Goal: Task Accomplishment & Management: Complete application form

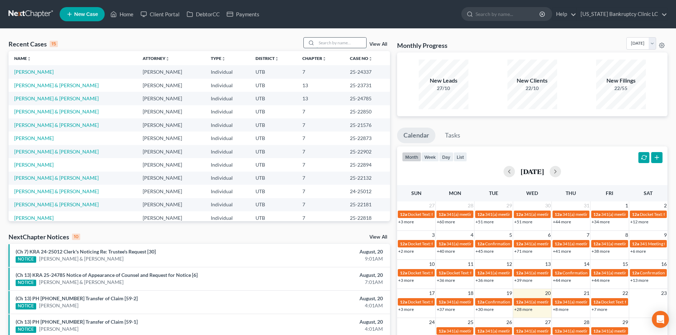
click at [331, 46] on input "search" at bounding box center [341, 43] width 50 height 10
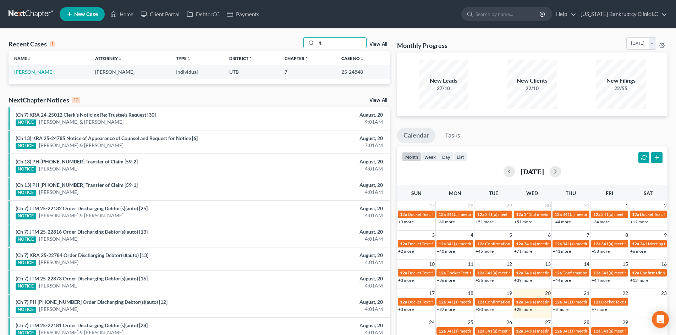
type input "tj"
click at [33, 73] on link "[PERSON_NAME]" at bounding box center [33, 72] width 39 height 6
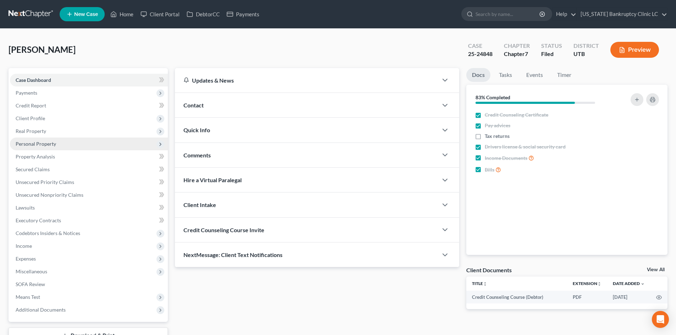
click at [43, 146] on span "Personal Property" at bounding box center [36, 144] width 40 height 6
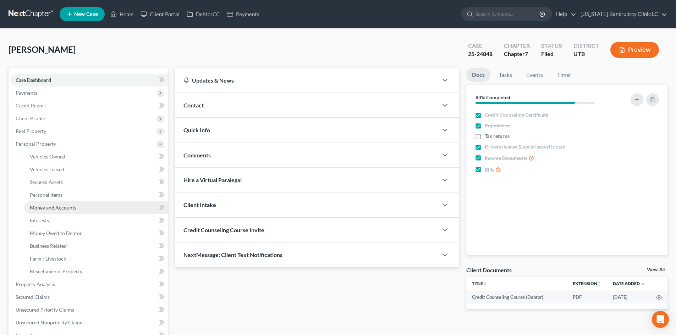
click at [59, 209] on span "Money and Accounts" at bounding box center [53, 208] width 46 height 6
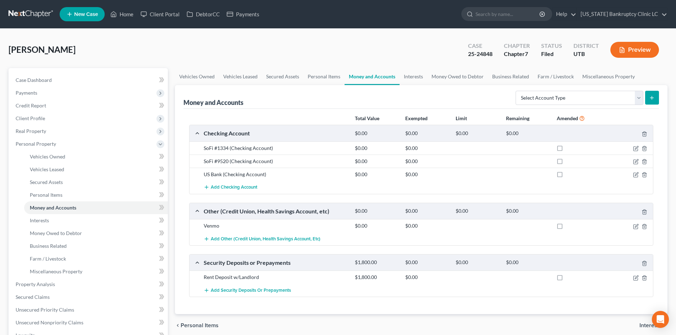
click at [244, 151] on div "SoFi #1334 (Checking Account)" at bounding box center [275, 148] width 151 height 7
click at [122, 18] on link "Home" at bounding box center [122, 14] width 30 height 13
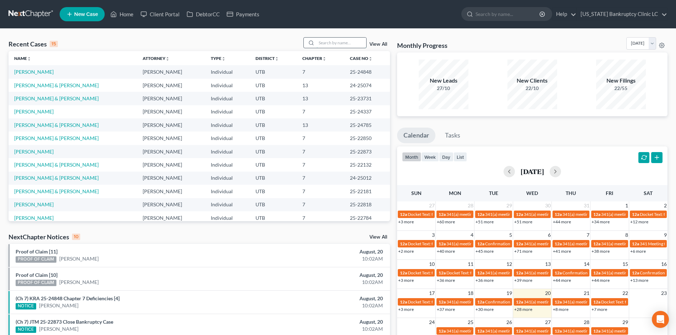
click at [324, 41] on input "search" at bounding box center [341, 43] width 50 height 10
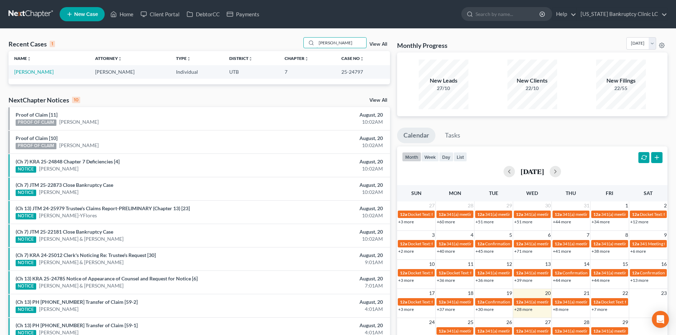
type input "[PERSON_NAME]"
click at [27, 66] on td "[PERSON_NAME]" at bounding box center [49, 71] width 81 height 13
click at [26, 69] on link "[PERSON_NAME]" at bounding box center [33, 72] width 39 height 6
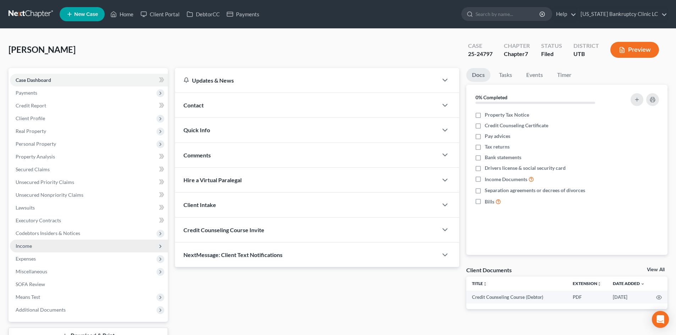
click at [49, 249] on span "Income" at bounding box center [89, 246] width 158 height 13
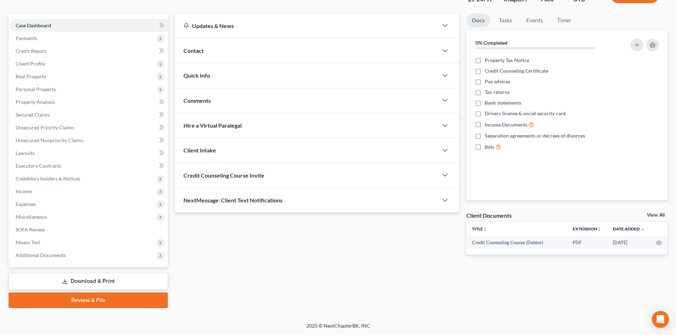
click at [97, 283] on link "Download & Print" at bounding box center [88, 281] width 159 height 17
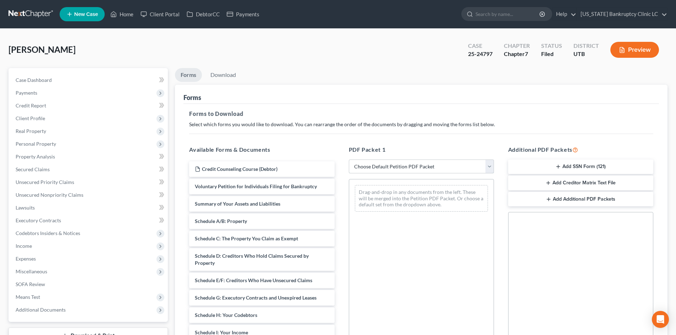
click at [418, 168] on select "Choose Default Petition PDF Packet Complete Bankruptcy Petition (all forms and …" at bounding box center [421, 167] width 145 height 14
select select "0"
click at [349, 160] on select "Choose Default Petition PDF Packet Complete Bankruptcy Petition (all forms and …" at bounding box center [421, 167] width 145 height 14
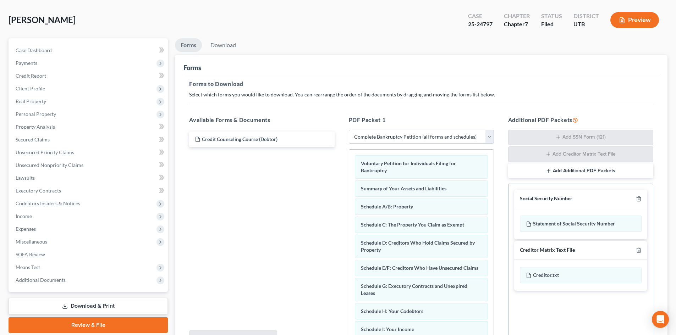
scroll to position [71, 0]
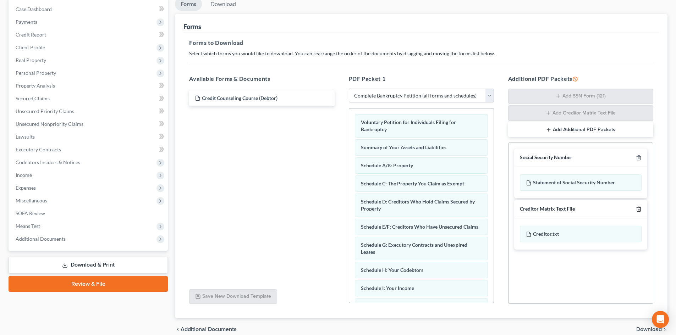
click at [638, 207] on icon "button" at bounding box center [639, 209] width 6 height 6
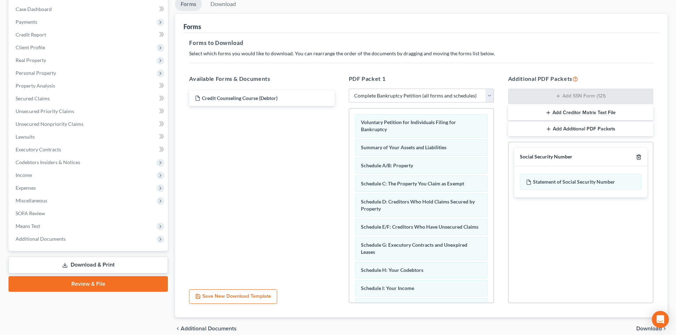
click at [637, 155] on icon "button" at bounding box center [639, 157] width 6 height 6
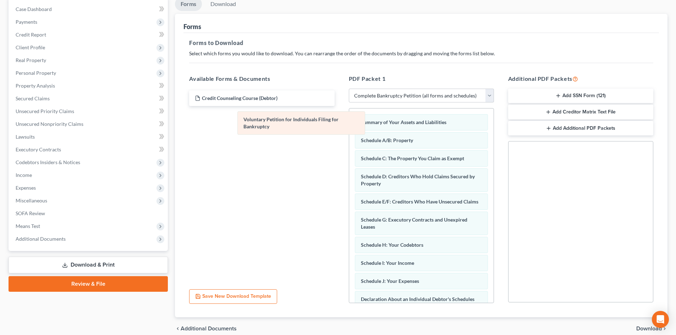
drag, startPoint x: 393, startPoint y: 124, endPoint x: 222, endPoint y: 121, distance: 171.3
click at [349, 121] on div "Voluntary Petition for Individuals Filing for Bankruptcy Voluntary Petition for…" at bounding box center [421, 303] width 144 height 388
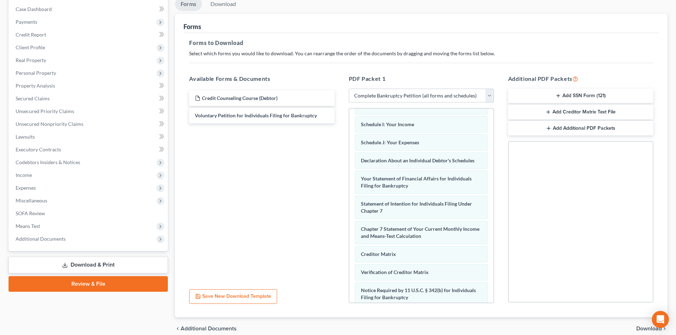
scroll to position [142, 0]
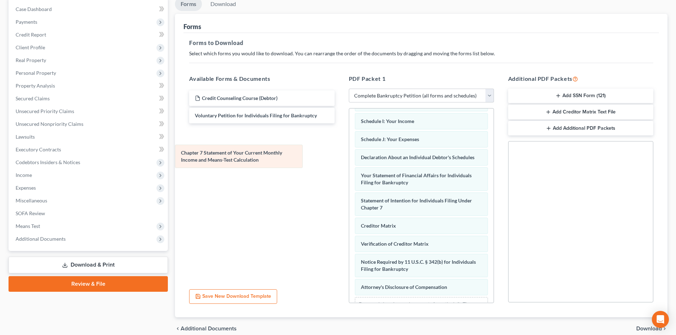
drag, startPoint x: 400, startPoint y: 237, endPoint x: 215, endPoint y: 144, distance: 206.5
click at [349, 145] on div "Chapter 7 Statement of Your Current Monthly Income and Means-Test Calculation S…" at bounding box center [421, 148] width 144 height 363
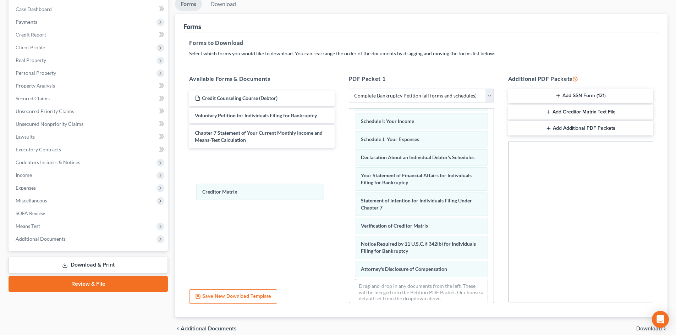
drag, startPoint x: 378, startPoint y: 234, endPoint x: 290, endPoint y: 221, distance: 88.9
click at [349, 181] on div "Creditor Matrix Summary of Your Assets and Liabilities Schedule A/B: Property S…" at bounding box center [421, 139] width 144 height 345
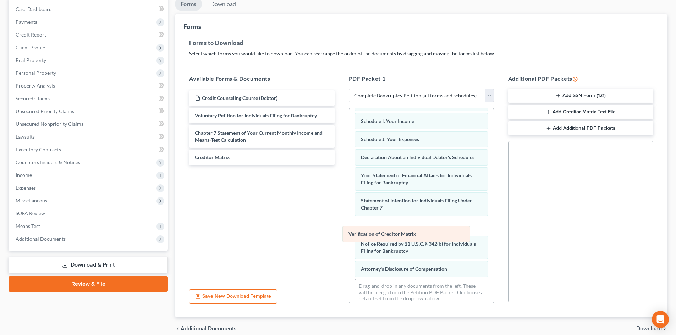
scroll to position [139, 0]
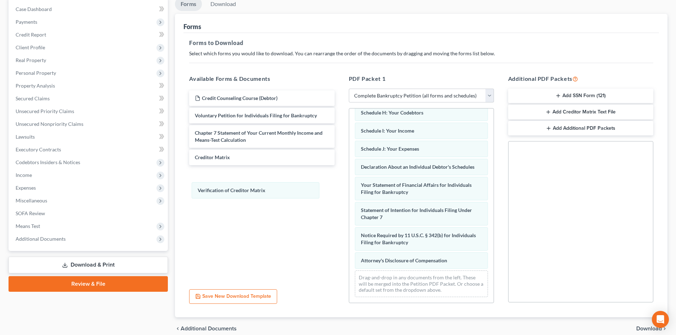
drag, startPoint x: 381, startPoint y: 234, endPoint x: 248, endPoint y: 202, distance: 136.8
click at [349, 182] on div "Verification of Creditor Matrix Summary of Your Assets and Liabilities Schedule…" at bounding box center [421, 139] width 144 height 327
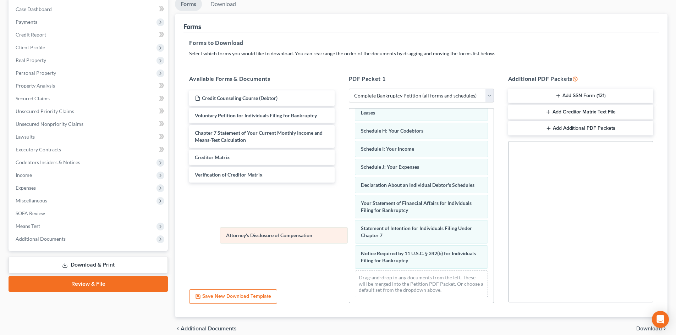
scroll to position [121, 0]
drag, startPoint x: 388, startPoint y: 257, endPoint x: 212, endPoint y: 202, distance: 184.7
click at [349, 202] on div "Attorney's Disclosure of Compensation Summary of Your Assets and Liabilities Sc…" at bounding box center [421, 148] width 144 height 309
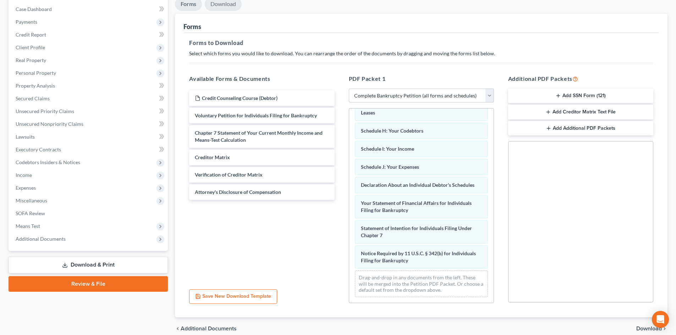
click at [218, 6] on link "Download" at bounding box center [223, 4] width 37 height 14
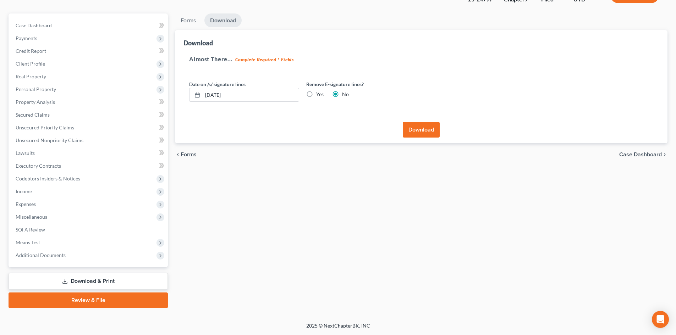
click at [409, 130] on button "Download" at bounding box center [421, 130] width 37 height 16
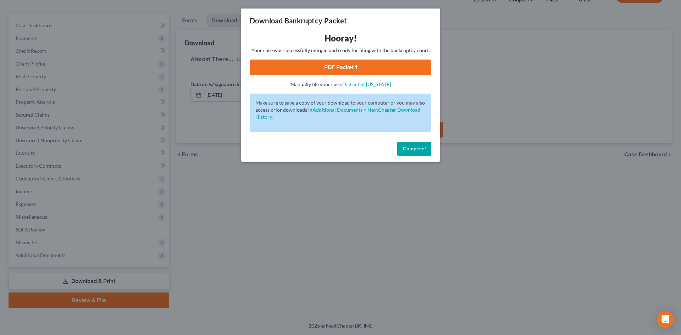
click at [381, 65] on link "PDF Packet 1" at bounding box center [341, 68] width 182 height 16
click at [419, 147] on span "Complete!" at bounding box center [414, 149] width 23 height 6
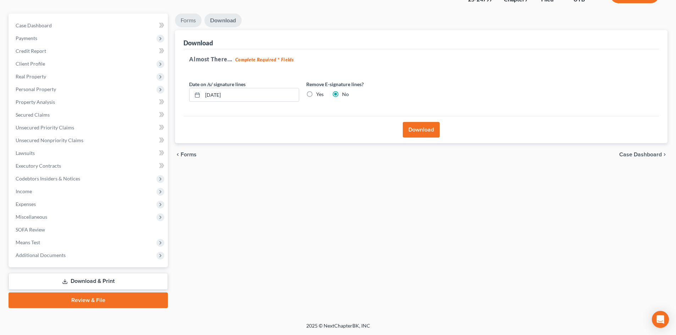
click at [181, 24] on link "Forms" at bounding box center [188, 20] width 27 height 14
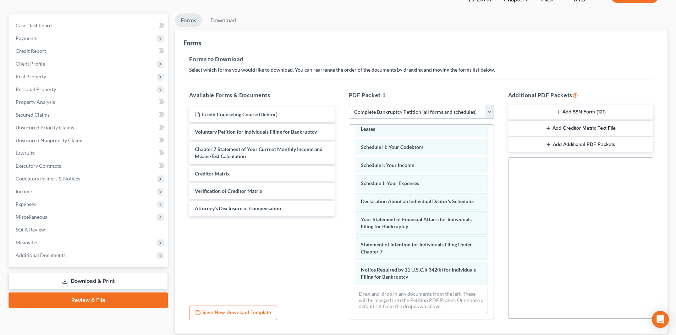
click at [392, 109] on select "Choose Default Petition PDF Packet Complete Bankruptcy Petition (all forms and …" at bounding box center [421, 112] width 145 height 14
select select
click at [349, 105] on select "Choose Default Petition PDF Packet Complete Bankruptcy Petition (all forms and …" at bounding box center [421, 112] width 145 height 14
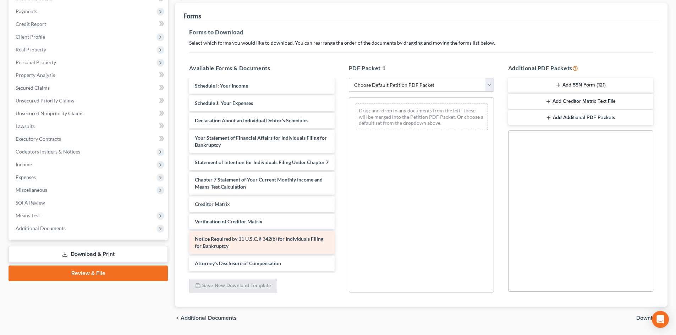
scroll to position [103, 0]
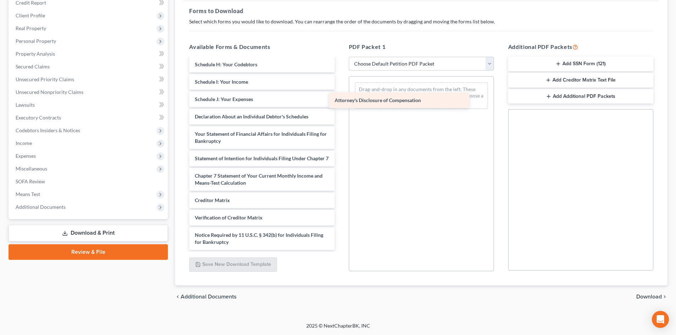
drag, startPoint x: 249, startPoint y: 245, endPoint x: 391, endPoint y: 113, distance: 194.0
click at [340, 100] on div "Attorney's Disclosure of Compensation Credit Counseling Course (Debtor) Volunta…" at bounding box center [261, 80] width 156 height 339
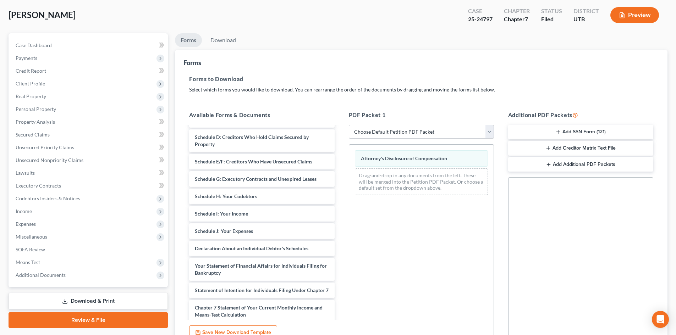
scroll to position [32, 0]
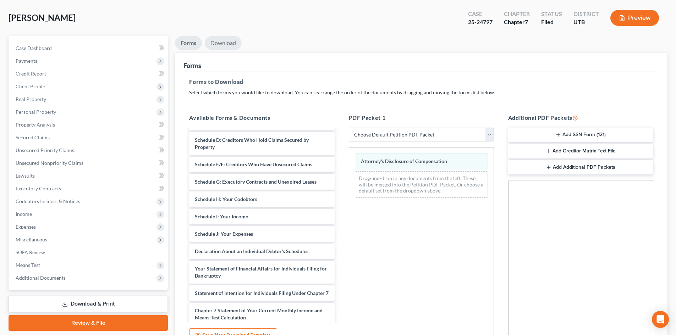
click at [231, 43] on link "Download" at bounding box center [223, 43] width 37 height 14
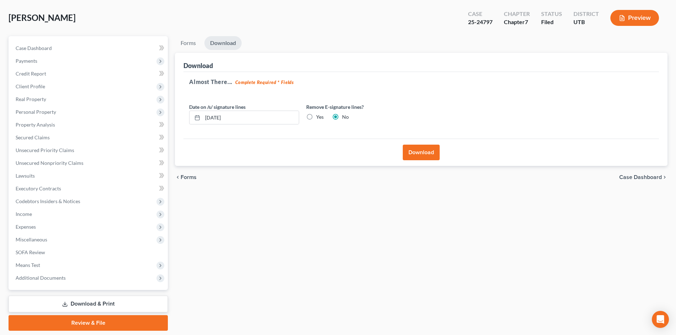
click at [415, 146] on button "Download" at bounding box center [421, 153] width 37 height 16
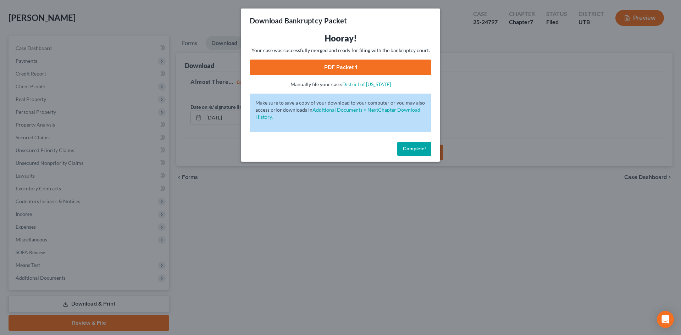
click at [382, 62] on link "PDF Packet 1" at bounding box center [341, 68] width 182 height 16
click at [404, 147] on span "Complete!" at bounding box center [414, 149] width 23 height 6
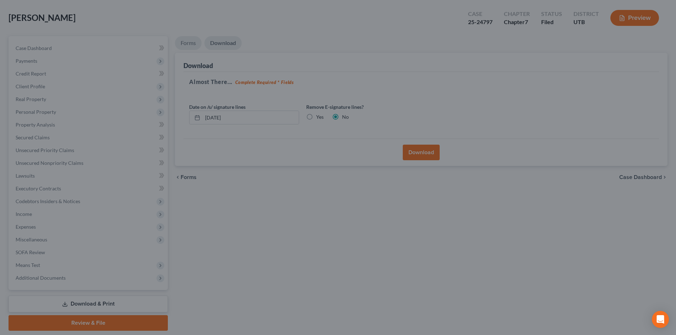
click at [188, 40] on link "Forms" at bounding box center [188, 43] width 27 height 14
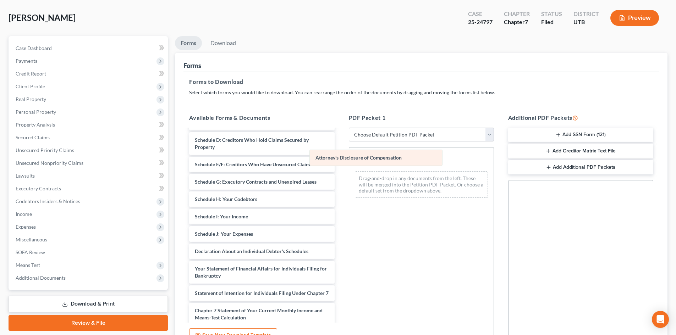
drag, startPoint x: 403, startPoint y: 162, endPoint x: 247, endPoint y: 173, distance: 156.1
click at [349, 173] on div "Attorney's Disclosure of Compensation Attorney's Disclosure of Compensation Att…" at bounding box center [421, 176] width 144 height 56
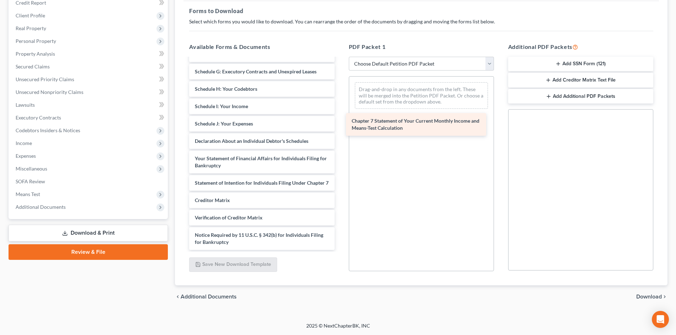
scroll to position [148, 0]
drag, startPoint x: 222, startPoint y: 181, endPoint x: 381, endPoint y: 100, distance: 178.3
click at [340, 98] on div "Chapter 7 Statement of Your Current Monthly Income and Means-Test Calculation C…" at bounding box center [261, 84] width 156 height 332
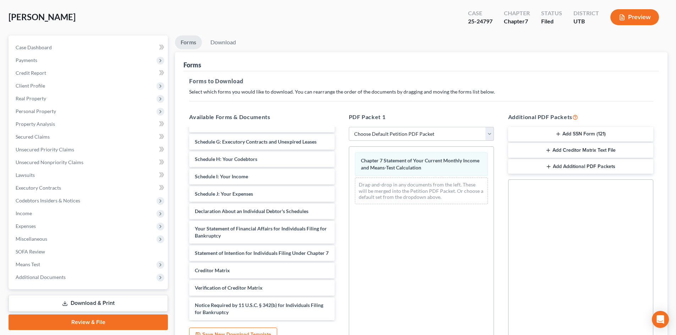
scroll to position [32, 0]
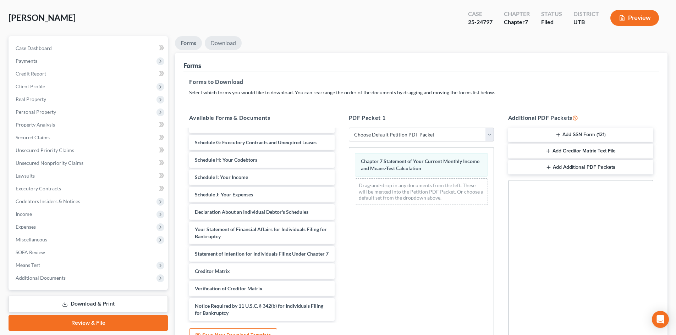
click at [219, 43] on link "Download" at bounding box center [223, 43] width 37 height 14
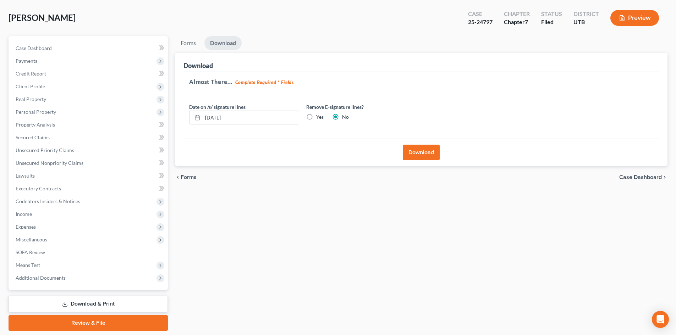
click at [424, 149] on button "Download" at bounding box center [421, 153] width 37 height 16
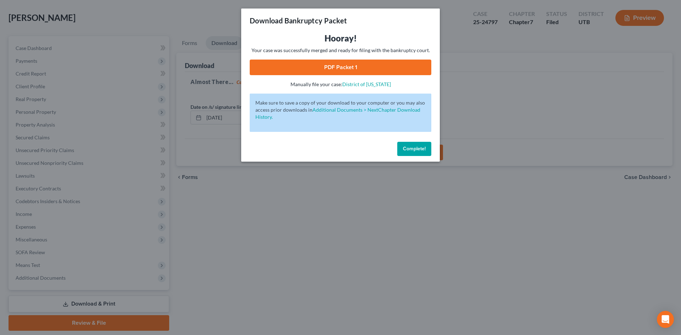
click at [403, 68] on link "PDF Packet 1" at bounding box center [341, 68] width 182 height 16
click at [406, 146] on span "Complete!" at bounding box center [414, 149] width 23 height 6
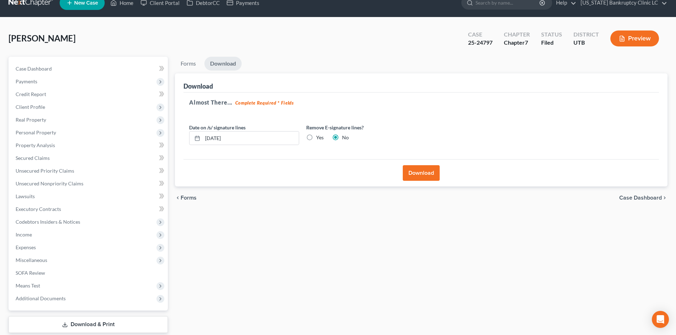
scroll to position [0, 0]
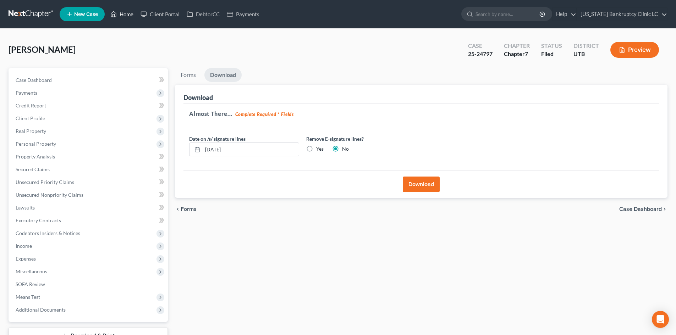
click at [123, 16] on link "Home" at bounding box center [122, 14] width 30 height 13
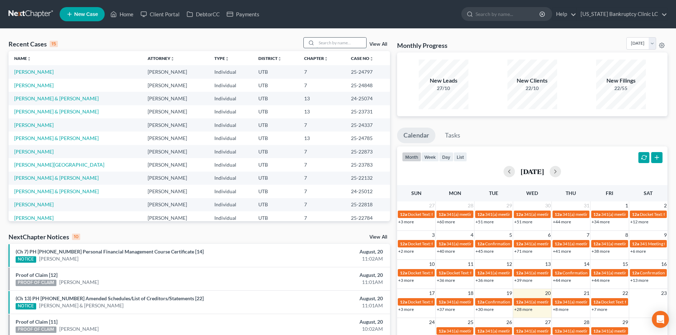
click at [325, 44] on input "search" at bounding box center [341, 43] width 50 height 10
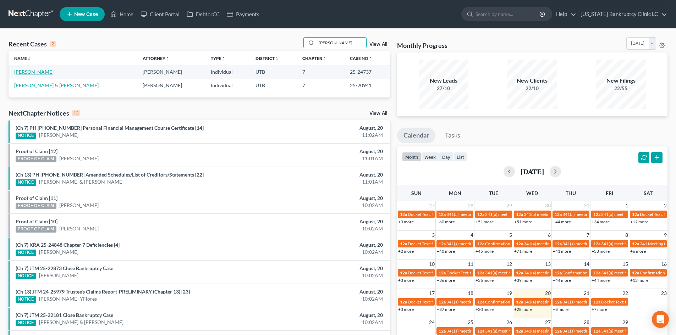
type input "[PERSON_NAME]"
click at [38, 70] on link "[PERSON_NAME]" at bounding box center [33, 72] width 39 height 6
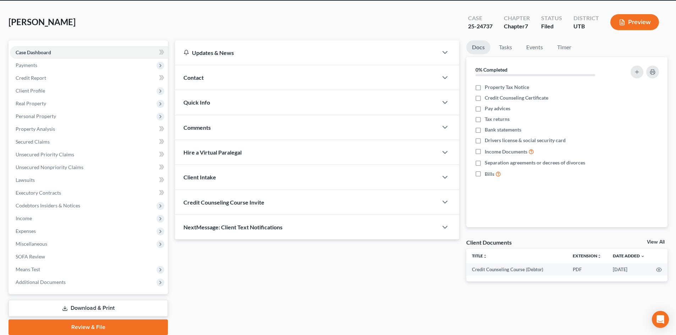
scroll to position [55, 0]
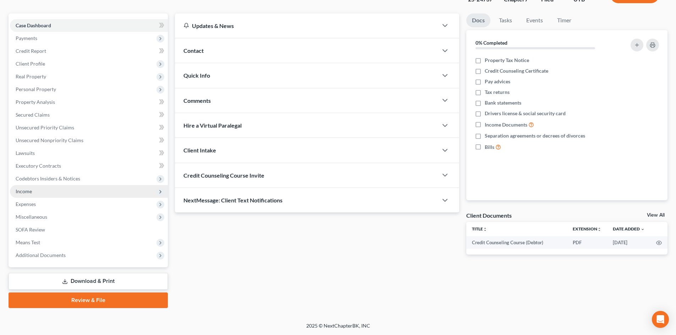
click at [62, 188] on span "Income" at bounding box center [89, 191] width 158 height 13
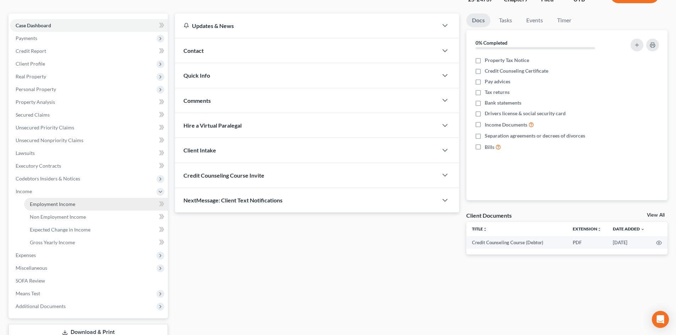
click at [60, 204] on span "Employment Income" at bounding box center [52, 204] width 45 height 6
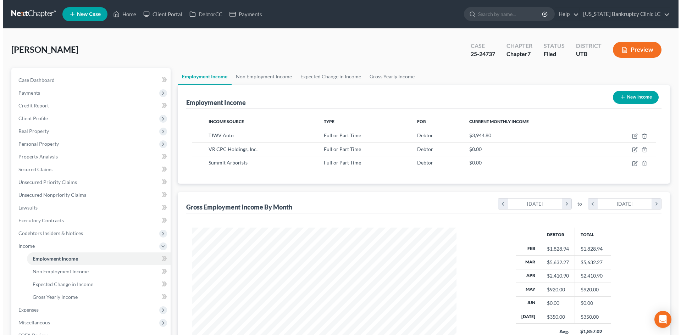
scroll to position [132, 279]
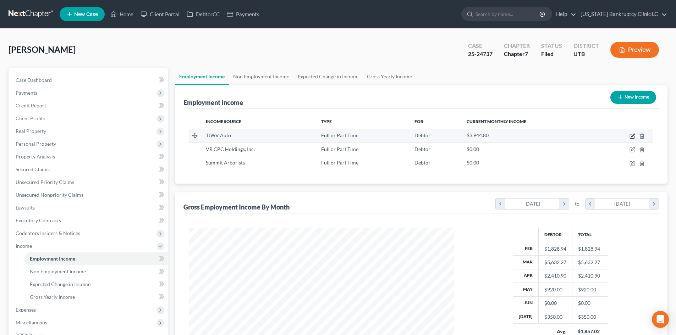
click at [632, 136] on icon "button" at bounding box center [632, 136] width 6 height 6
select select "0"
select select "46"
select select "1"
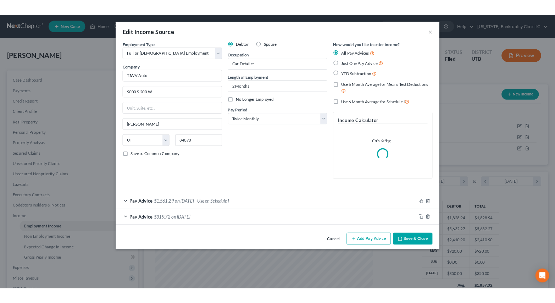
scroll to position [354506, 354404]
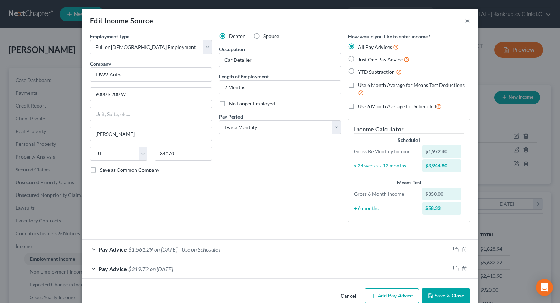
click at [467, 20] on button "×" at bounding box center [467, 20] width 5 height 9
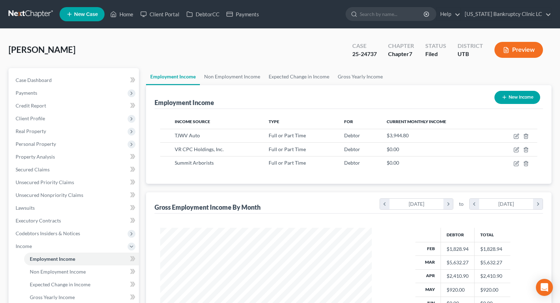
scroll to position [354506, 354407]
click at [513, 149] on icon "button" at bounding box center [512, 150] width 6 height 6
select select "0"
select select "46"
select select "2"
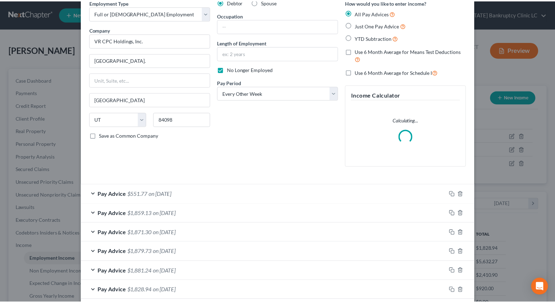
scroll to position [0, 0]
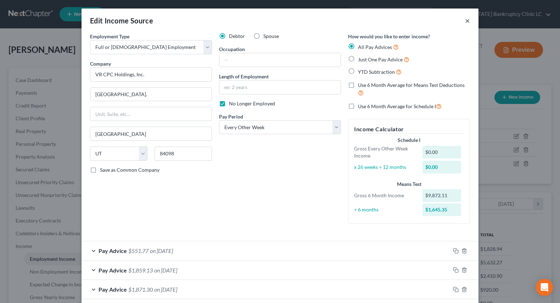
click at [466, 23] on button "×" at bounding box center [467, 20] width 5 height 9
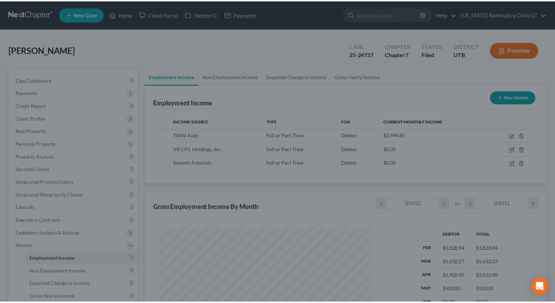
scroll to position [127, 226]
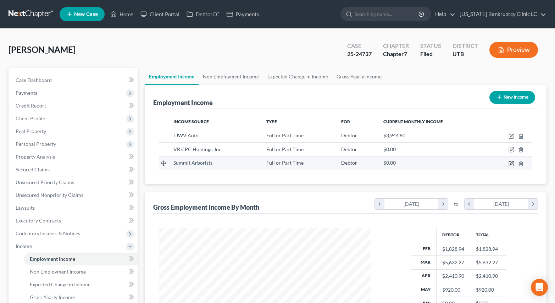
click at [511, 165] on icon "button" at bounding box center [512, 164] width 6 height 6
select select "0"
select select "46"
select select "3"
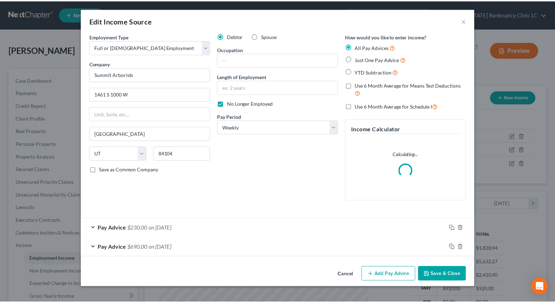
scroll to position [127, 228]
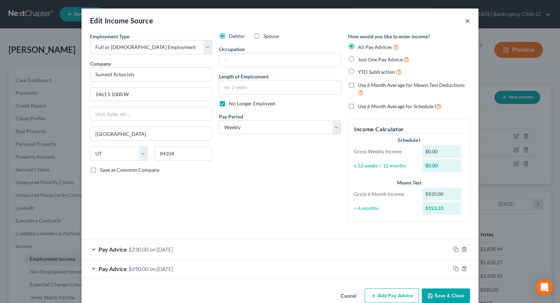
click at [467, 20] on button "×" at bounding box center [467, 20] width 5 height 9
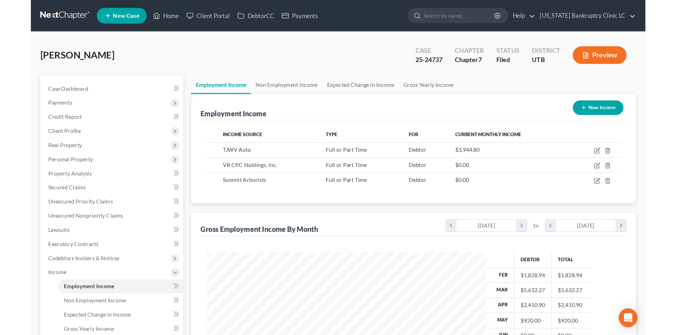
scroll to position [132, 279]
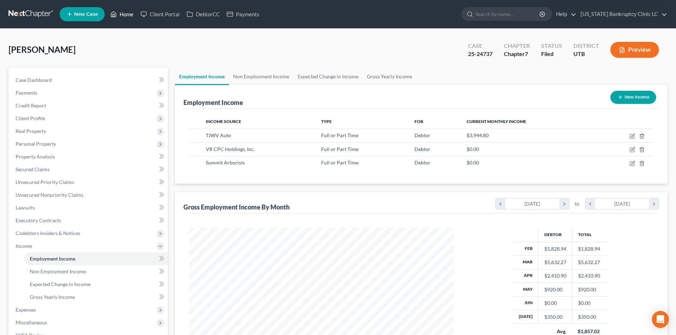
click at [126, 12] on link "Home" at bounding box center [122, 14] width 30 height 13
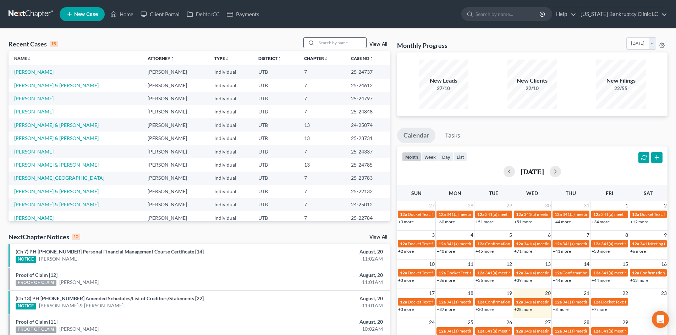
click at [341, 40] on input "search" at bounding box center [341, 43] width 50 height 10
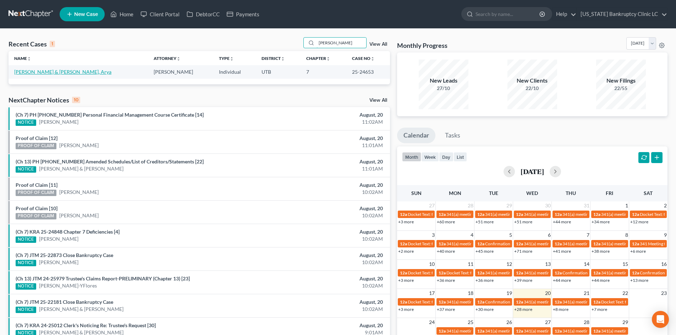
type input "[PERSON_NAME]"
click at [42, 70] on link "[PERSON_NAME] & [PERSON_NAME], Arya" at bounding box center [62, 72] width 97 height 6
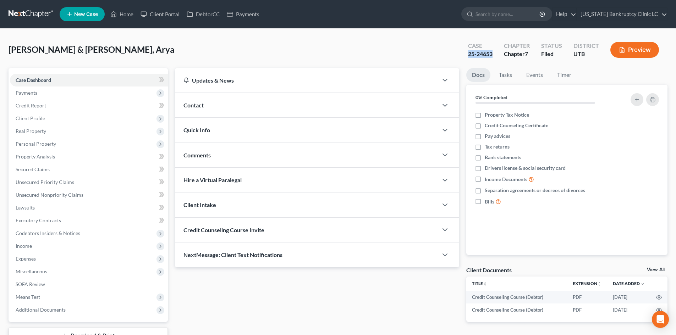
drag, startPoint x: 468, startPoint y: 53, endPoint x: 493, endPoint y: 53, distance: 25.2
click at [493, 53] on div "Case 25-24653" at bounding box center [480, 50] width 36 height 21
copy div "25-24653"
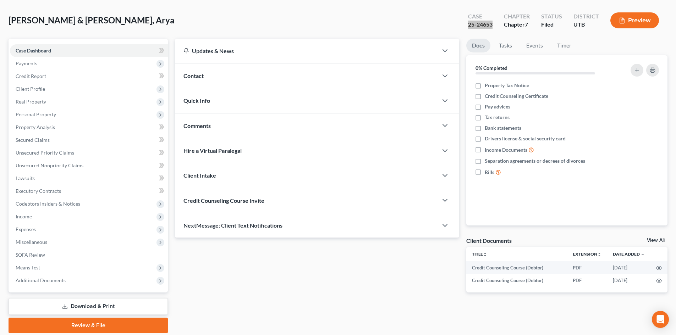
scroll to position [55, 0]
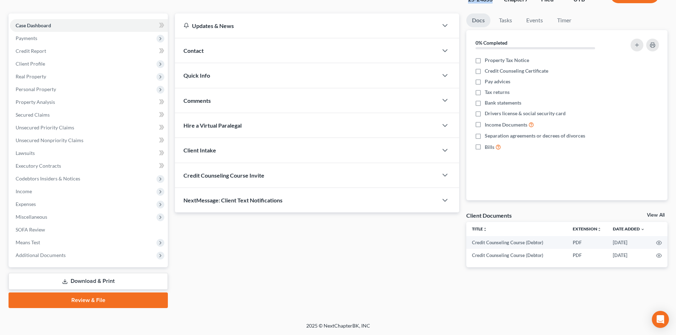
click at [87, 277] on link "Download & Print" at bounding box center [88, 281] width 159 height 17
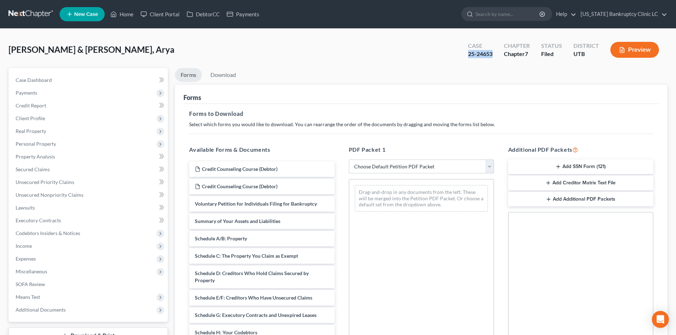
click at [424, 165] on select "Choose Default Petition PDF Packet Complete Bankruptcy Petition (all forms and …" at bounding box center [421, 167] width 145 height 14
select select "0"
click at [349, 160] on select "Choose Default Petition PDF Packet Complete Bankruptcy Petition (all forms and …" at bounding box center [421, 167] width 145 height 14
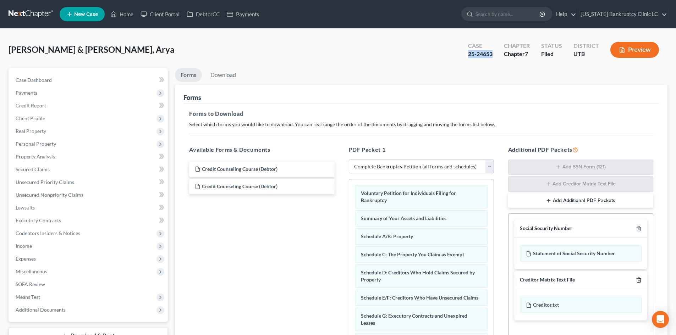
click at [639, 282] on icon "button" at bounding box center [639, 280] width 6 height 6
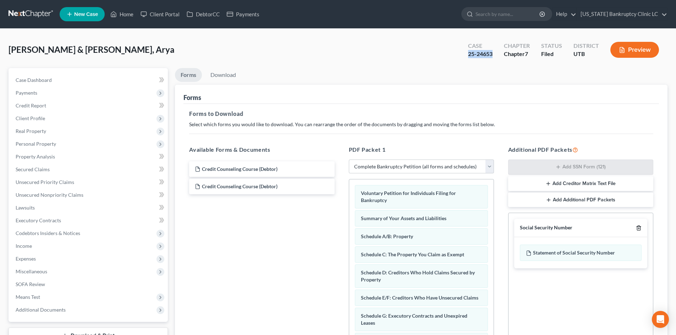
click at [637, 229] on icon "button" at bounding box center [639, 228] width 6 height 6
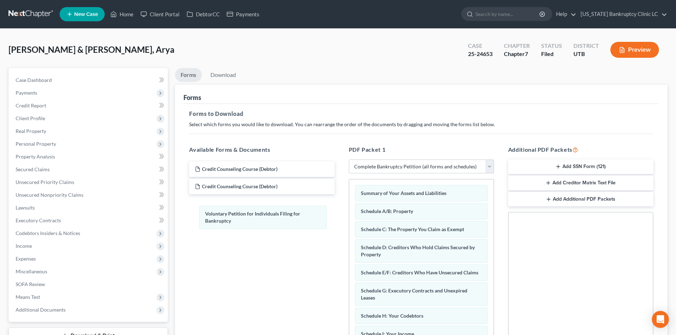
drag, startPoint x: 445, startPoint y: 195, endPoint x: 287, endPoint y: 216, distance: 159.2
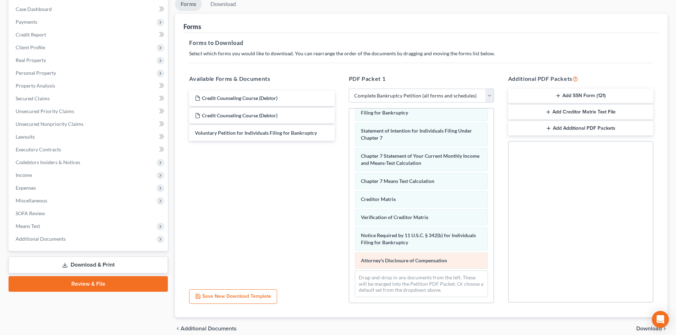
scroll to position [201, 0]
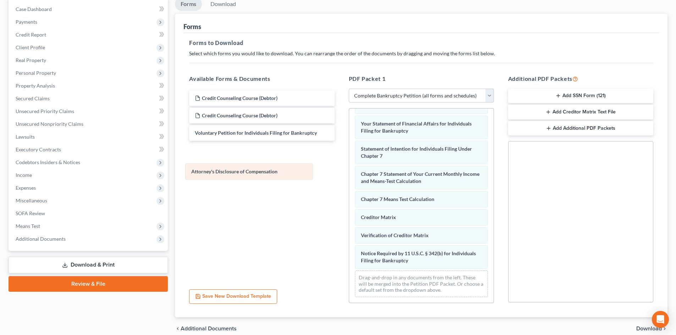
drag, startPoint x: 399, startPoint y: 265, endPoint x: 237, endPoint y: 164, distance: 191.1
click at [349, 164] on div "Attorney's Disclosure of Compensation Summary of Your Assets and Liabilities Sc…" at bounding box center [421, 109] width 144 height 388
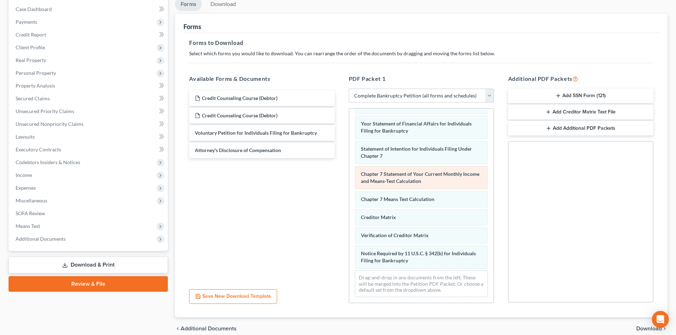
scroll to position [176, 0]
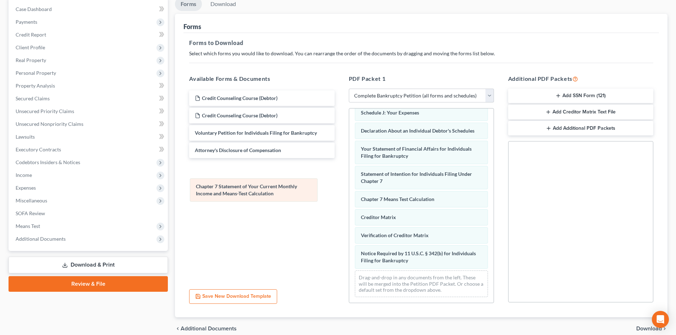
drag, startPoint x: 408, startPoint y: 178, endPoint x: 233, endPoint y: 189, distance: 175.9
click at [349, 189] on div "Chapter 7 Statement of Your Current Monthly Income and Means-Test Calculation S…" at bounding box center [421, 121] width 144 height 363
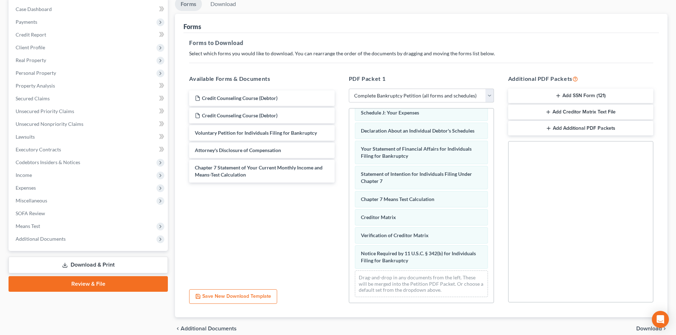
click at [227, 12] on li "Download" at bounding box center [223, 5] width 37 height 17
click at [224, 4] on link "Download" at bounding box center [223, 4] width 37 height 14
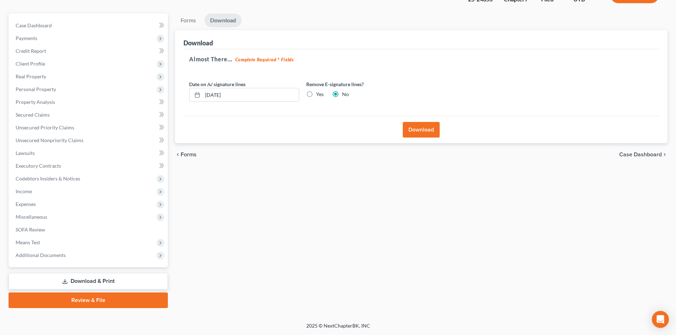
click at [419, 131] on button "Download" at bounding box center [421, 130] width 37 height 16
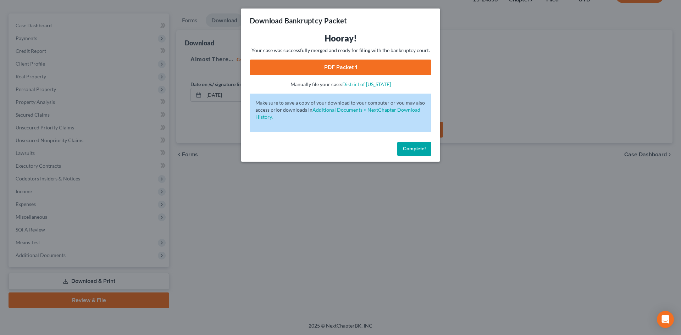
click at [391, 66] on link "PDF Packet 1" at bounding box center [341, 68] width 182 height 16
click at [426, 150] on button "Complete!" at bounding box center [414, 149] width 34 height 14
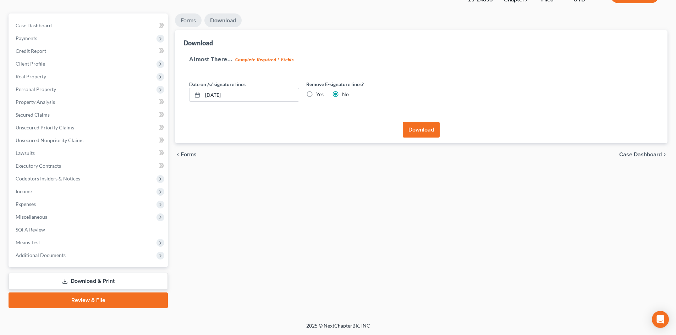
click at [192, 16] on link "Forms" at bounding box center [188, 20] width 27 height 14
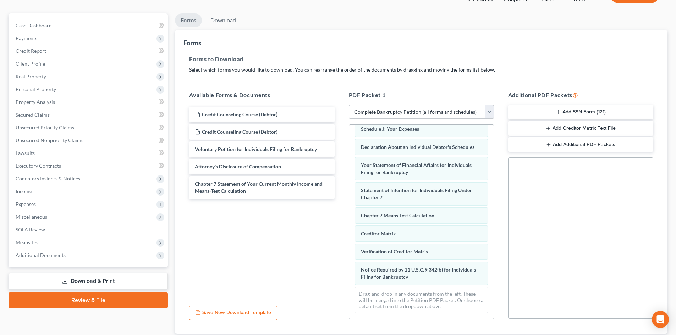
click at [415, 111] on select "Choose Default Petition PDF Packet Complete Bankruptcy Petition (all forms and …" at bounding box center [421, 112] width 145 height 14
select select
click at [349, 105] on select "Choose Default Petition PDF Packet Complete Bankruptcy Petition (all forms and …" at bounding box center [421, 112] width 145 height 14
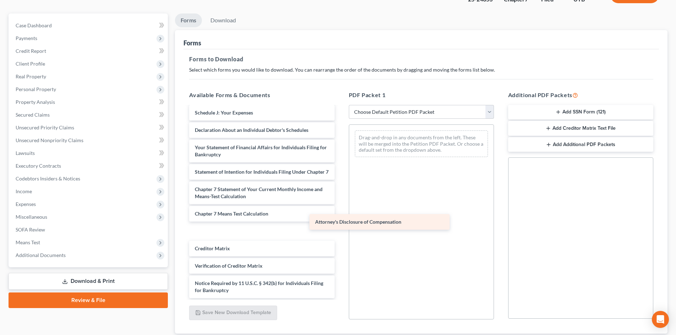
scroll to position [190, 0]
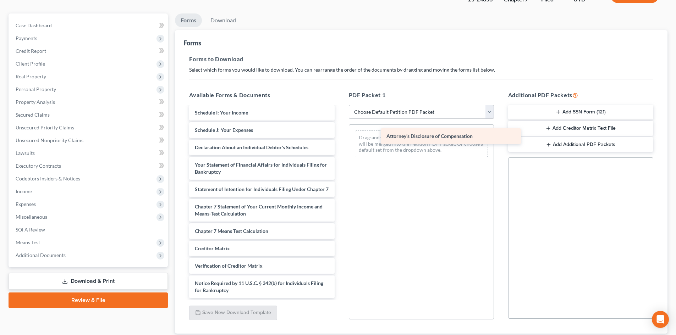
drag, startPoint x: 237, startPoint y: 293, endPoint x: 428, endPoint y: 137, distance: 246.0
click at [340, 138] on div "Attorney's Disclosure of Compensation Credit Counseling Course (Debtor) Credit …" at bounding box center [261, 111] width 156 height 374
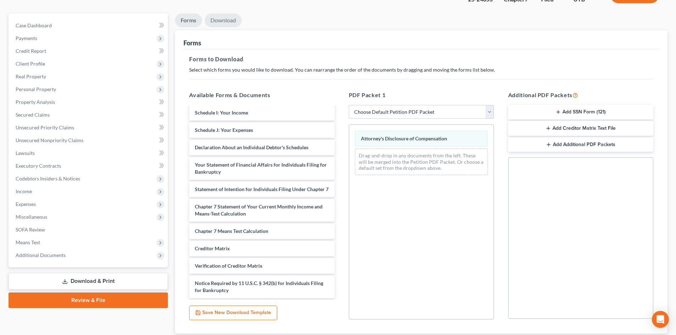
click at [221, 20] on link "Download" at bounding box center [223, 20] width 37 height 14
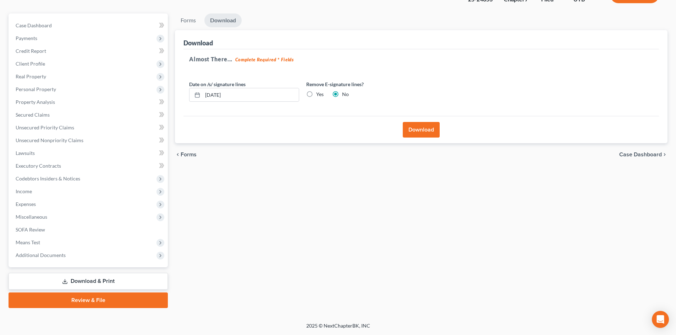
click at [422, 132] on button "Download" at bounding box center [421, 130] width 37 height 16
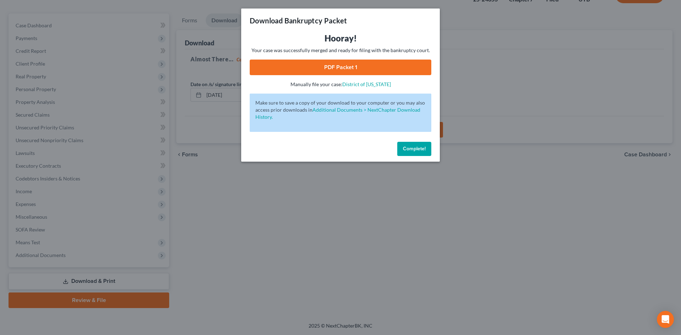
click at [373, 65] on link "PDF Packet 1" at bounding box center [341, 68] width 182 height 16
click at [403, 146] on span "Complete!" at bounding box center [414, 149] width 23 height 6
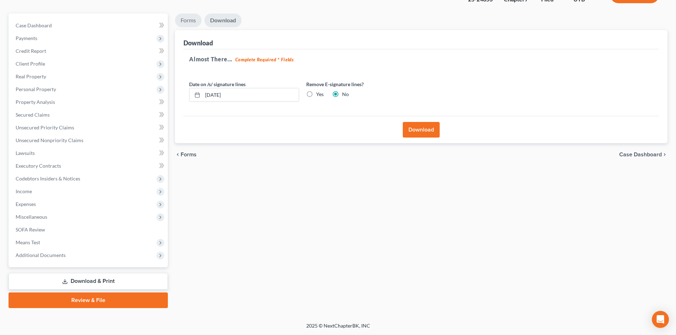
click at [191, 18] on link "Forms" at bounding box center [188, 20] width 27 height 14
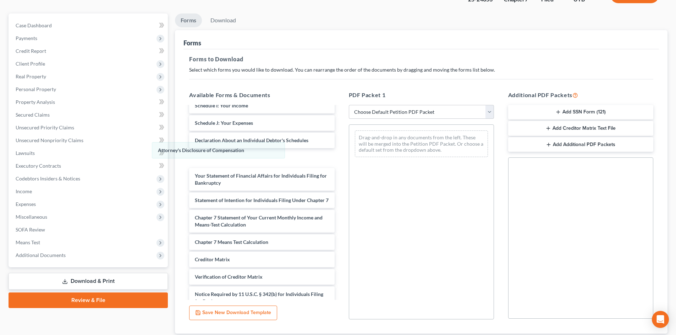
click at [349, 152] on div "Attorney's Disclosure of Compensation Attorney's Disclosure of Compensation Dra…" at bounding box center [421, 144] width 144 height 38
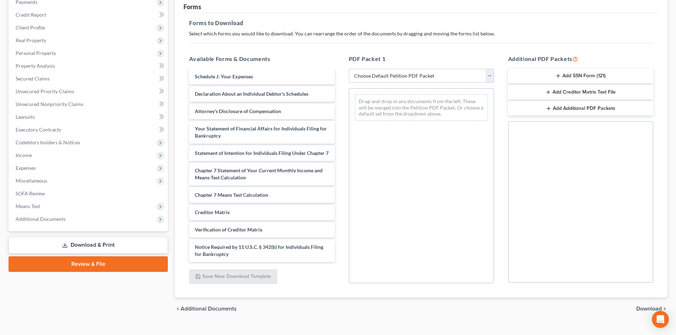
scroll to position [103, 0]
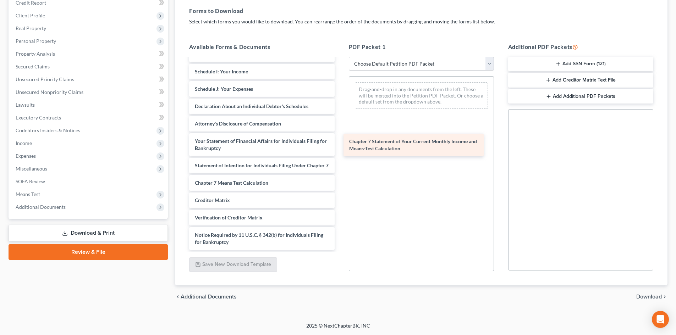
drag, startPoint x: 237, startPoint y: 162, endPoint x: 410, endPoint y: 101, distance: 182.8
click at [340, 102] on div "Chapter 7 Statement of Your Current Monthly Income and Means-Test Calculation C…" at bounding box center [261, 66] width 156 height 367
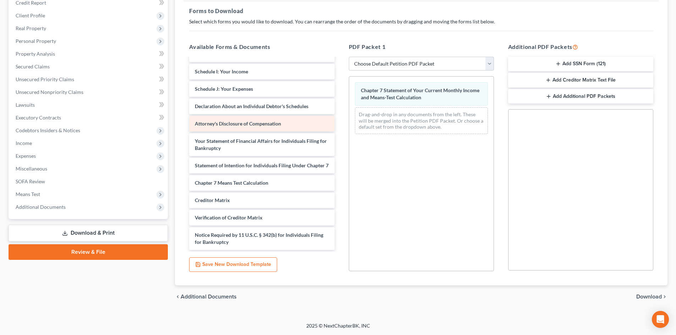
scroll to position [183, 0]
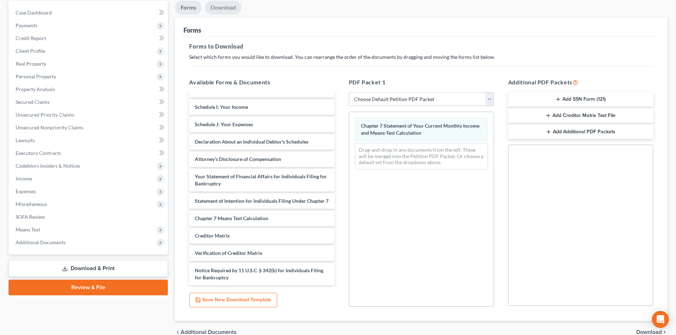
click at [223, 9] on link "Download" at bounding box center [223, 8] width 37 height 14
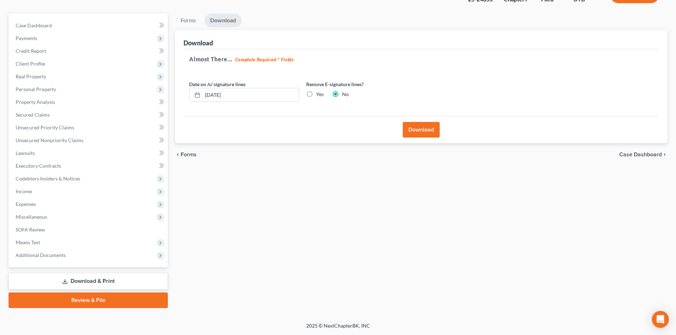
scroll to position [55, 0]
click at [413, 131] on button "Download" at bounding box center [421, 130] width 37 height 16
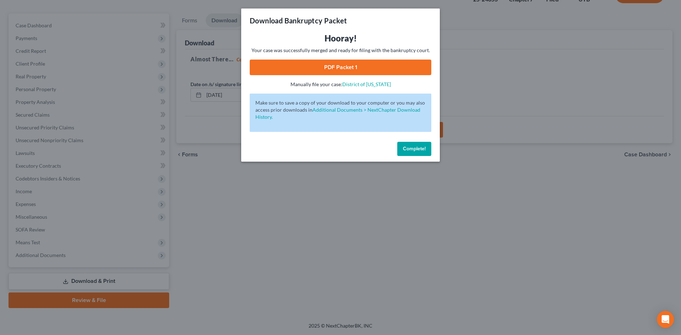
click at [408, 149] on span "Complete!" at bounding box center [414, 149] width 23 height 6
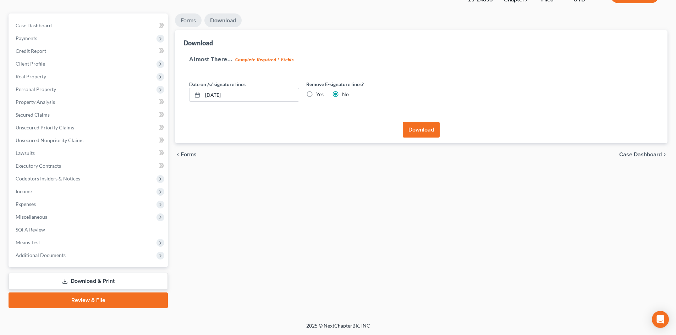
click at [189, 23] on link "Forms" at bounding box center [188, 20] width 27 height 14
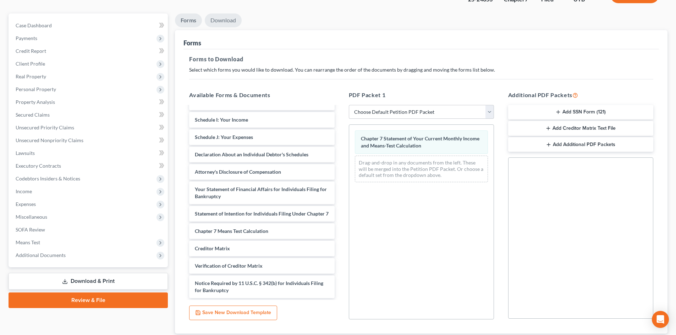
click at [227, 22] on link "Download" at bounding box center [223, 20] width 37 height 14
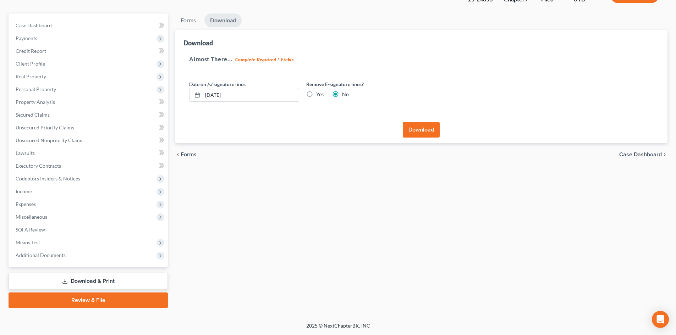
click at [426, 126] on button "Download" at bounding box center [421, 130] width 37 height 16
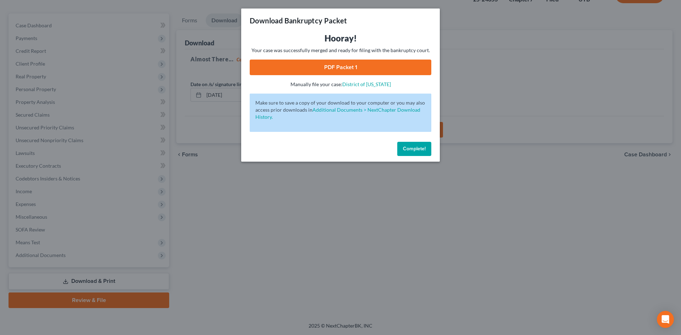
click at [409, 155] on button "Complete!" at bounding box center [414, 149] width 34 height 14
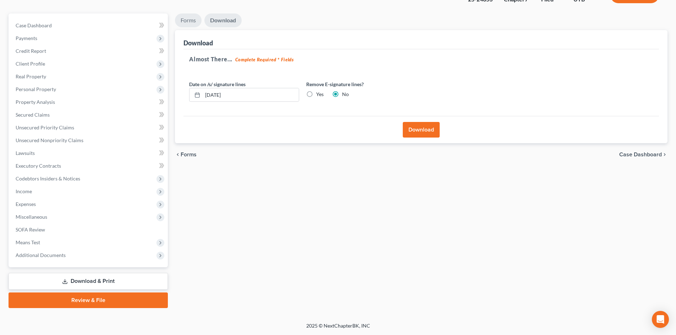
click at [189, 22] on link "Forms" at bounding box center [188, 20] width 27 height 14
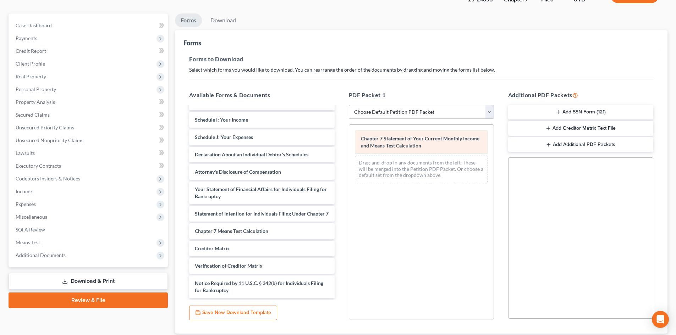
click at [428, 139] on span "Chapter 7 Statement of Your Current Monthly Income and Means-Test Calculation" at bounding box center [420, 141] width 118 height 13
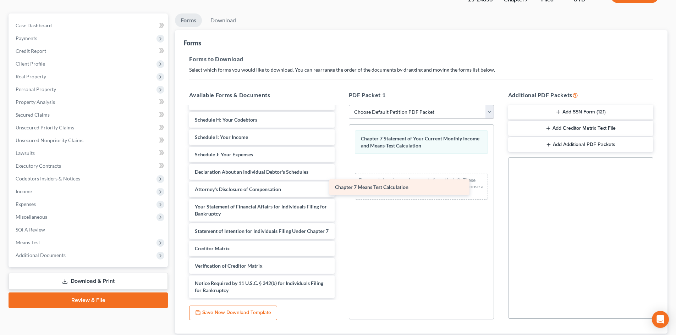
scroll to position [165, 0]
drag, startPoint x: 247, startPoint y: 233, endPoint x: 399, endPoint y: 179, distance: 161.4
click at [340, 179] on div "Chapter 7 Means Test Calculation Credit Counseling Course (Debtor) Credit Couns…" at bounding box center [261, 124] width 156 height 350
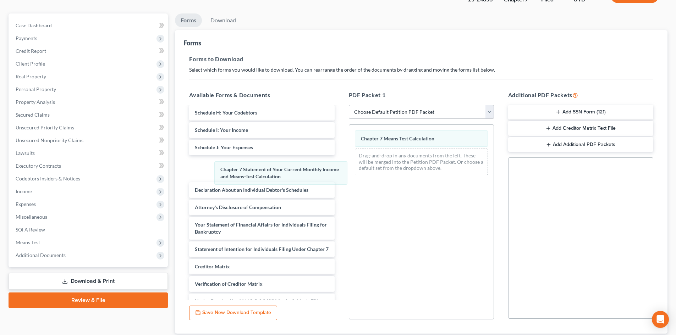
click at [349, 172] on div "Chapter 7 Statement of Your Current Monthly Income and Means-Test Calculation C…" at bounding box center [421, 153] width 144 height 56
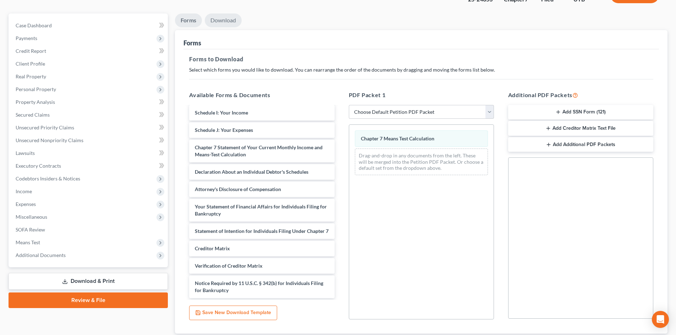
click at [226, 19] on link "Download" at bounding box center [223, 20] width 37 height 14
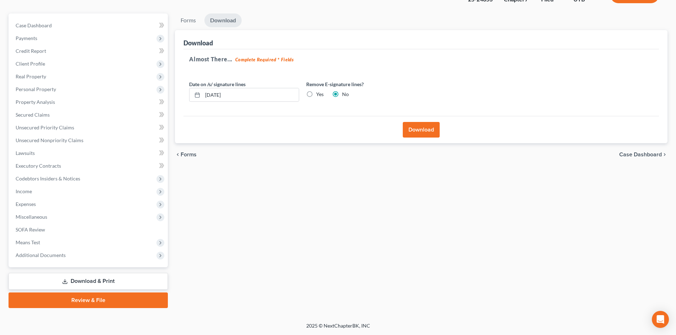
click at [419, 133] on button "Download" at bounding box center [421, 130] width 37 height 16
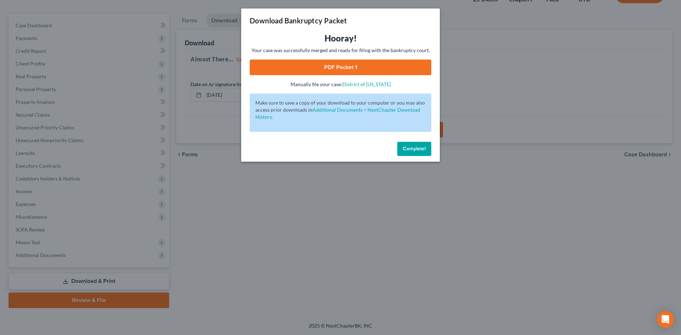
click at [364, 61] on link "PDF Packet 1" at bounding box center [341, 68] width 182 height 16
click at [410, 151] on span "Complete!" at bounding box center [414, 149] width 23 height 6
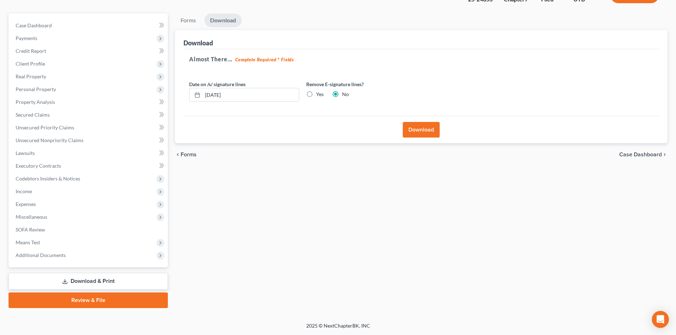
click at [187, 28] on li "Forms" at bounding box center [188, 21] width 27 height 17
click at [194, 18] on link "Forms" at bounding box center [188, 20] width 27 height 14
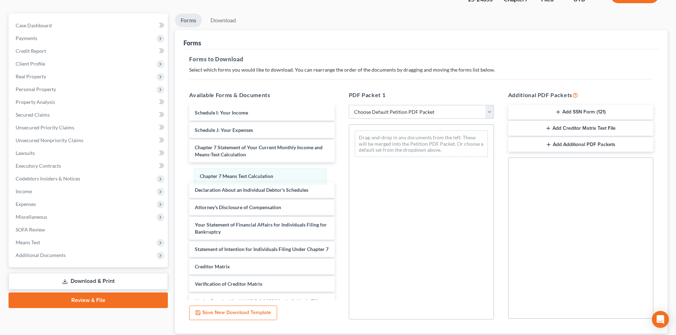
click at [349, 163] on div "Chapter 7 Means Test Calculation Chapter 7 Means Test Calculation Drag-and-drop…" at bounding box center [421, 144] width 144 height 38
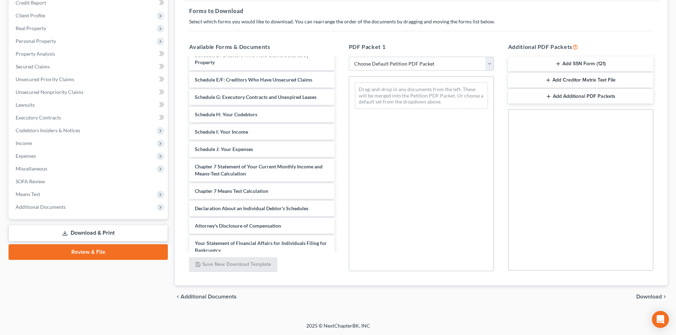
scroll to position [101, 0]
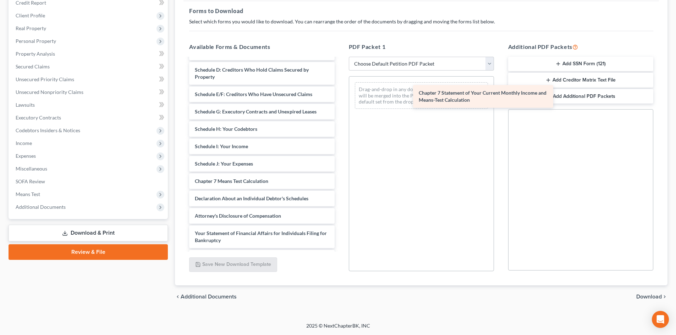
drag, startPoint x: 251, startPoint y: 178, endPoint x: 474, endPoint y: 89, distance: 240.2
click at [340, 89] on div "Chapter 7 Statement of Your Current Monthly Income and Means-Test Calculation C…" at bounding box center [261, 141] width 156 height 367
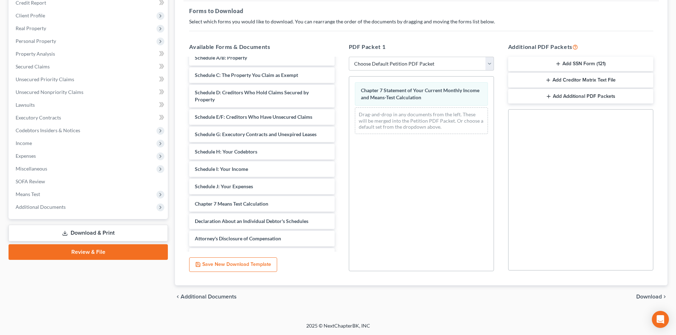
scroll to position [65, 0]
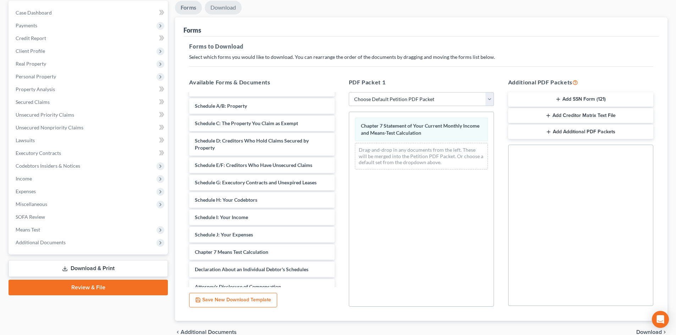
click at [227, 9] on link "Download" at bounding box center [223, 8] width 37 height 14
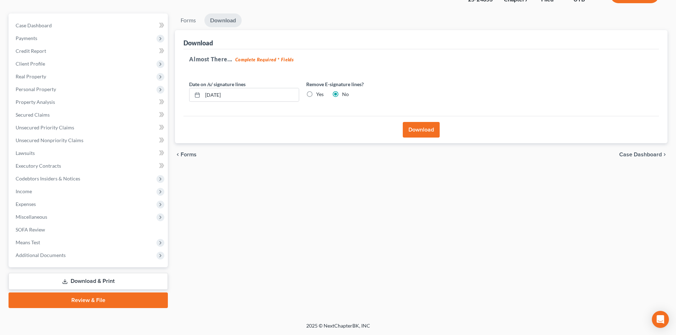
click at [439, 135] on button "Download" at bounding box center [421, 130] width 37 height 16
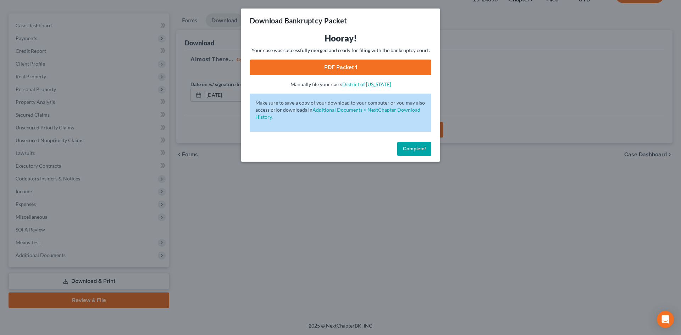
click at [299, 63] on link "PDF Packet 1" at bounding box center [341, 68] width 182 height 16
drag, startPoint x: 408, startPoint y: 149, endPoint x: 557, endPoint y: 79, distance: 164.9
click at [408, 149] on span "Complete!" at bounding box center [414, 149] width 23 height 6
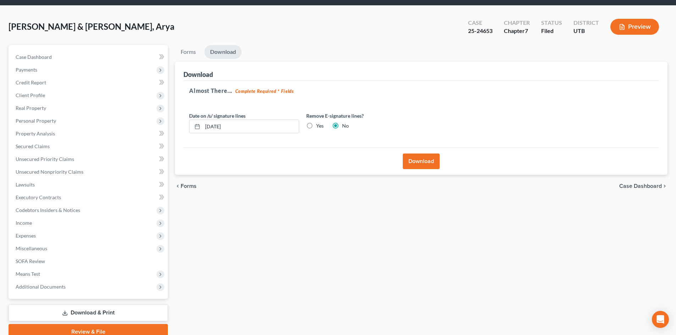
scroll to position [0, 0]
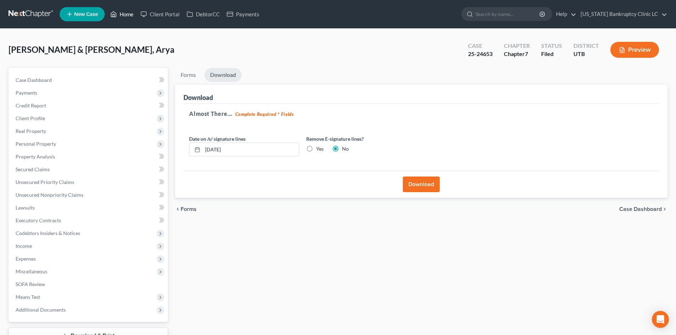
click at [130, 14] on link "Home" at bounding box center [122, 14] width 30 height 13
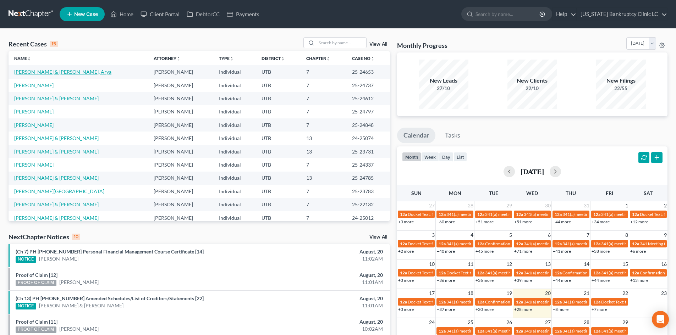
click at [39, 74] on link "[PERSON_NAME] & [PERSON_NAME], Arya" at bounding box center [62, 72] width 97 height 6
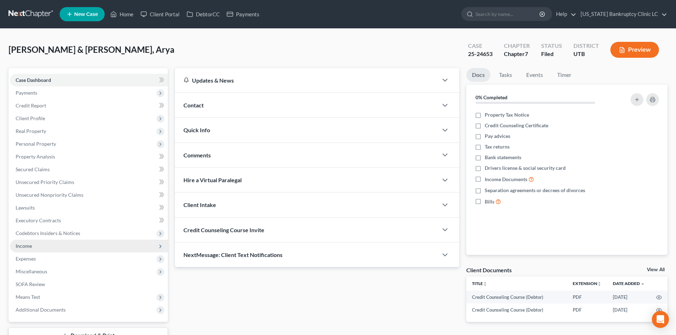
click at [65, 245] on span "Income" at bounding box center [89, 246] width 158 height 13
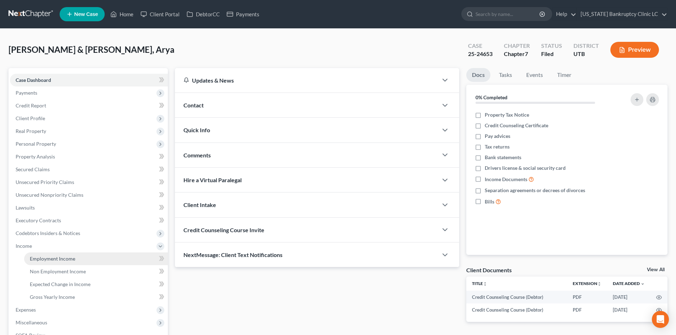
click at [63, 260] on span "Employment Income" at bounding box center [52, 259] width 45 height 6
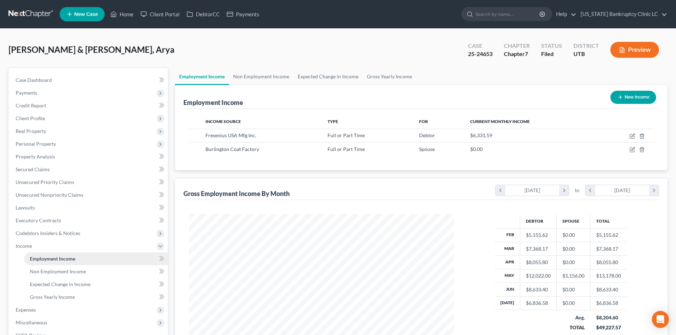
scroll to position [132, 279]
click at [97, 246] on span "Income" at bounding box center [89, 246] width 158 height 13
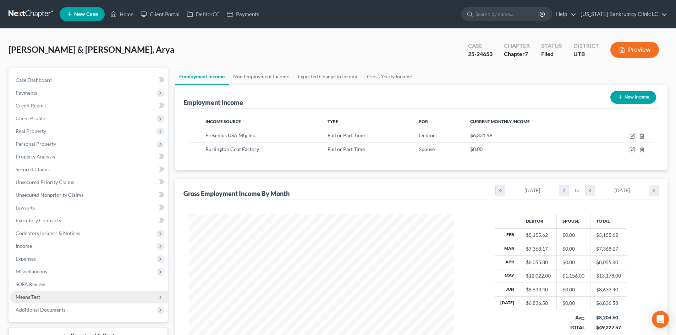
click at [83, 295] on span "Means Test" at bounding box center [89, 297] width 158 height 13
click at [83, 308] on span "Exemption from Presumption" at bounding box center [63, 310] width 66 height 6
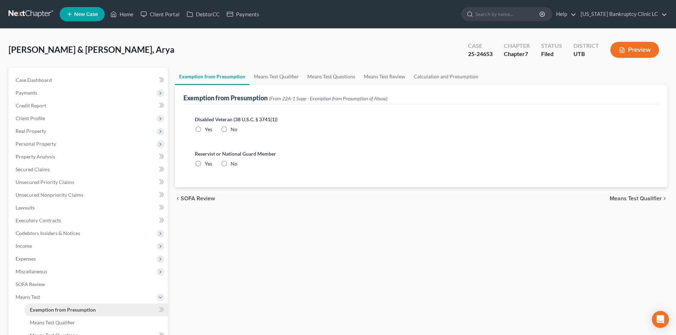
radio input "true"
click at [274, 77] on link "Means Test Qualifier" at bounding box center [276, 76] width 54 height 17
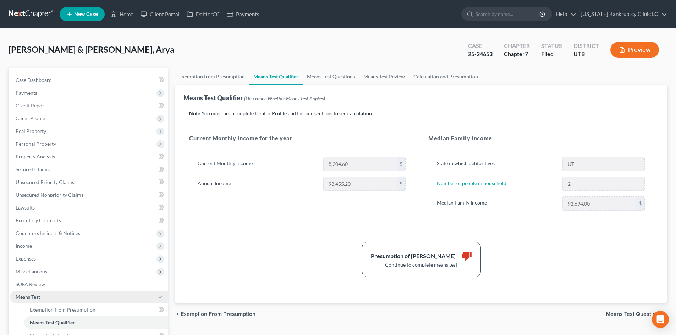
click at [104, 299] on span "Means Test" at bounding box center [89, 297] width 158 height 13
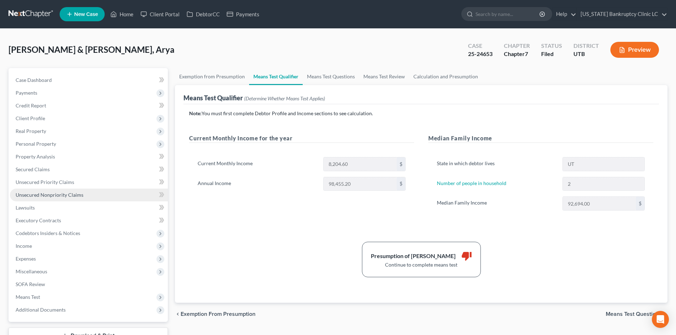
click at [59, 196] on span "Unsecured Nonpriority Claims" at bounding box center [50, 195] width 68 height 6
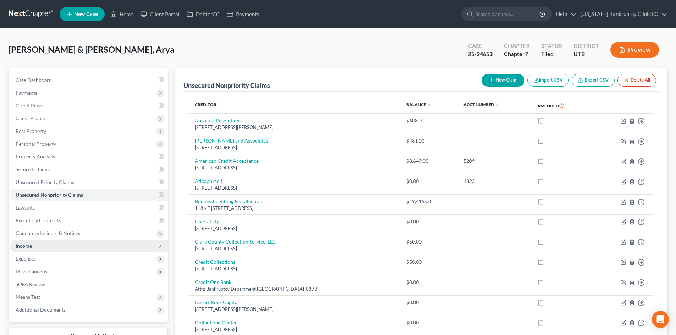
click at [28, 249] on span "Income" at bounding box center [24, 246] width 16 height 6
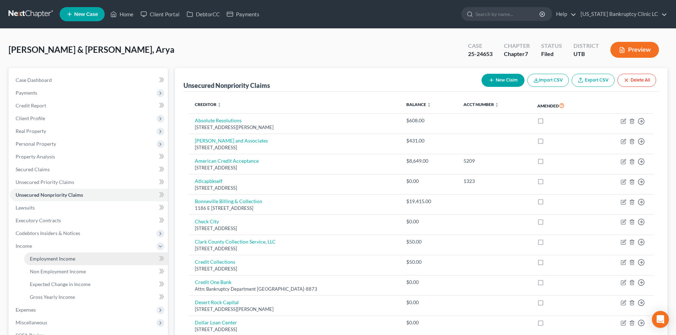
click at [57, 258] on span "Employment Income" at bounding box center [52, 259] width 45 height 6
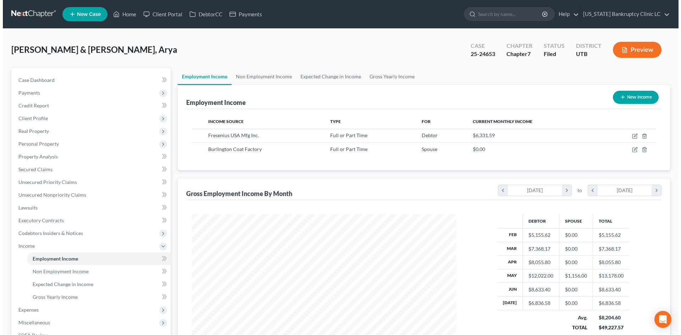
scroll to position [132, 279]
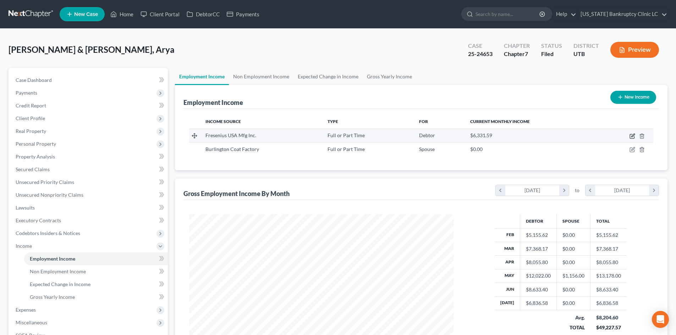
click at [634, 138] on icon "button" at bounding box center [632, 136] width 6 height 6
select select "0"
select select "22"
select select "2"
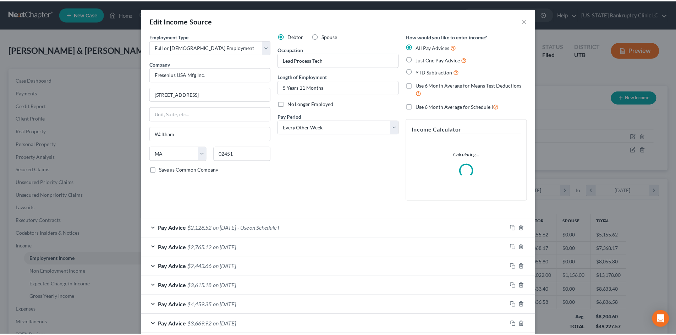
scroll to position [133, 281]
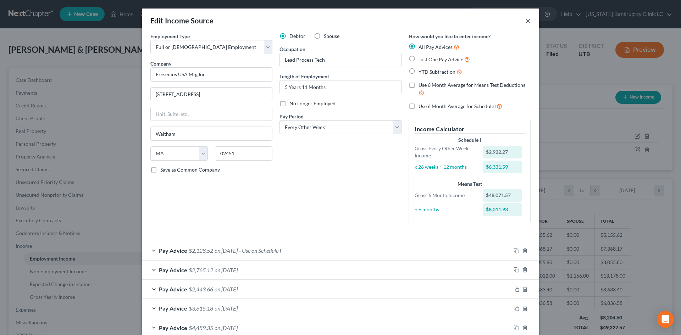
click at [526, 21] on button "×" at bounding box center [528, 20] width 5 height 9
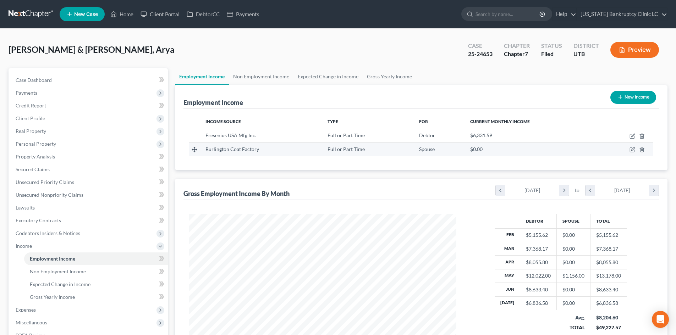
scroll to position [132, 279]
click at [633, 150] on icon "button" at bounding box center [632, 150] width 6 height 6
select select "0"
select select "33"
select select "0"
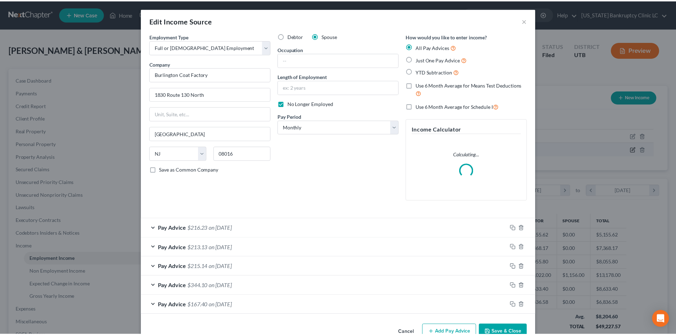
scroll to position [133, 281]
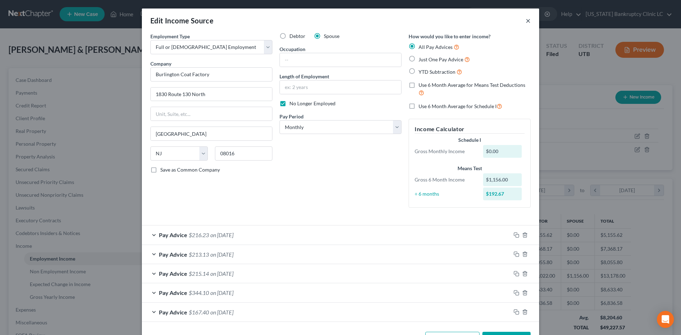
click at [526, 23] on button "×" at bounding box center [528, 20] width 5 height 9
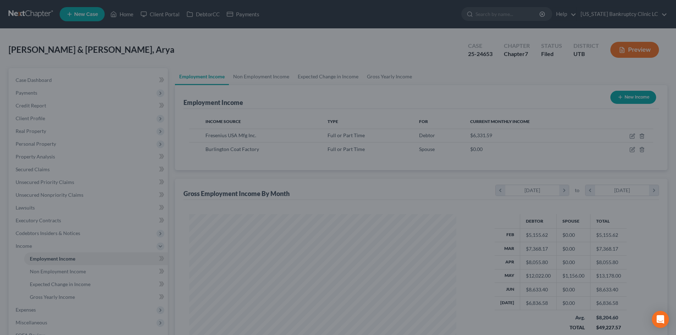
scroll to position [354500, 354354]
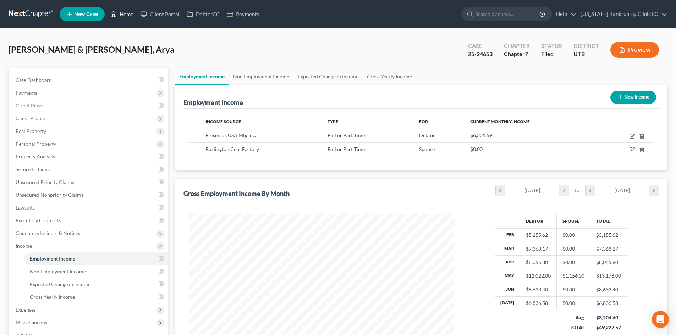
click at [120, 16] on link "Home" at bounding box center [122, 14] width 30 height 13
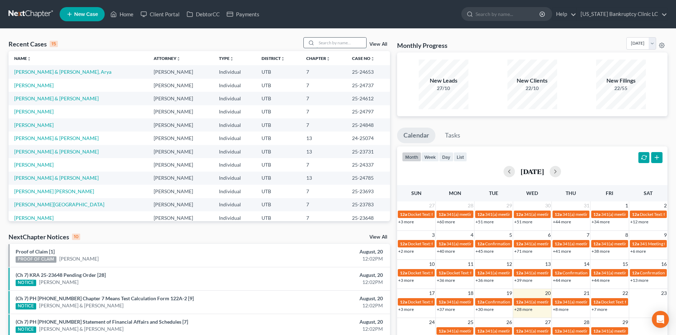
click at [334, 38] on input "search" at bounding box center [341, 43] width 50 height 10
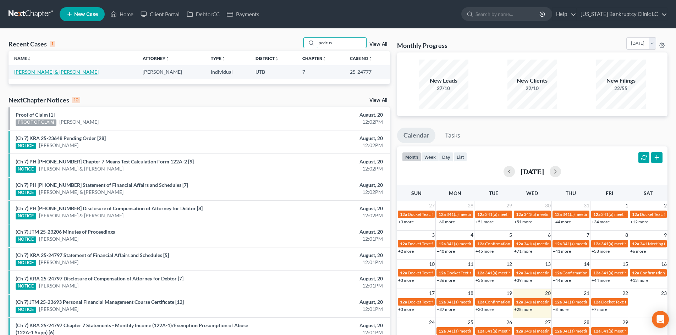
type input "pedrus"
click at [25, 72] on link "[PERSON_NAME] & [PERSON_NAME]" at bounding box center [56, 72] width 84 height 6
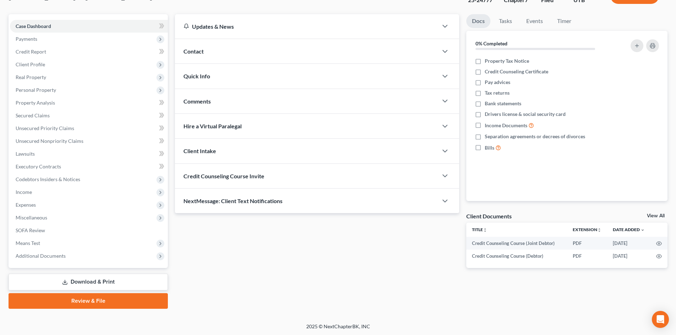
scroll to position [55, 0]
click at [71, 263] on div "Case Dashboard Payments Invoices Payments Payments Credit Report Client Profile…" at bounding box center [88, 140] width 159 height 254
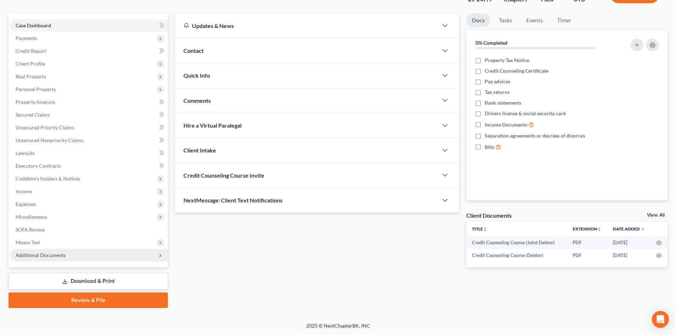
click at [70, 259] on span "Additional Documents" at bounding box center [89, 255] width 158 height 13
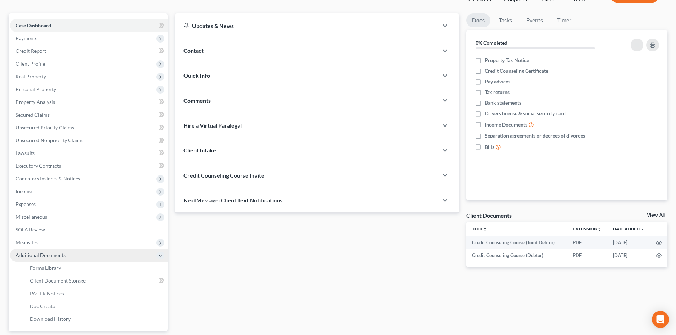
click at [70, 259] on span "Additional Documents" at bounding box center [89, 255] width 158 height 13
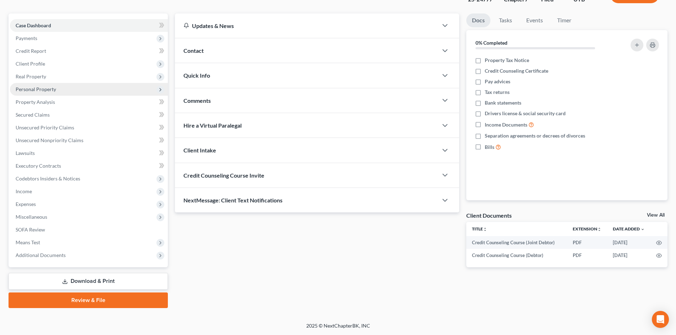
click at [44, 83] on span "Personal Property" at bounding box center [89, 89] width 158 height 13
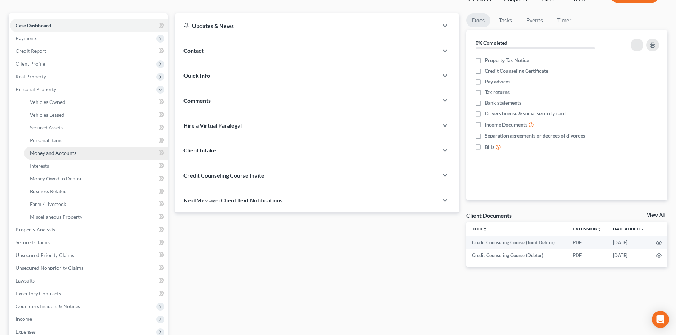
click at [62, 153] on span "Money and Accounts" at bounding box center [53, 153] width 46 height 6
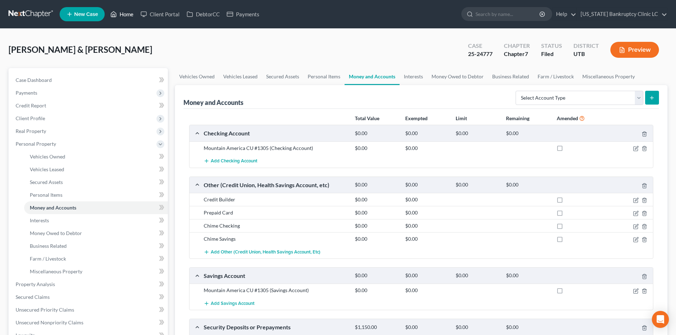
click at [129, 12] on link "Home" at bounding box center [122, 14] width 30 height 13
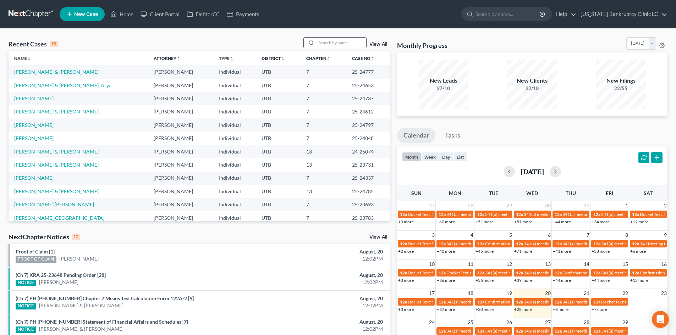
click at [325, 44] on input "search" at bounding box center [341, 43] width 50 height 10
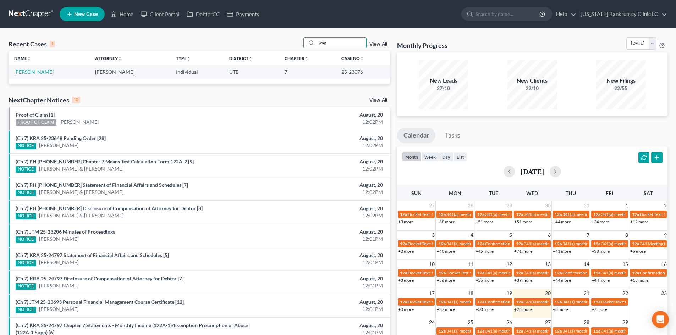
type input "wag"
click at [29, 70] on link "[PERSON_NAME]" at bounding box center [33, 72] width 39 height 6
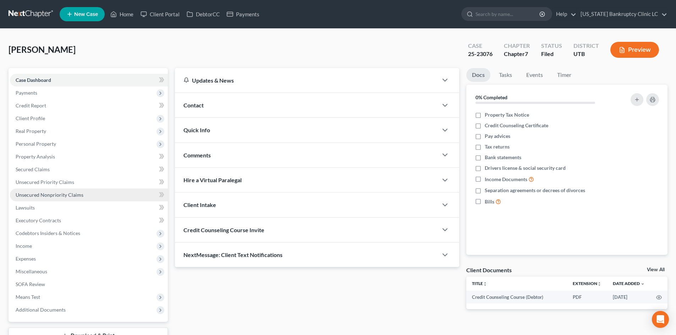
click at [65, 196] on span "Unsecured Nonpriority Claims" at bounding box center [50, 195] width 68 height 6
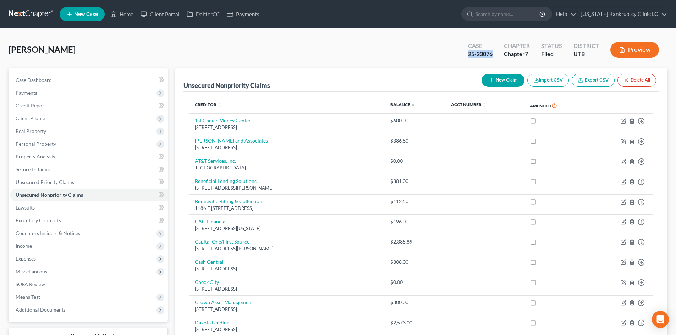
drag, startPoint x: 462, startPoint y: 55, endPoint x: 493, endPoint y: 54, distance: 31.2
click at [493, 54] on div "Case 25-23076 Chapter Chapter 7 Status Filed District UTB Preview" at bounding box center [563, 49] width 208 height 25
copy div "25-23076"
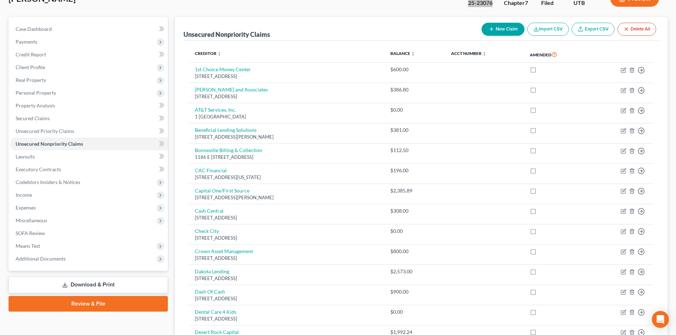
scroll to position [106, 0]
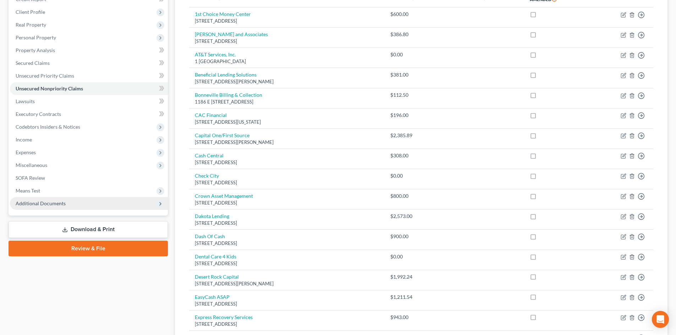
click at [93, 209] on span "Additional Documents" at bounding box center [89, 203] width 158 height 13
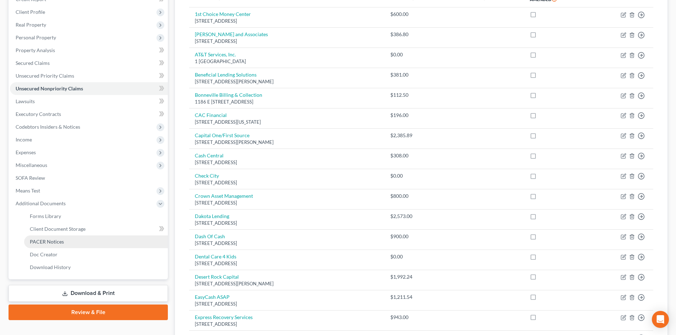
click at [88, 243] on link "PACER Notices" at bounding box center [96, 241] width 144 height 13
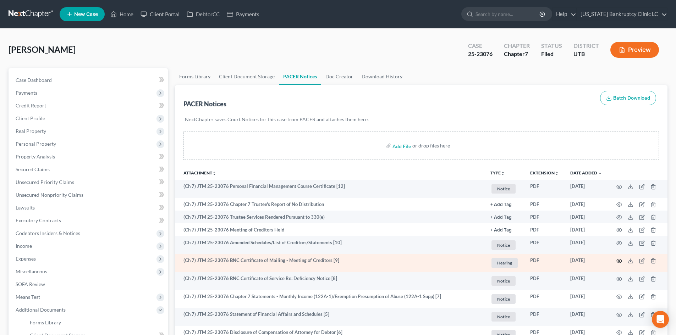
click at [618, 261] on icon "button" at bounding box center [619, 261] width 6 height 6
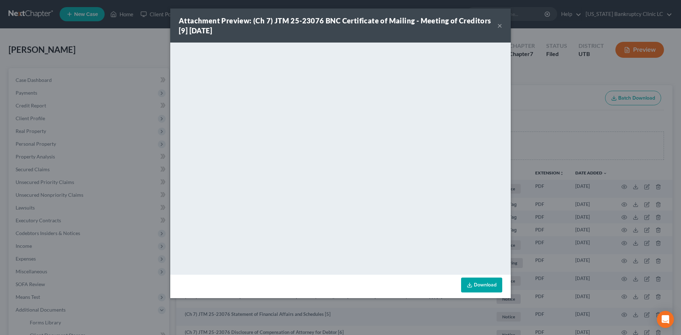
click at [496, 25] on div "Attachment Preview: (Ch 7) JTM 25-23076 BNC Certificate of Mailing - Meeting of…" at bounding box center [338, 26] width 318 height 20
click at [499, 25] on button "×" at bounding box center [499, 25] width 5 height 9
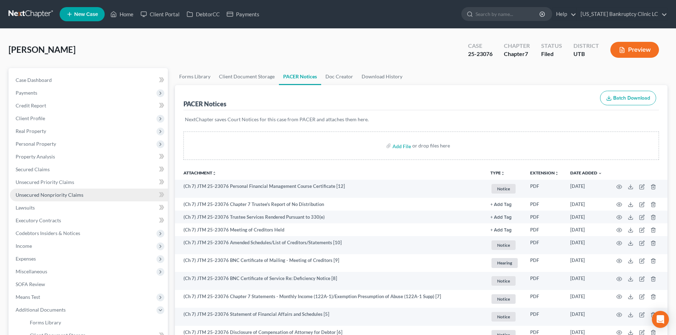
drag, startPoint x: 44, startPoint y: 199, endPoint x: 63, endPoint y: 199, distance: 19.9
click at [44, 199] on link "Unsecured Nonpriority Claims" at bounding box center [89, 195] width 158 height 13
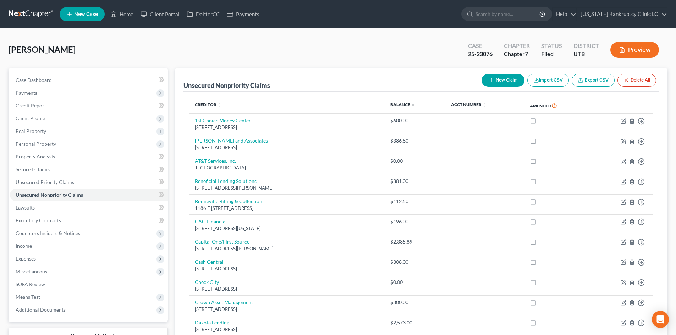
click at [517, 83] on button "New Claim" at bounding box center [502, 80] width 43 height 13
select select "0"
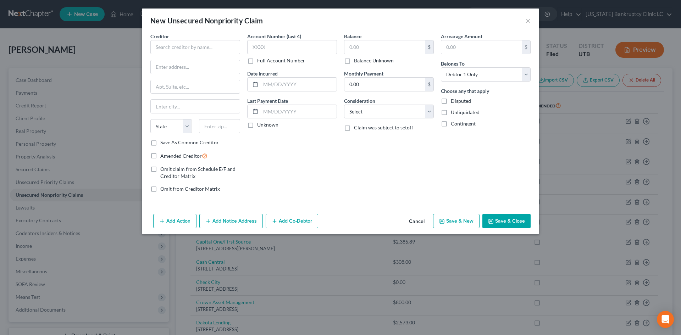
click at [532, 22] on div "New Unsecured Nonpriority Claim ×" at bounding box center [340, 21] width 397 height 24
click at [528, 22] on button "×" at bounding box center [528, 20] width 5 height 9
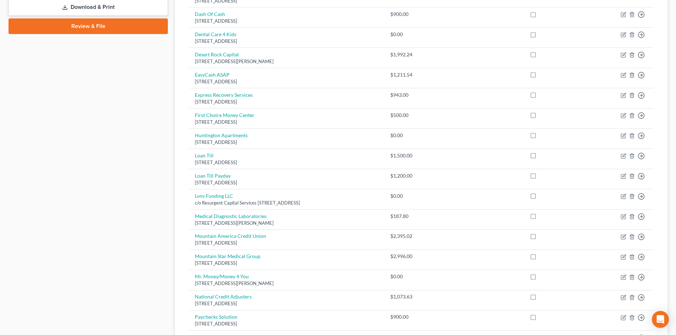
scroll to position [426, 0]
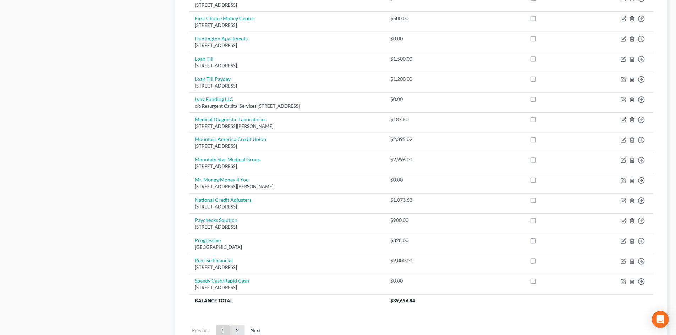
click at [235, 326] on link "2" at bounding box center [237, 330] width 14 height 11
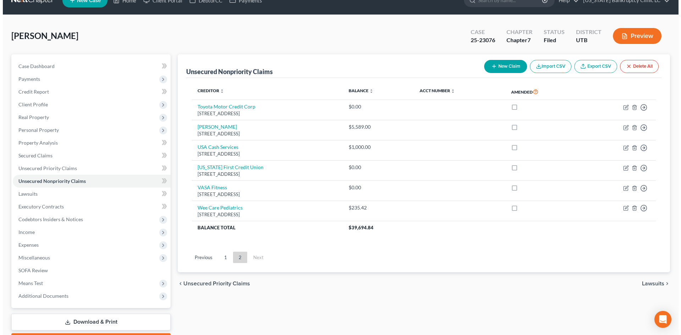
scroll to position [0, 0]
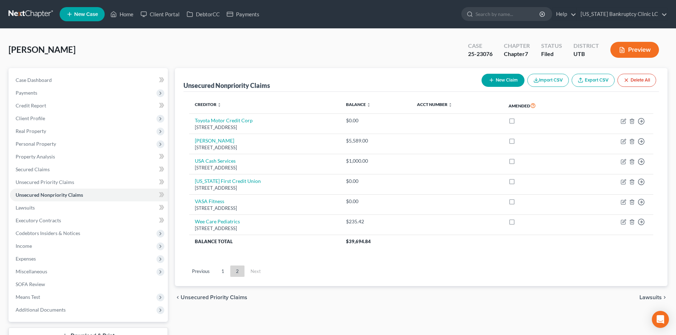
click at [507, 82] on button "New Claim" at bounding box center [502, 80] width 43 height 13
select select "0"
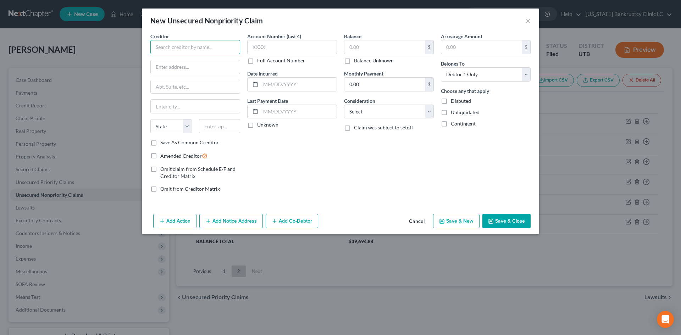
click at [218, 50] on input "text" at bounding box center [195, 47] width 90 height 14
type input "Leap Credit"
click at [174, 71] on input "text" at bounding box center [195, 66] width 89 height 13
paste input "P.O. Box 19079"
type input "P.O. Box 19079"
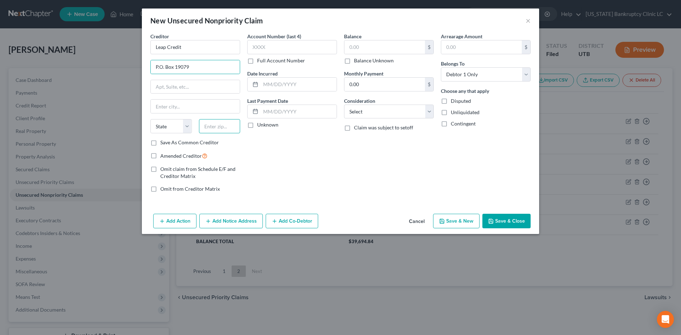
click at [217, 128] on input "text" at bounding box center [219, 126] width 41 height 14
paste input "30326"
type input "30326"
type input "[GEOGRAPHIC_DATA]"
select select "10"
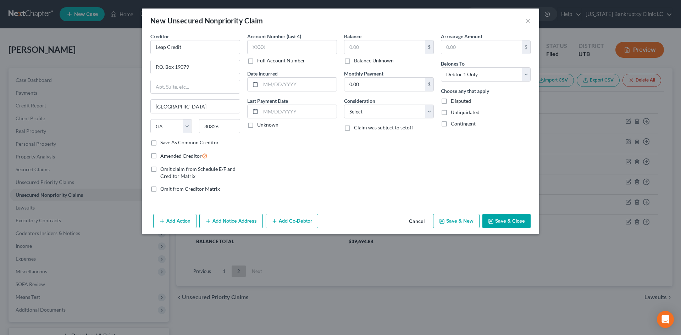
click at [195, 141] on label "Save As Common Creditor" at bounding box center [189, 142] width 59 height 7
click at [168, 141] on input "Save As Common Creditor" at bounding box center [165, 141] width 5 height 5
checkbox input "true"
click at [178, 156] on span "Amended Creditor" at bounding box center [180, 156] width 41 height 6
click at [168, 156] on input "Amended Creditor" at bounding box center [165, 154] width 5 height 5
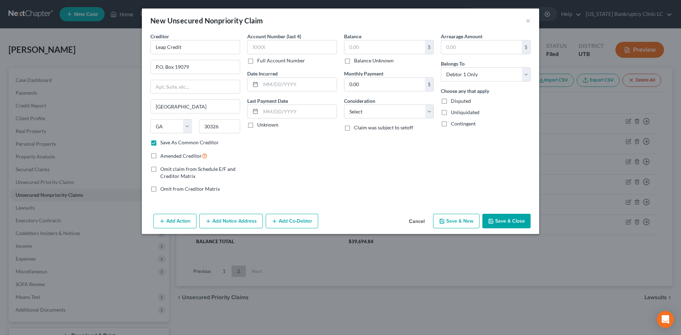
checkbox input "true"
click at [499, 223] on button "Save & Close" at bounding box center [506, 221] width 48 height 15
checkbox input "false"
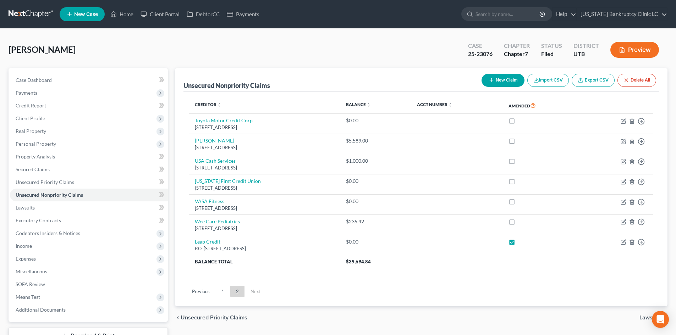
click at [514, 85] on button "New Claim" at bounding box center [502, 80] width 43 height 13
select select "0"
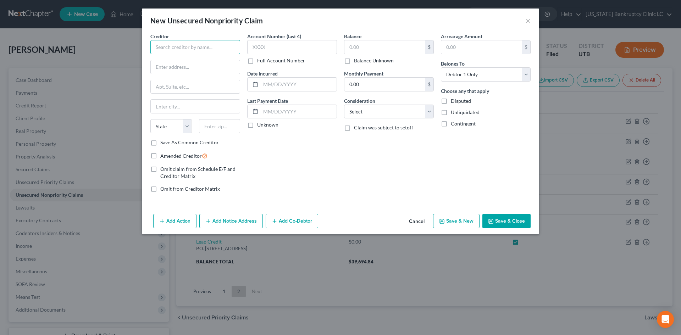
click at [220, 50] on input "text" at bounding box center [195, 47] width 90 height 14
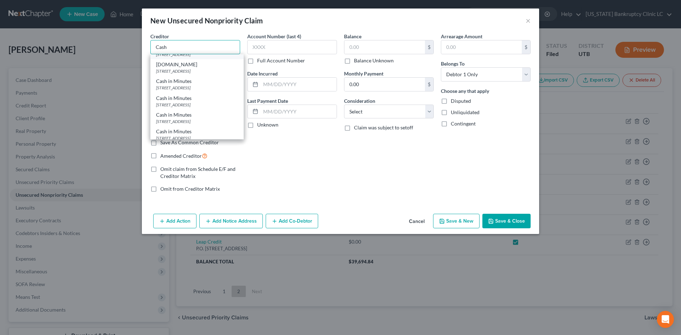
scroll to position [319, 0]
click at [208, 11] on div "CashNet [GEOGRAPHIC_DATA]" at bounding box center [197, 7] width 82 height 7
type input "CashNet [GEOGRAPHIC_DATA]"
type input "[STREET_ADDRESS][PERSON_NAME]"
type input "Suite 1000"
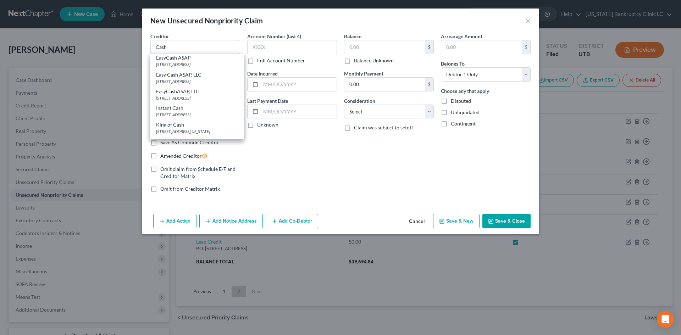
type input "[GEOGRAPHIC_DATA]"
select select "14"
type input "60604"
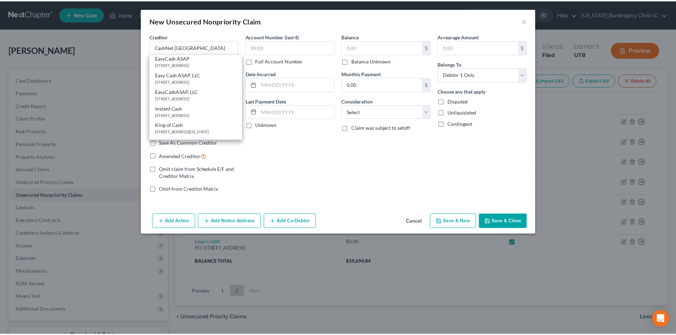
scroll to position [0, 0]
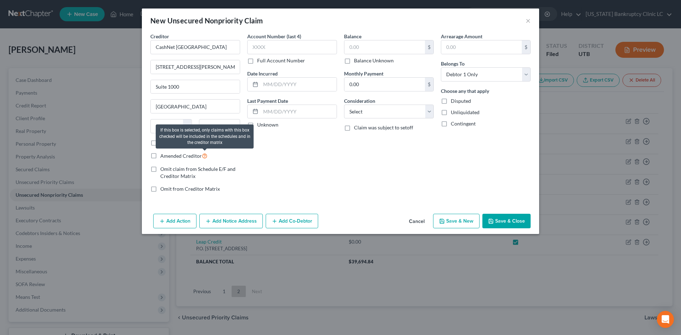
click at [204, 158] on icon at bounding box center [205, 155] width 6 height 7
click at [168, 156] on input "Amended Creditor" at bounding box center [165, 154] width 5 height 5
checkbox input "true"
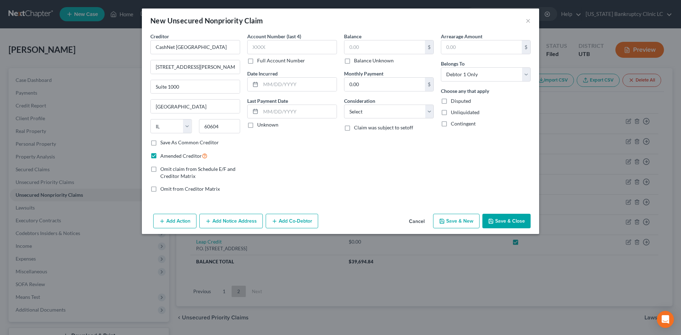
click at [507, 221] on button "Save & Close" at bounding box center [506, 221] width 48 height 15
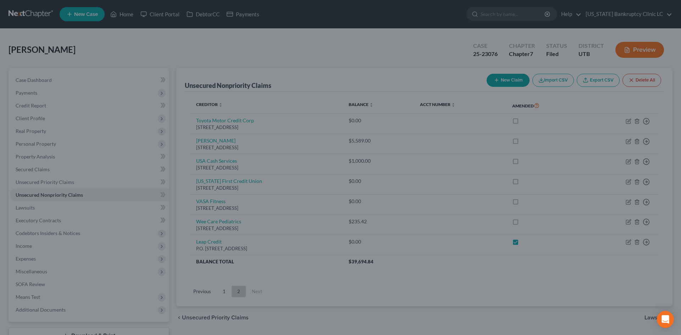
type input "0.00"
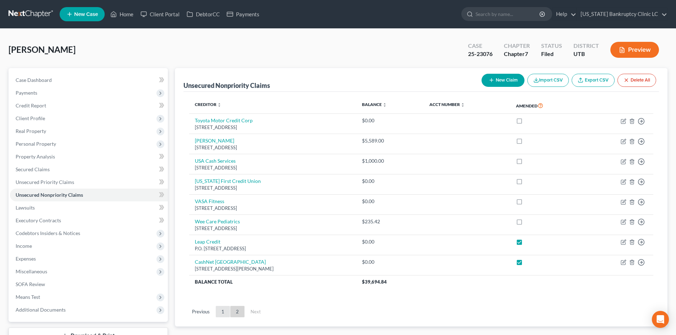
click at [220, 310] on link "1" at bounding box center [223, 311] width 14 height 11
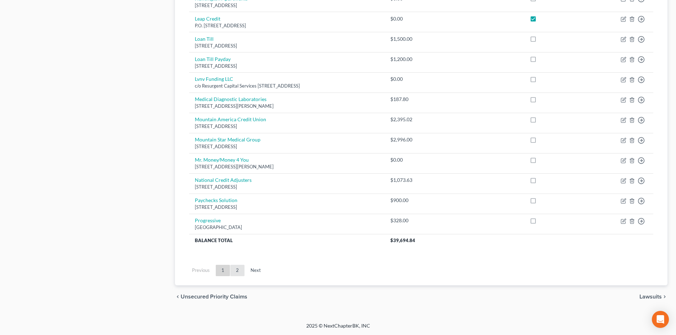
click at [236, 273] on link "2" at bounding box center [237, 270] width 14 height 11
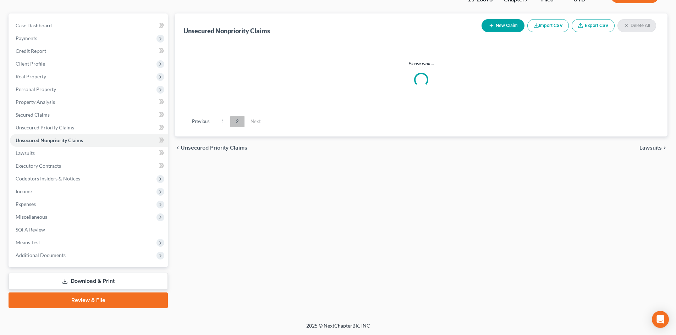
scroll to position [55, 0]
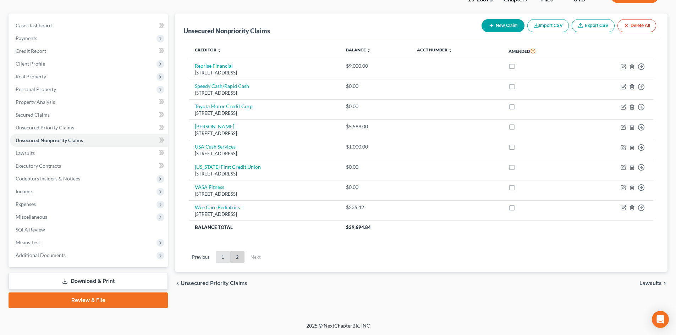
click at [225, 260] on link "1" at bounding box center [223, 256] width 14 height 11
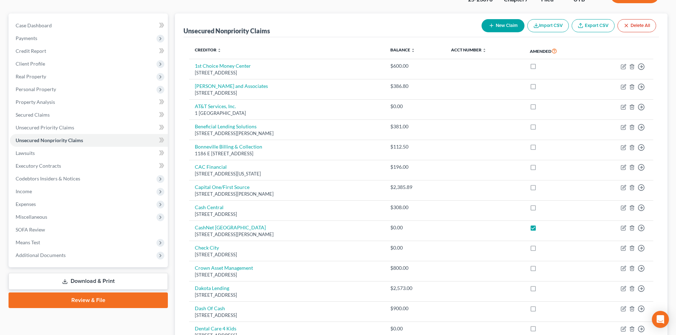
click at [492, 27] on icon "button" at bounding box center [491, 26] width 6 height 6
select select "0"
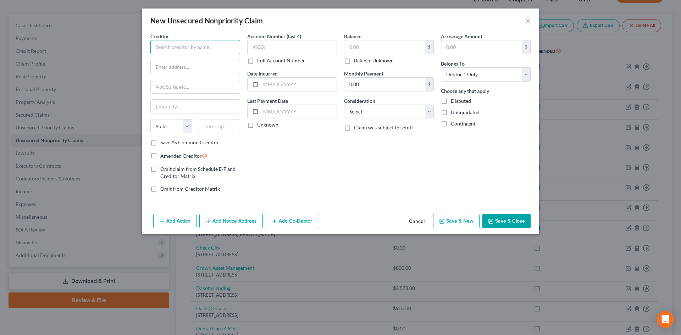
click at [210, 46] on input "text" at bounding box center [195, 47] width 90 height 14
type input "Cash Advance [GEOGRAPHIC_DATA]"
click at [355, 49] on input "text" at bounding box center [384, 46] width 81 height 13
type input "960.23"
click at [201, 41] on input "Cash Advance [GEOGRAPHIC_DATA]" at bounding box center [195, 47] width 90 height 14
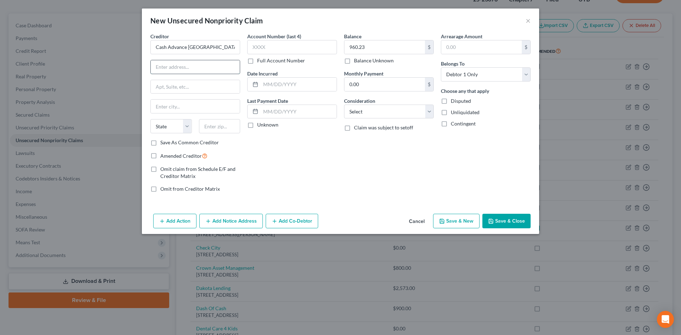
click at [179, 65] on input "text" at bounding box center [195, 66] width 89 height 13
paste input "P.O. Box 170"
type input "P.O. Box 170"
click at [230, 126] on input "text" at bounding box center [219, 126] width 41 height 14
type input "84603"
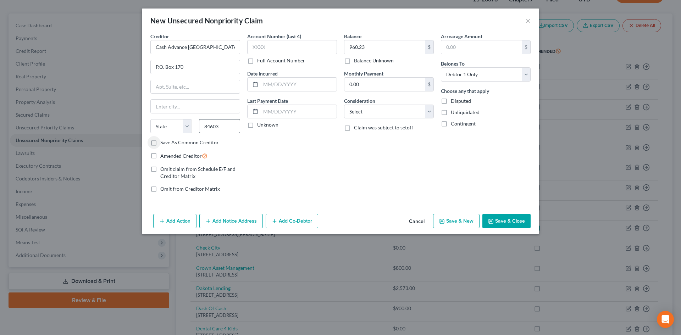
type input "Provo"
select select "46"
click at [178, 142] on label "Save As Common Creditor" at bounding box center [189, 142] width 59 height 7
click at [168, 142] on input "Save As Common Creditor" at bounding box center [165, 141] width 5 height 5
checkbox input "true"
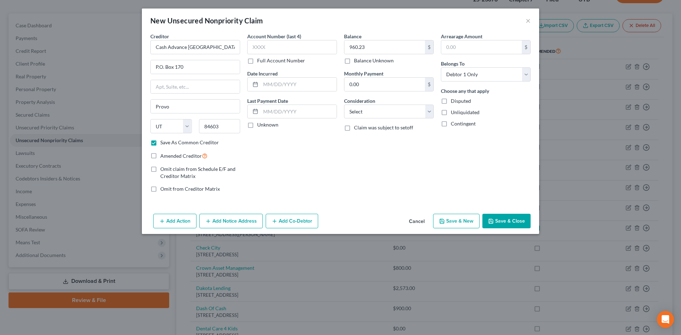
click at [176, 155] on span "Amended Creditor" at bounding box center [180, 156] width 41 height 6
click at [168, 155] on input "Amended Creditor" at bounding box center [165, 154] width 5 height 5
checkbox input "true"
click at [503, 222] on button "Save & Close" at bounding box center [506, 221] width 48 height 15
checkbox input "false"
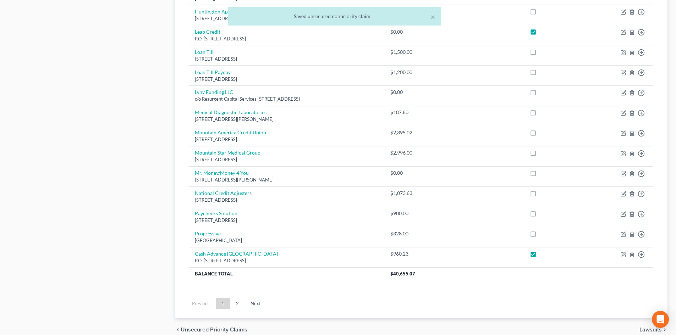
scroll to position [506, 0]
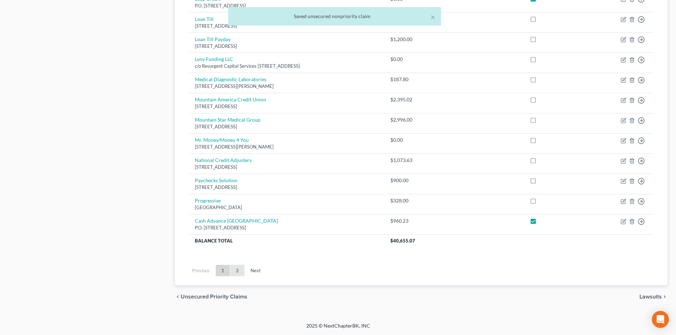
click at [238, 272] on link "2" at bounding box center [237, 270] width 14 height 11
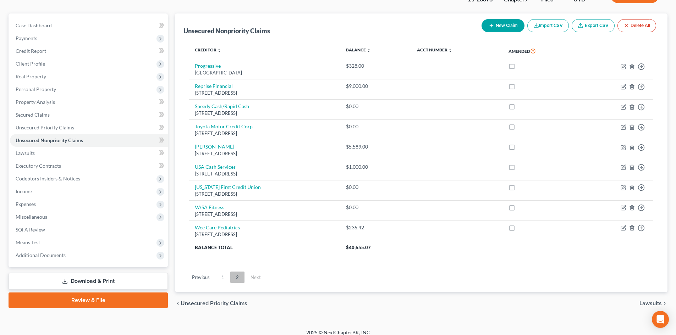
scroll to position [61, 0]
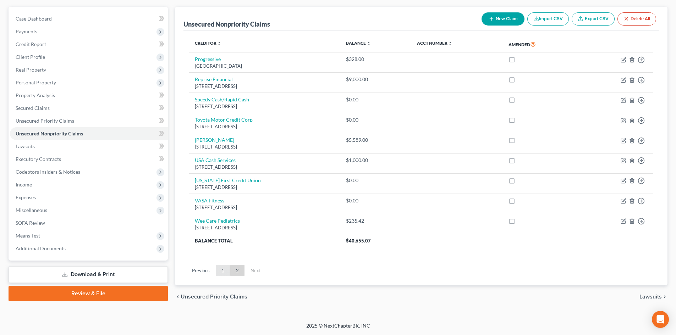
click at [226, 275] on link "1" at bounding box center [223, 270] width 14 height 11
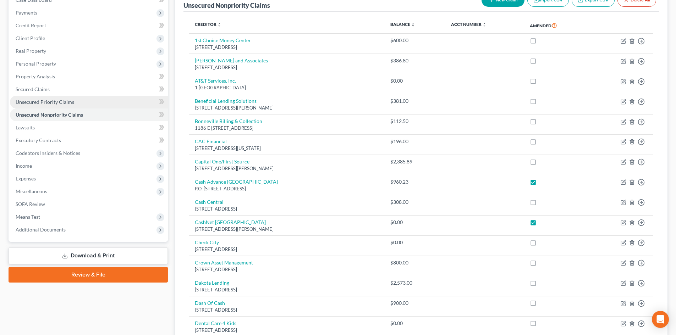
scroll to position [0, 0]
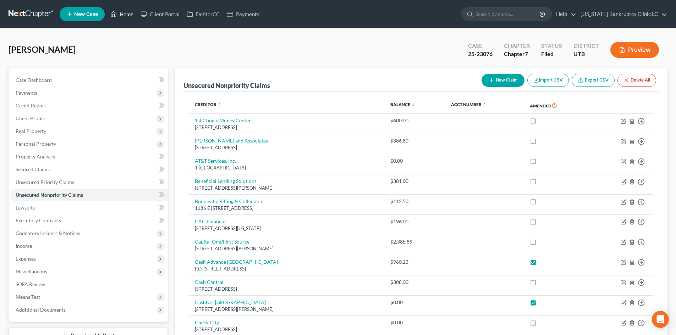
click at [118, 18] on link "Home" at bounding box center [122, 14] width 30 height 13
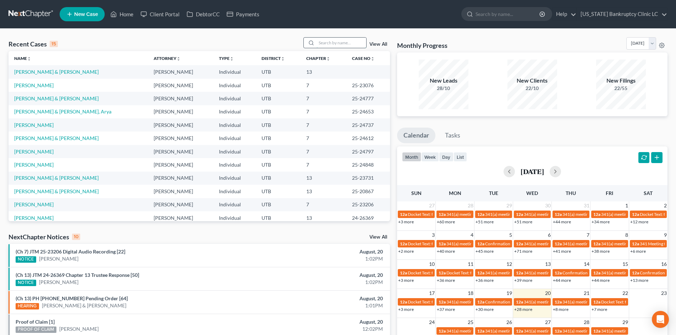
click at [339, 43] on input "search" at bounding box center [341, 43] width 50 height 10
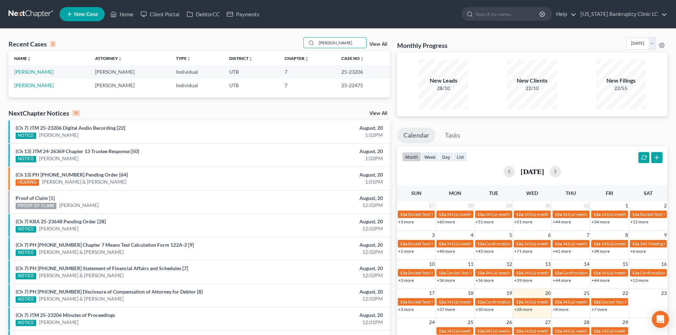
type input "[PERSON_NAME]"
click at [24, 73] on link "[PERSON_NAME]" at bounding box center [33, 72] width 39 height 6
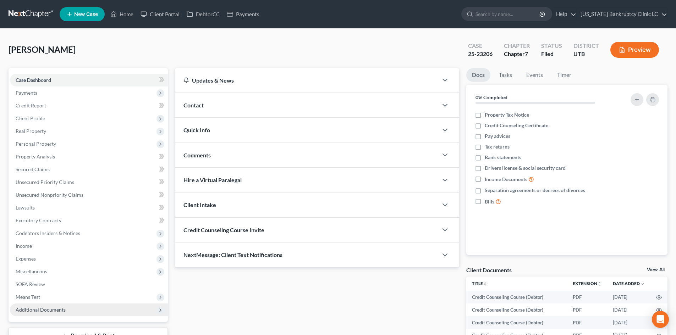
click at [61, 314] on span "Additional Documents" at bounding box center [89, 310] width 158 height 13
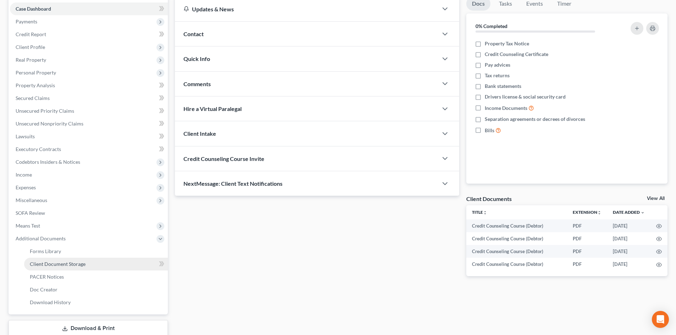
scroll to position [118, 0]
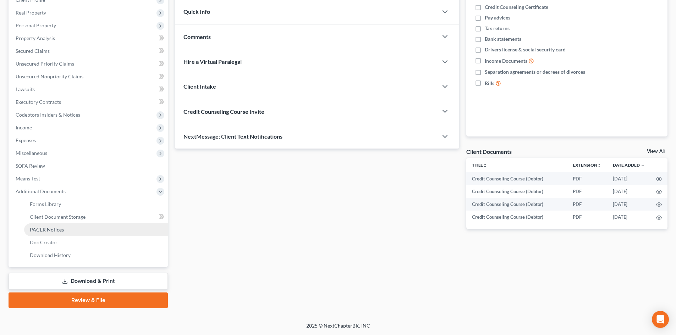
click at [76, 233] on link "PACER Notices" at bounding box center [96, 229] width 144 height 13
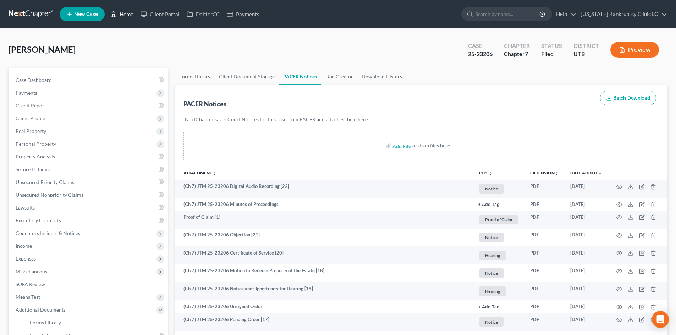
click at [130, 16] on link "Home" at bounding box center [122, 14] width 30 height 13
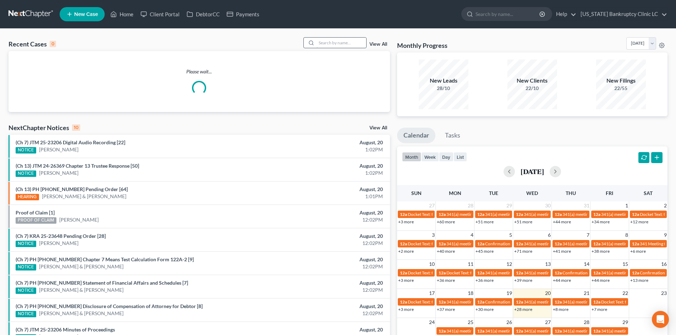
click at [344, 43] on input "search" at bounding box center [341, 43] width 50 height 10
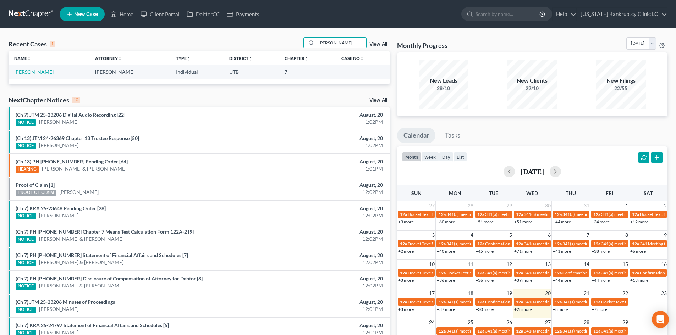
type input "[PERSON_NAME]"
click at [34, 73] on link "[PERSON_NAME]" at bounding box center [33, 72] width 39 height 6
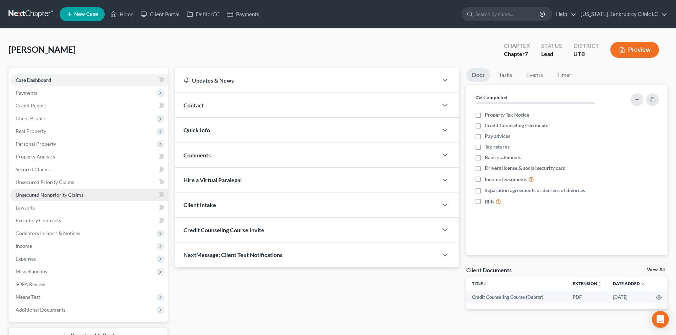
click at [75, 196] on span "Unsecured Nonpriority Claims" at bounding box center [50, 195] width 68 height 6
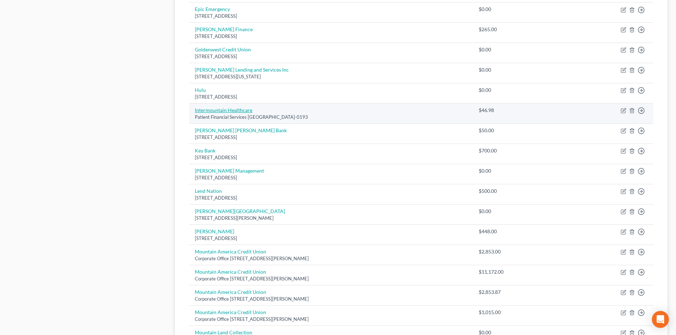
scroll to position [461, 0]
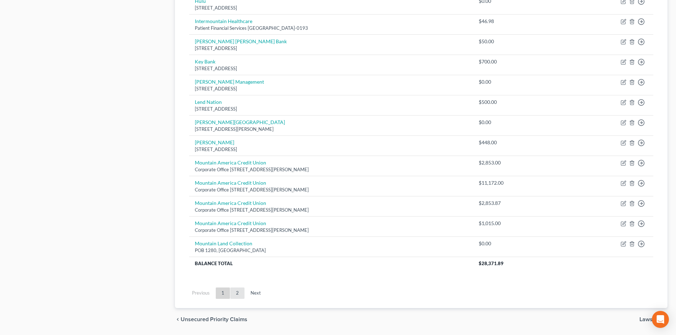
click at [237, 288] on link "2" at bounding box center [237, 293] width 14 height 11
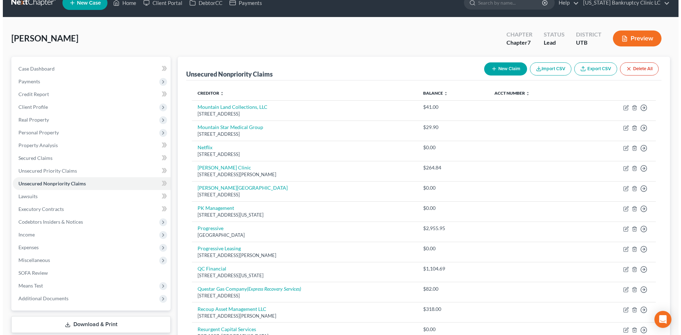
scroll to position [0, 0]
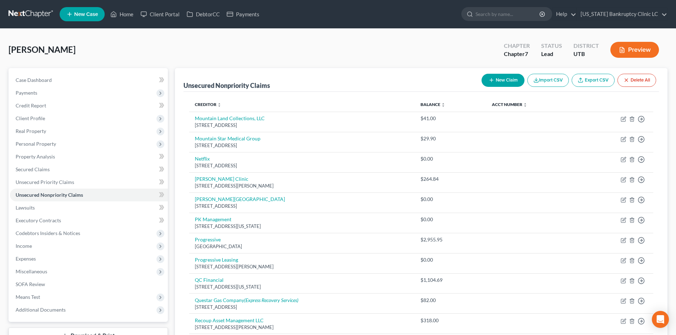
click at [510, 75] on button "New Claim" at bounding box center [502, 80] width 43 height 13
select select "0"
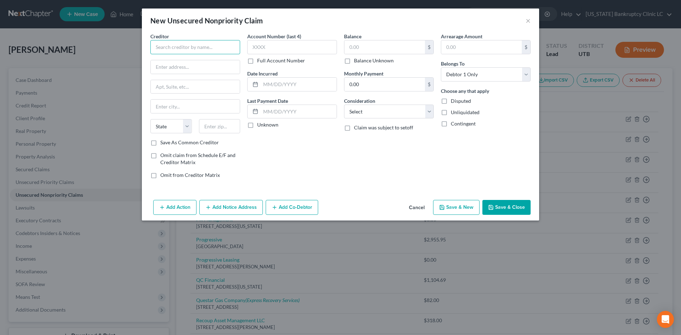
click at [204, 47] on input "text" at bounding box center [195, 47] width 90 height 14
click at [172, 63] on div "[STREET_ADDRESS]" at bounding box center [193, 66] width 74 height 6
type input "[PERSON_NAME] Clinic"
type input "2121 N. 1700 W."
type input "[PERSON_NAME]"
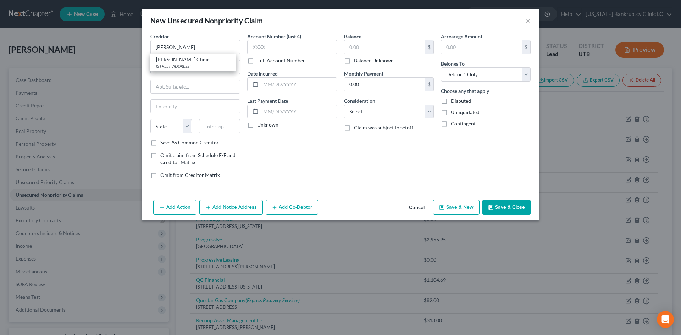
select select "46"
type input "84041"
click at [508, 208] on button "Save & Close" at bounding box center [506, 207] width 48 height 15
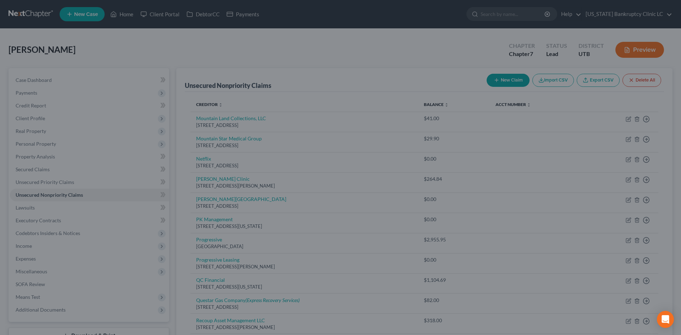
type input "0.00"
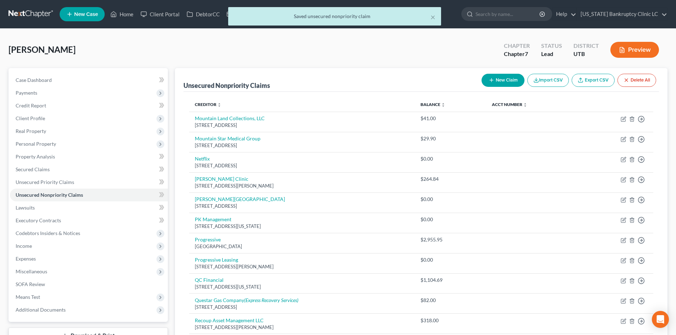
click at [499, 80] on button "New Claim" at bounding box center [502, 80] width 43 height 13
select select "0"
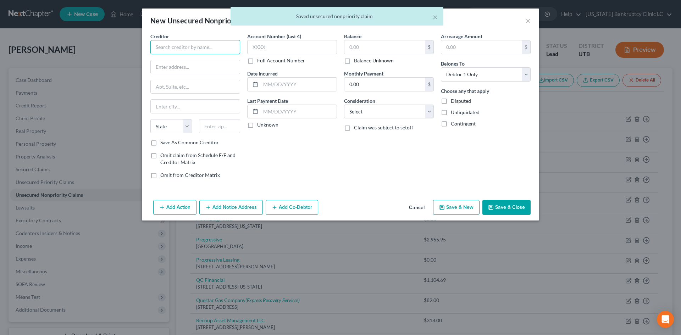
click at [211, 46] on input "text" at bounding box center [195, 47] width 90 height 14
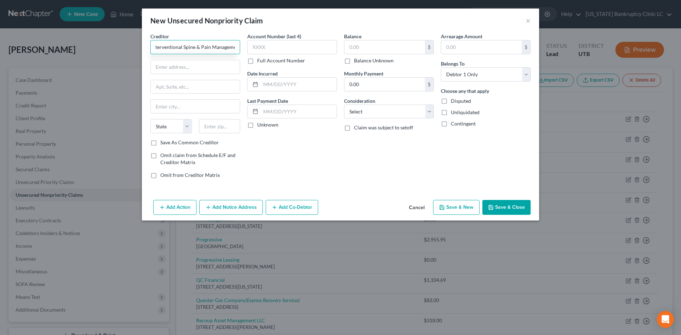
scroll to position [0, 9]
type input "Interventional Spine & Pain Management"
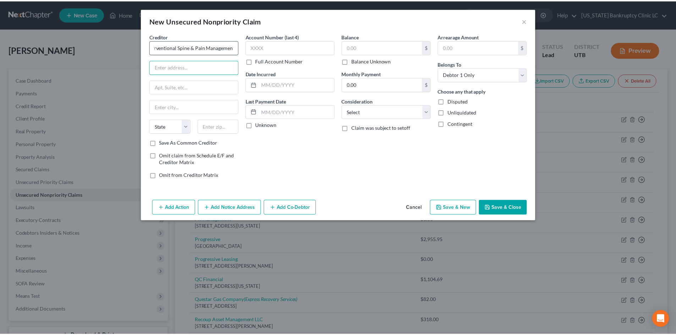
scroll to position [0, 0]
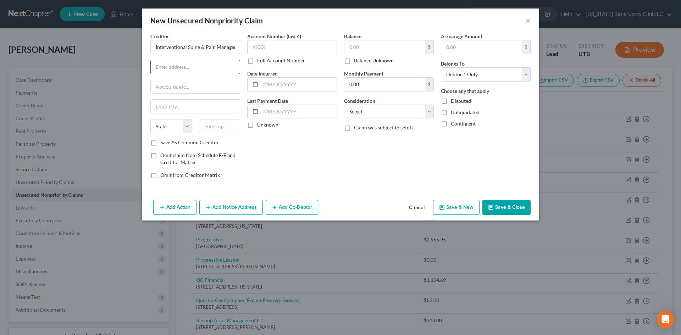
click at [192, 72] on input "text" at bounding box center [195, 66] width 89 height 13
paste input "[STREET_ADDRESS] Suite 2"
drag, startPoint x: 191, startPoint y: 68, endPoint x: 228, endPoint y: 68, distance: 36.9
click at [228, 68] on input "[STREET_ADDRESS] Suite 2" at bounding box center [195, 66] width 89 height 13
click at [191, 65] on input "[STREET_ADDRESS] Suite 2" at bounding box center [195, 66] width 89 height 13
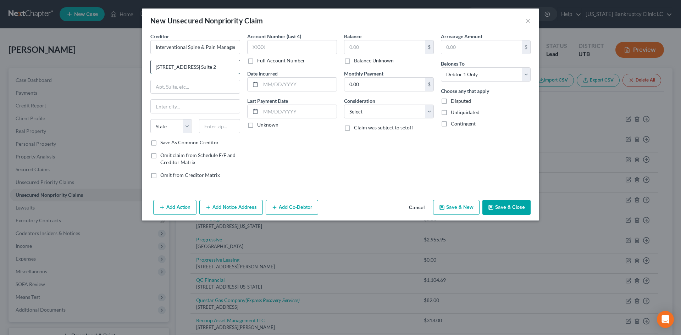
drag, startPoint x: 188, startPoint y: 68, endPoint x: 215, endPoint y: 66, distance: 27.1
click at [215, 66] on input "[STREET_ADDRESS] Suite 2" at bounding box center [195, 66] width 89 height 13
type input "[STREET_ADDRESS]"
paste input "Suite 2"
type input "Suite 2"
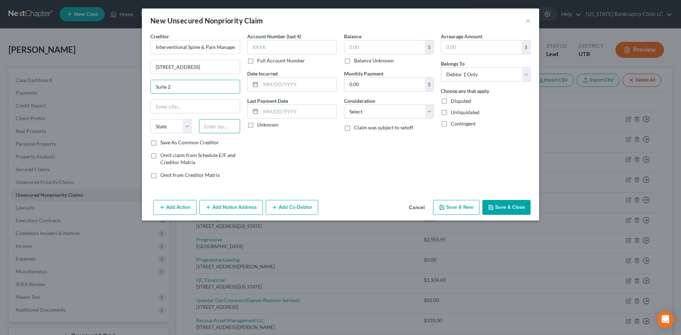
drag, startPoint x: 214, startPoint y: 129, endPoint x: 215, endPoint y: 125, distance: 4.3
click at [215, 129] on input "text" at bounding box center [219, 126] width 41 height 14
type input "4"
type input "84404"
type input "[PERSON_NAME]"
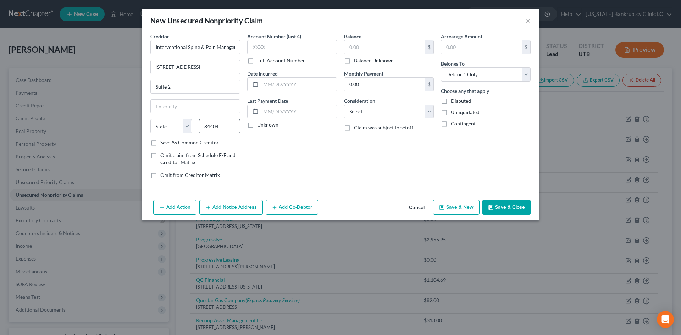
select select "46"
click at [222, 156] on span "Omit claim from Schedule E/F and Creditor Matrix" at bounding box center [197, 158] width 75 height 13
click at [168, 156] on input "Omit claim from Schedule E/F and Creditor Matrix" at bounding box center [165, 154] width 5 height 5
click at [222, 156] on span "Omit claim from Schedule E/F and Creditor Matrix" at bounding box center [197, 158] width 75 height 13
click at [168, 156] on input "Omit claim from Schedule E/F and Creditor Matrix" at bounding box center [165, 154] width 5 height 5
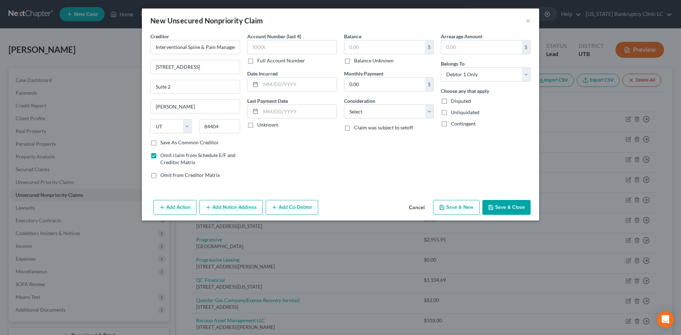
checkbox input "false"
click at [357, 193] on div "Creditor * Interventional Spine & Pain Management [STREET_ADDRESS][GEOGRAPHIC_D…" at bounding box center [340, 115] width 397 height 165
click at [508, 213] on button "Save & Close" at bounding box center [506, 207] width 48 height 15
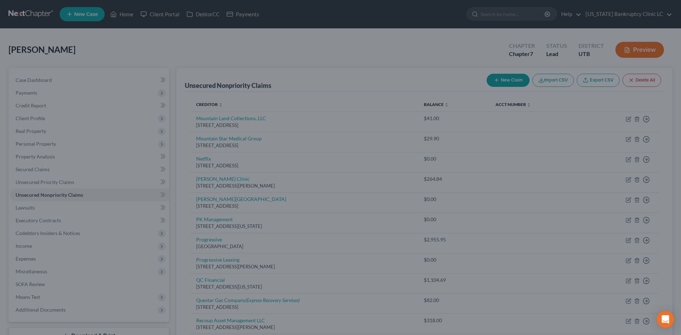
type input "0.00"
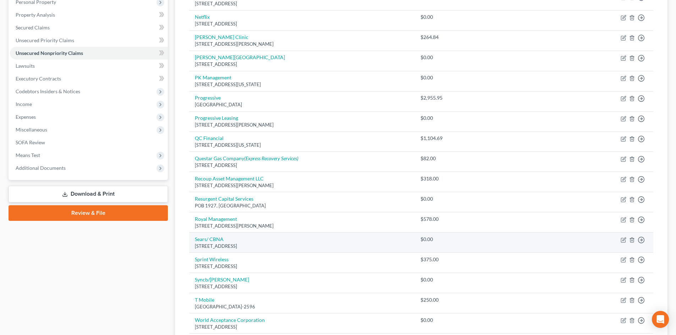
scroll to position [284, 0]
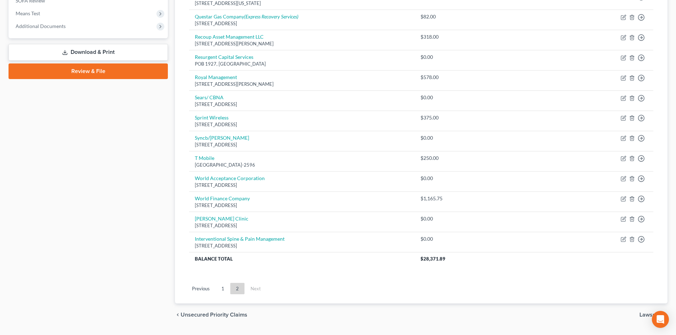
drag, startPoint x: 223, startPoint y: 289, endPoint x: 232, endPoint y: 279, distance: 12.8
click at [223, 288] on link "1" at bounding box center [223, 288] width 14 height 11
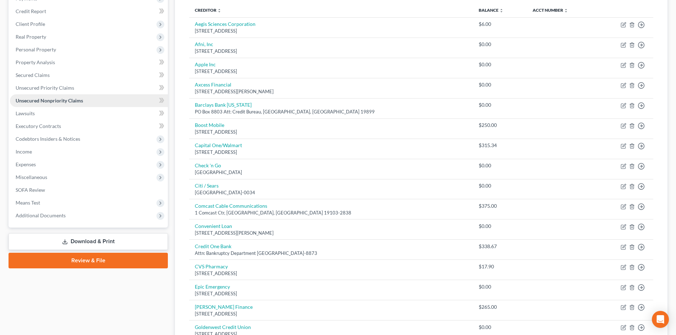
scroll to position [0, 0]
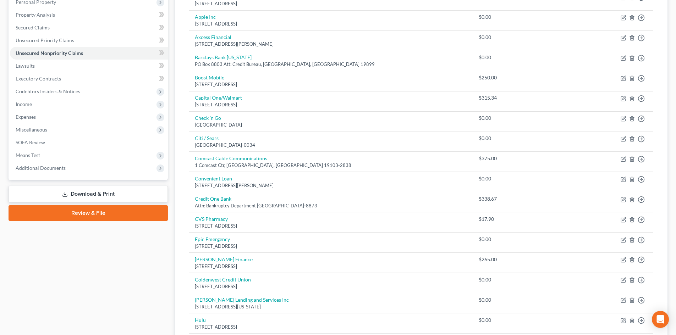
click at [112, 227] on div "Case Dashboard Payments Invoices Payments Payments Credit Report Client Profile" at bounding box center [88, 288] width 166 height 724
click at [113, 215] on link "Review & File" at bounding box center [88, 213] width 159 height 16
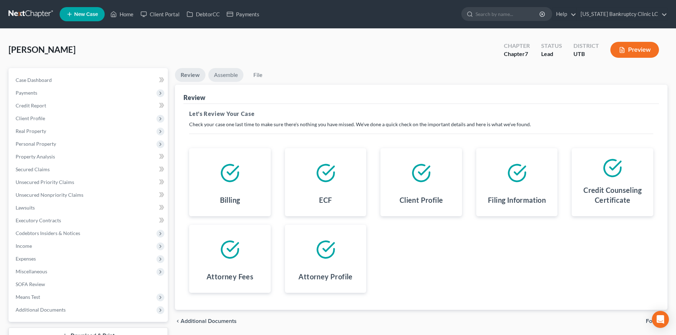
click at [232, 75] on link "Assemble" at bounding box center [225, 75] width 35 height 14
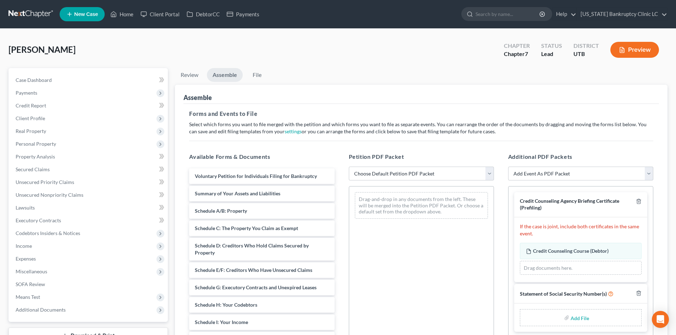
click at [578, 319] on input "file" at bounding box center [578, 317] width 17 height 13
type input "C:\fakepath\[PERSON_NAME] SSN.pdf"
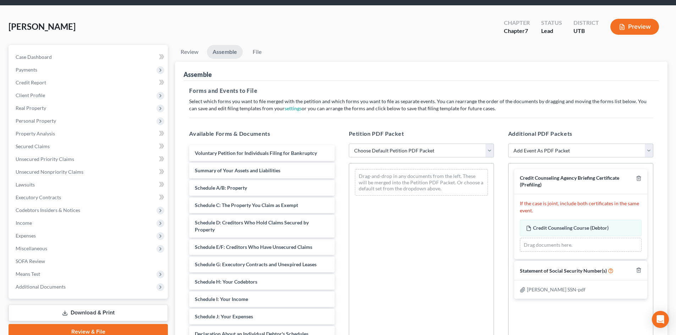
scroll to position [35, 0]
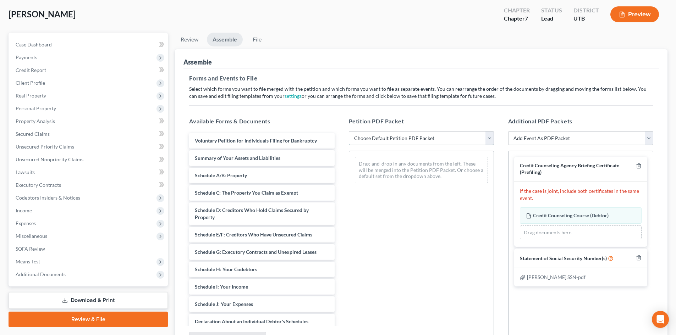
click at [438, 139] on select "Choose Default Petition PDF Packet Emergency Filing (Voluntary Petition and Cre…" at bounding box center [421, 138] width 145 height 14
select select "1"
click at [349, 131] on select "Choose Default Petition PDF Packet Emergency Filing (Voluntary Petition and Cre…" at bounding box center [421, 138] width 145 height 14
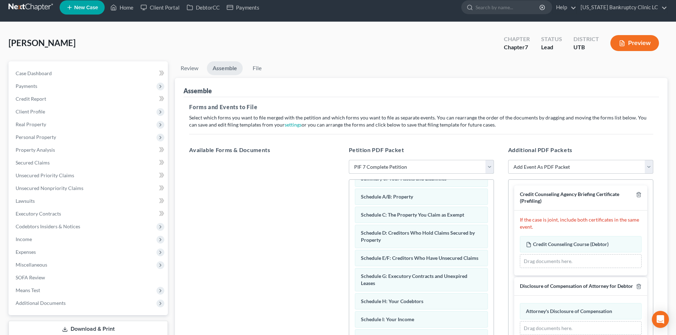
scroll to position [0, 0]
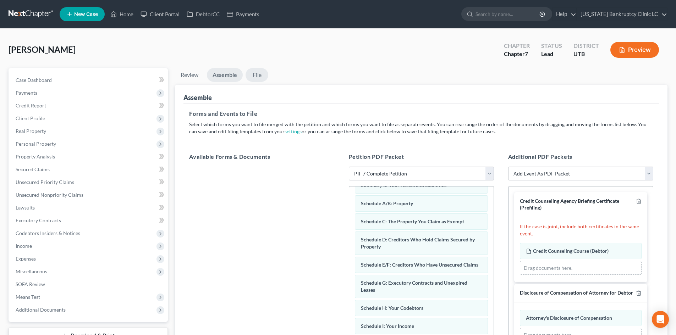
click at [259, 78] on link "File" at bounding box center [256, 75] width 23 height 14
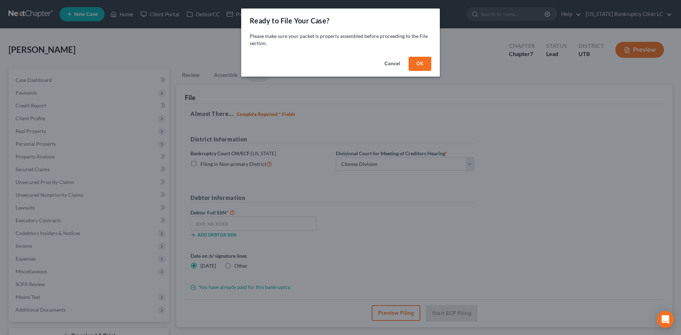
click at [432, 68] on div "Cancel OK" at bounding box center [340, 65] width 199 height 23
click at [418, 62] on button "OK" at bounding box center [420, 64] width 23 height 14
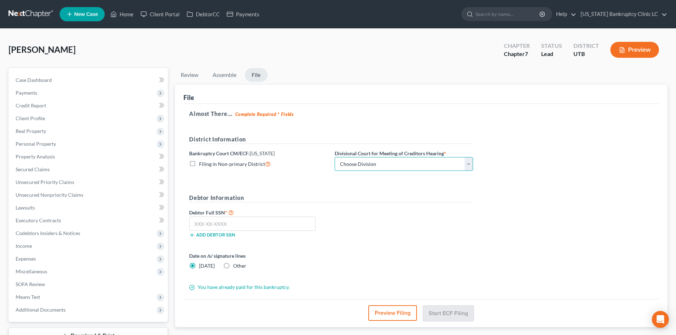
drag, startPoint x: 384, startPoint y: 165, endPoint x: 381, endPoint y: 171, distance: 6.0
click at [384, 165] on select "Choose Division [GEOGRAPHIC_DATA]" at bounding box center [403, 164] width 138 height 14
select select "0"
click at [334, 157] on select "Choose Division [GEOGRAPHIC_DATA]" at bounding box center [403, 164] width 138 height 14
click at [234, 223] on input "text" at bounding box center [252, 224] width 126 height 14
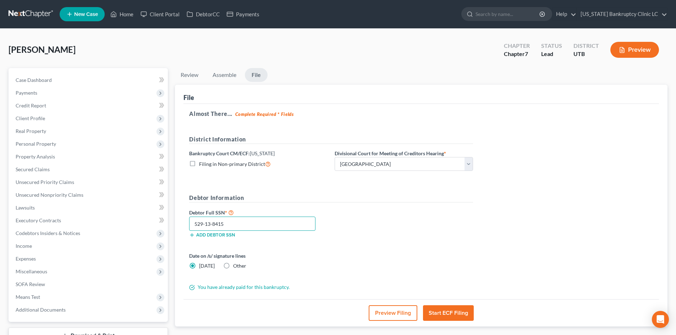
type input "529-13-8415"
click at [449, 316] on button "Start ECF Filing" at bounding box center [448, 313] width 51 height 16
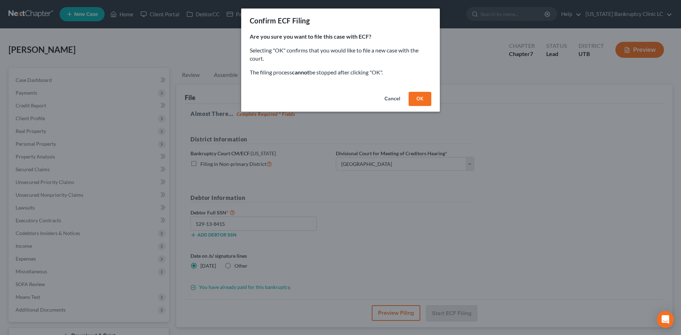
click at [423, 98] on button "OK" at bounding box center [420, 99] width 23 height 14
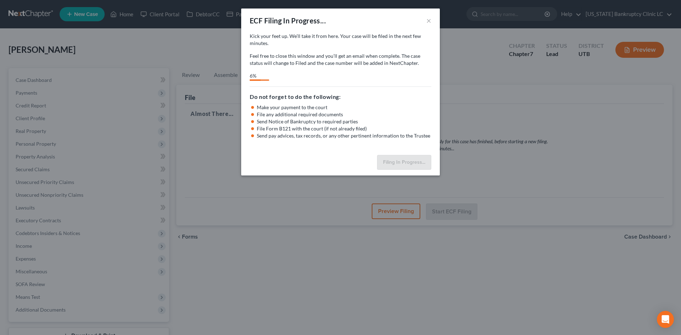
click at [389, 88] on div "Do not forget to do the following: Make your payment to the court File any addi…" at bounding box center [341, 113] width 182 height 53
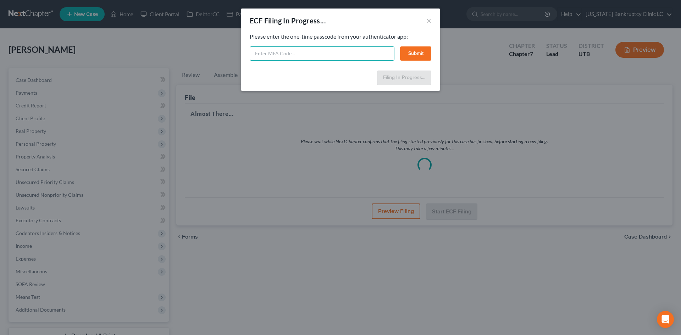
click at [330, 54] on input "text" at bounding box center [322, 53] width 145 height 14
click at [310, 51] on input "text" at bounding box center [322, 53] width 145 height 14
type input "985772"
click at [422, 52] on button "Submit" at bounding box center [415, 53] width 31 height 14
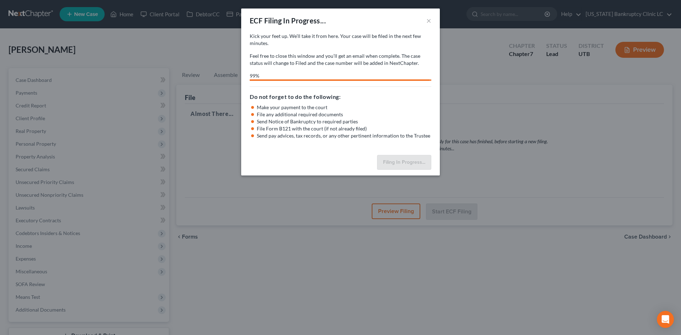
select select "0"
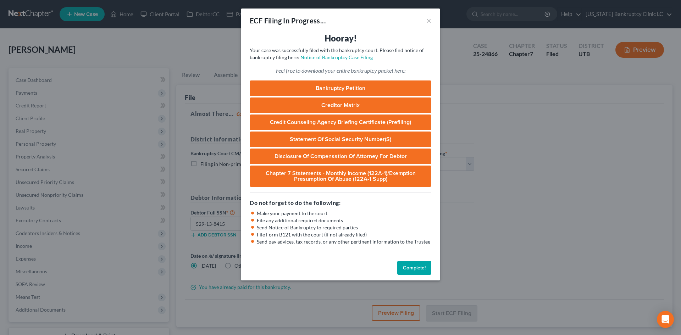
click at [414, 273] on button "Complete!" at bounding box center [414, 268] width 34 height 14
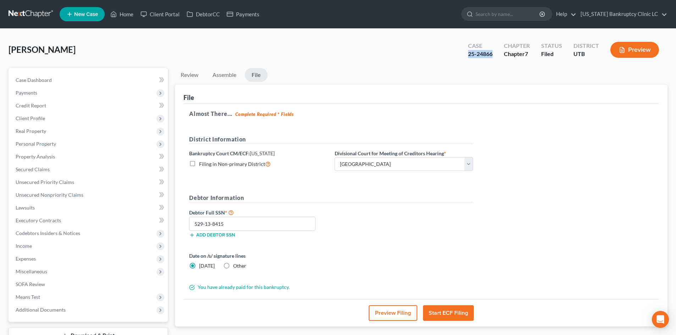
drag, startPoint x: 468, startPoint y: 54, endPoint x: 495, endPoint y: 58, distance: 27.6
click at [495, 58] on div "Case 25-24866" at bounding box center [480, 50] width 36 height 21
copy div "25-24866"
click at [35, 249] on span "Income" at bounding box center [89, 246] width 158 height 13
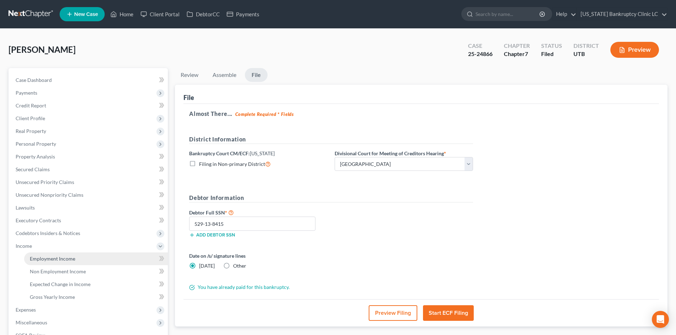
click at [43, 261] on span "Employment Income" at bounding box center [52, 259] width 45 height 6
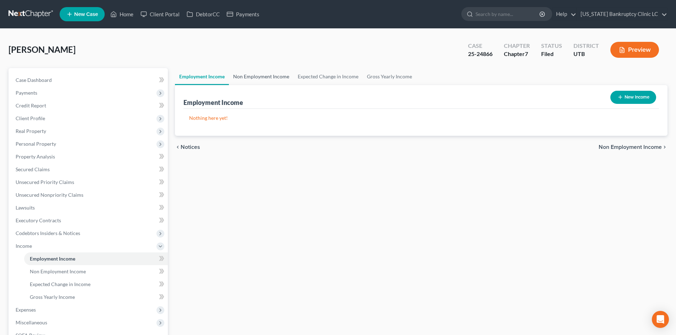
click at [252, 77] on link "Non Employment Income" at bounding box center [261, 76] width 65 height 17
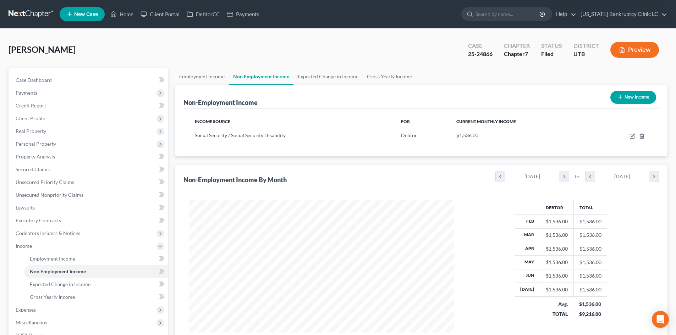
scroll to position [132, 279]
click at [56, 304] on span "Expenses" at bounding box center [89, 310] width 158 height 13
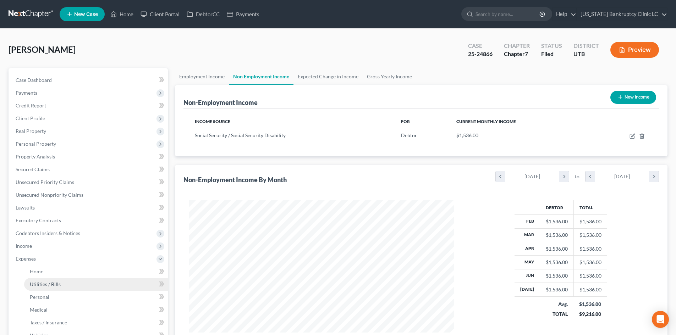
click at [68, 281] on link "Utilities / Bills" at bounding box center [96, 284] width 144 height 13
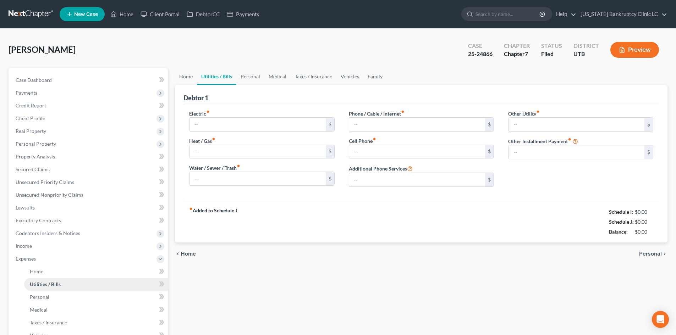
type input "60.00"
type input "0.00"
type input "45.00"
type input "0.00"
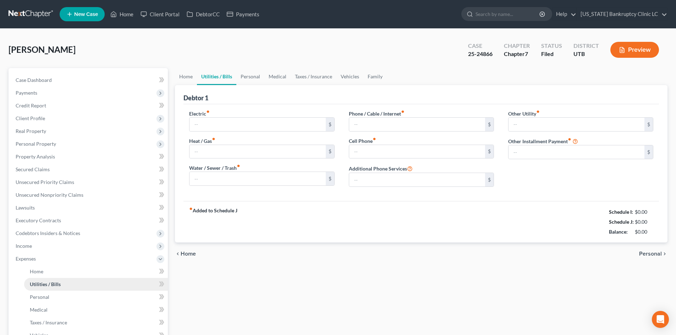
type input "0.00"
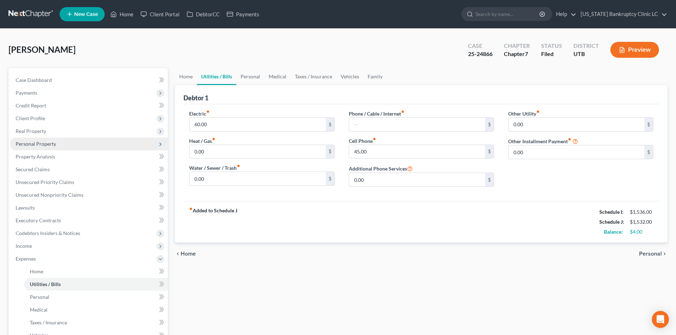
click at [45, 145] on span "Personal Property" at bounding box center [36, 144] width 40 height 6
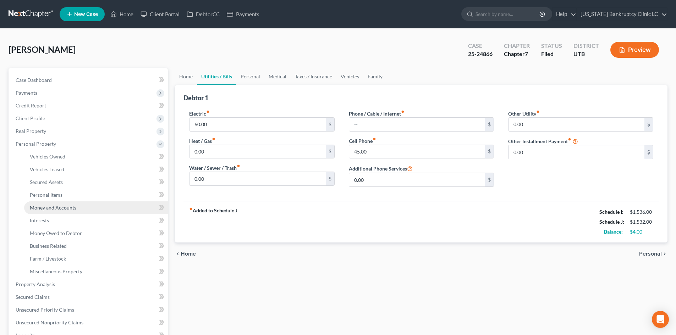
click at [73, 206] on span "Money and Accounts" at bounding box center [53, 208] width 46 height 6
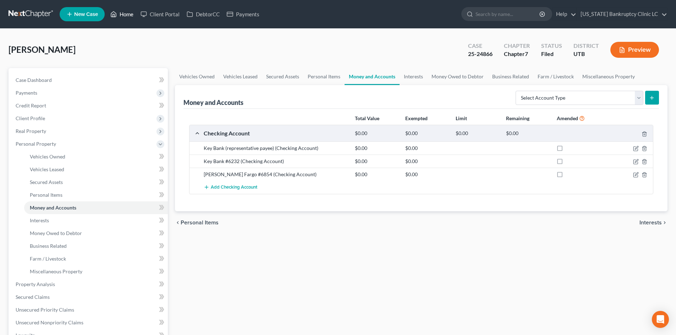
click at [122, 17] on link "Home" at bounding box center [122, 14] width 30 height 13
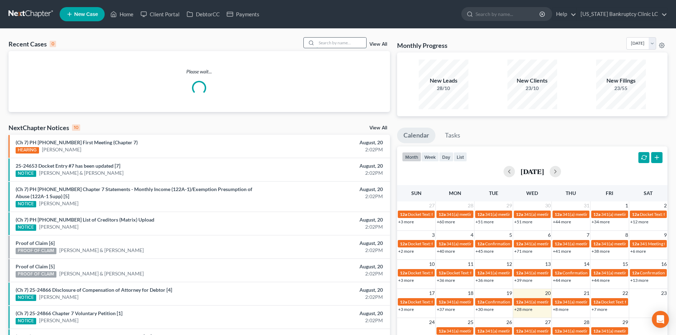
click at [340, 44] on input "search" at bounding box center [341, 43] width 50 height 10
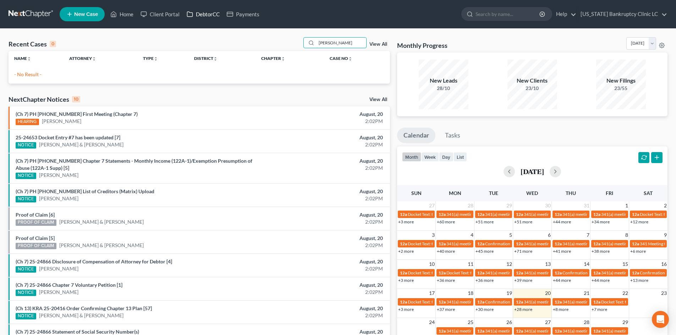
type input "[PERSON_NAME]"
click at [201, 18] on link "DebtorCC" at bounding box center [203, 14] width 40 height 13
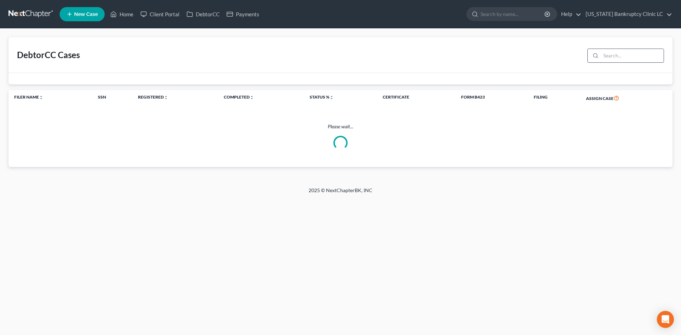
click at [619, 58] on input "search" at bounding box center [632, 55] width 63 height 13
paste input "[PERSON_NAME]"
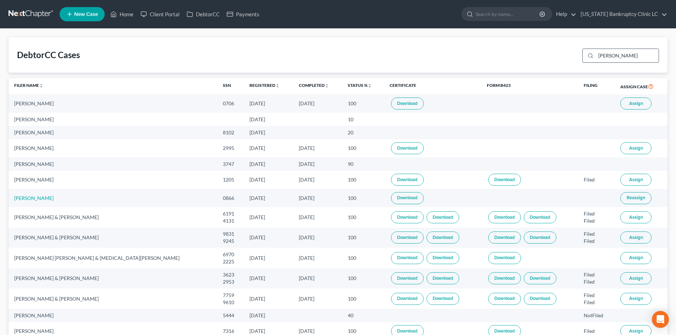
click at [627, 55] on input "[PERSON_NAME]" at bounding box center [626, 55] width 63 height 13
type input "[PERSON_NAME]"
click at [640, 56] on input "[PERSON_NAME]" at bounding box center [626, 55] width 63 height 13
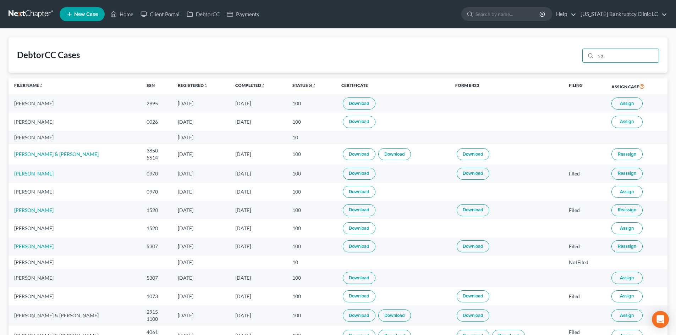
type input "sp"
click at [172, 122] on td "[DATE]" at bounding box center [200, 122] width 57 height 18
click at [27, 120] on div "[PERSON_NAME]" at bounding box center [74, 121] width 121 height 7
click at [52, 121] on div "[PERSON_NAME]" at bounding box center [74, 121] width 121 height 7
click at [123, 14] on link "Home" at bounding box center [122, 14] width 30 height 13
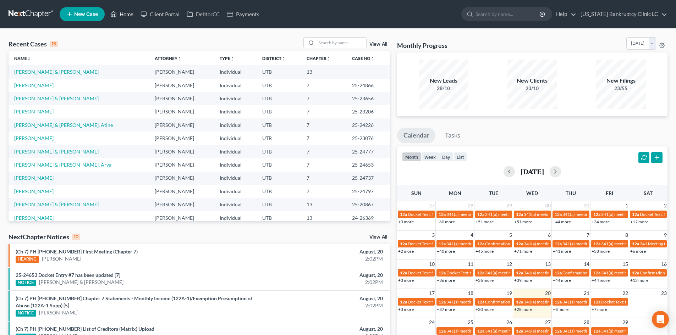
click at [129, 16] on link "Home" at bounding box center [122, 14] width 30 height 13
click at [95, 19] on link "New Case" at bounding box center [82, 14] width 45 height 14
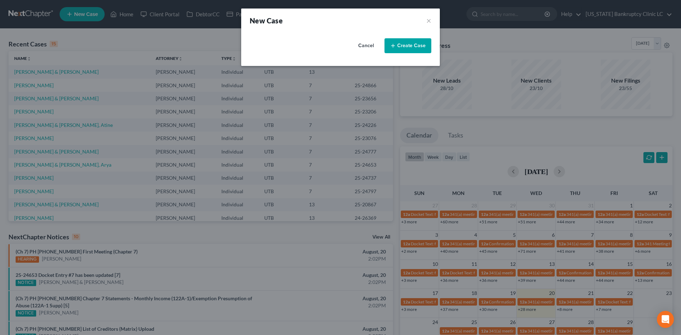
select select "81"
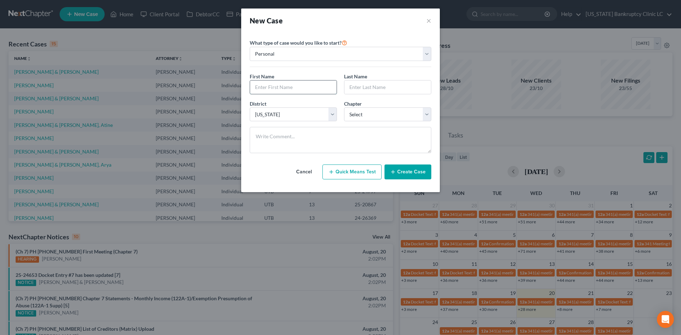
click at [278, 86] on input "text" at bounding box center [293, 87] width 87 height 13
type input "[PERSON_NAME]"
select select "0"
click at [413, 181] on div "Cancel Quick Means Test Create Case" at bounding box center [341, 172] width 182 height 26
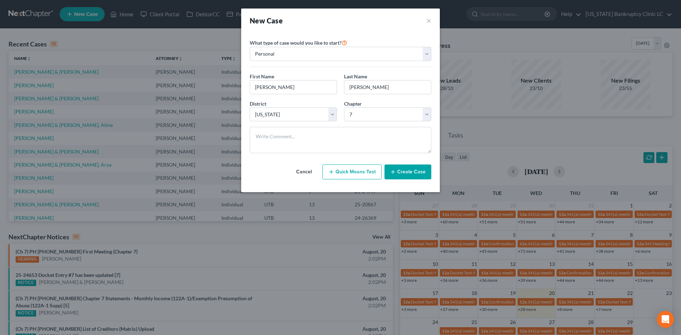
click at [413, 177] on button "Create Case" at bounding box center [407, 172] width 47 height 15
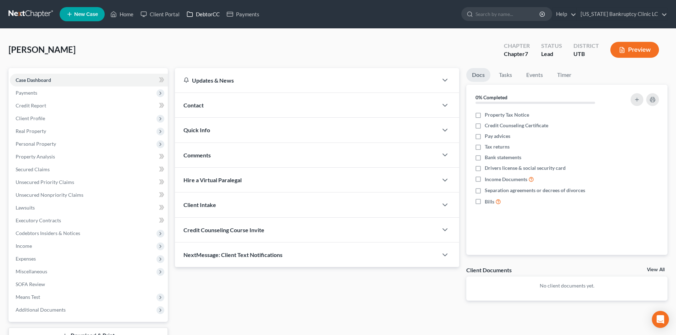
click at [198, 18] on link "DebtorCC" at bounding box center [203, 14] width 40 height 13
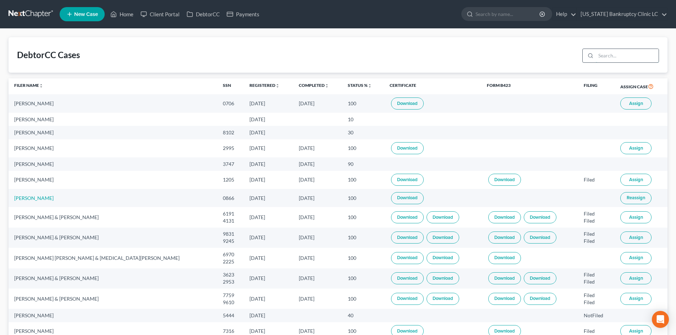
click at [613, 61] on input "search" at bounding box center [626, 55] width 63 height 13
click at [614, 57] on input "search" at bounding box center [626, 55] width 63 height 13
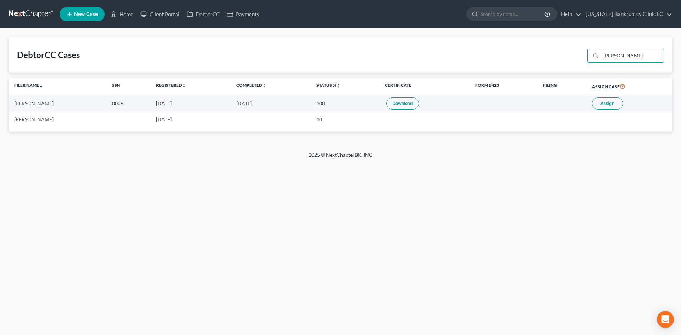
type input "[PERSON_NAME]"
click at [606, 100] on button "Assign" at bounding box center [607, 104] width 31 height 12
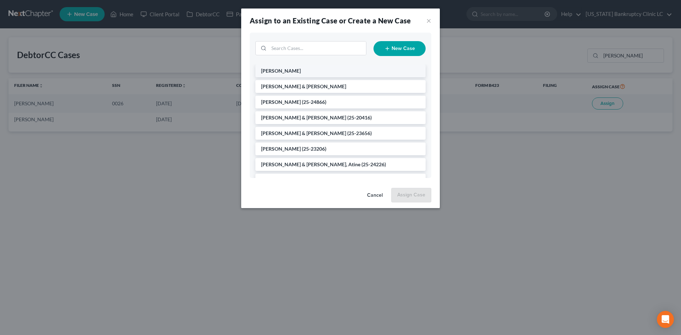
click at [310, 69] on li "[PERSON_NAME]" at bounding box center [340, 71] width 170 height 13
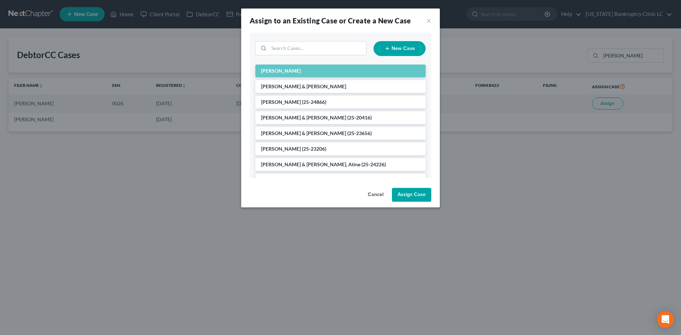
click at [411, 199] on button "Assign Case" at bounding box center [411, 195] width 39 height 14
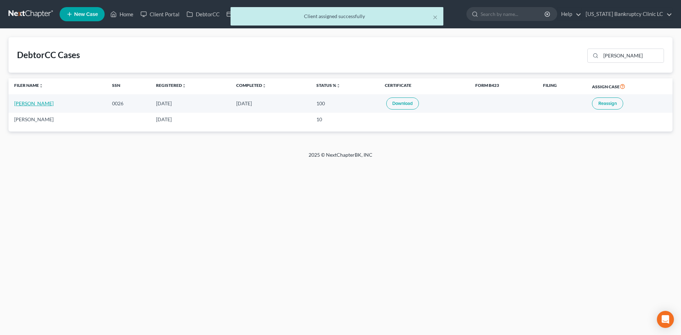
drag, startPoint x: 30, startPoint y: 105, endPoint x: 36, endPoint y: 105, distance: 5.7
click at [31, 105] on link "[PERSON_NAME]" at bounding box center [33, 103] width 39 height 6
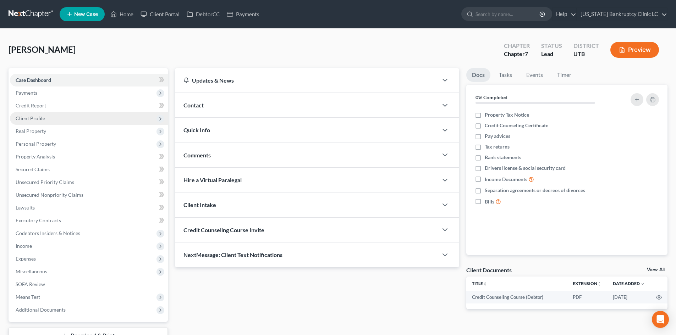
click at [41, 118] on span "Client Profile" at bounding box center [30, 118] width 29 height 6
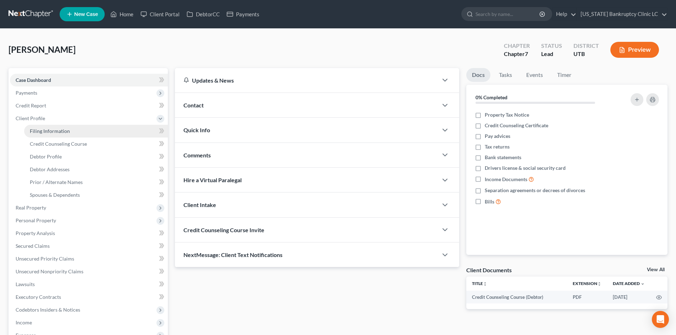
click at [54, 136] on link "Filing Information" at bounding box center [96, 131] width 144 height 13
select select "1"
select select "0"
select select "81"
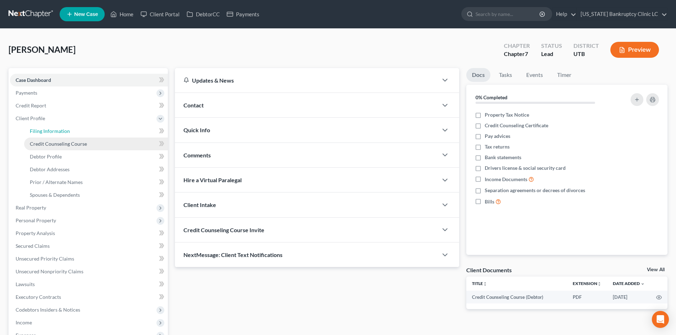
select select "46"
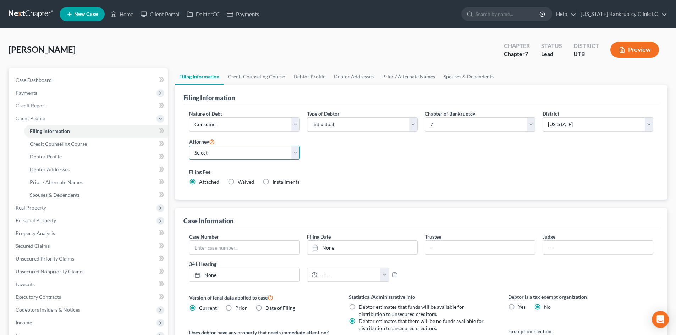
click at [218, 157] on select "Select [PERSON_NAME] - UTB [PERSON_NAME] - UT" at bounding box center [244, 153] width 111 height 14
select select "0"
click at [189, 146] on select "Select [PERSON_NAME] - UTB [PERSON_NAME] - UT" at bounding box center [244, 153] width 111 height 14
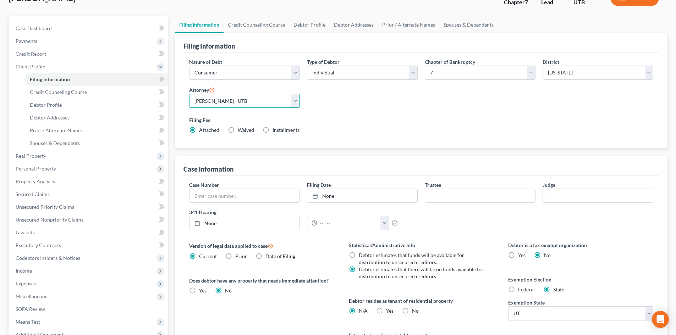
scroll to position [106, 0]
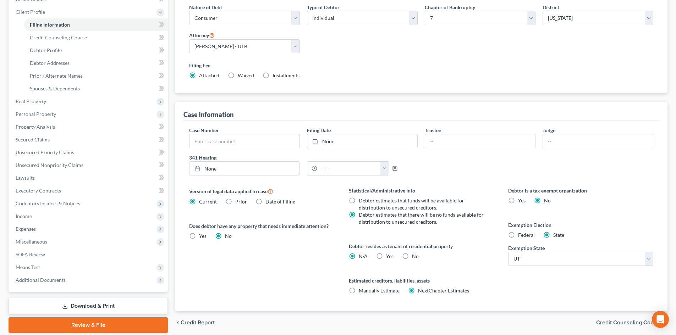
click at [387, 255] on span "Yes" at bounding box center [389, 256] width 7 height 6
click at [389, 255] on input "Yes Yes" at bounding box center [391, 255] width 5 height 5
radio input "true"
radio input "false"
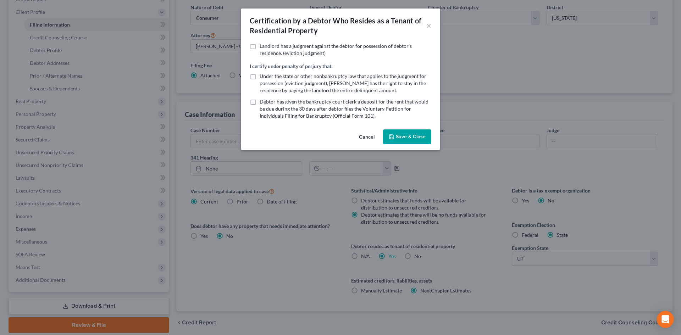
click at [415, 138] on button "Save & Close" at bounding box center [407, 136] width 48 height 15
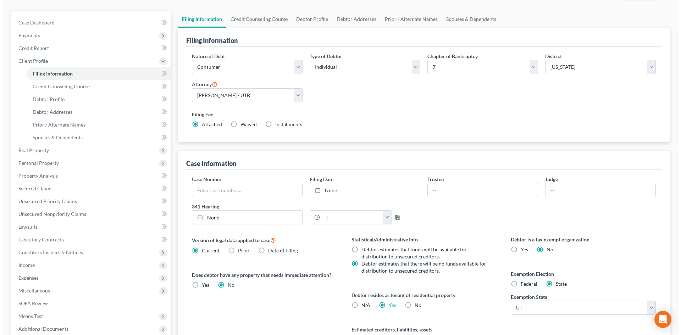
scroll to position [0, 0]
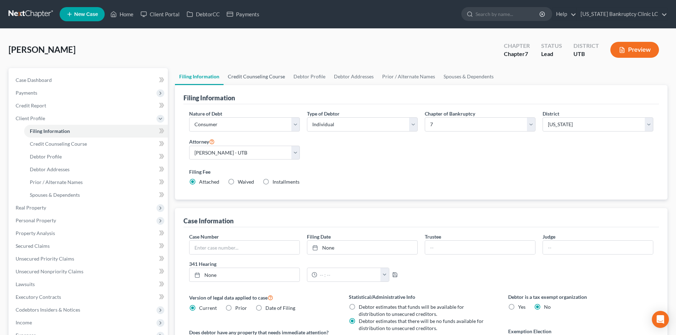
click at [239, 73] on link "Credit Counseling Course" at bounding box center [256, 76] width 66 height 17
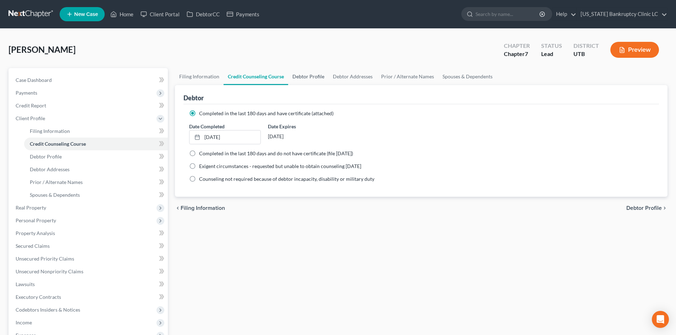
click at [310, 77] on link "Debtor Profile" at bounding box center [308, 76] width 40 height 17
select select "0"
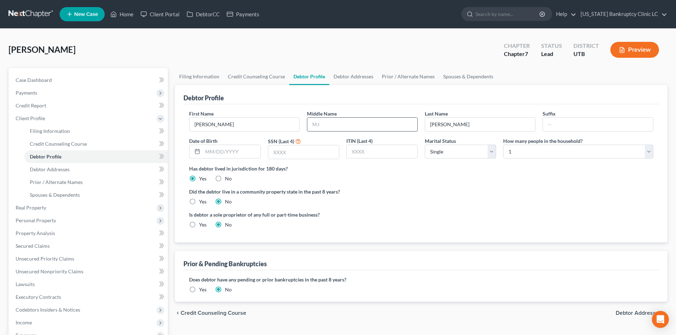
click at [346, 126] on input "text" at bounding box center [362, 124] width 110 height 13
click at [355, 124] on input "B" at bounding box center [362, 124] width 110 height 13
type input "B. F."
click at [221, 158] on input "text" at bounding box center [230, 151] width 57 height 13
type input "[DATE]"
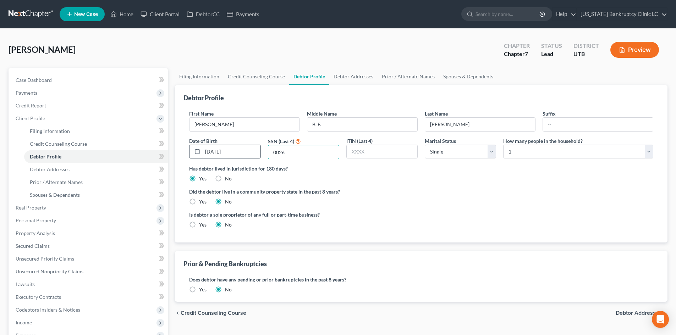
type input "0026"
click at [346, 72] on link "Debtor Addresses" at bounding box center [353, 76] width 48 height 17
select select "0"
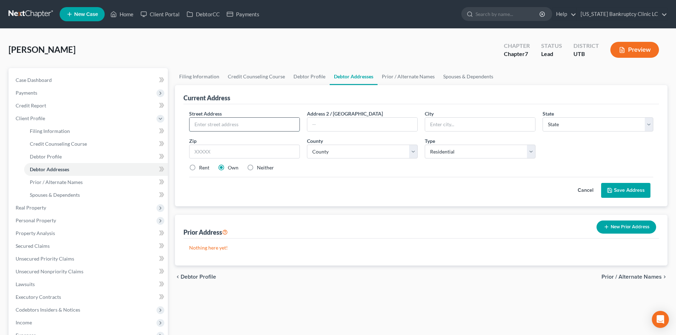
click at [255, 124] on input "text" at bounding box center [244, 124] width 110 height 13
click at [270, 126] on input "245 Playa" at bounding box center [244, 124] width 110 height 13
type input "245 [GEOGRAPHIC_DATA][PERSON_NAME]"
click at [271, 145] on input "text" at bounding box center [244, 152] width 111 height 14
type input "84780"
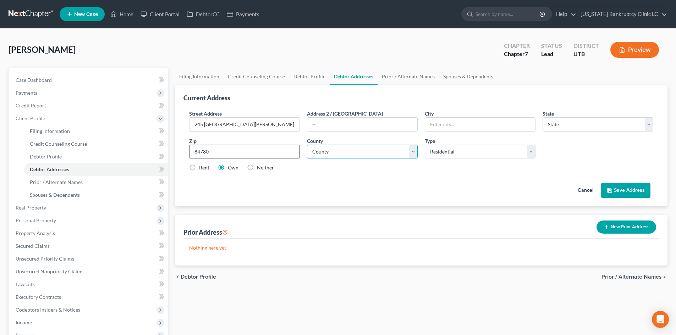
type input "[US_STATE]"
select select "46"
click at [326, 147] on select "County [GEOGRAPHIC_DATA] [GEOGRAPHIC_DATA] [GEOGRAPHIC_DATA] [GEOGRAPHIC_DATA] …" at bounding box center [362, 152] width 111 height 14
click at [307, 145] on select "County [GEOGRAPHIC_DATA] [GEOGRAPHIC_DATA] [GEOGRAPHIC_DATA] [GEOGRAPHIC_DATA] …" at bounding box center [362, 152] width 111 height 14
select select "26"
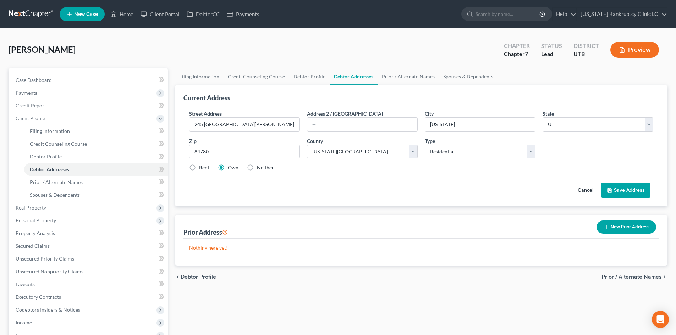
click at [199, 167] on label "Rent" at bounding box center [204, 167] width 10 height 7
click at [202, 167] on input "Rent" at bounding box center [204, 166] width 5 height 5
radio input "true"
click at [627, 190] on button "Save Address" at bounding box center [625, 190] width 49 height 15
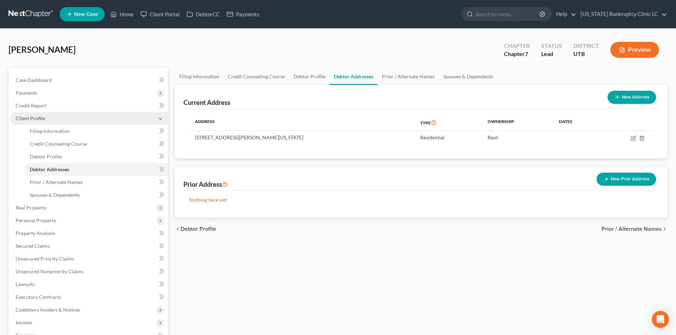
click at [52, 121] on span "Client Profile" at bounding box center [89, 118] width 158 height 13
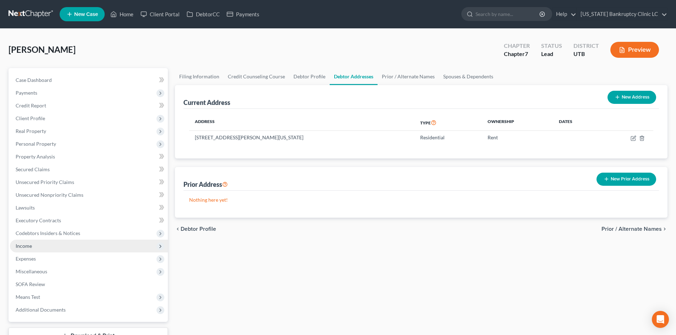
click at [37, 244] on span "Income" at bounding box center [89, 246] width 158 height 13
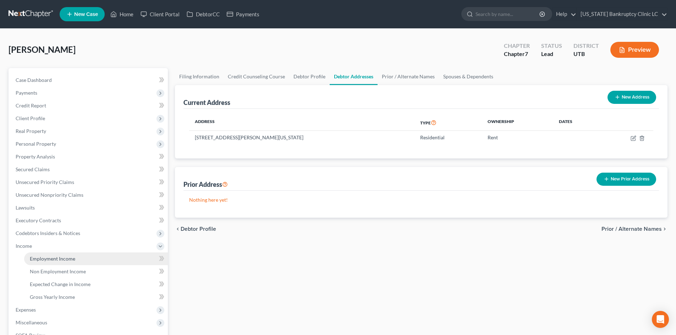
click at [62, 258] on span "Employment Income" at bounding box center [52, 259] width 45 height 6
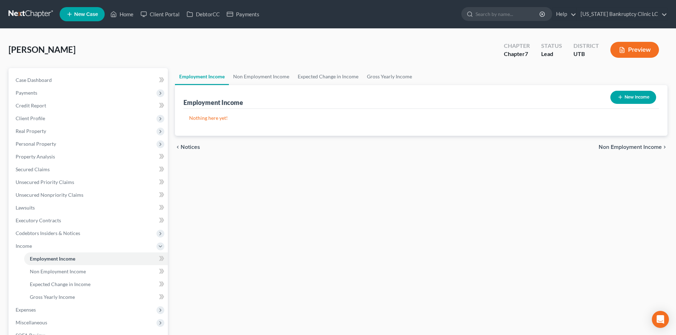
click at [624, 98] on button "New Income" at bounding box center [633, 97] width 46 height 13
select select "0"
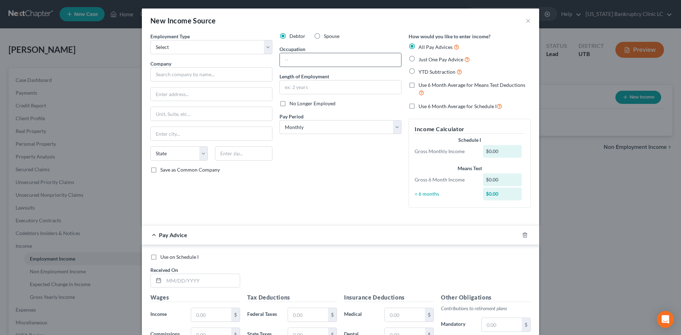
click at [307, 56] on input "text" at bounding box center [340, 59] width 121 height 13
type input "Plant Healthcare Technician"
type input "6"
type input "5 Months"
select select "2"
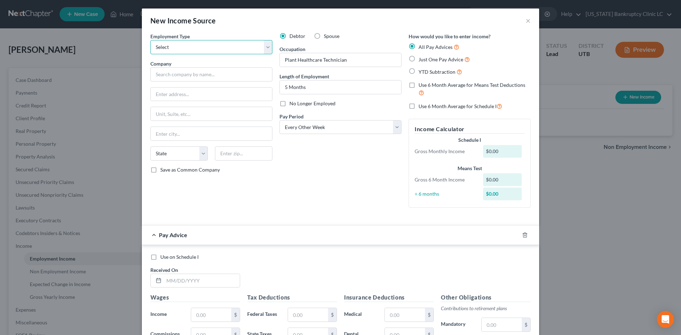
drag, startPoint x: 200, startPoint y: 48, endPoint x: 198, endPoint y: 54, distance: 6.2
click at [200, 48] on select "Select Full or [DEMOGRAPHIC_DATA] Employment Self Employment" at bounding box center [211, 47] width 122 height 14
select select "0"
click at [150, 40] on select "Select Full or [DEMOGRAPHIC_DATA] Employment Self Employment" at bounding box center [211, 47] width 122 height 14
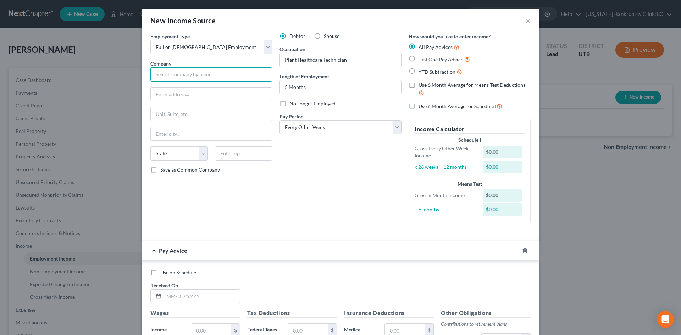
click at [187, 76] on input "text" at bounding box center [211, 74] width 122 height 14
type input "R Canopy LLC"
type input "18 N 2790 E"
type input "84790"
type input "Saint [PERSON_NAME]"
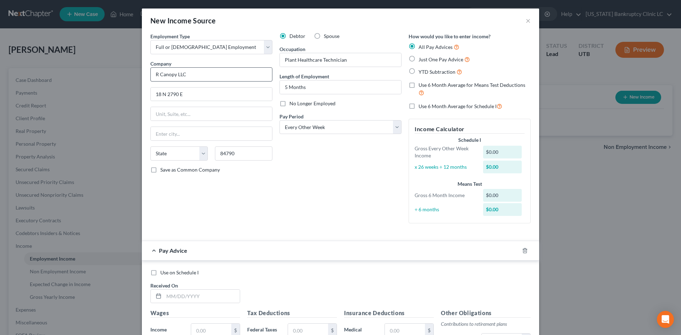
select select "46"
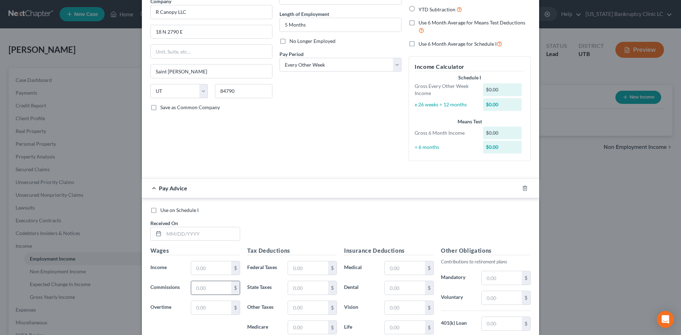
scroll to position [142, 0]
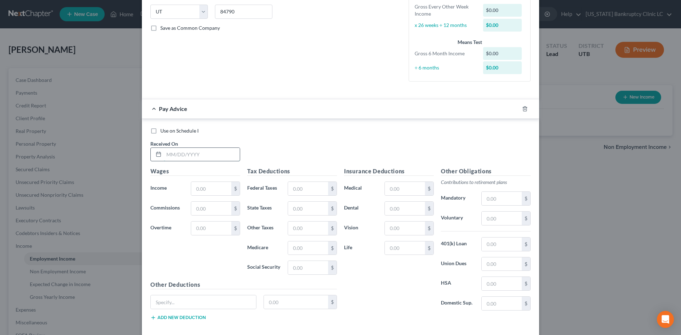
click at [205, 155] on input "text" at bounding box center [202, 154] width 76 height 13
type input "[DATE]"
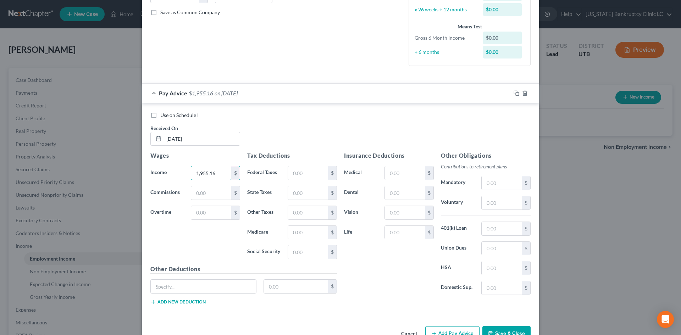
scroll to position [178, 0]
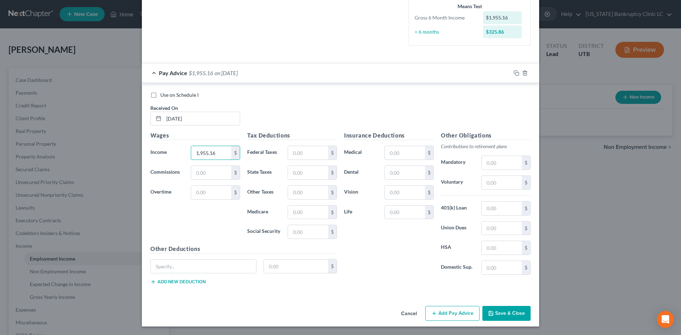
type input "1,955.16"
click at [454, 312] on button "Add Pay Advice" at bounding box center [452, 313] width 54 height 15
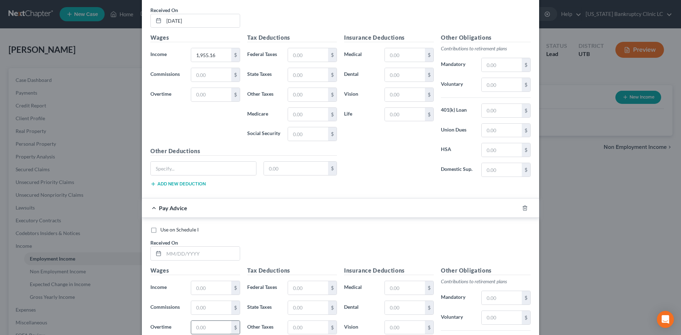
scroll to position [410, 0]
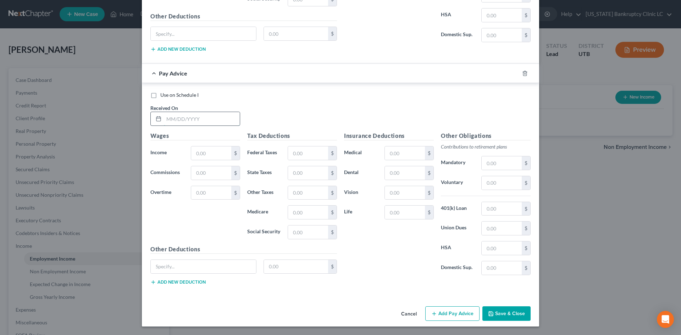
click at [227, 113] on input "text" at bounding box center [202, 118] width 76 height 13
type input "[DATE]"
type input "1,332.85"
click at [460, 314] on button "Add Pay Advice" at bounding box center [452, 313] width 54 height 15
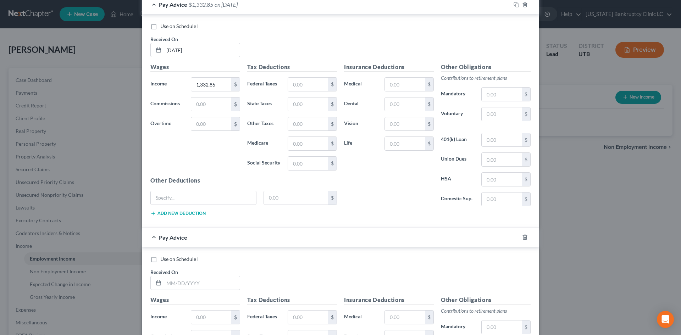
scroll to position [588, 0]
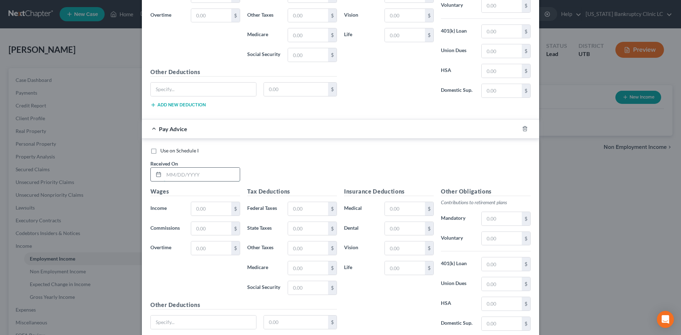
click at [206, 173] on input "text" at bounding box center [202, 174] width 76 height 13
type input "[DATE]"
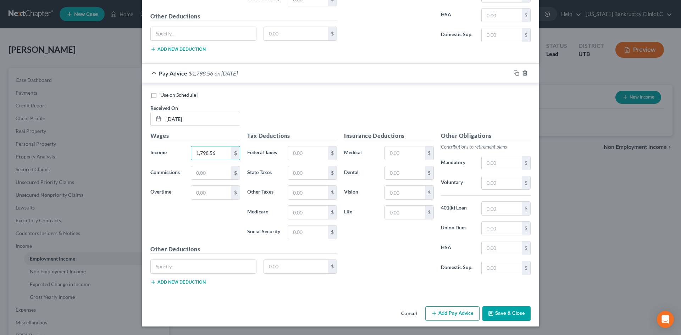
type input "1,798.56"
click at [449, 312] on button "Add Pay Advice" at bounding box center [452, 313] width 54 height 15
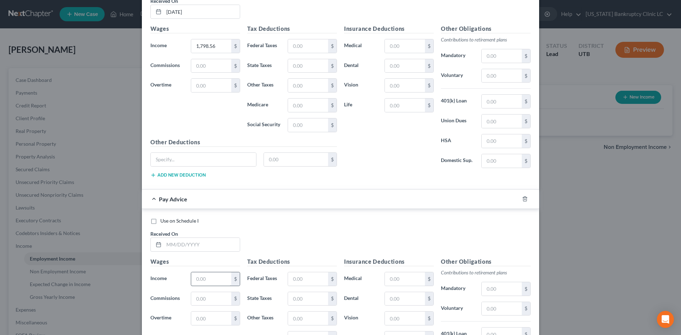
scroll to position [821, 0]
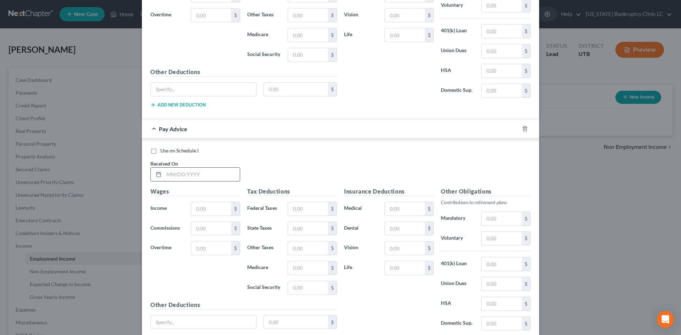
click at [212, 166] on div "Received On *" at bounding box center [195, 171] width 97 height 22
click at [211, 172] on input "text" at bounding box center [202, 174] width 76 height 13
type input "[DATE]"
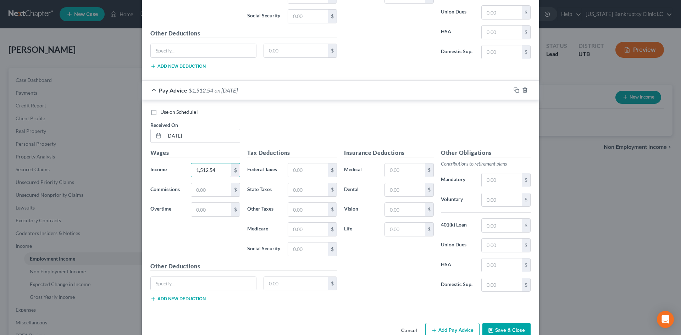
scroll to position [876, 0]
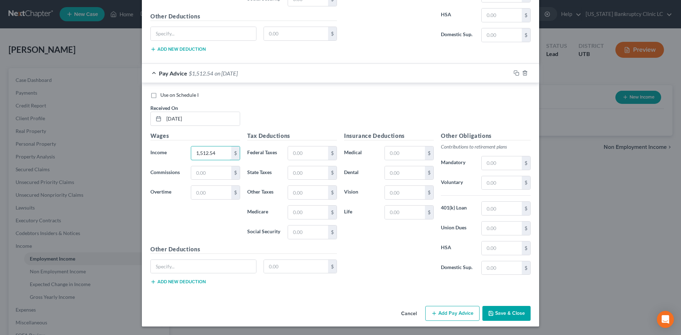
type input "1,512.54"
click at [451, 313] on button "Add Pay Advice" at bounding box center [452, 313] width 54 height 15
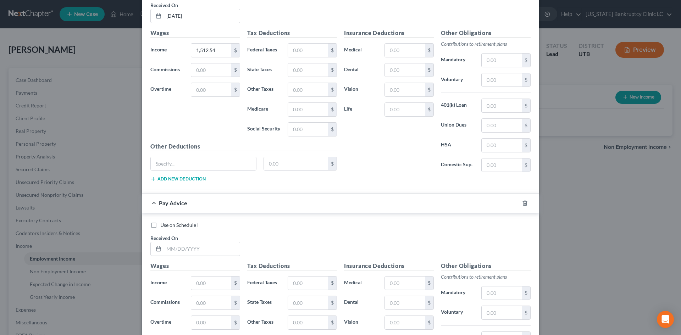
scroll to position [1054, 0]
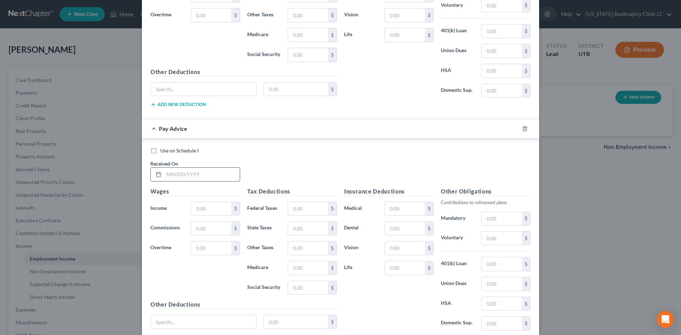
click at [191, 173] on input "text" at bounding box center [202, 174] width 76 height 13
type input "[DATE]"
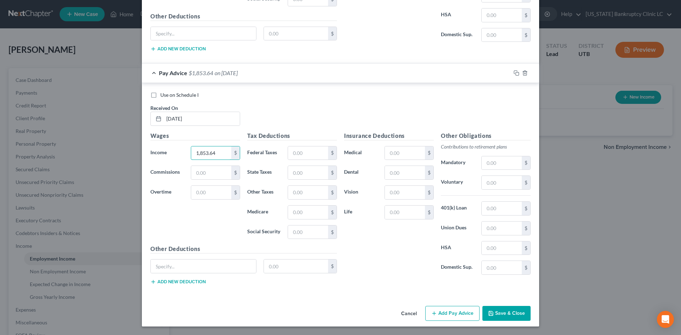
type input "1,853.64"
click at [450, 310] on button "Add Pay Advice" at bounding box center [452, 313] width 54 height 15
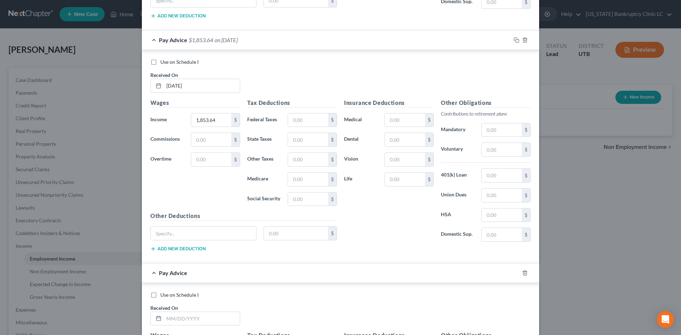
scroll to position [1251, 0]
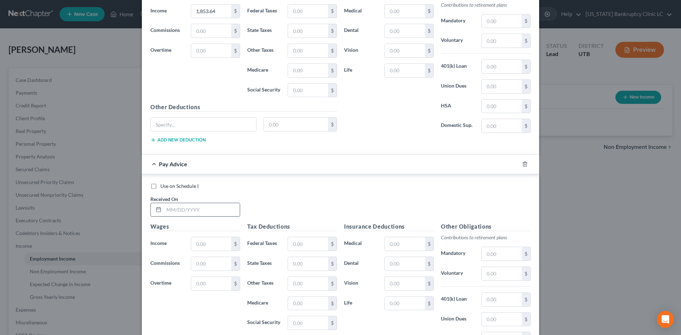
drag, startPoint x: 204, startPoint y: 210, endPoint x: 207, endPoint y: 205, distance: 5.6
click at [204, 210] on input "text" at bounding box center [202, 209] width 76 height 13
type input "[DATE]"
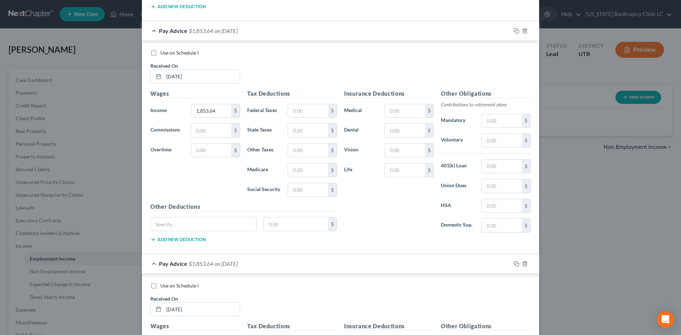
scroll to position [1287, 0]
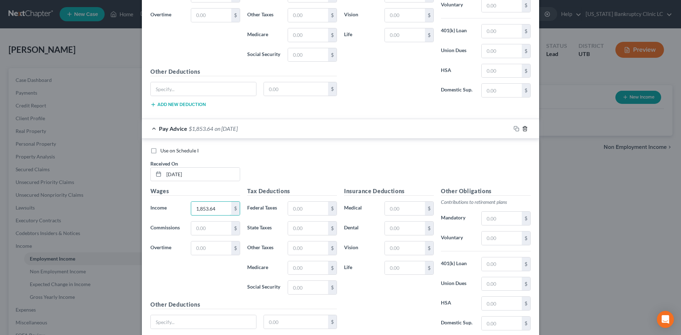
type input "1,853.64"
click at [523, 131] on icon "button" at bounding box center [524, 128] width 3 height 5
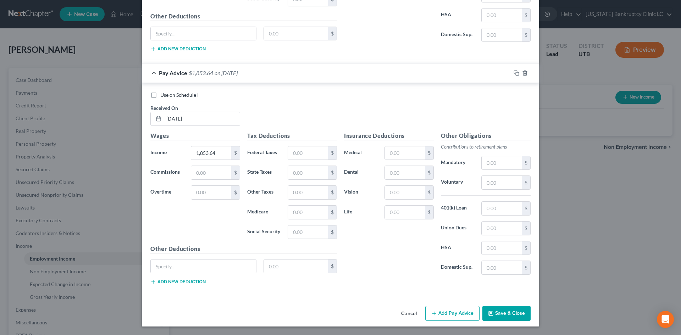
scroll to position [1109, 0]
click at [453, 315] on button "Add Pay Advice" at bounding box center [452, 313] width 54 height 15
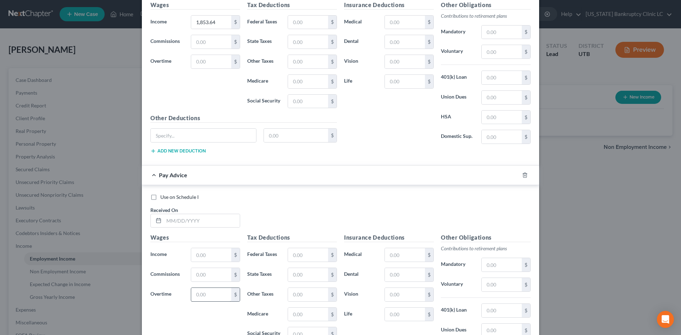
scroll to position [1322, 0]
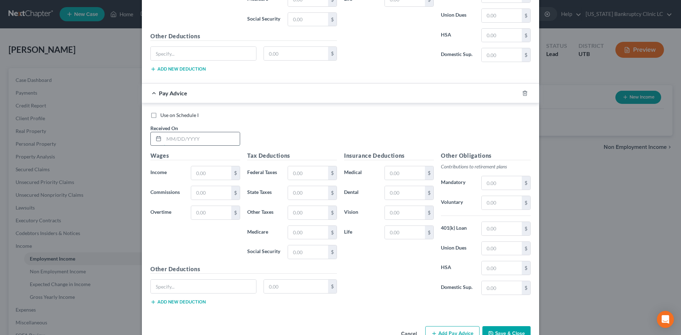
click at [216, 139] on input "text" at bounding box center [202, 138] width 76 height 13
type input "[DATE]"
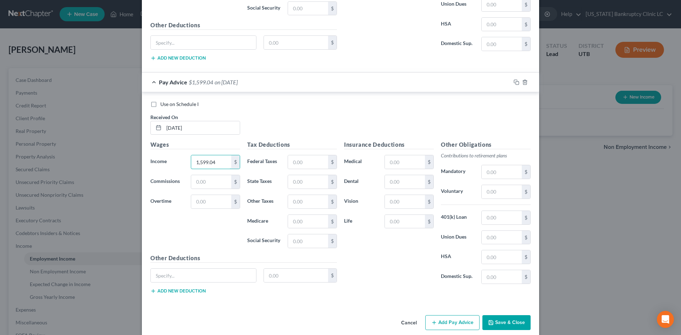
scroll to position [1342, 0]
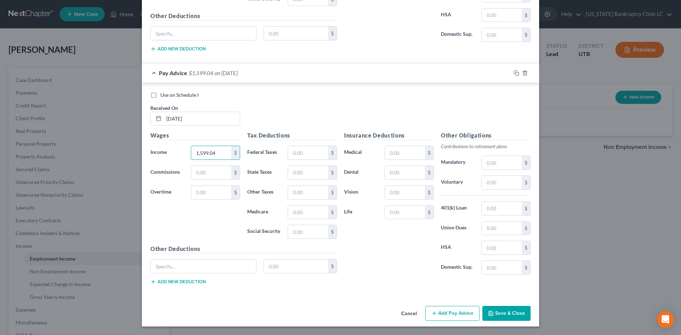
type input "1,599.04"
click at [458, 313] on button "Add Pay Advice" at bounding box center [452, 313] width 54 height 15
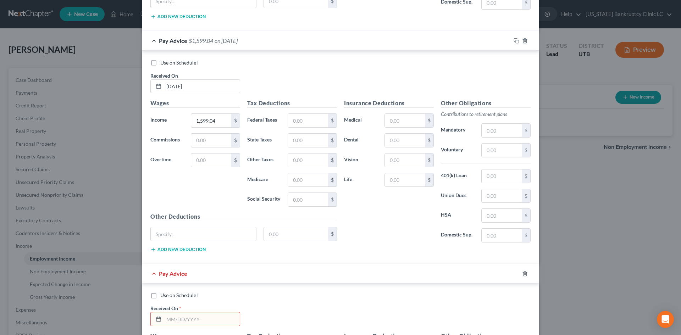
scroll to position [1520, 0]
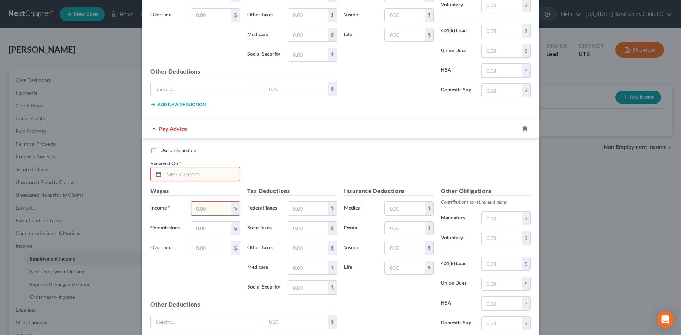
click at [196, 174] on input "text" at bounding box center [202, 173] width 76 height 13
type input "[DATE]"
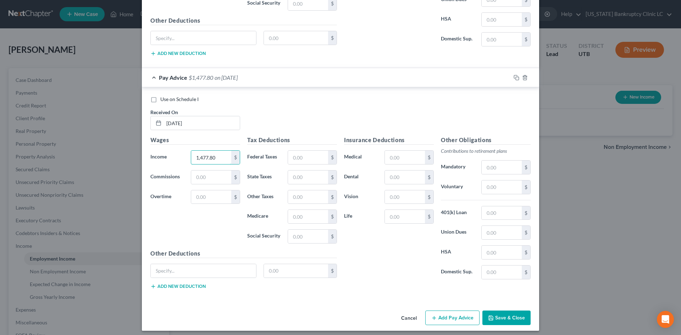
scroll to position [1575, 0]
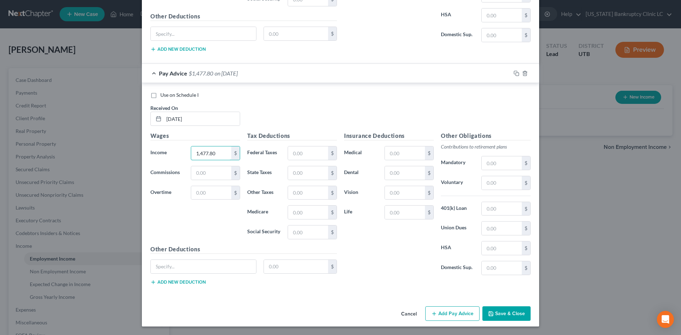
type input "1,477.80"
click at [455, 319] on button "Add Pay Advice" at bounding box center [452, 313] width 54 height 15
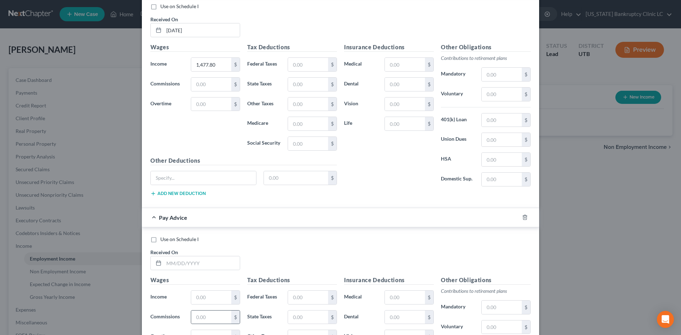
scroll to position [1788, 0]
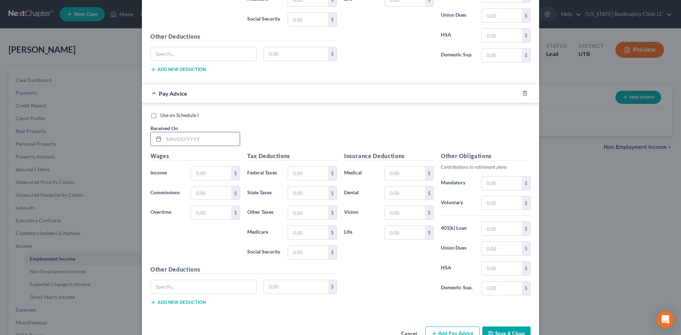
click at [215, 137] on input "text" at bounding box center [202, 138] width 76 height 13
type input "[DATE]"
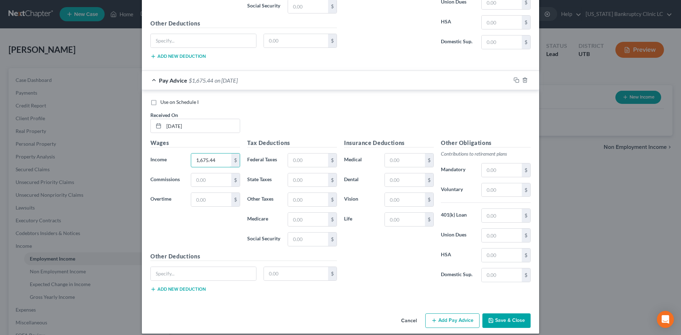
scroll to position [1808, 0]
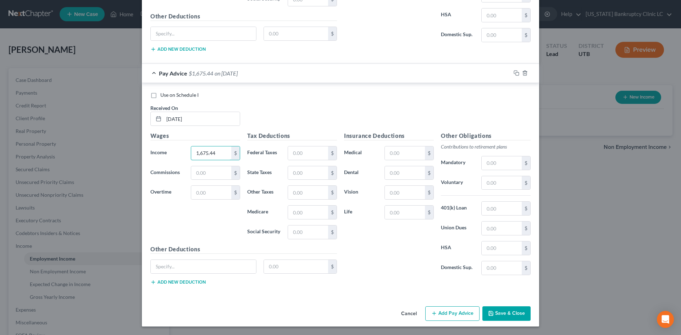
type input "1,675.44"
click at [452, 313] on button "Add Pay Advice" at bounding box center [452, 313] width 54 height 15
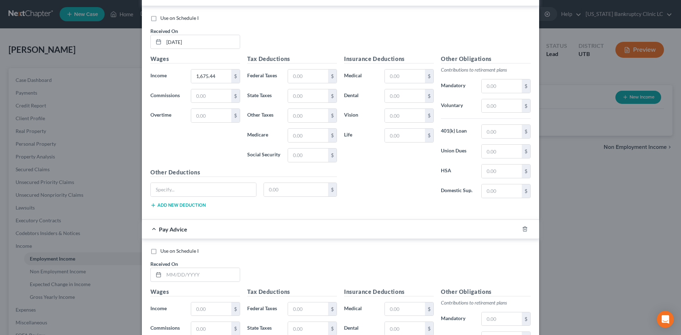
scroll to position [2021, 0]
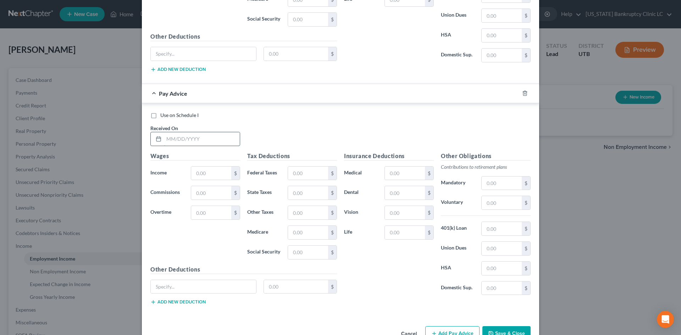
click at [186, 138] on input "text" at bounding box center [202, 138] width 76 height 13
type input "[DATE]"
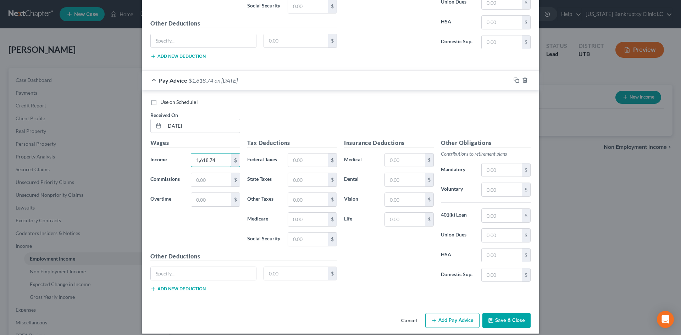
scroll to position [2041, 0]
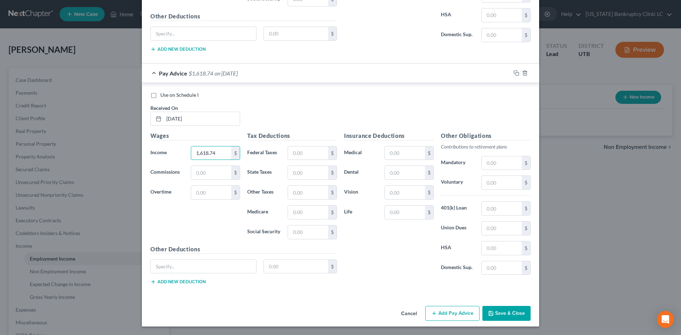
type input "1,618.74"
click at [457, 313] on button "Add Pay Advice" at bounding box center [452, 313] width 54 height 15
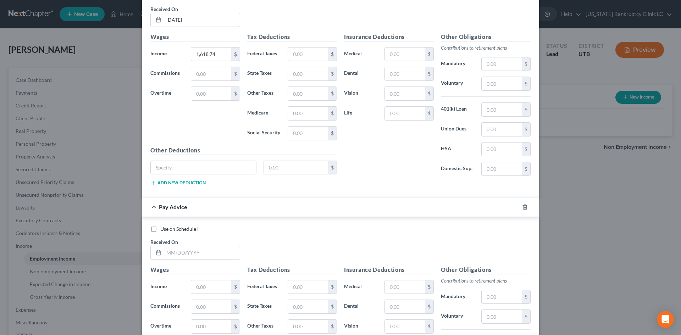
scroll to position [2218, 0]
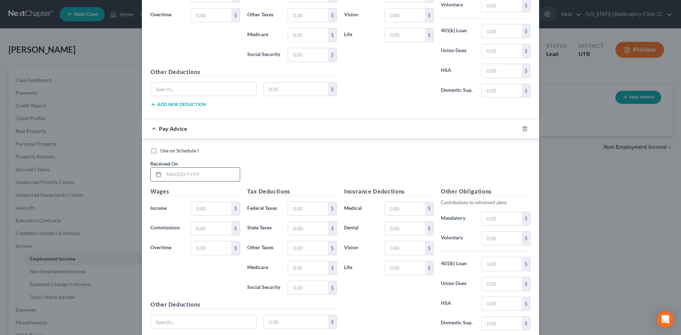
click at [187, 176] on input "text" at bounding box center [202, 174] width 76 height 13
type input "[DATE]"
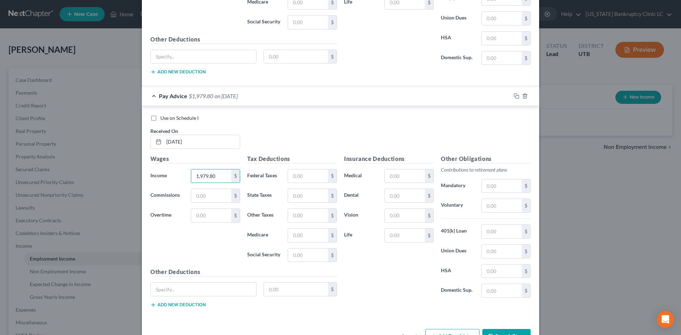
scroll to position [2274, 0]
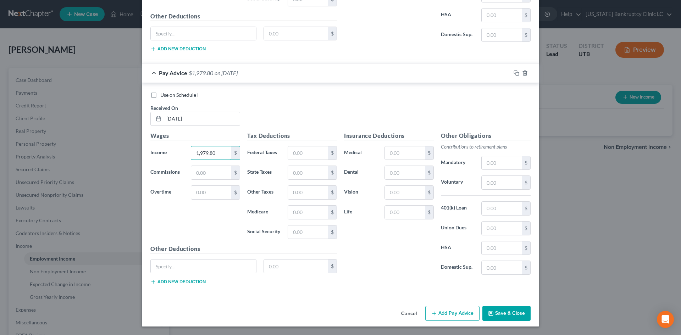
type input "1,979.80"
click at [457, 319] on button "Add Pay Advice" at bounding box center [452, 313] width 54 height 15
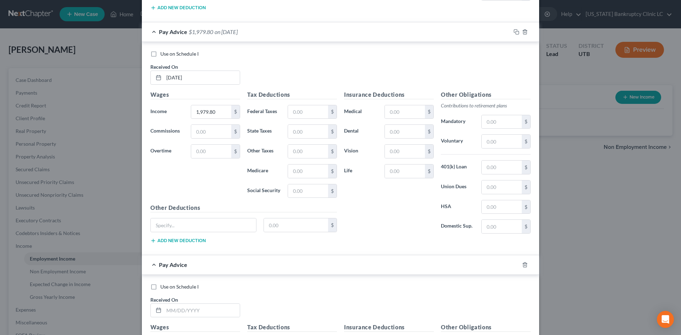
scroll to position [2416, 0]
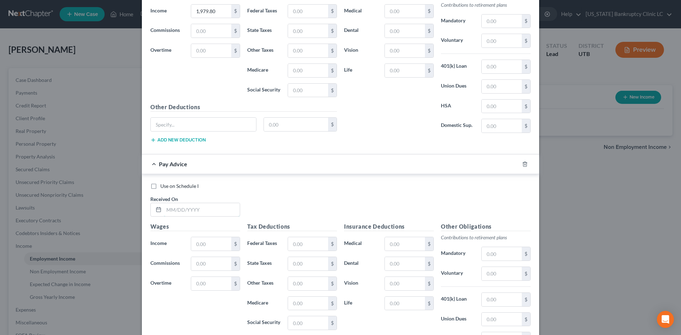
drag, startPoint x: 196, startPoint y: 211, endPoint x: 207, endPoint y: 201, distance: 14.8
click at [196, 211] on input "text" at bounding box center [202, 209] width 76 height 13
type input "[DATE]"
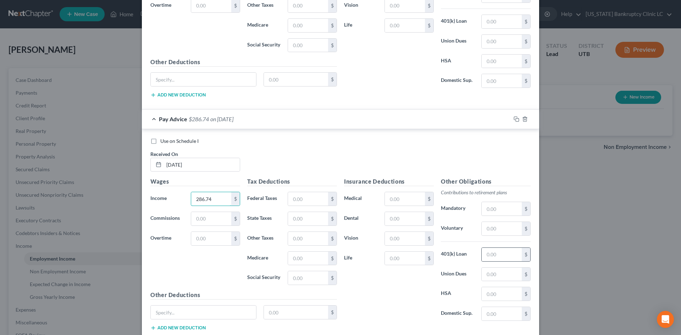
scroll to position [2507, 0]
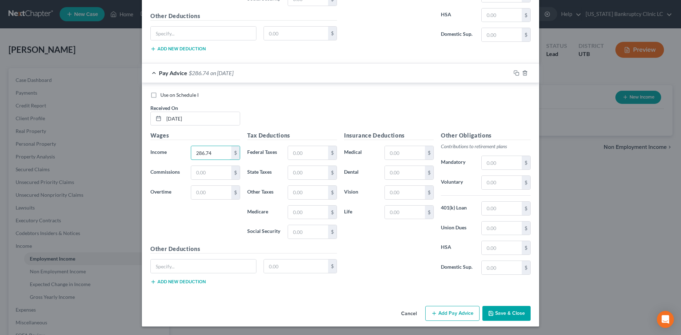
type input "286.74"
click at [518, 315] on button "Save & Close" at bounding box center [506, 313] width 48 height 15
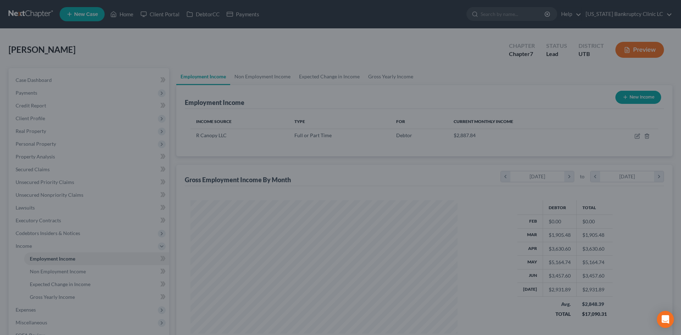
scroll to position [132, 279]
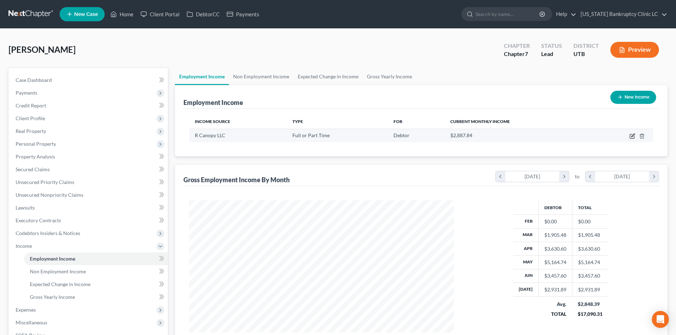
click at [633, 135] on icon "button" at bounding box center [632, 136] width 6 height 6
select select "0"
select select "46"
select select "2"
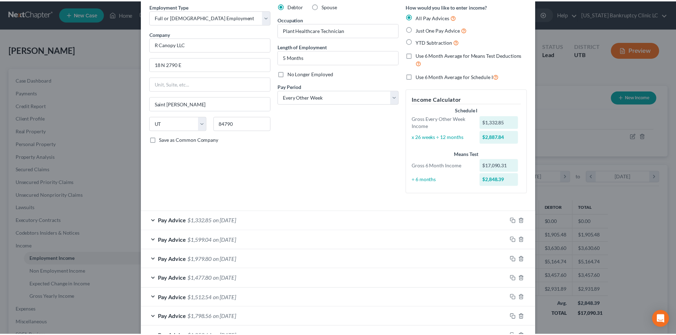
scroll to position [0, 0]
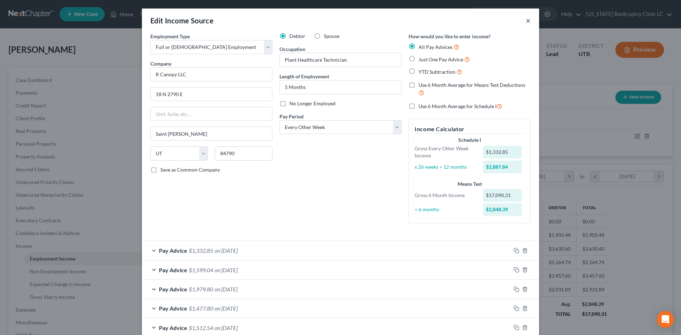
click at [528, 23] on div "Edit Income Source ×" at bounding box center [340, 21] width 397 height 24
click at [526, 23] on button "×" at bounding box center [528, 20] width 5 height 9
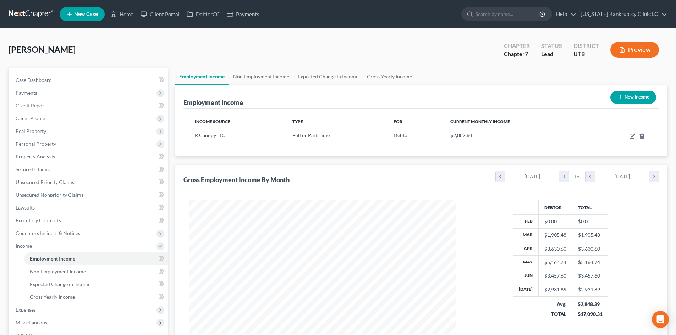
scroll to position [354500, 354354]
click at [37, 240] on span "Income" at bounding box center [89, 246] width 158 height 13
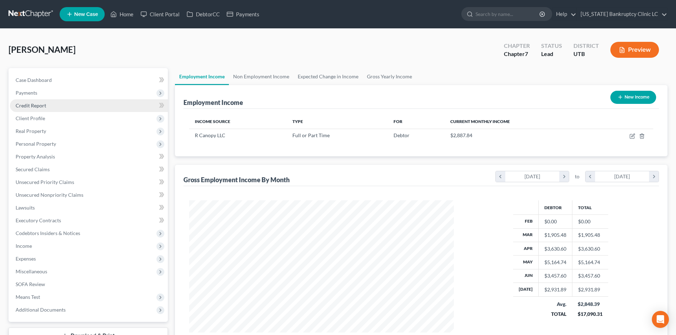
click at [45, 104] on span "Credit Report" at bounding box center [31, 105] width 30 height 6
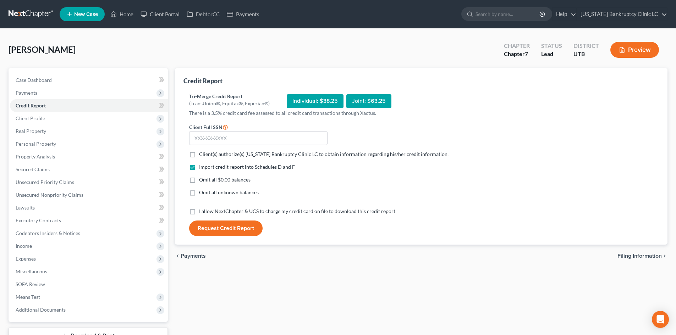
click at [240, 154] on span "Client(s) authorize(s) [US_STATE] Bankruptcy Clinic LC to obtain information re…" at bounding box center [323, 154] width 249 height 6
click at [206, 154] on input "Client(s) authorize(s) [US_STATE] Bankruptcy Clinic LC to obtain information re…" at bounding box center [204, 153] width 5 height 5
checkbox input "true"
click at [224, 212] on span "I allow NextChapter & UCS to charge my credit card on file to download this cre…" at bounding box center [297, 211] width 196 height 6
click at [206, 212] on input "I allow NextChapter & UCS to charge my credit card on file to download this cre…" at bounding box center [204, 210] width 5 height 5
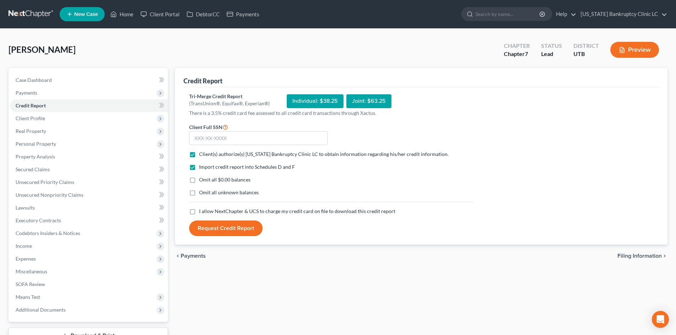
checkbox input "true"
click at [242, 139] on input "text" at bounding box center [258, 138] width 138 height 14
type input "680-12-0026"
click at [248, 227] on button "Request Credit Report" at bounding box center [225, 229] width 73 height 16
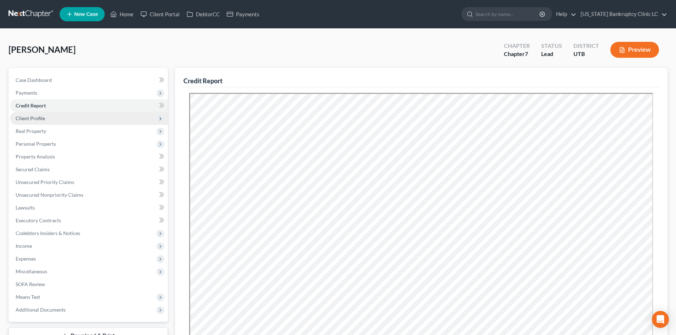
click at [45, 121] on span "Client Profile" at bounding box center [89, 118] width 158 height 13
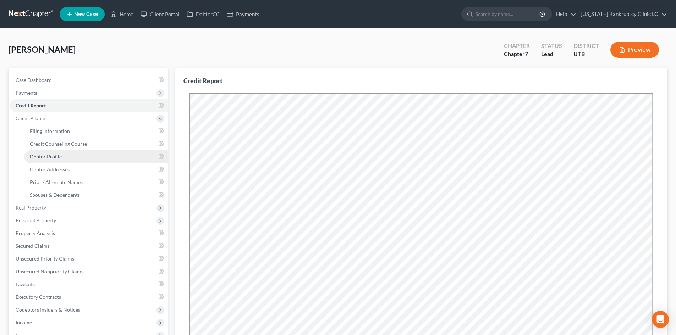
click at [54, 157] on span "Debtor Profile" at bounding box center [46, 157] width 32 height 6
select select "0"
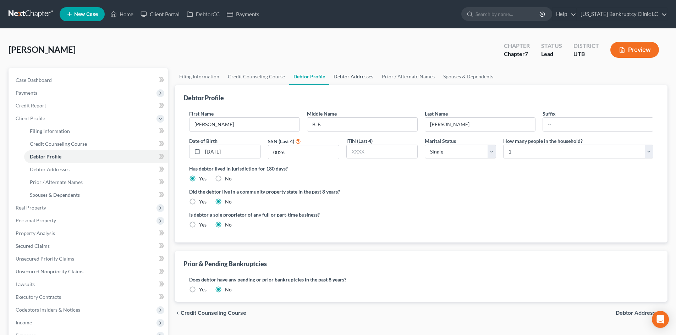
click at [348, 83] on link "Debtor Addresses" at bounding box center [353, 76] width 48 height 17
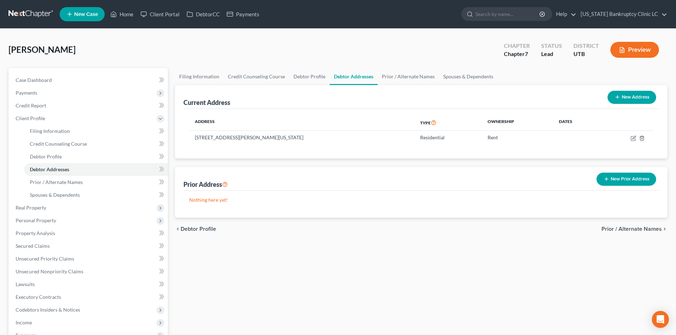
click at [633, 179] on button "New Prior Address" at bounding box center [626, 179] width 60 height 13
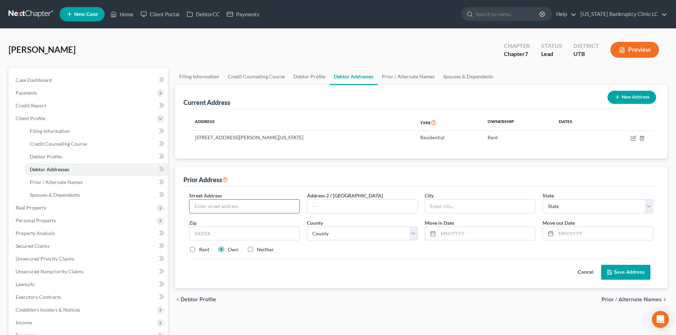
click at [273, 212] on input "text" at bounding box center [244, 206] width 110 height 13
type input "325 S 200 E"
type input "Apt 19"
type input "84770"
type input "Saint [PERSON_NAME]"
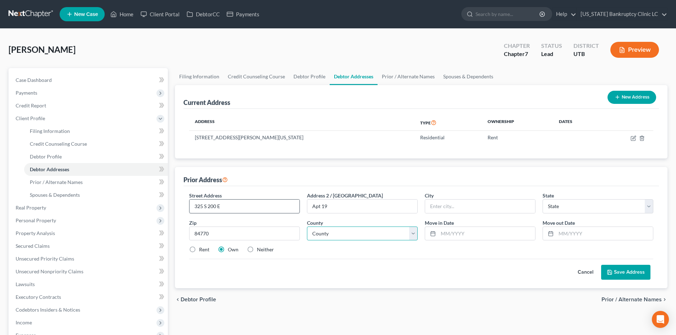
select select "46"
drag, startPoint x: 463, startPoint y: 207, endPoint x: 457, endPoint y: 203, distance: 7.4
click at [463, 207] on input "Saint [PERSON_NAME]" at bounding box center [480, 206] width 110 height 13
click at [393, 232] on select "County [GEOGRAPHIC_DATA] [GEOGRAPHIC_DATA] [GEOGRAPHIC_DATA] [GEOGRAPHIC_DATA] …" at bounding box center [362, 234] width 111 height 14
click at [307, 227] on select "County [GEOGRAPHIC_DATA] [GEOGRAPHIC_DATA] [GEOGRAPHIC_DATA] [GEOGRAPHIC_DATA] …" at bounding box center [362, 234] width 111 height 14
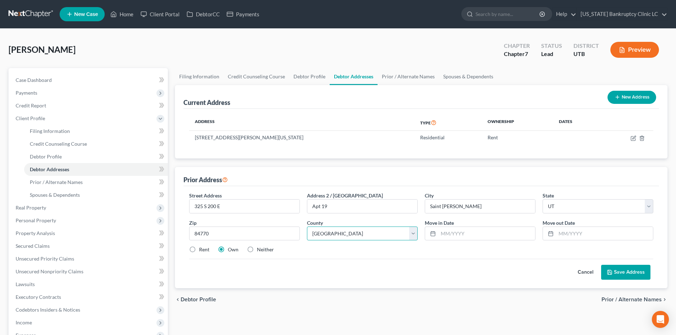
select select "26"
type input "[DATE]"
click at [199, 249] on label "Rent" at bounding box center [204, 249] width 10 height 7
click at [202, 249] on input "Rent" at bounding box center [204, 248] width 5 height 5
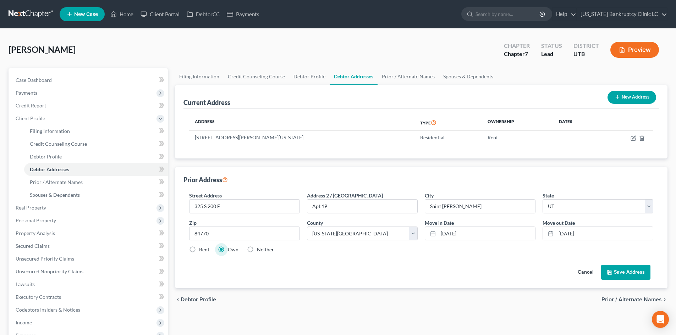
radio input "true"
click at [615, 263] on div "Cancel Save Address" at bounding box center [421, 269] width 464 height 21
click at [624, 275] on button "Save Address" at bounding box center [625, 272] width 49 height 15
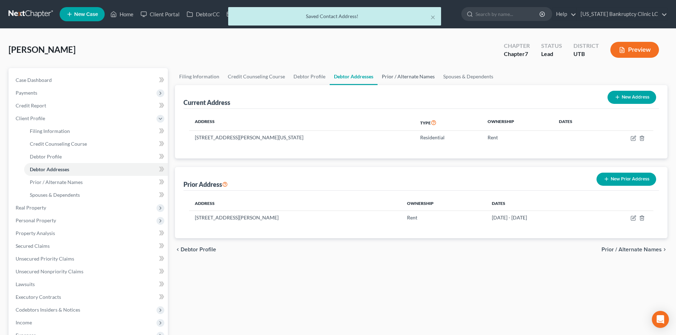
click at [406, 82] on link "Prior / Alternate Names" at bounding box center [407, 76] width 61 height 17
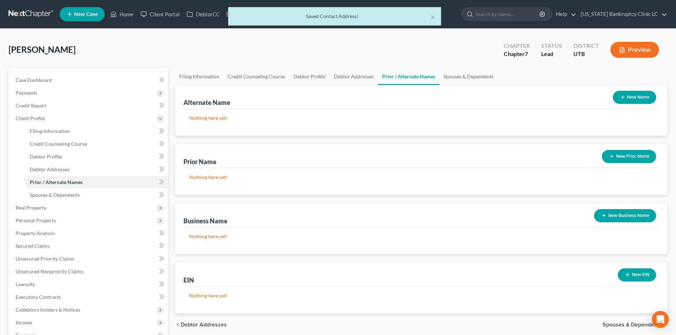
drag, startPoint x: 658, startPoint y: 96, endPoint x: 652, endPoint y: 96, distance: 5.7
click at [657, 96] on div "New Name" at bounding box center [634, 97] width 49 height 19
click at [636, 96] on button "New Name" at bounding box center [633, 97] width 43 height 13
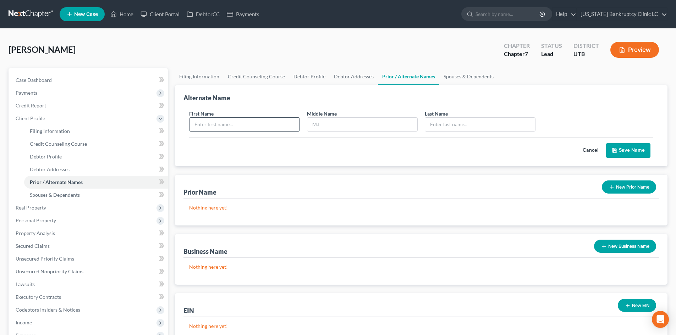
click at [234, 127] on input "text" at bounding box center [244, 124] width 110 height 13
type input "[PERSON_NAME]"
drag, startPoint x: 645, startPoint y: 150, endPoint x: 646, endPoint y: 153, distance: 3.6
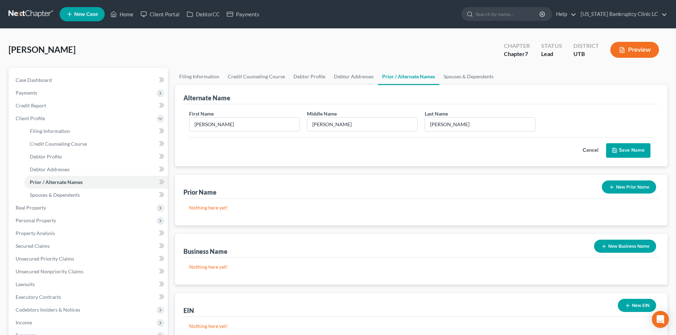
click at [645, 150] on button "Save Name" at bounding box center [628, 150] width 44 height 15
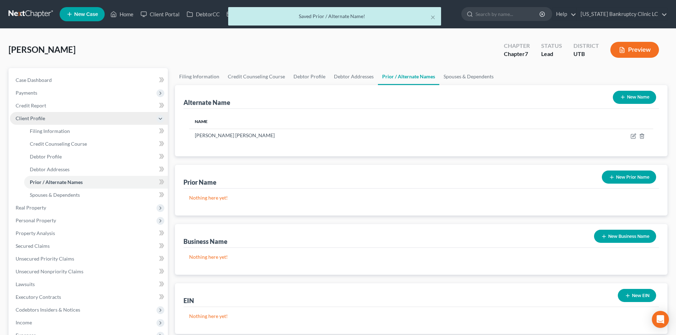
click at [32, 117] on span "Client Profile" at bounding box center [30, 118] width 29 height 6
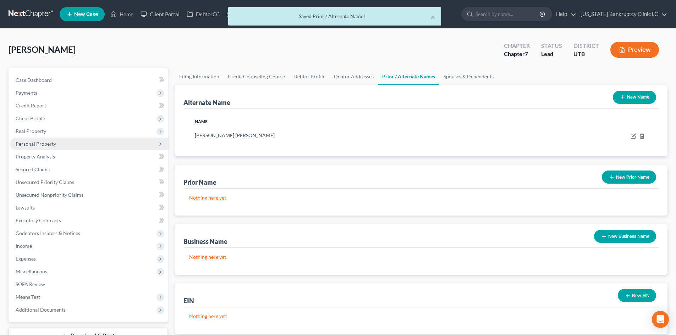
click at [39, 144] on span "Personal Property" at bounding box center [36, 144] width 40 height 6
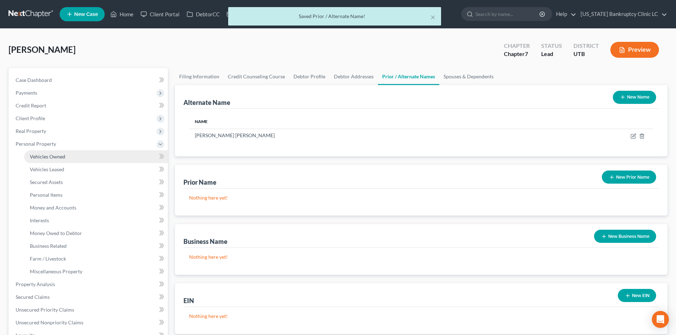
click at [41, 154] on span "Vehicles Owned" at bounding box center [47, 157] width 35 height 6
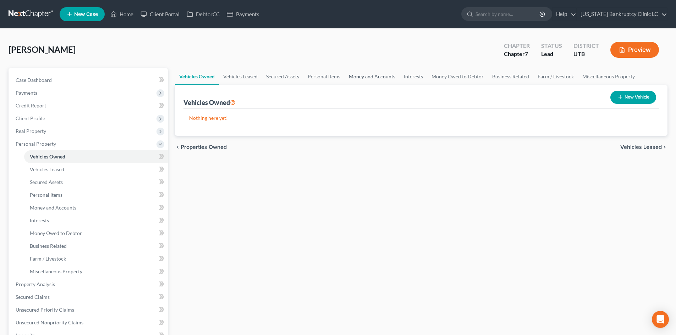
click at [387, 80] on link "Money and Accounts" at bounding box center [371, 76] width 55 height 17
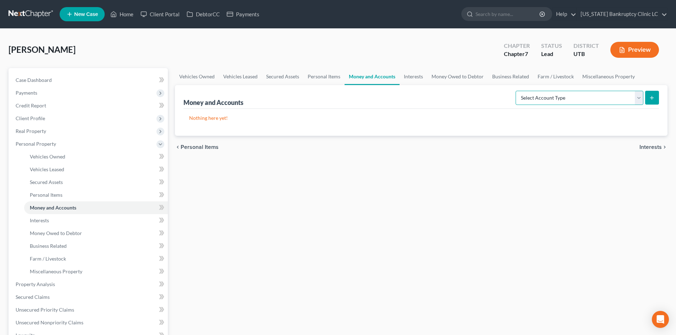
click at [591, 97] on select "Select Account Type Brokerage Cash on Hand Certificates of Deposit Checking Acc…" at bounding box center [579, 98] width 128 height 14
click at [517, 91] on select "Select Account Type Brokerage Cash on Hand Certificates of Deposit Checking Acc…" at bounding box center [579, 98] width 128 height 14
click at [656, 98] on button "submit" at bounding box center [652, 98] width 14 height 14
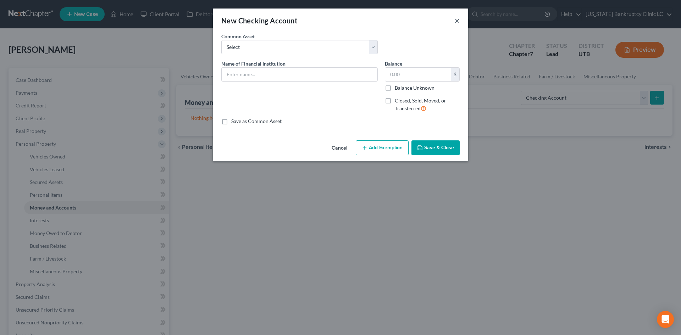
drag, startPoint x: 455, startPoint y: 21, endPoint x: 470, endPoint y: 34, distance: 19.6
click at [455, 21] on button "×" at bounding box center [457, 20] width 5 height 9
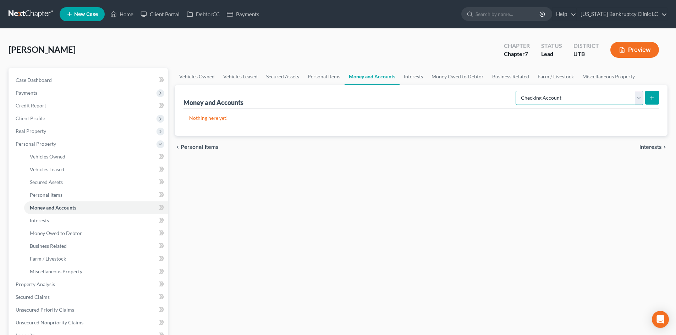
drag, startPoint x: 587, startPoint y: 97, endPoint x: 586, endPoint y: 101, distance: 3.6
click at [587, 97] on select "Select Account Type Brokerage Cash on Hand Certificates of Deposit Checking Acc…" at bounding box center [579, 98] width 128 height 14
select select "other"
click at [517, 91] on select "Select Account Type Brokerage Cash on Hand Certificates of Deposit Checking Acc…" at bounding box center [579, 98] width 128 height 14
click at [653, 97] on icon "submit" at bounding box center [652, 98] width 6 height 6
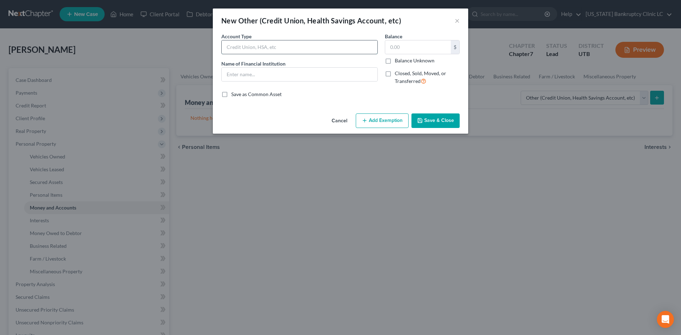
click at [273, 44] on div "Common Asset Select Account Type Name of Financial Institution * Balance $ Bala…" at bounding box center [340, 65] width 238 height 65
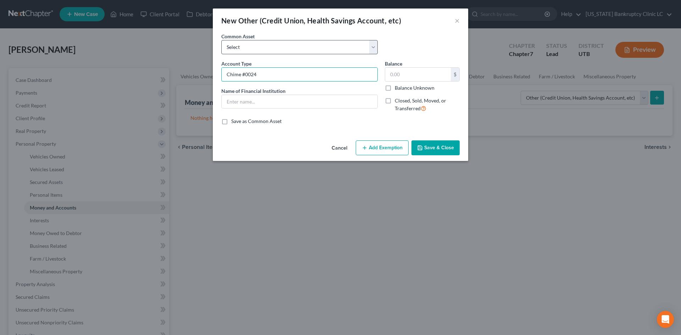
type input "Chime #0024"
type input "Chime"
click at [433, 152] on button "Save & Close" at bounding box center [435, 147] width 48 height 15
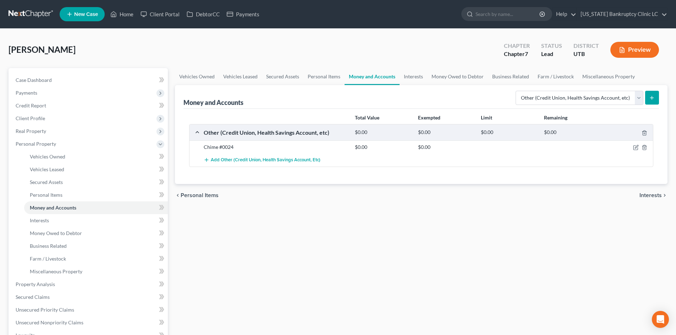
click at [651, 98] on icon "submit" at bounding box center [652, 98] width 6 height 6
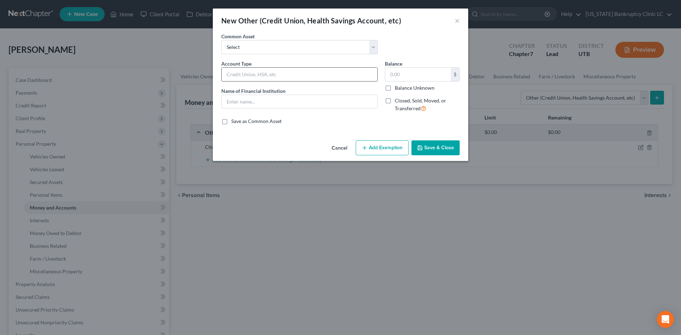
click at [258, 73] on input "text" at bounding box center [300, 74] width 156 height 13
click at [257, 45] on select "Select [PERSON_NAME] #7871 Venmo Credit Union Credit Union Venmo PayPal Prepaid…" at bounding box center [299, 47] width 156 height 14
select select "1"
click at [221, 40] on select "Select [PERSON_NAME] #7871 Venmo Credit Union Credit Union Venmo PayPal Prepaid…" at bounding box center [299, 47] width 156 height 14
type input "Venmo"
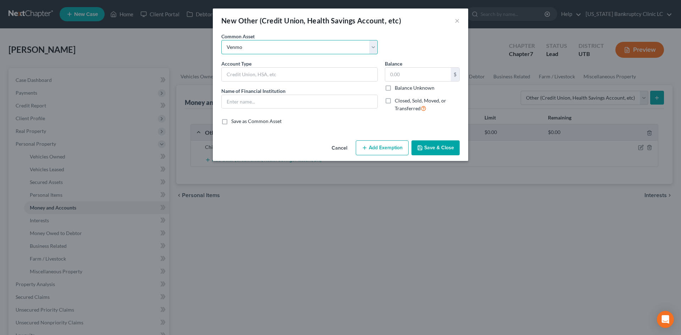
type input "Venmo"
type input "0"
click at [421, 149] on icon "button" at bounding box center [420, 148] width 6 height 6
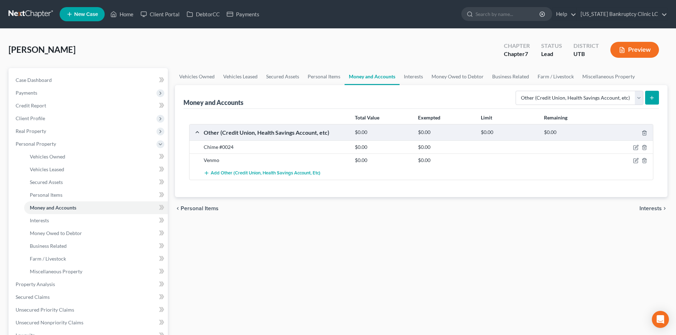
click at [648, 99] on button "submit" at bounding box center [652, 98] width 14 height 14
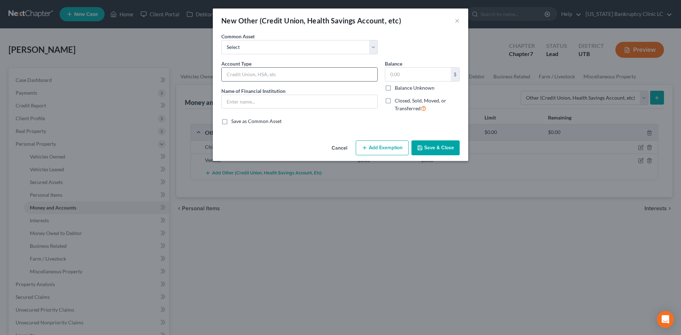
click at [243, 73] on input "text" at bounding box center [300, 74] width 156 height 13
click at [283, 74] on input "Robinhood" at bounding box center [300, 74] width 156 height 13
type input "Robinhood #0823"
click at [233, 75] on input "Robinhood #0823" at bounding box center [300, 74] width 156 height 13
click at [233, 74] on input "Robinhood #0823" at bounding box center [300, 74] width 156 height 13
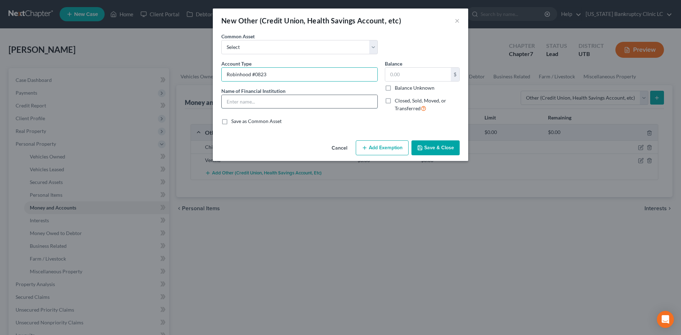
click at [259, 107] on input "text" at bounding box center [300, 101] width 156 height 13
paste input "Robinhood"
type input "Robinhood"
click at [451, 154] on button "Save & Close" at bounding box center [435, 147] width 48 height 15
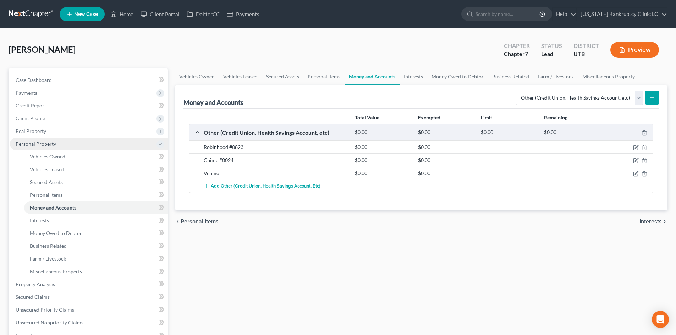
click at [49, 143] on span "Personal Property" at bounding box center [36, 144] width 40 height 6
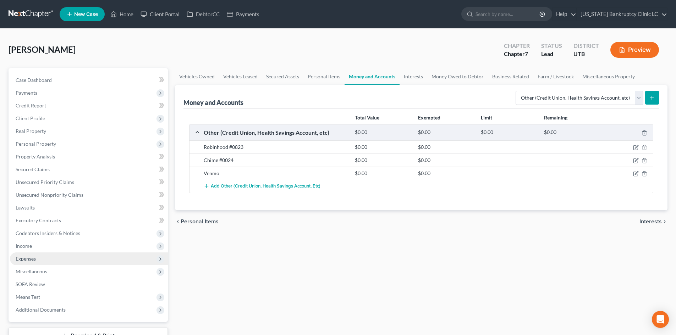
click at [48, 264] on span "Expenses" at bounding box center [89, 258] width 158 height 13
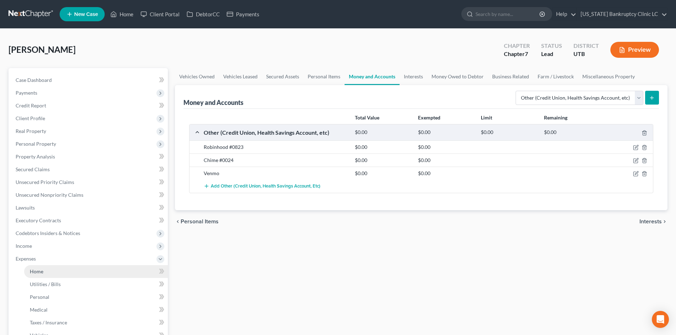
click at [49, 272] on link "Home" at bounding box center [96, 271] width 144 height 13
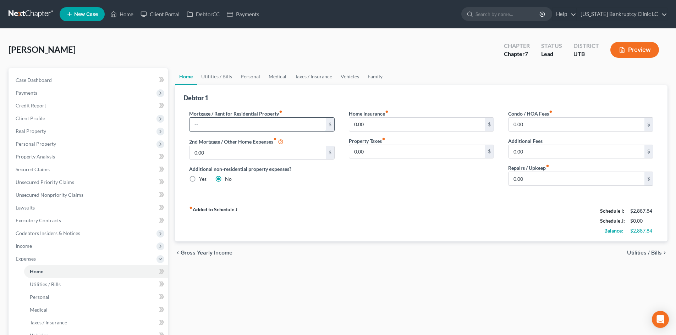
click at [239, 124] on input "text" at bounding box center [257, 124] width 136 height 13
type input "756"
click at [378, 82] on link "Family" at bounding box center [374, 76] width 23 height 17
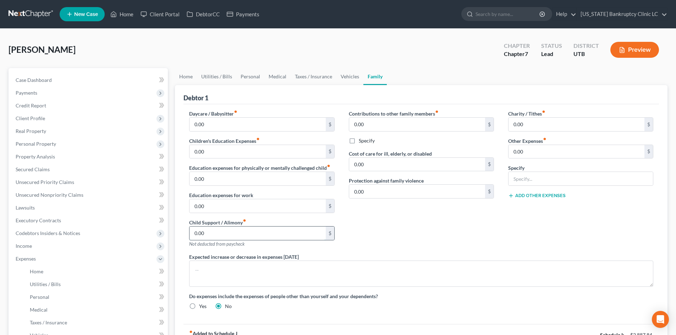
click at [226, 230] on input "0.00" at bounding box center [257, 233] width 136 height 13
type input "500"
click at [35, 258] on span "Expenses" at bounding box center [26, 259] width 20 height 6
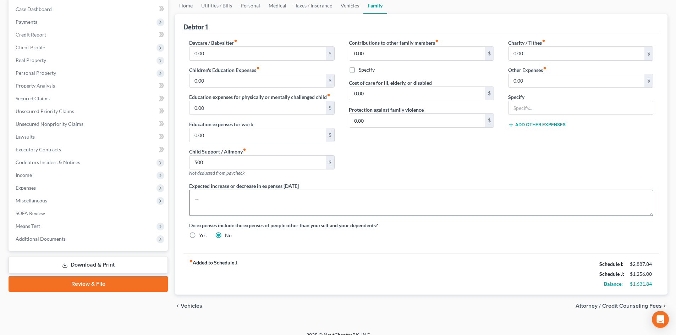
scroll to position [35, 0]
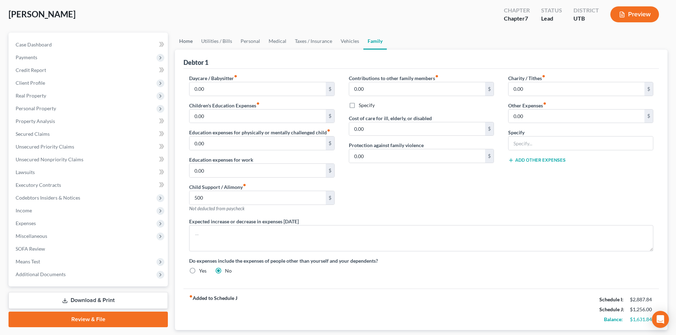
click at [181, 44] on link "Home" at bounding box center [186, 41] width 22 height 17
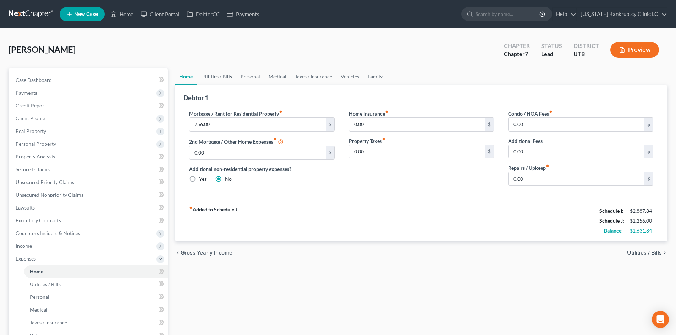
click at [220, 81] on link "Utilities / Bills" at bounding box center [216, 76] width 39 height 17
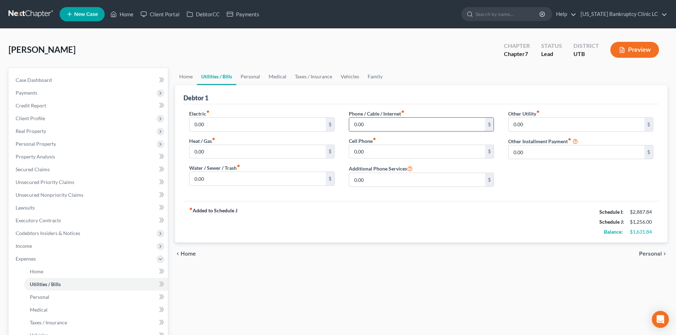
click at [384, 121] on input "0.00" at bounding box center [417, 124] width 136 height 13
type input "90"
click at [245, 129] on input "0.00" at bounding box center [257, 124] width 136 height 13
type input "100"
click at [393, 151] on input "0.00" at bounding box center [417, 151] width 136 height 13
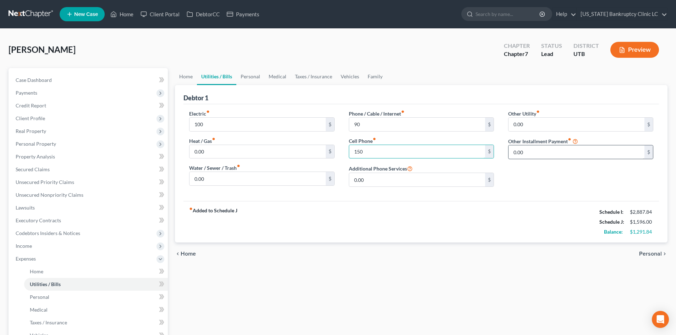
type input "150"
click at [549, 152] on input "0.00" at bounding box center [576, 151] width 136 height 13
type input "240.67"
click at [541, 179] on div at bounding box center [580, 172] width 145 height 14
click at [543, 171] on input "text" at bounding box center [580, 171] width 144 height 13
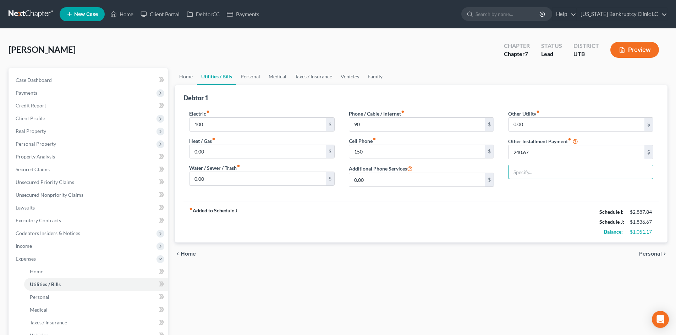
type input "BK Attorney Fee"
click at [551, 196] on div "Electric fiber_manual_record 100 $ Heat / Gas fiber_manual_record 0.00 $ Water …" at bounding box center [420, 152] width 475 height 97
click at [350, 81] on link "Vehicles" at bounding box center [349, 76] width 27 height 17
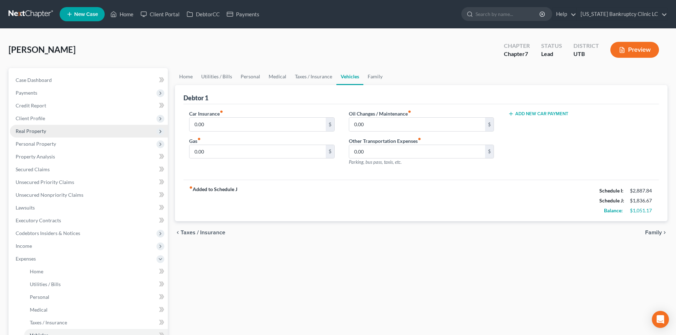
click at [36, 125] on span "Real Property" at bounding box center [89, 131] width 158 height 13
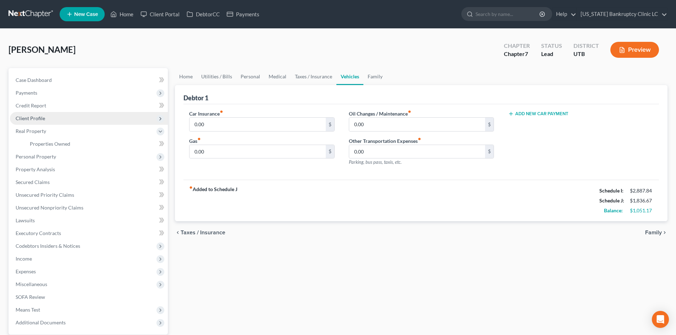
click at [45, 118] on span "Client Profile" at bounding box center [89, 118] width 158 height 13
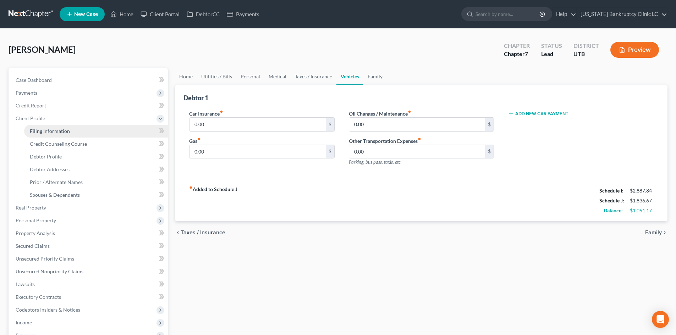
click at [46, 129] on span "Filing Information" at bounding box center [50, 131] width 40 height 6
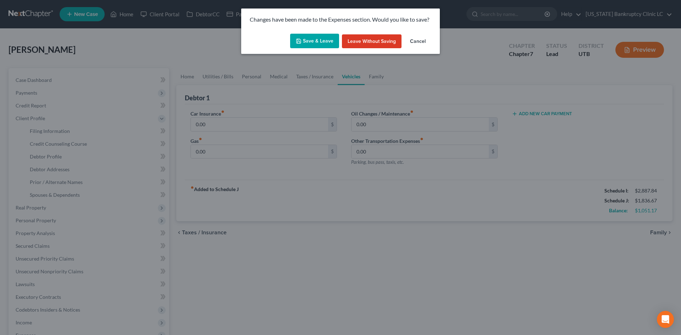
click at [304, 38] on button "Save & Leave" at bounding box center [314, 41] width 49 height 15
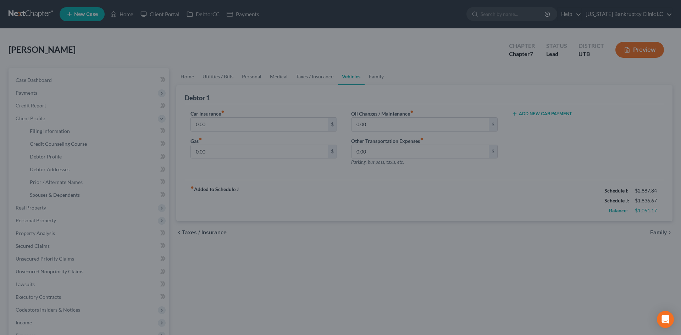
select select "1"
select select "0"
select select "81"
select select "0"
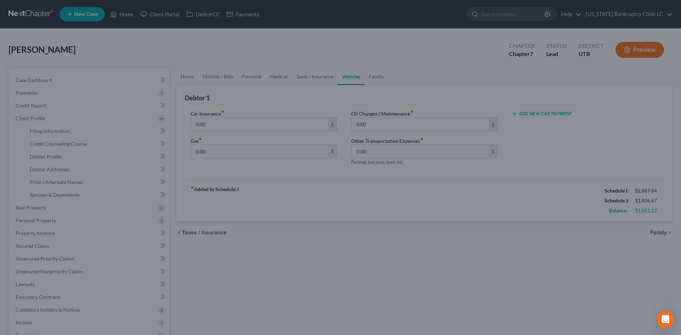
select select "46"
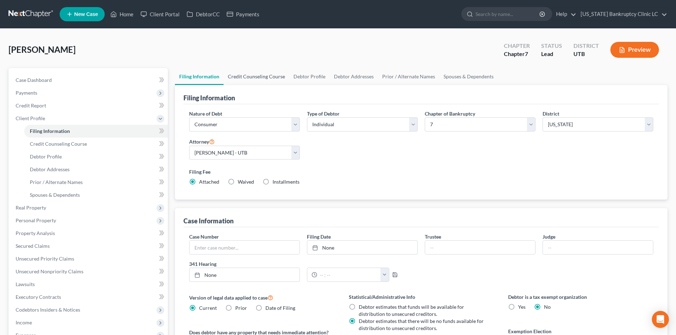
click at [265, 77] on link "Credit Counseling Course" at bounding box center [256, 76] width 66 height 17
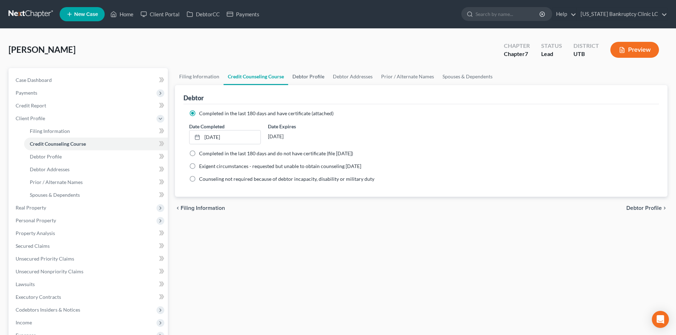
click at [314, 78] on link "Debtor Profile" at bounding box center [308, 76] width 40 height 17
select select "0"
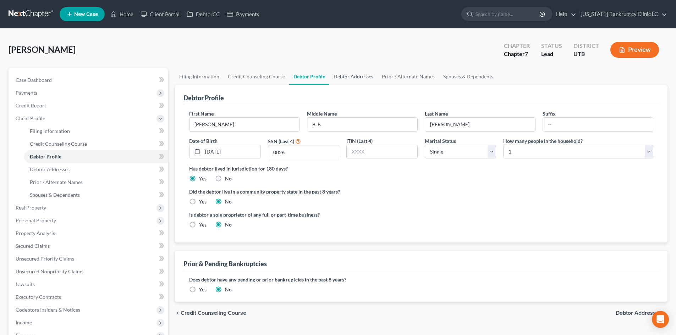
click at [344, 78] on link "Debtor Addresses" at bounding box center [353, 76] width 48 height 17
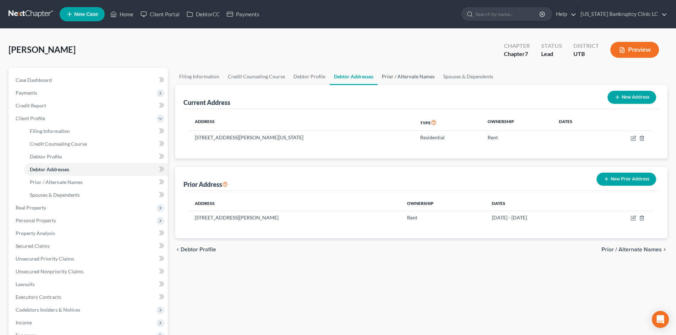
click at [407, 79] on link "Prior / Alternate Names" at bounding box center [407, 76] width 61 height 17
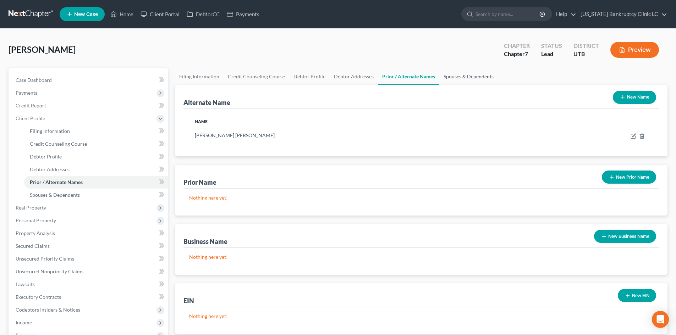
click at [457, 78] on link "Spouses & Dependents" at bounding box center [468, 76] width 59 height 17
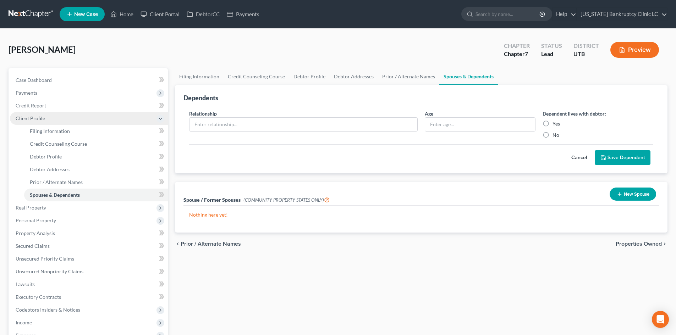
click at [70, 119] on span "Client Profile" at bounding box center [89, 118] width 158 height 13
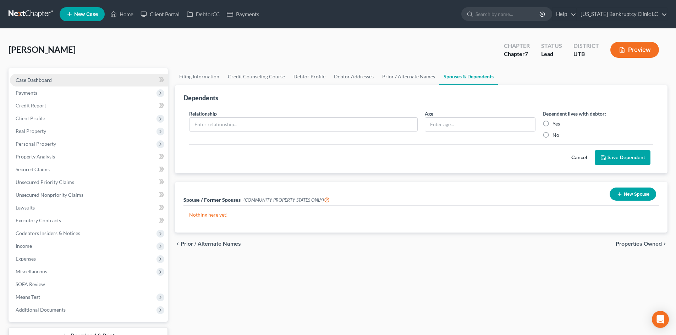
click at [66, 82] on link "Case Dashboard" at bounding box center [89, 80] width 158 height 13
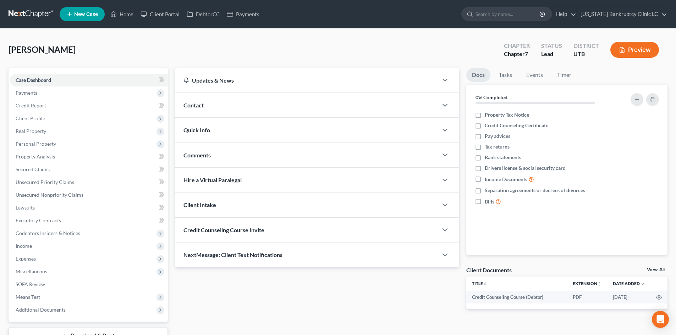
click at [241, 100] on div "Contact" at bounding box center [306, 105] width 263 height 24
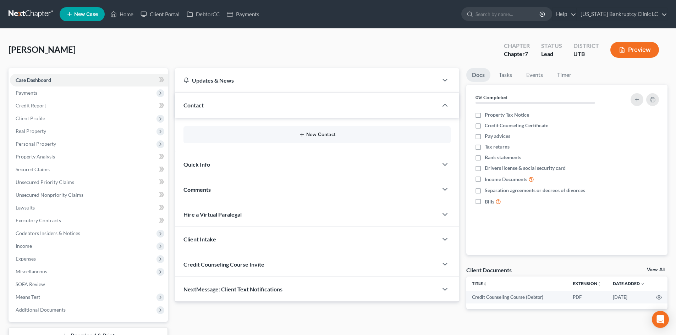
click at [259, 135] on button "New Contact" at bounding box center [317, 135] width 256 height 6
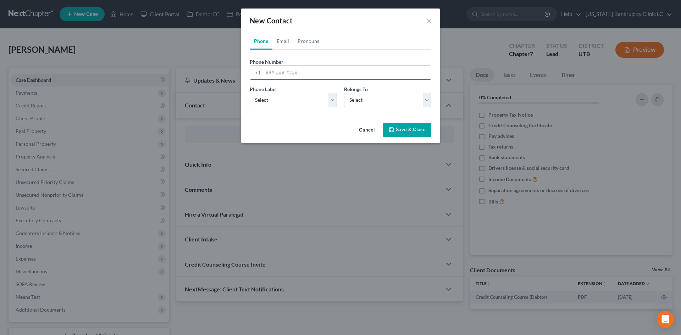
click at [277, 70] on input "tel" at bounding box center [347, 72] width 168 height 13
type input "4354145293"
click at [296, 104] on select "Select Mobile Home Work Other" at bounding box center [293, 100] width 87 height 14
select select "0"
click at [250, 93] on select "Select Mobile Home Work Other" at bounding box center [293, 100] width 87 height 14
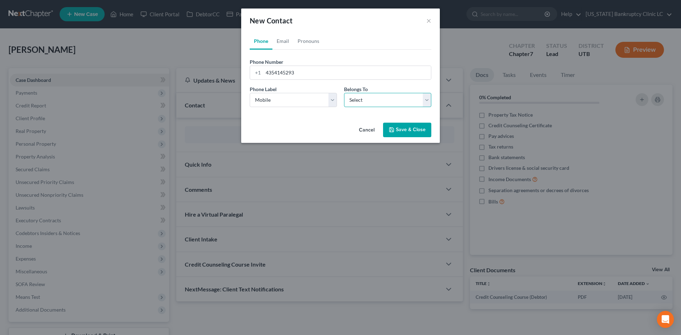
drag, startPoint x: 368, startPoint y: 100, endPoint x: 369, endPoint y: 107, distance: 6.8
click at [368, 100] on select "Select Client Other" at bounding box center [387, 100] width 87 height 14
select select "0"
click at [344, 93] on select "Select Client Other" at bounding box center [387, 100] width 87 height 14
click at [411, 132] on button "Save & Close" at bounding box center [407, 130] width 48 height 15
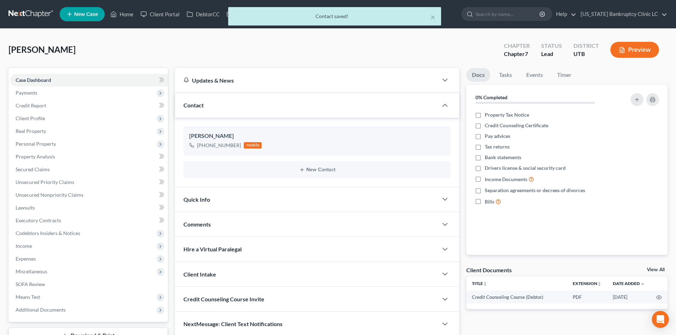
click at [266, 107] on div "Contact" at bounding box center [306, 105] width 263 height 24
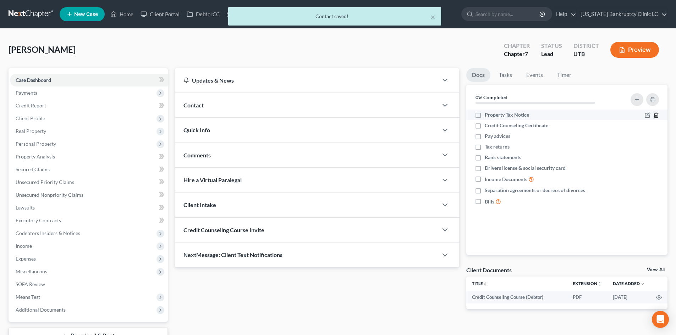
click at [655, 116] on icon "button" at bounding box center [656, 115] width 6 height 6
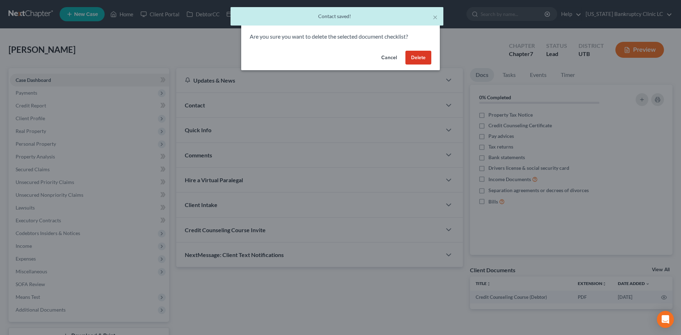
click at [416, 55] on button "Delete" at bounding box center [418, 58] width 26 height 14
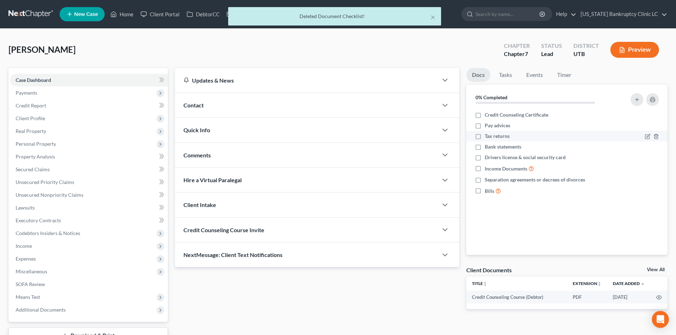
drag, startPoint x: 478, startPoint y: 116, endPoint x: 479, endPoint y: 131, distance: 14.9
click at [484, 116] on label "Credit Counseling Certificate" at bounding box center [515, 114] width 63 height 7
click at [487, 116] on input "Credit Counseling Certificate" at bounding box center [489, 113] width 5 height 5
checkbox input "true"
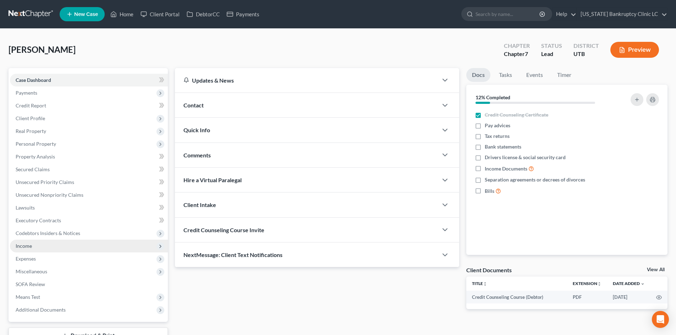
drag, startPoint x: 41, startPoint y: 241, endPoint x: 60, endPoint y: 251, distance: 21.7
click at [41, 241] on span "Income" at bounding box center [89, 246] width 158 height 13
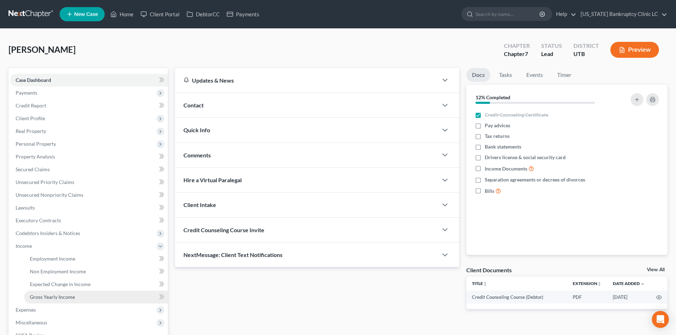
click at [65, 296] on span "Gross Yearly Income" at bounding box center [52, 297] width 45 height 6
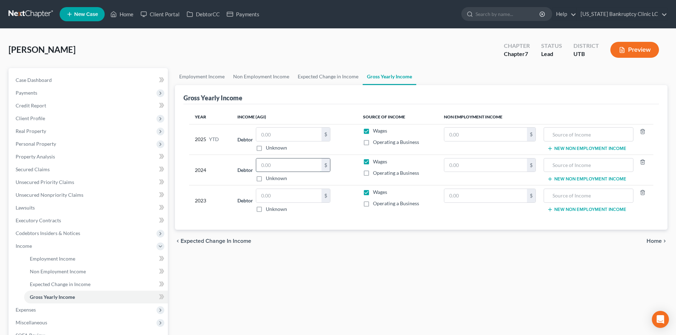
click at [284, 169] on input "text" at bounding box center [288, 165] width 65 height 13
type input "32,074"
click at [290, 194] on input "text" at bounding box center [288, 195] width 65 height 13
click at [284, 134] on input "text" at bounding box center [288, 134] width 65 height 13
click at [197, 76] on link "Employment Income" at bounding box center [202, 76] width 54 height 17
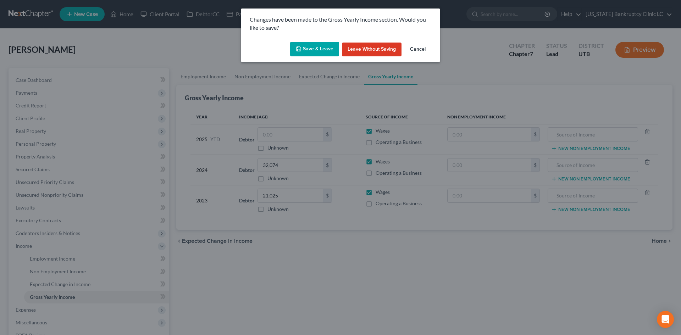
click at [320, 52] on button "Save & Leave" at bounding box center [314, 49] width 49 height 15
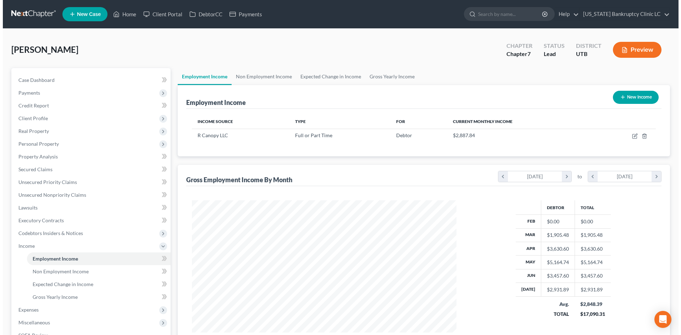
scroll to position [132, 279]
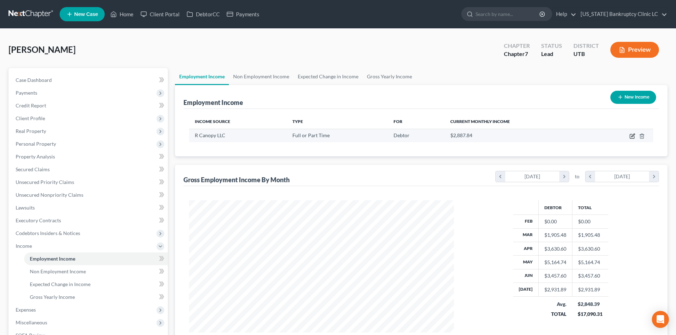
click at [630, 137] on icon "button" at bounding box center [631, 136] width 4 height 4
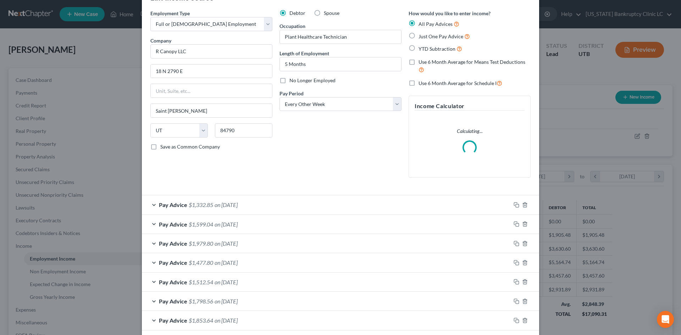
scroll to position [35, 0]
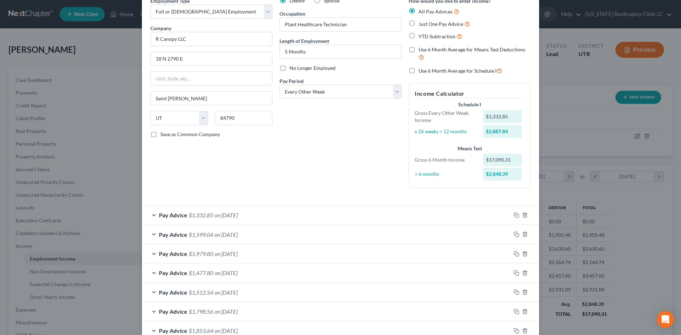
click at [293, 235] on div "Pay Advice $1,599.04 on [DATE]" at bounding box center [326, 234] width 369 height 19
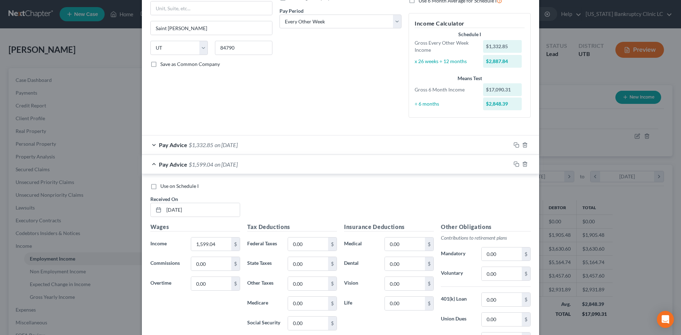
scroll to position [106, 0]
click at [312, 248] on input "0.00" at bounding box center [308, 243] width 40 height 13
click at [175, 186] on span "Use on Schedule I" at bounding box center [179, 185] width 38 height 6
click at [168, 186] on input "Use on Schedule I" at bounding box center [165, 184] width 5 height 5
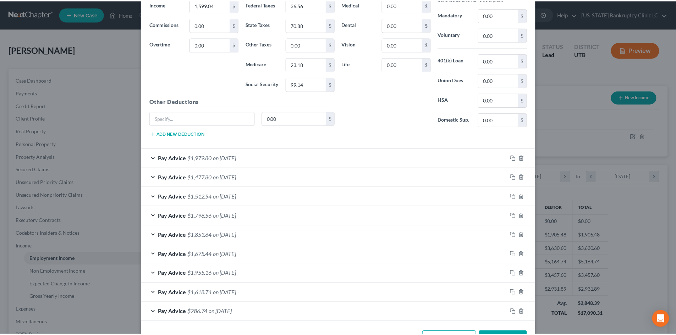
scroll to position [371, 0]
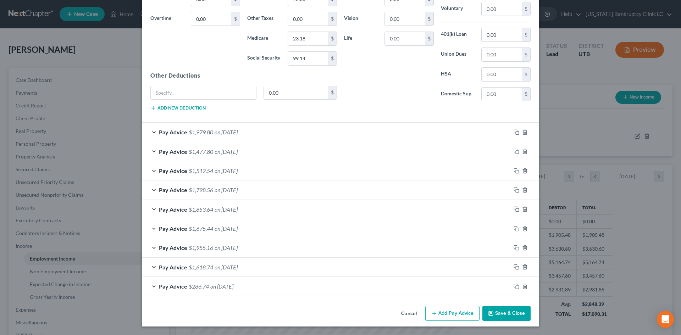
click at [507, 310] on button "Save & Close" at bounding box center [506, 313] width 48 height 15
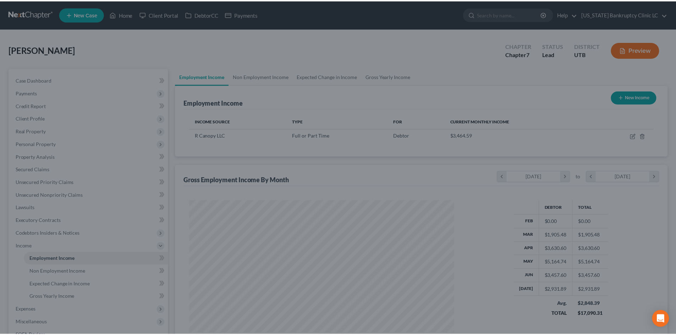
scroll to position [354500, 354354]
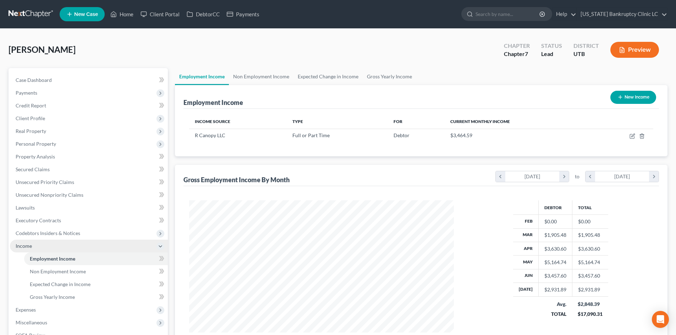
click at [33, 242] on span "Income" at bounding box center [89, 246] width 158 height 13
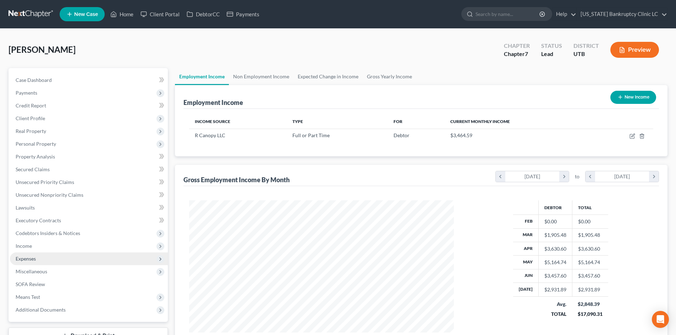
click at [37, 259] on span "Expenses" at bounding box center [89, 258] width 158 height 13
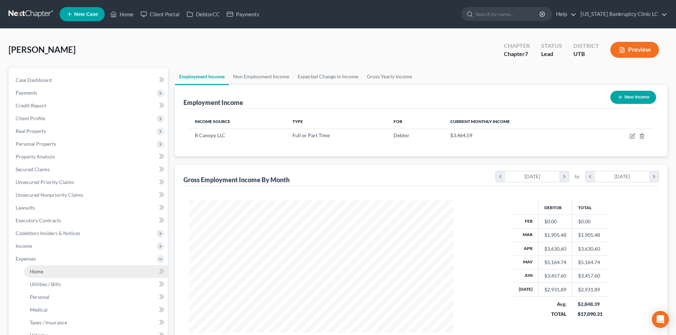
click at [45, 272] on link "Home" at bounding box center [96, 271] width 144 height 13
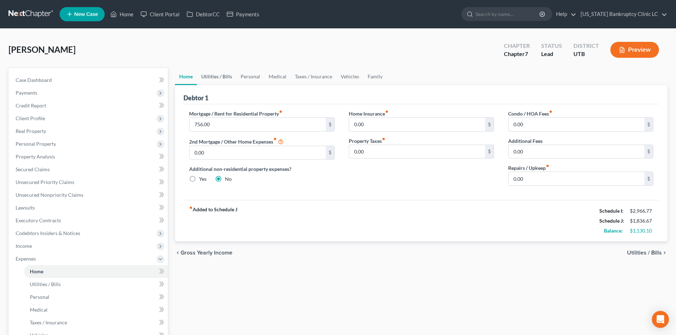
click at [212, 77] on link "Utilities / Bills" at bounding box center [216, 76] width 39 height 17
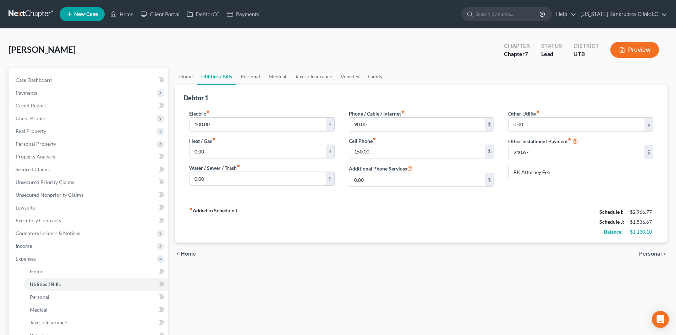
click at [245, 77] on link "Personal" at bounding box center [250, 76] width 28 height 17
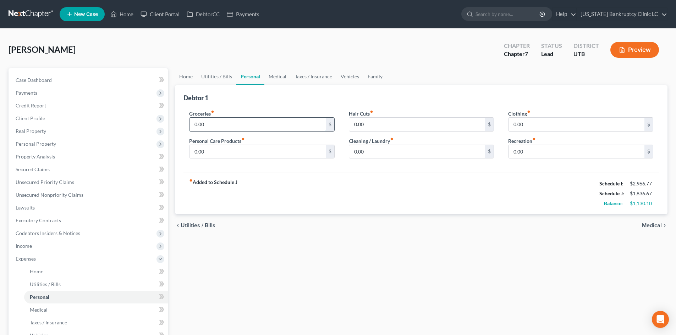
click at [213, 122] on input "0.00" at bounding box center [257, 124] width 136 height 13
click at [350, 77] on link "Vehicles" at bounding box center [349, 76] width 27 height 17
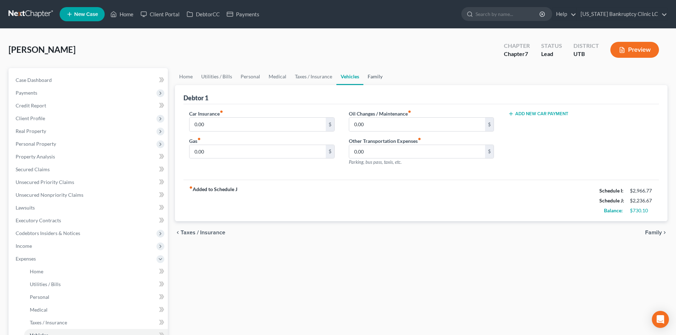
click at [374, 76] on link "Family" at bounding box center [374, 76] width 23 height 17
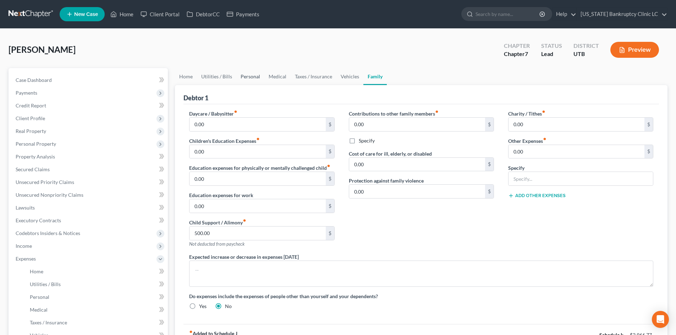
click at [251, 75] on link "Personal" at bounding box center [250, 76] width 28 height 17
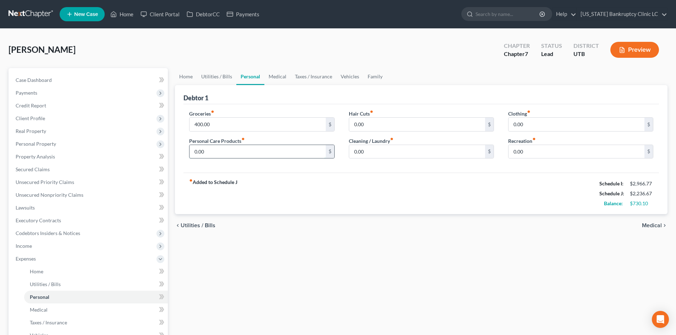
click at [230, 156] on input "0.00" at bounding box center [257, 151] width 136 height 13
click at [372, 121] on input "0.00" at bounding box center [417, 124] width 136 height 13
click at [371, 81] on link "Family" at bounding box center [374, 76] width 23 height 17
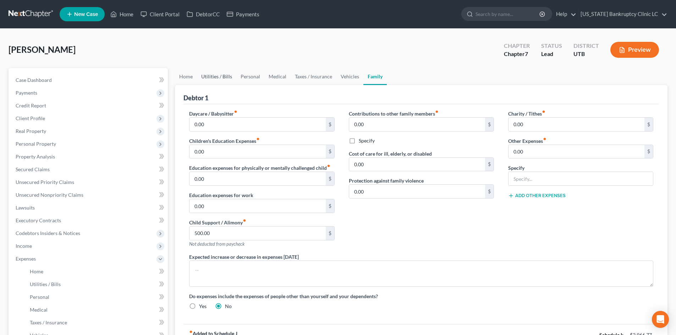
click at [227, 76] on link "Utilities / Bills" at bounding box center [216, 76] width 39 height 17
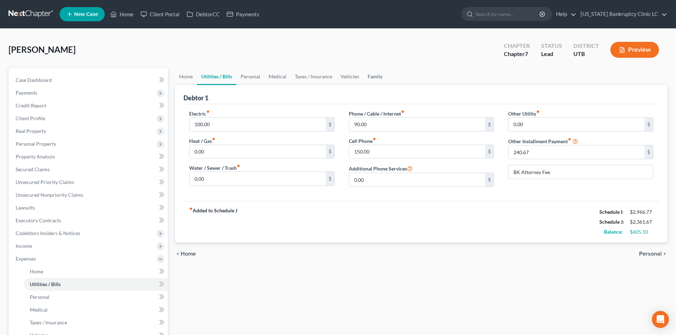
click at [373, 79] on link "Family" at bounding box center [374, 76] width 23 height 17
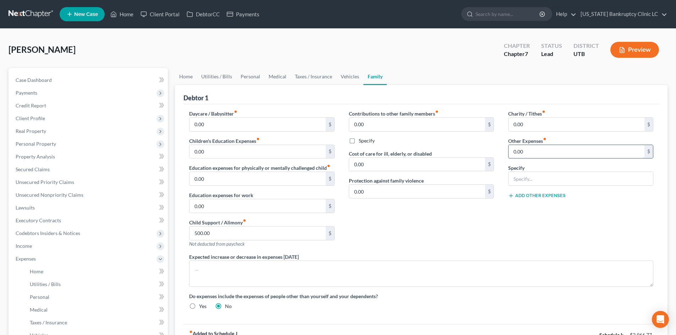
click at [564, 149] on input "0.00" at bounding box center [576, 151] width 136 height 13
click at [573, 213] on div "Charity / Tithes fiber_manual_record 0.00 $ Other Expenses fiber_manual_record …" at bounding box center [580, 181] width 159 height 143
click at [217, 79] on link "Utilities / Bills" at bounding box center [216, 76] width 39 height 17
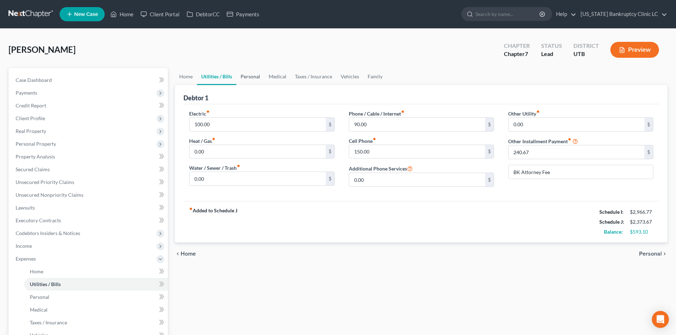
click at [248, 76] on link "Personal" at bounding box center [250, 76] width 28 height 17
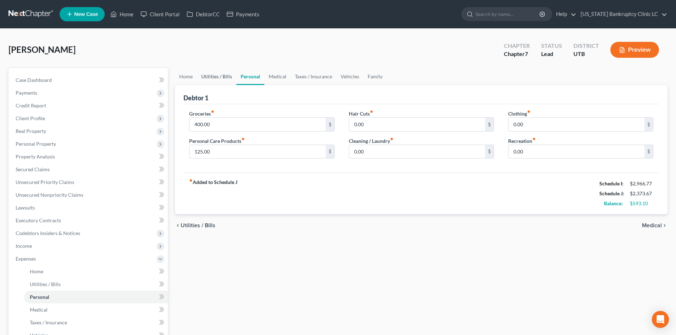
click at [228, 79] on link "Utilities / Bills" at bounding box center [216, 76] width 39 height 17
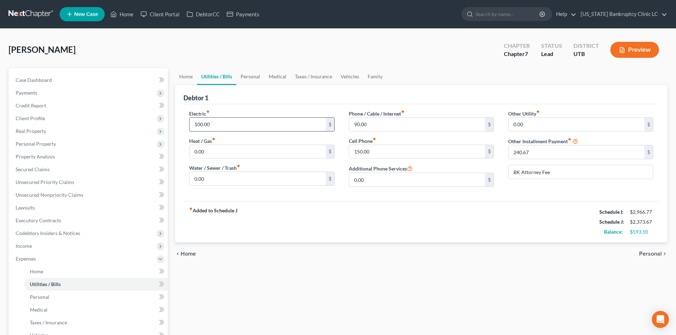
click at [210, 123] on input "100.00" at bounding box center [257, 124] width 136 height 13
click at [199, 145] on input "0.00" at bounding box center [257, 151] width 136 height 13
click at [202, 178] on input "0.00" at bounding box center [257, 178] width 136 height 13
click at [371, 214] on div "fiber_manual_record Added to Schedule J Schedule I: $2,966.77 Schedule J: $2,45…" at bounding box center [420, 221] width 475 height 41
click at [257, 80] on link "Personal" at bounding box center [250, 76] width 28 height 17
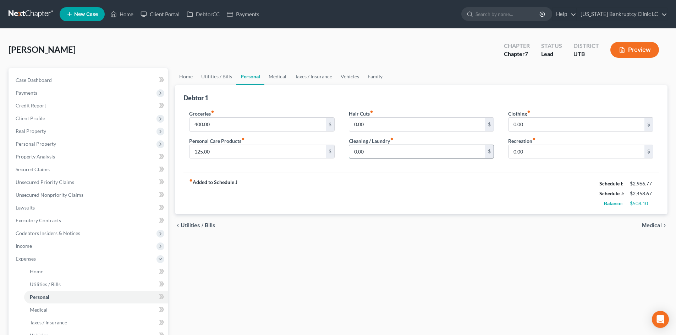
click at [374, 157] on input "0.00" at bounding box center [417, 151] width 136 height 13
click at [538, 118] on input "0.00" at bounding box center [576, 124] width 136 height 13
click at [527, 152] on input "0.00" at bounding box center [576, 151] width 136 height 13
click at [279, 77] on link "Medical" at bounding box center [277, 76] width 26 height 17
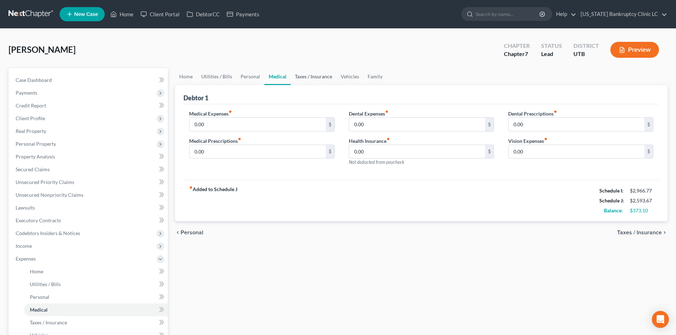
click at [318, 81] on link "Taxes / Insurance" at bounding box center [313, 76] width 46 height 17
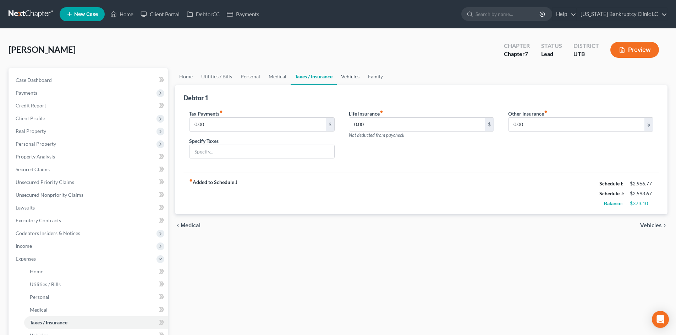
click at [342, 78] on link "Vehicles" at bounding box center [350, 76] width 27 height 17
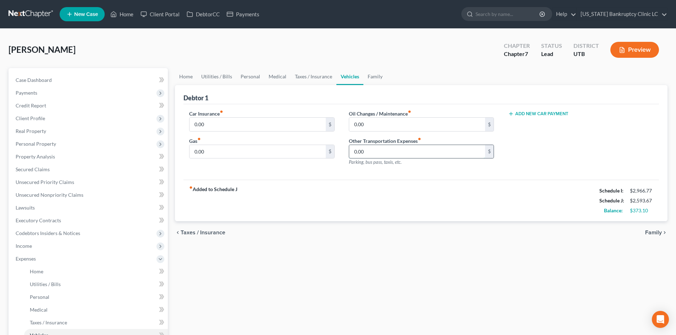
click at [369, 150] on input "0.00" at bounding box center [417, 151] width 136 height 13
click at [373, 79] on link "Family" at bounding box center [374, 76] width 23 height 17
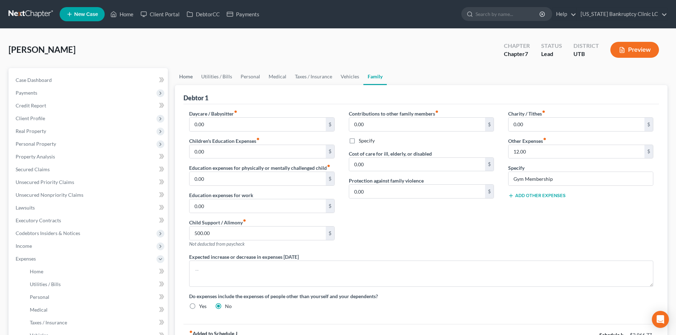
click at [177, 77] on link "Home" at bounding box center [186, 76] width 22 height 17
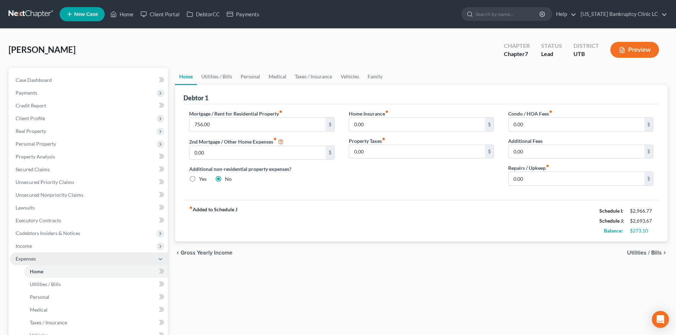
click at [45, 262] on span "Expenses" at bounding box center [89, 258] width 158 height 13
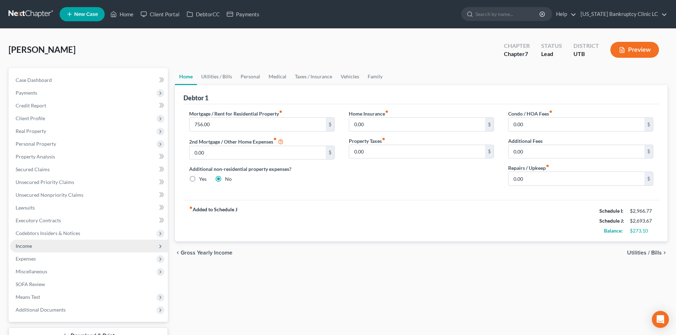
click at [47, 247] on span "Income" at bounding box center [89, 246] width 158 height 13
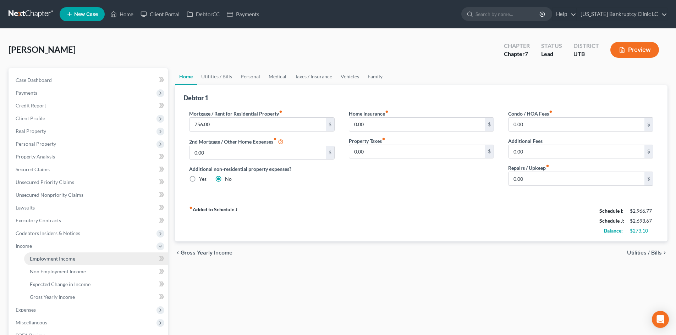
click at [48, 257] on span "Employment Income" at bounding box center [52, 259] width 45 height 6
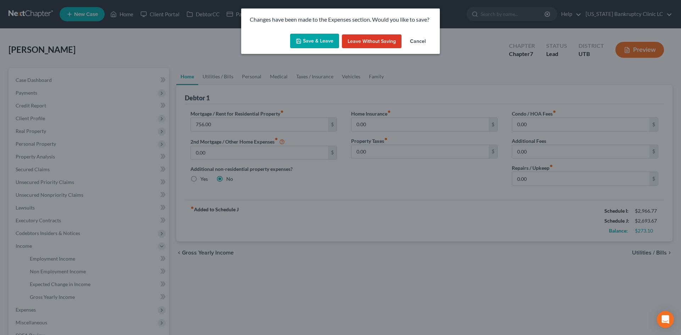
click at [318, 43] on button "Save & Leave" at bounding box center [314, 41] width 49 height 15
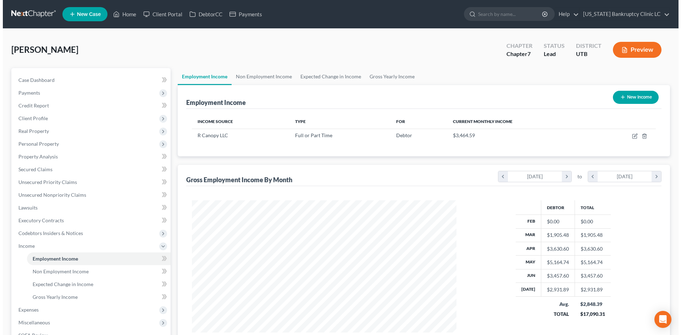
scroll to position [132, 279]
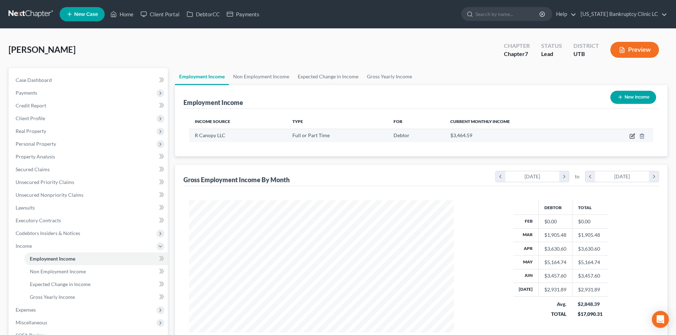
click at [632, 138] on icon "button" at bounding box center [632, 136] width 6 height 6
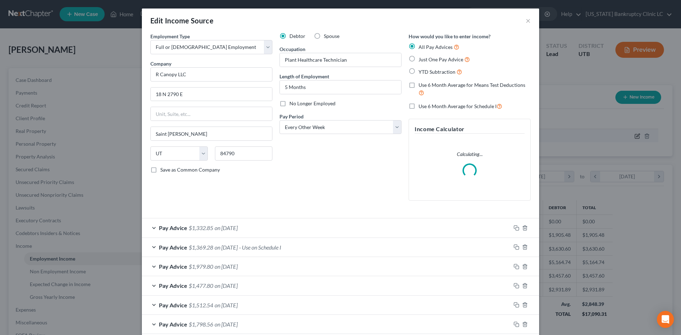
scroll to position [133, 281]
click at [299, 245] on div "Pay Advice $1,369.28 on [DATE] - Use on Schedule I" at bounding box center [326, 247] width 369 height 19
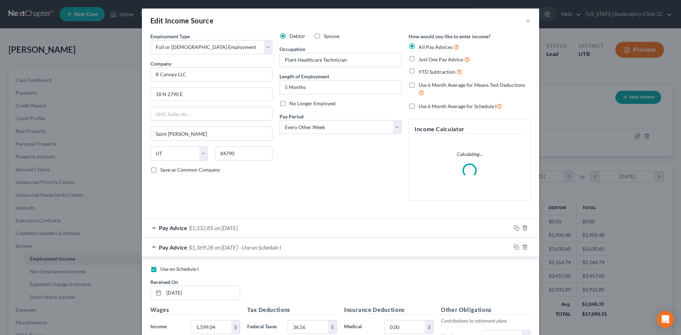
click at [184, 271] on span "Use on Schedule I" at bounding box center [179, 269] width 38 height 6
click at [168, 270] on input "Use on Schedule I" at bounding box center [165, 268] width 5 height 5
click at [290, 246] on div "Pay Advice $1,369.28 on [DATE]" at bounding box center [326, 247] width 369 height 19
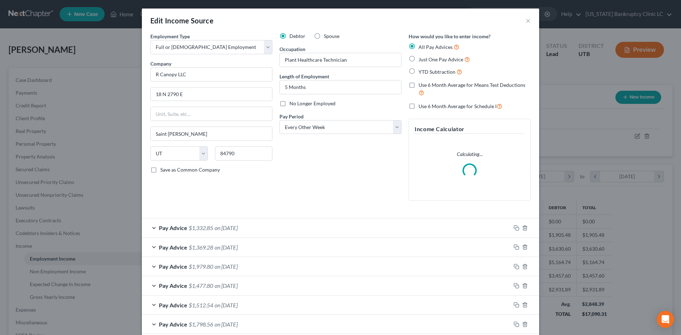
click at [288, 227] on div "Pay Advice $1,332.85 on [DATE]" at bounding box center [326, 227] width 369 height 19
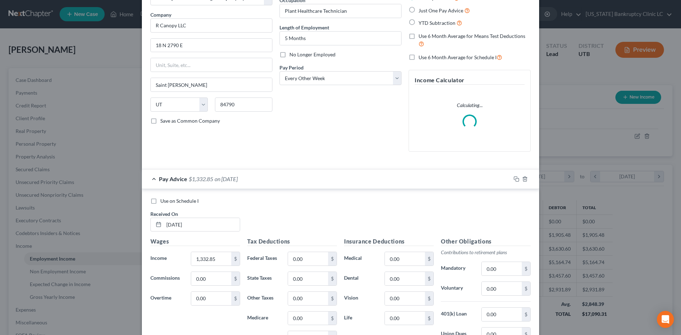
scroll to position [142, 0]
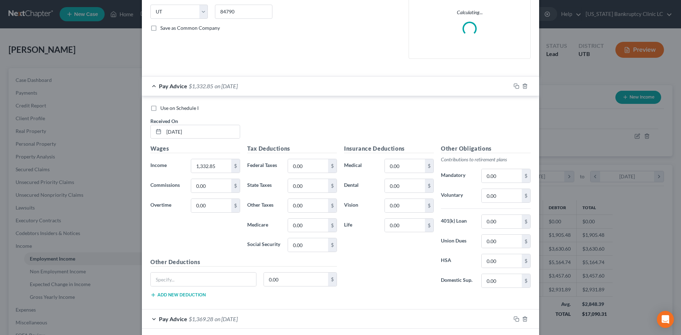
click at [315, 84] on div "Pay Advice $1,332.85 on [DATE]" at bounding box center [326, 86] width 369 height 19
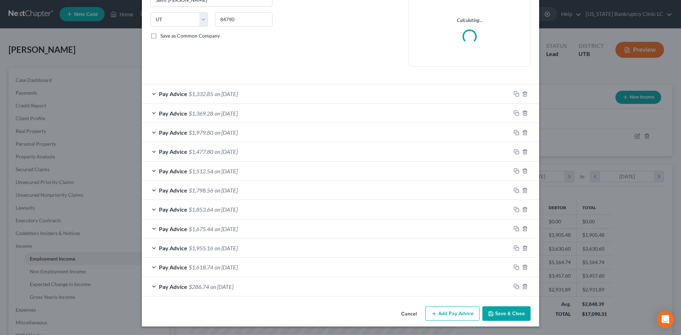
scroll to position [134, 0]
click at [297, 88] on div "Pay Advice $1,332.85 on [DATE]" at bounding box center [326, 93] width 369 height 19
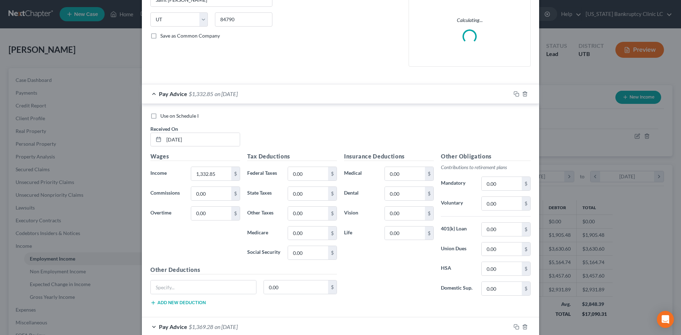
scroll to position [142, 0]
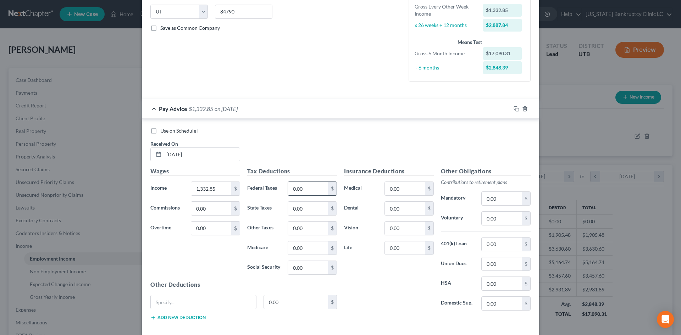
drag, startPoint x: 297, startPoint y: 191, endPoint x: 303, endPoint y: 188, distance: 6.5
click at [297, 191] on input "0.00" at bounding box center [308, 188] width 40 height 13
click at [310, 211] on input "0.00" at bounding box center [308, 208] width 40 height 13
click at [312, 246] on input "0.00" at bounding box center [308, 248] width 40 height 13
click at [310, 265] on input "0.00" at bounding box center [308, 267] width 40 height 13
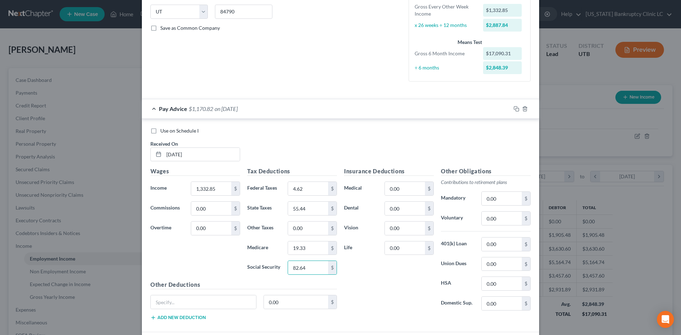
click at [406, 294] on div "Insurance Deductions Medical 0.00 $ Dental 0.00 $ Vision 0.00 $ Life 0.00 $" at bounding box center [388, 241] width 97 height 149
click at [189, 128] on span "Use on Schedule I" at bounding box center [179, 131] width 38 height 6
click at [168, 128] on input "Use on Schedule I" at bounding box center [165, 129] width 5 height 5
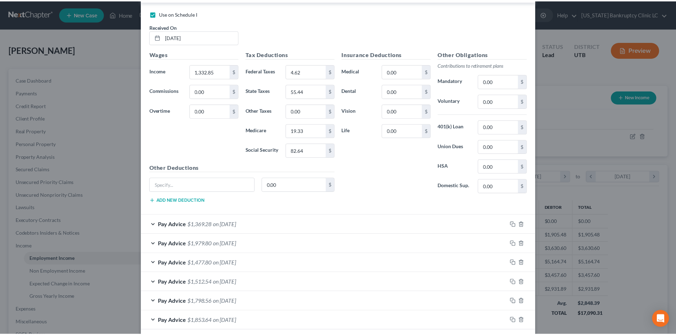
scroll to position [371, 0]
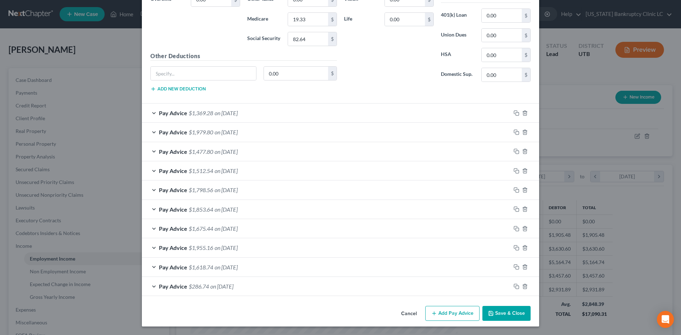
click at [511, 316] on button "Save & Close" at bounding box center [506, 313] width 48 height 15
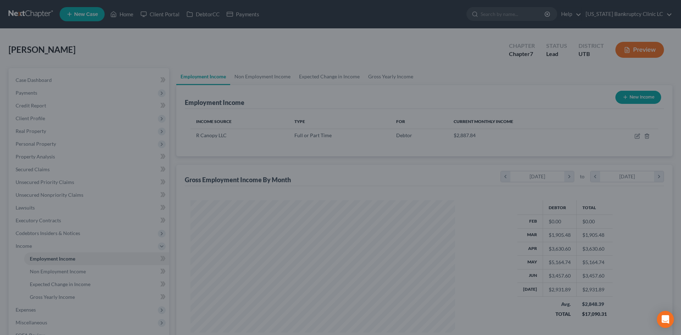
scroll to position [354500, 354354]
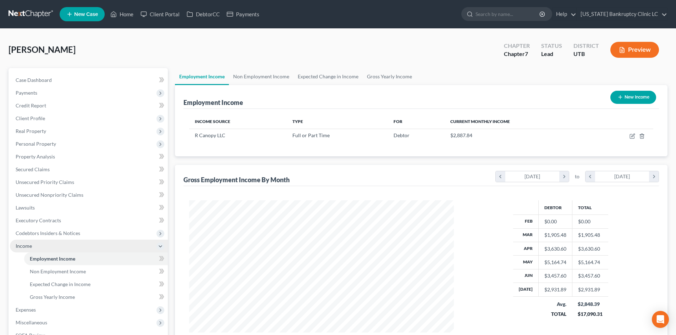
click at [43, 246] on span "Income" at bounding box center [89, 246] width 158 height 13
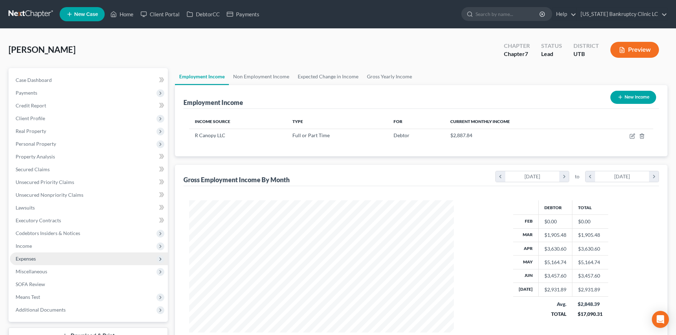
click at [38, 258] on span "Expenses" at bounding box center [89, 258] width 158 height 13
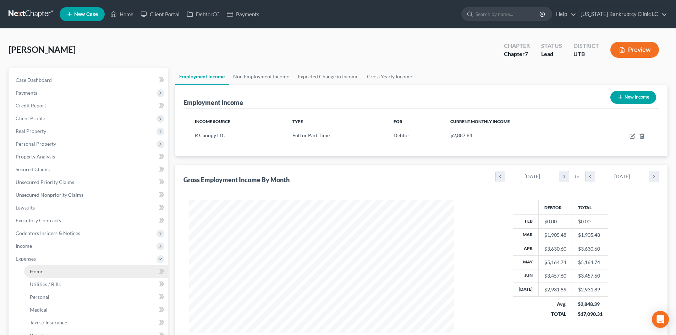
click at [50, 270] on link "Home" at bounding box center [96, 271] width 144 height 13
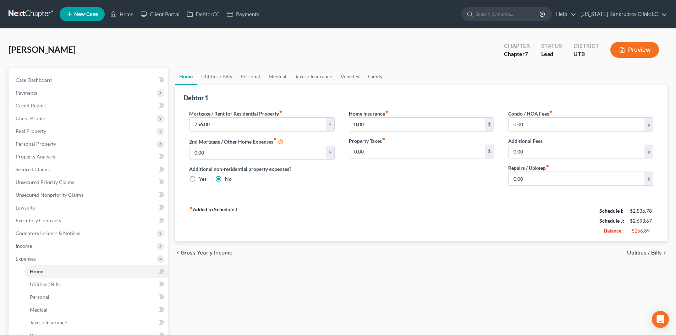
click at [451, 202] on div "fiber_manual_record Added to Schedule J Schedule I: $2,536.78 Schedule J: $2,69…" at bounding box center [420, 220] width 475 height 41
click at [218, 76] on link "Utilities / Bills" at bounding box center [216, 76] width 39 height 17
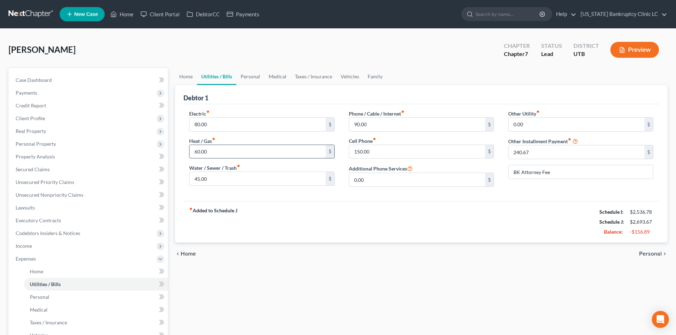
click at [232, 148] on input "60.00" at bounding box center [257, 151] width 136 height 13
click at [199, 173] on input "45.00" at bounding box center [257, 178] width 136 height 13
click at [231, 121] on input "80.00" at bounding box center [257, 124] width 136 height 13
drag, startPoint x: 201, startPoint y: 179, endPoint x: 208, endPoint y: 170, distance: 11.6
click at [201, 179] on input "0" at bounding box center [257, 178] width 136 height 13
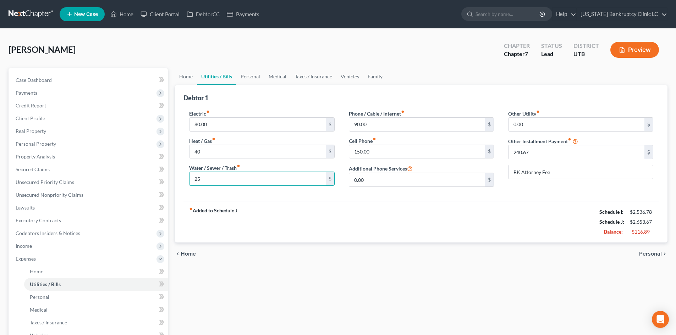
drag, startPoint x: 387, startPoint y: 220, endPoint x: 388, endPoint y: 169, distance: 50.7
click at [387, 220] on div "fiber_manual_record Added to Schedule J Schedule I: $2,536.78 Schedule J: $2,65…" at bounding box center [420, 221] width 475 height 41
click at [381, 122] on input "90.00" at bounding box center [417, 124] width 136 height 13
click at [380, 151] on input "150.00" at bounding box center [417, 151] width 136 height 13
click at [383, 123] on input "90.00" at bounding box center [417, 124] width 136 height 13
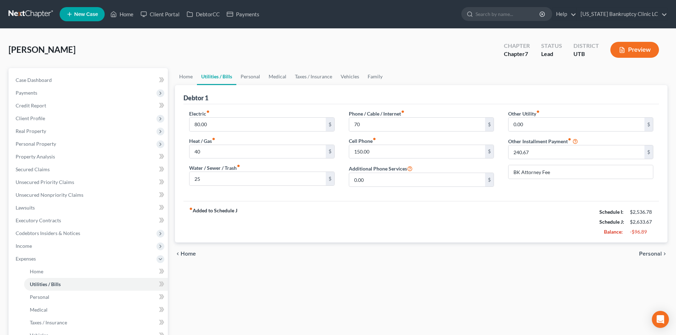
click at [305, 224] on div "fiber_manual_record Added to Schedule J Schedule I: $2,536.78 Schedule J: $2,63…" at bounding box center [420, 221] width 475 height 41
click at [252, 76] on link "Personal" at bounding box center [250, 76] width 28 height 17
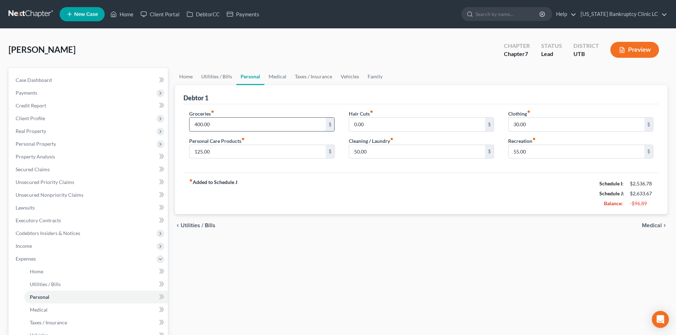
click at [239, 123] on input "400.00" at bounding box center [257, 124] width 136 height 13
click at [344, 179] on div "fiber_manual_record Added to Schedule J Schedule I: $2,536.78 Schedule J: $2,53…" at bounding box center [420, 193] width 475 height 41
click at [215, 154] on input "125.00" at bounding box center [257, 151] width 136 height 13
click at [525, 176] on div "fiber_manual_record Added to Schedule J Schedule I: $2,536.78 Schedule J: $2,53…" at bounding box center [420, 193] width 475 height 41
click at [53, 262] on span "Expenses" at bounding box center [89, 258] width 158 height 13
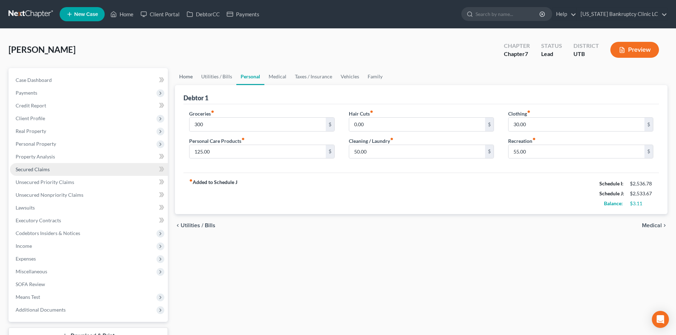
drag, startPoint x: 187, startPoint y: 72, endPoint x: 58, endPoint y: 165, distance: 158.8
click at [187, 72] on link "Home" at bounding box center [186, 76] width 22 height 17
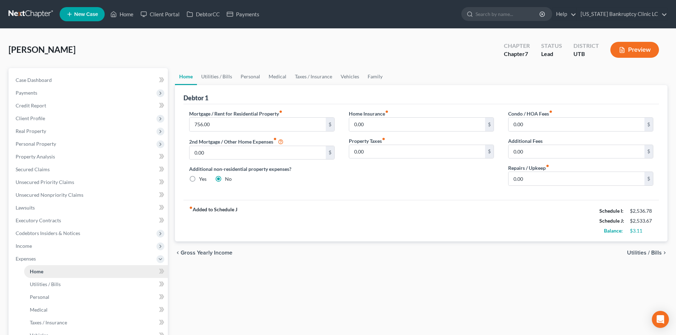
click at [35, 266] on link "Home" at bounding box center [96, 271] width 144 height 13
click at [29, 259] on span "Expenses" at bounding box center [26, 259] width 20 height 6
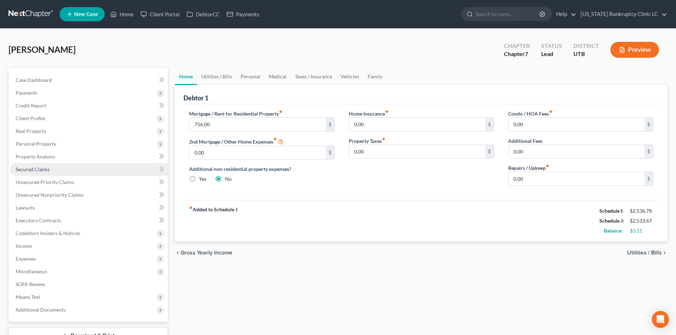
click at [51, 170] on link "Secured Claims" at bounding box center [89, 169] width 158 height 13
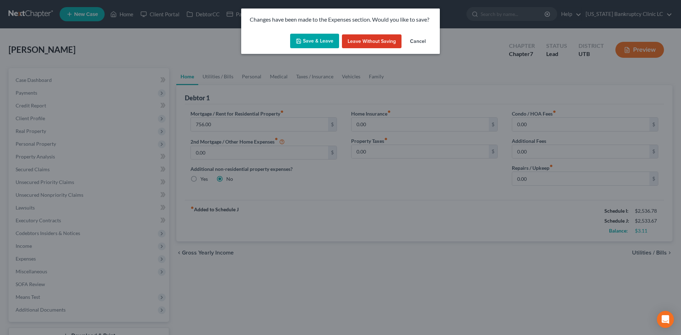
click at [327, 40] on button "Save & Leave" at bounding box center [314, 41] width 49 height 15
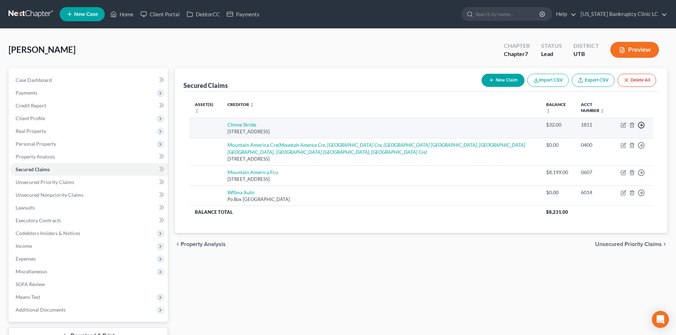
click at [639, 126] on icon "button" at bounding box center [640, 125] width 7 height 7
click at [599, 143] on link "Move to F" at bounding box center [608, 142] width 59 height 12
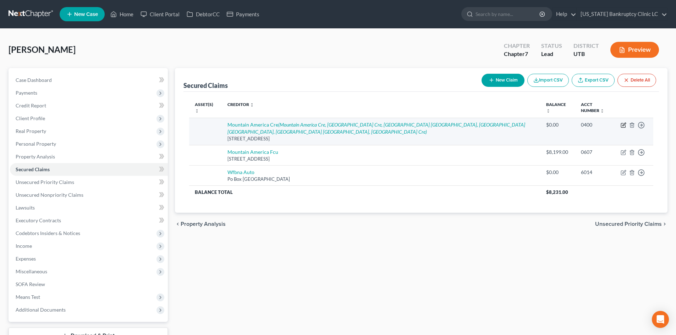
click at [623, 126] on icon "button" at bounding box center [623, 124] width 3 height 3
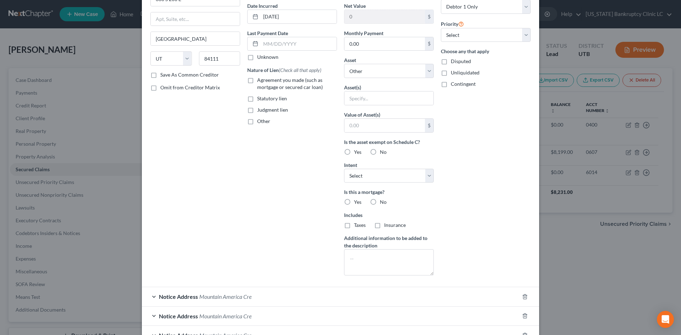
scroll to position [142, 0]
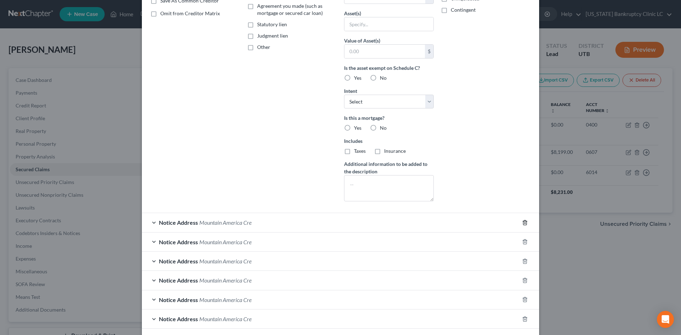
click at [522, 221] on icon "button" at bounding box center [525, 223] width 6 height 6
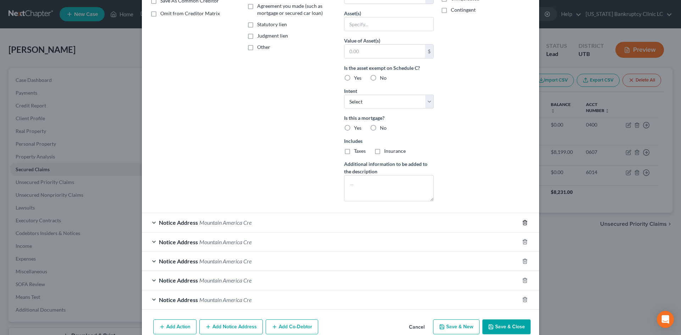
click at [522, 221] on icon "button" at bounding box center [525, 223] width 6 height 6
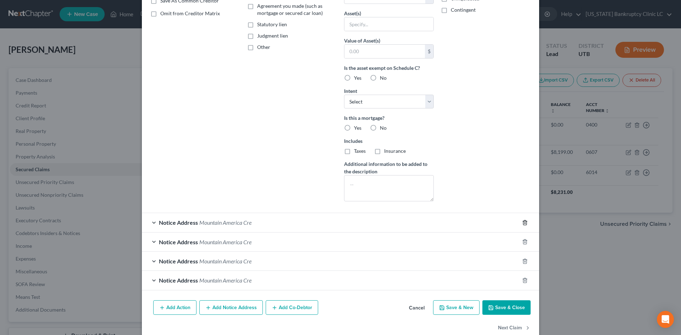
click at [522, 221] on icon "button" at bounding box center [525, 223] width 6 height 6
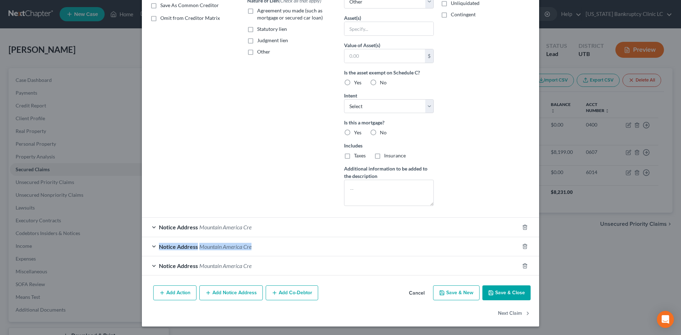
click at [522, 221] on div "Notice Address [GEOGRAPHIC_DATA] Cre" at bounding box center [340, 227] width 397 height 20
click at [522, 227] on icon "button" at bounding box center [525, 227] width 6 height 6
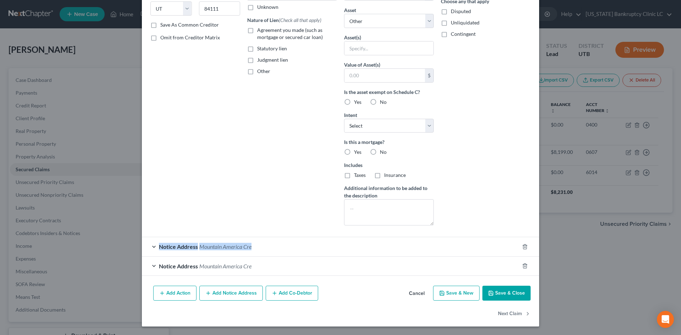
scroll to position [118, 0]
click at [522, 227] on div "Arrearage Amount $ Belongs To * Select Debtor 1 Only Debtor 2 Only Debtor 1 And…" at bounding box center [485, 73] width 97 height 316
click at [522, 243] on div at bounding box center [529, 246] width 20 height 11
click at [523, 249] on icon "button" at bounding box center [524, 246] width 3 height 5
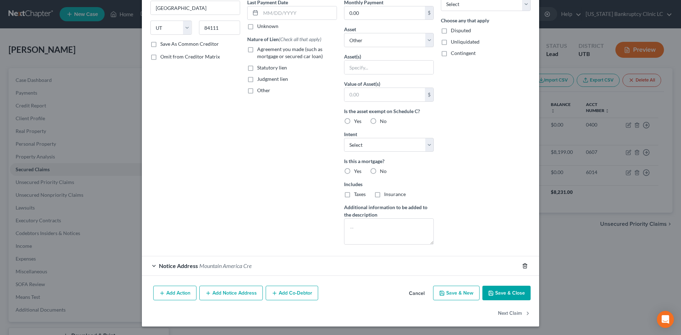
click at [522, 267] on icon "button" at bounding box center [525, 266] width 6 height 6
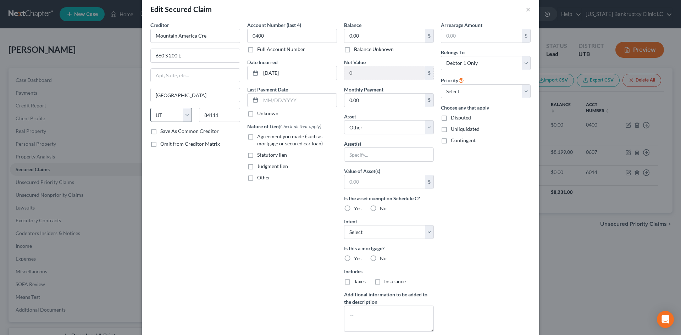
scroll to position [0, 0]
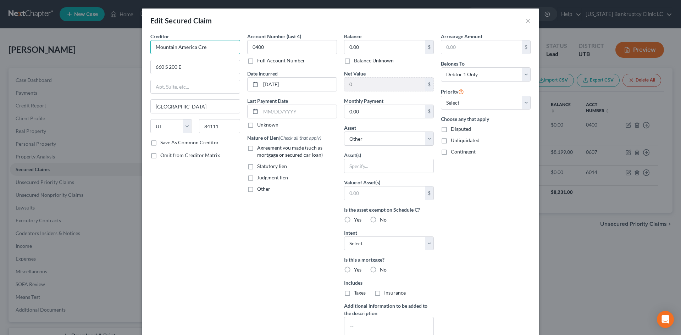
click at [204, 48] on input "Mountain America Cre" at bounding box center [195, 47] width 90 height 14
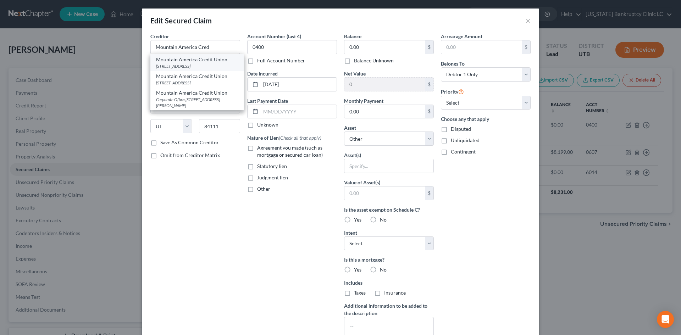
click at [214, 61] on div "Mountain America Credit Union" at bounding box center [197, 59] width 82 height 7
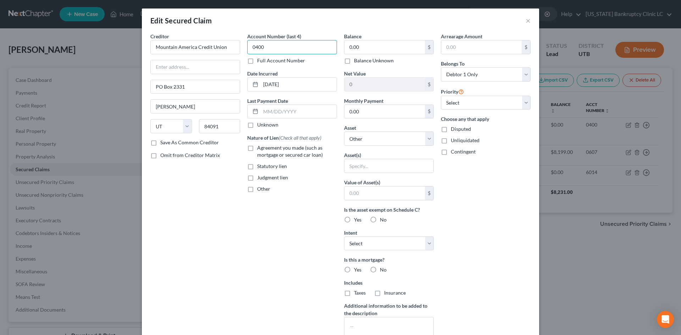
drag, startPoint x: 289, startPoint y: 51, endPoint x: 223, endPoint y: 55, distance: 66.0
click at [223, 55] on div "Creditor * Mountain America Credit Union PO Box [GEOGRAPHIC_DATA][PERSON_NAME][…" at bounding box center [340, 191] width 387 height 316
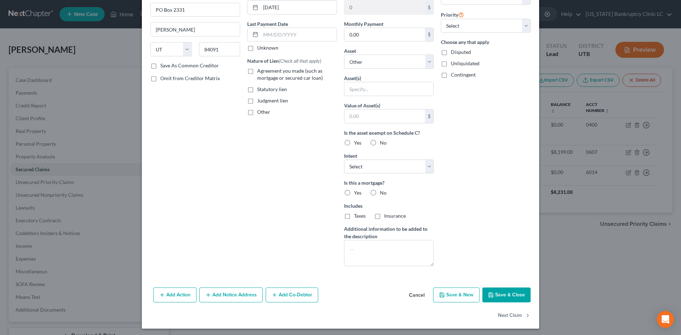
scroll to position [79, 0]
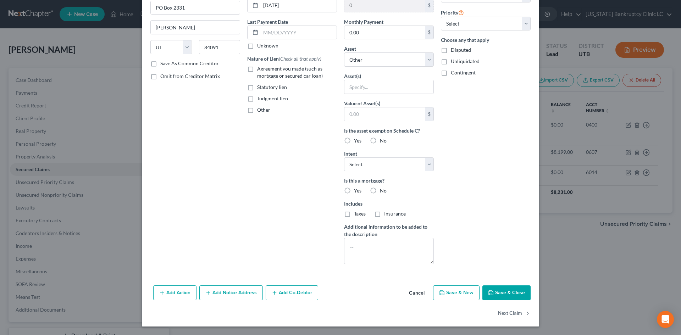
click at [509, 293] on button "Save & Close" at bounding box center [506, 292] width 48 height 15
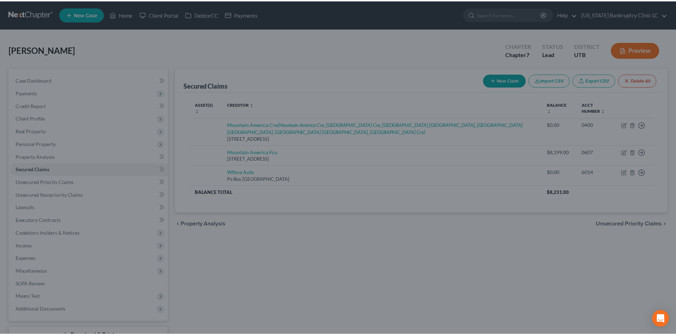
scroll to position [1, 0]
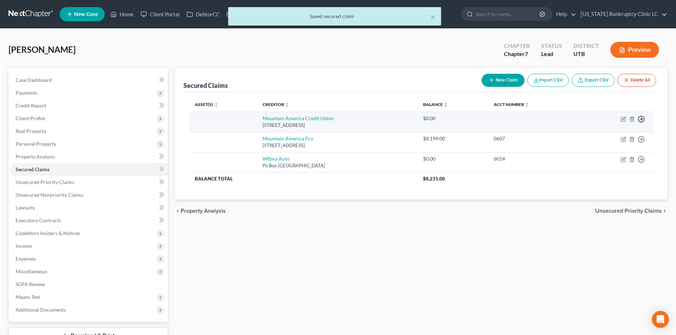
click at [640, 118] on icon "button" at bounding box center [640, 119] width 7 height 7
click at [600, 134] on link "Move to F" at bounding box center [608, 136] width 59 height 12
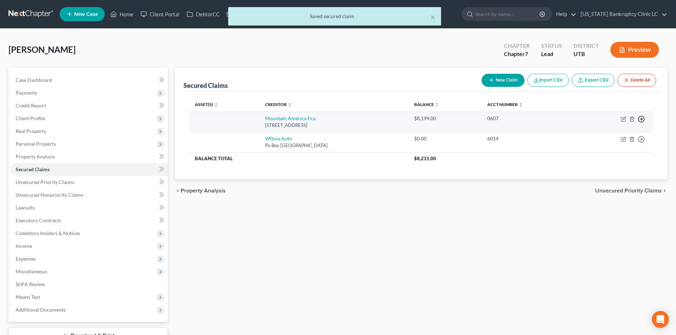
click at [643, 120] on icon "button" at bounding box center [640, 119] width 7 height 7
click at [607, 136] on link "Move to F" at bounding box center [608, 136] width 59 height 12
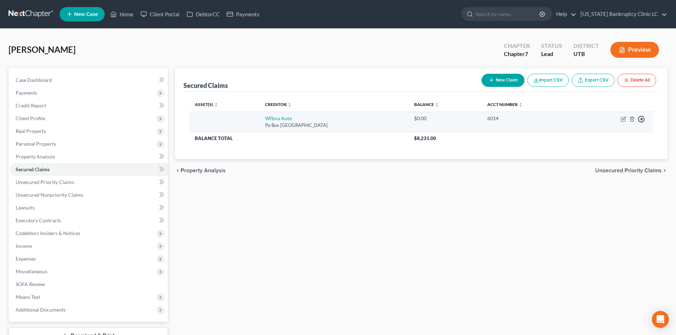
click at [642, 121] on icon "button" at bounding box center [640, 119] width 7 height 7
click at [628, 135] on link "Move to F" at bounding box center [608, 136] width 59 height 12
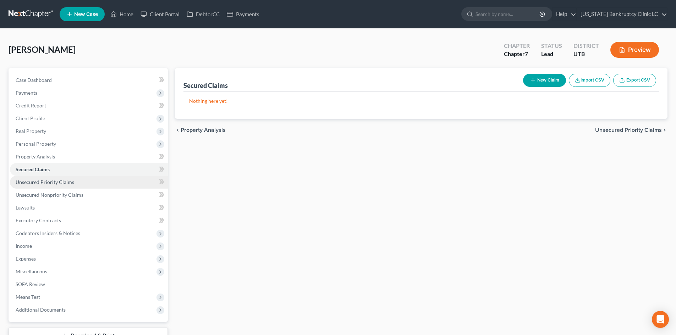
click at [51, 178] on link "Unsecured Priority Claims" at bounding box center [89, 182] width 158 height 13
click at [555, 75] on button "New Claim" at bounding box center [544, 80] width 43 height 13
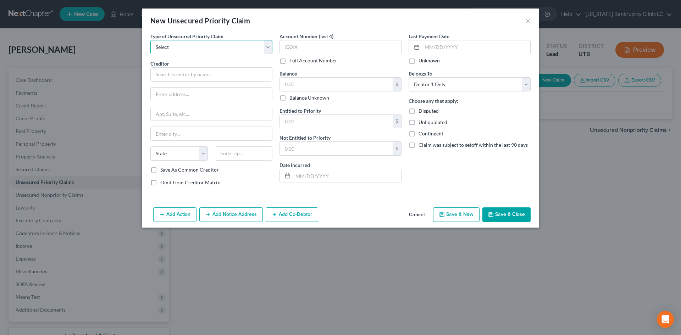
drag, startPoint x: 193, startPoint y: 41, endPoint x: 184, endPoint y: 54, distance: 14.9
click at [193, 41] on select "Select Taxes & Other Government Units Domestic Support Obligations Extensions o…" at bounding box center [211, 47] width 122 height 14
click at [150, 40] on select "Select Taxes & Other Government Units Domestic Support Obligations Extensions o…" at bounding box center [211, 47] width 122 height 14
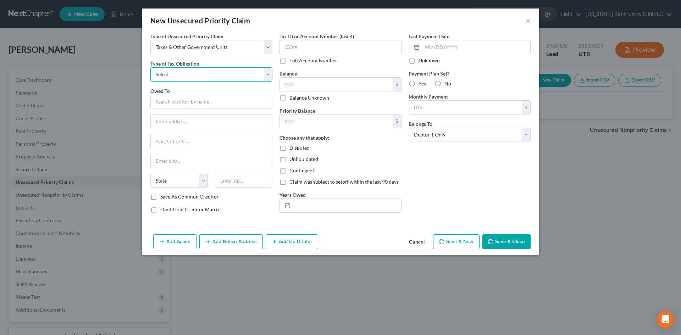
drag, startPoint x: 167, startPoint y: 77, endPoint x: 167, endPoint y: 81, distance: 4.3
click at [167, 77] on select "Select Federal City State Franchise Tax Board Other" at bounding box center [211, 74] width 122 height 14
click at [150, 67] on select "Select Federal City State Franchise Tax Board Other" at bounding box center [211, 74] width 122 height 14
click at [167, 99] on input "text" at bounding box center [211, 102] width 122 height 14
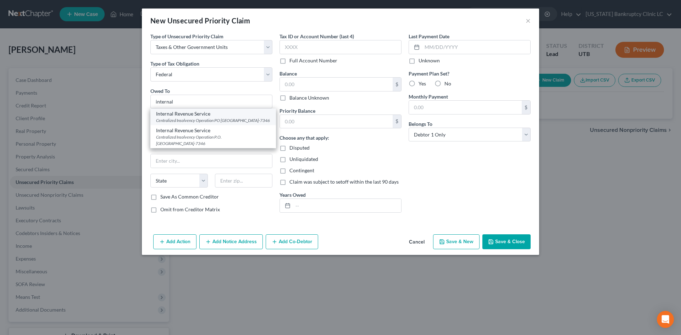
click at [224, 118] on div "Centralized Insolvency Operation PO [GEOGRAPHIC_DATA]-7346" at bounding box center [213, 120] width 114 height 6
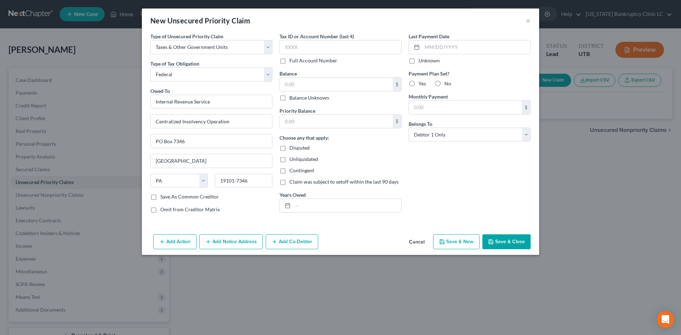
click at [468, 243] on button "Save & New" at bounding box center [456, 241] width 46 height 15
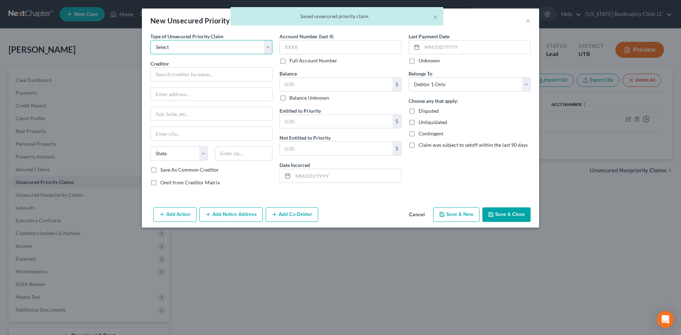
click at [214, 53] on select "Select Taxes & Other Government Units Domestic Support Obligations Extensions o…" at bounding box center [211, 47] width 122 height 14
click at [150, 40] on select "Select Taxes & Other Government Units Domestic Support Obligations Extensions o…" at bounding box center [211, 47] width 122 height 14
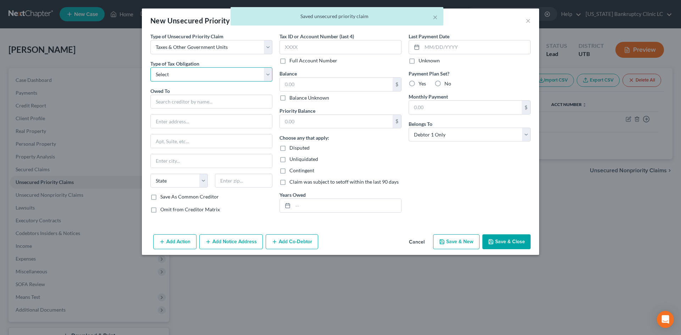
drag, startPoint x: 206, startPoint y: 72, endPoint x: 204, endPoint y: 81, distance: 9.5
click at [206, 72] on select "Select Federal City State Franchise Tax Board Other" at bounding box center [211, 74] width 122 height 14
click at [150, 67] on select "Select Federal City State Franchise Tax Board Other" at bounding box center [211, 74] width 122 height 14
click at [200, 102] on input "text" at bounding box center [211, 102] width 122 height 14
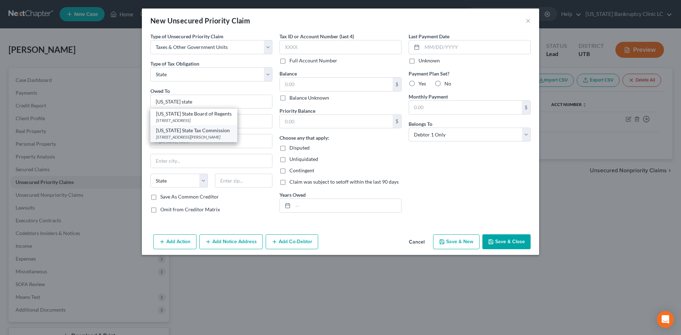
click at [230, 140] on div "[STREET_ADDRESS][PERSON_NAME]" at bounding box center [194, 137] width 76 height 6
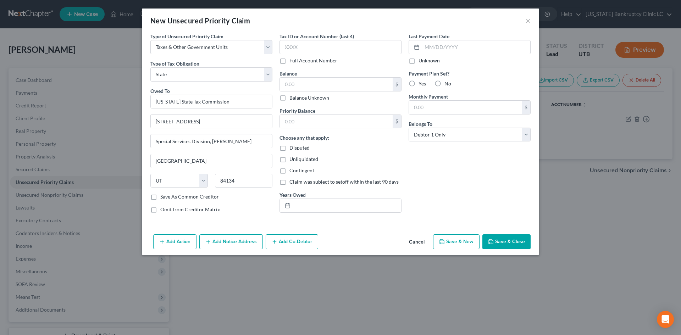
click at [516, 244] on button "Save & Close" at bounding box center [506, 241] width 48 height 15
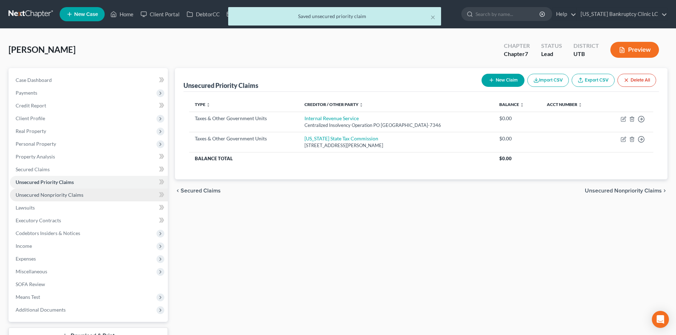
click at [55, 193] on span "Unsecured Nonpriority Claims" at bounding box center [50, 195] width 68 height 6
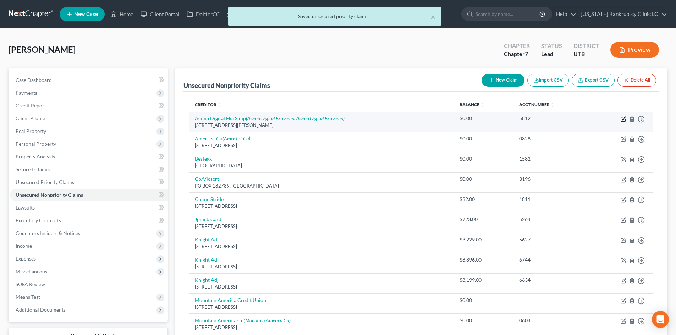
click at [623, 120] on icon "button" at bounding box center [623, 118] width 3 height 3
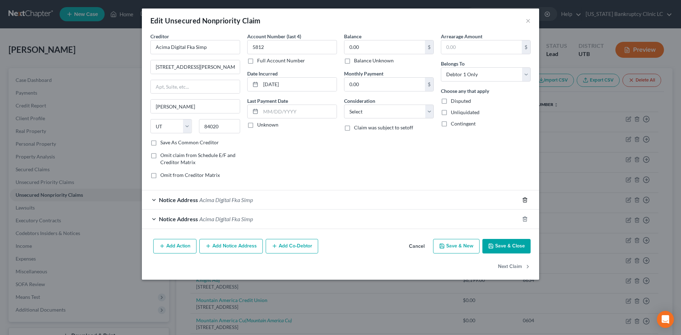
click at [523, 200] on icon "button" at bounding box center [524, 200] width 3 height 5
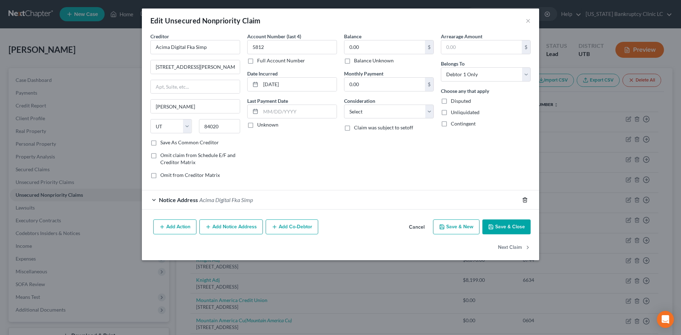
click at [523, 200] on icon "button" at bounding box center [524, 200] width 3 height 5
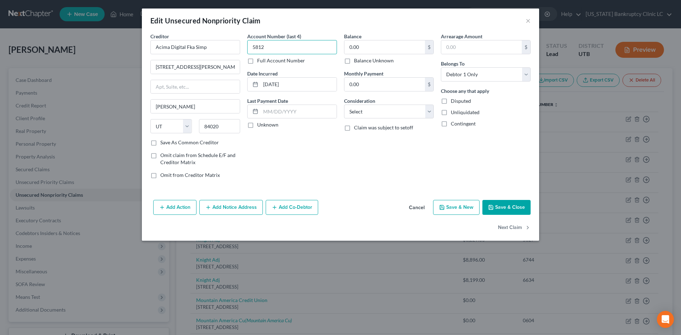
drag, startPoint x: 278, startPoint y: 43, endPoint x: 294, endPoint y: 52, distance: 17.6
click at [216, 45] on div "Creditor * Acima Digital Fka Simp 13907 S Minuteman Dr Fl [PERSON_NAME] State […" at bounding box center [340, 109] width 387 height 152
drag, startPoint x: 186, startPoint y: 46, endPoint x: 216, endPoint y: 51, distance: 30.9
click at [216, 51] on input "Acima Digital Fka Simp" at bounding box center [195, 47] width 90 height 14
click at [217, 49] on input "Acima Digital Fka Simp" at bounding box center [195, 47] width 90 height 14
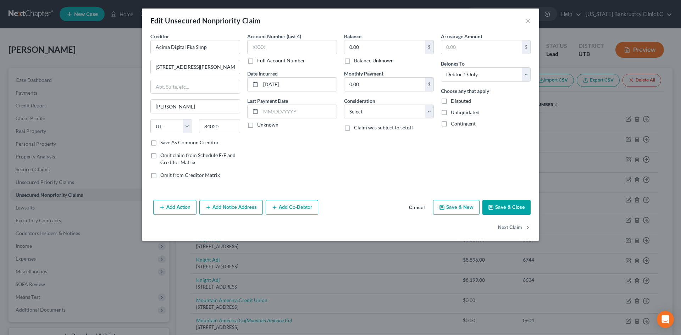
drag, startPoint x: 509, startPoint y: 210, endPoint x: 464, endPoint y: 201, distance: 46.2
click at [509, 209] on button "Save & Close" at bounding box center [506, 207] width 48 height 15
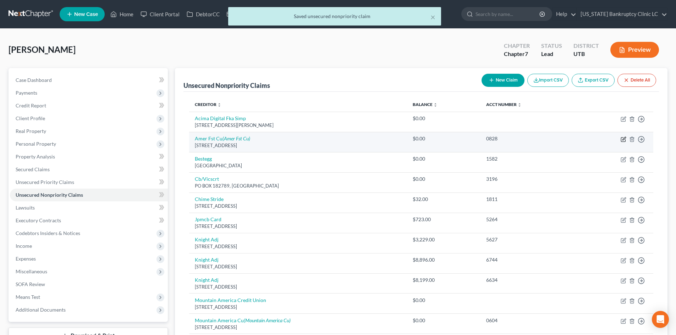
click at [623, 140] on icon "button" at bounding box center [623, 138] width 3 height 3
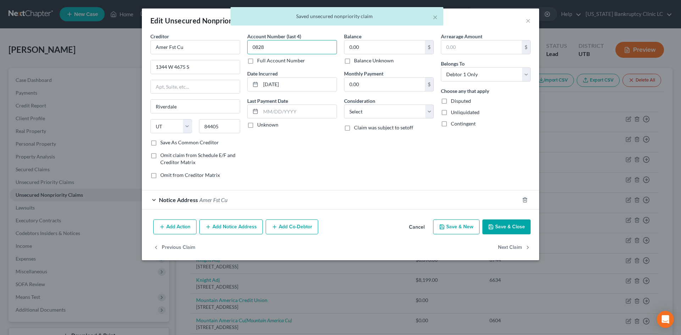
drag, startPoint x: 274, startPoint y: 52, endPoint x: 246, endPoint y: 60, distance: 30.0
click at [248, 60] on div "Account Number (last 4) 0828 Full Account Number" at bounding box center [292, 49] width 90 height 32
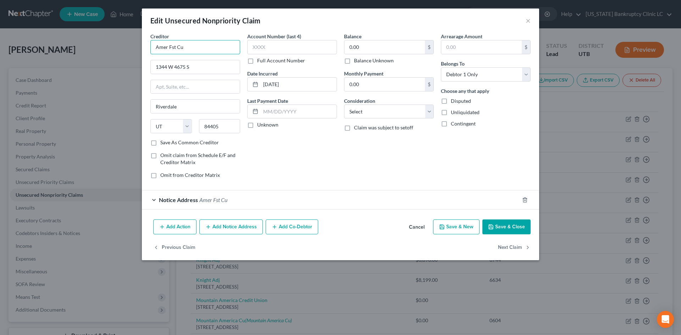
click at [189, 47] on input "Amer Fst Cu" at bounding box center [195, 47] width 90 height 14
click at [190, 61] on div "America First Credit Union" at bounding box center [193, 59] width 74 height 7
click at [190, 61] on input "1344 W 4675 S" at bounding box center [195, 66] width 89 height 13
click at [523, 201] on icon "button" at bounding box center [525, 200] width 6 height 6
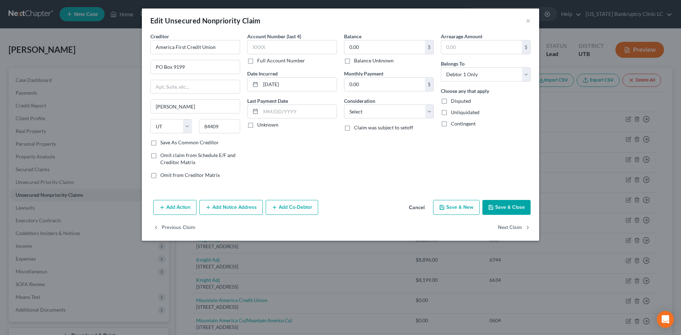
click at [520, 210] on button "Save & Close" at bounding box center [506, 207] width 48 height 15
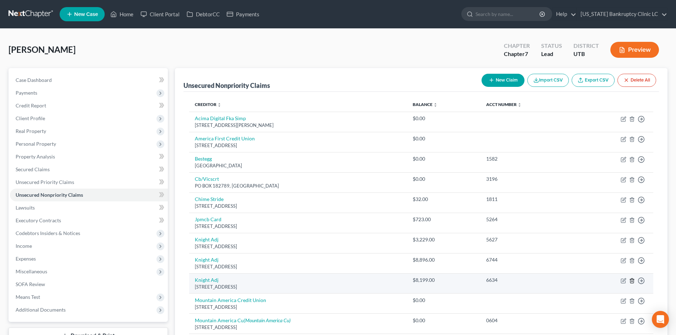
click at [634, 283] on icon "button" at bounding box center [632, 281] width 6 height 6
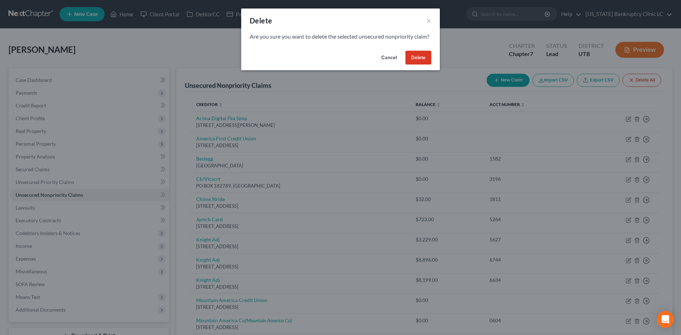
click at [430, 65] on button "Delete" at bounding box center [418, 58] width 26 height 14
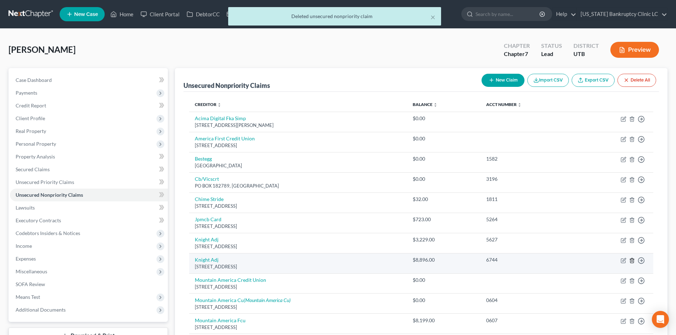
click at [632, 262] on icon "button" at bounding box center [632, 261] width 6 height 6
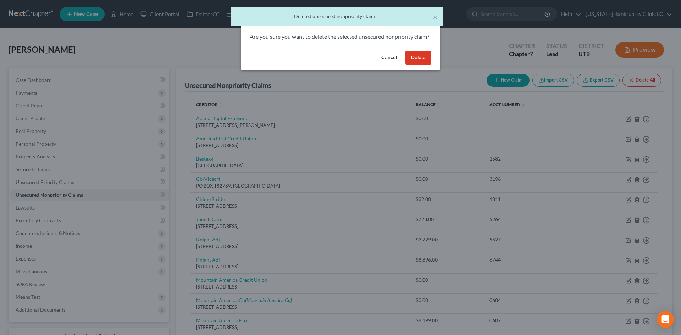
click at [412, 65] on button "Delete" at bounding box center [418, 58] width 26 height 14
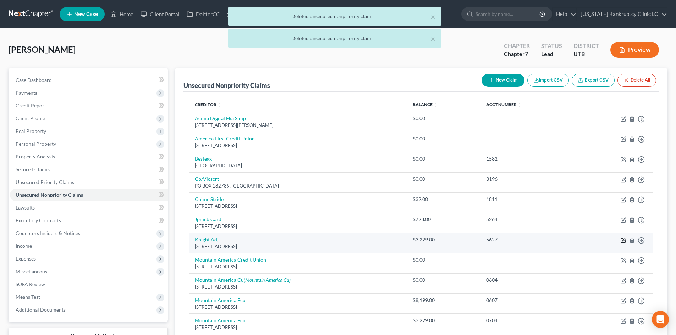
click at [623, 240] on icon "button" at bounding box center [623, 241] width 6 height 6
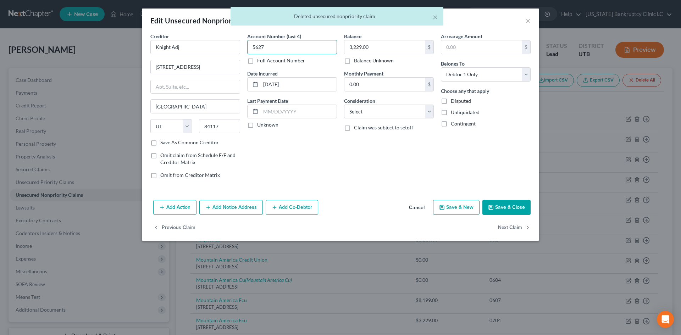
click at [266, 46] on input "5627" at bounding box center [292, 47] width 90 height 14
click at [200, 49] on input "Knight Adj" at bounding box center [195, 47] width 90 height 14
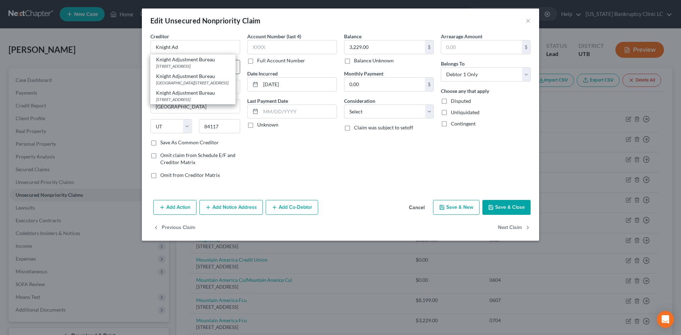
click at [196, 61] on div "Knight Adjustment Bureau" at bounding box center [193, 59] width 74 height 7
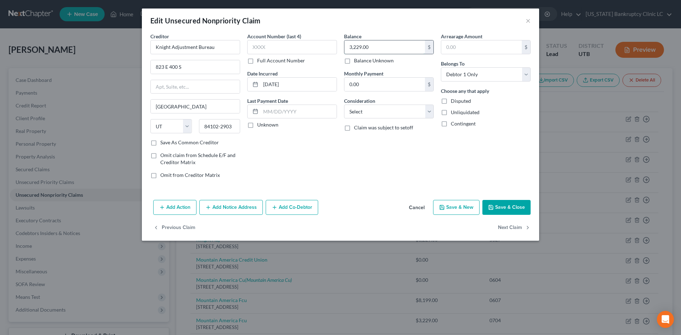
click at [385, 46] on input "3,229.00" at bounding box center [384, 46] width 81 height 13
click at [508, 212] on button "Save & Close" at bounding box center [506, 207] width 48 height 15
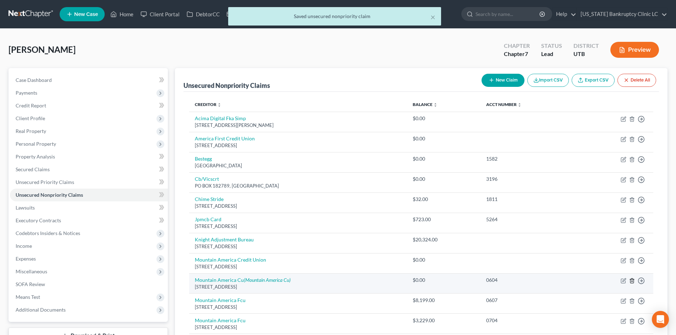
click at [632, 281] on icon "button" at bounding box center [632, 281] width 6 height 6
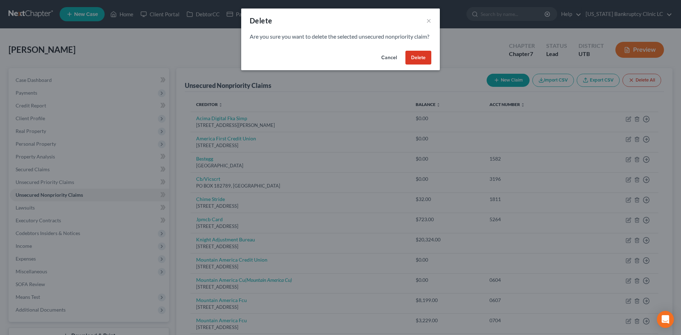
click at [417, 65] on button "Delete" at bounding box center [418, 58] width 26 height 14
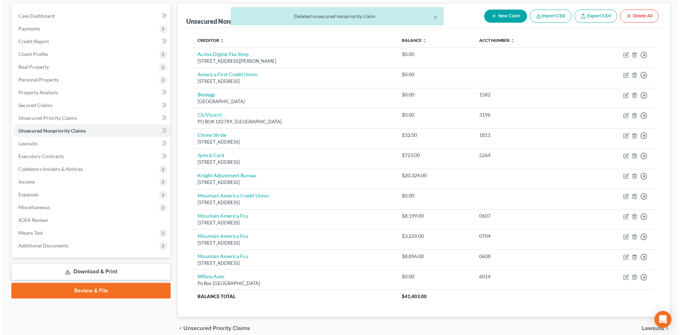
scroll to position [71, 0]
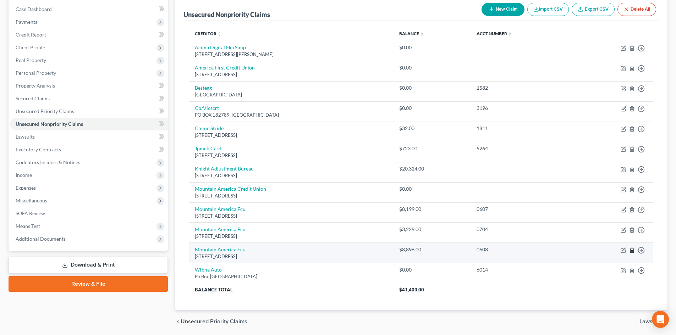
click at [631, 249] on icon "button" at bounding box center [632, 251] width 6 height 6
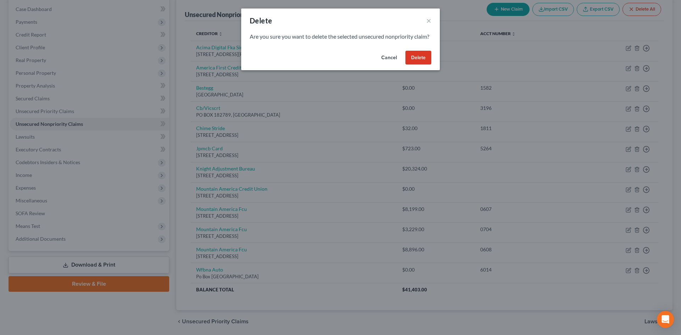
click at [415, 62] on button "Delete" at bounding box center [418, 58] width 26 height 14
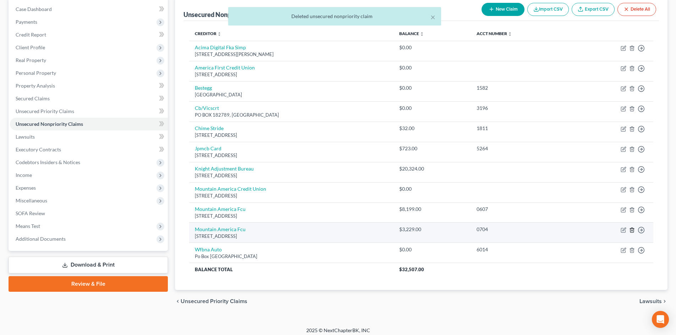
click at [631, 232] on icon "button" at bounding box center [632, 230] width 6 height 6
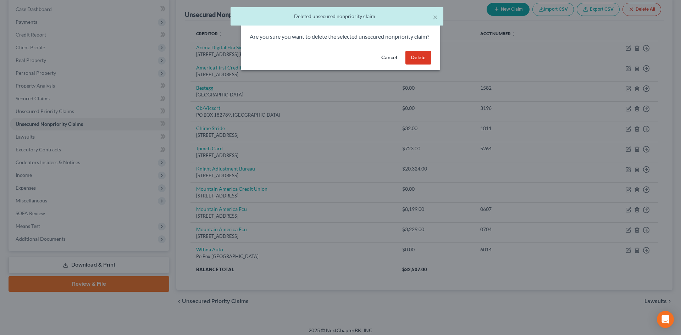
click at [420, 63] on button "Delete" at bounding box center [418, 58] width 26 height 14
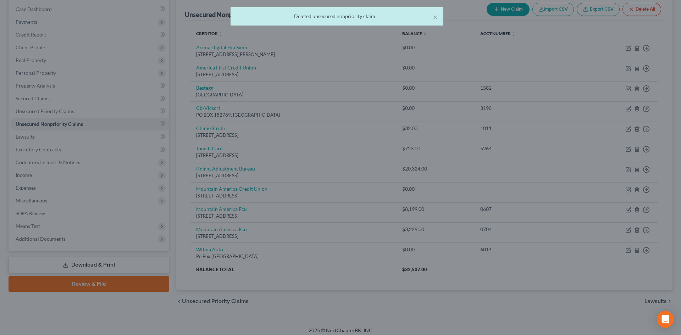
scroll to position [55, 0]
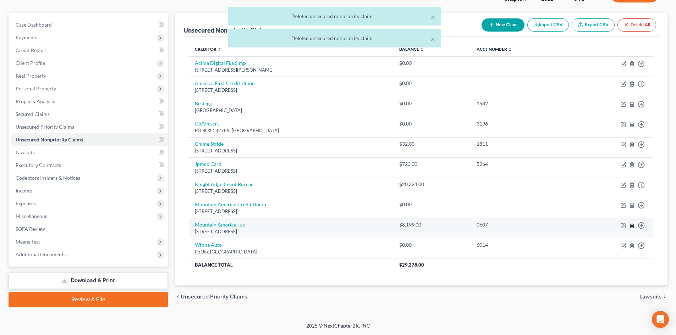
click at [631, 227] on icon "button" at bounding box center [632, 226] width 6 height 6
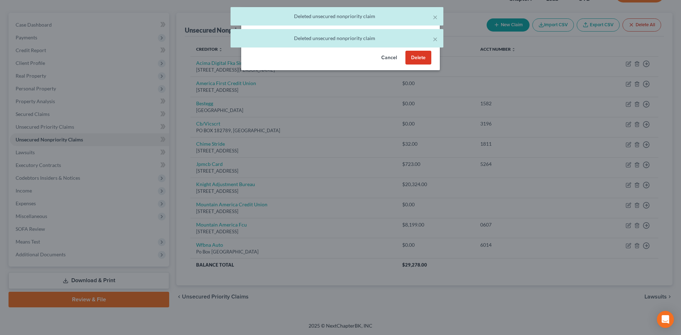
click at [412, 63] on button "Delete" at bounding box center [418, 58] width 26 height 14
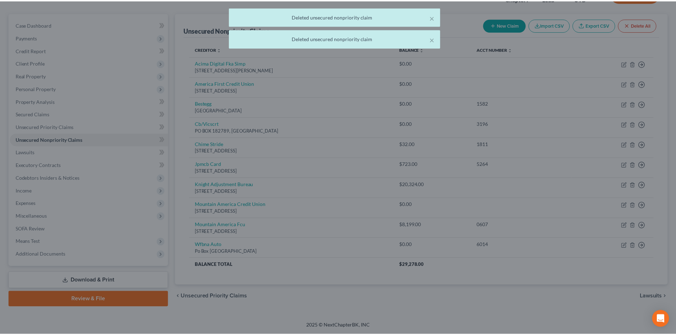
scroll to position [55, 0]
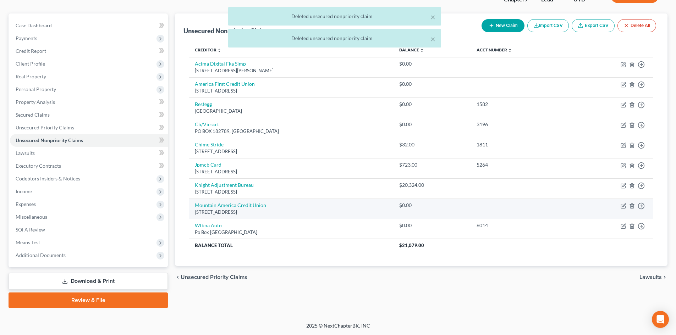
click at [620, 205] on td "Move to D Move to E Move to G Move to Notice Only" at bounding box center [612, 209] width 82 height 20
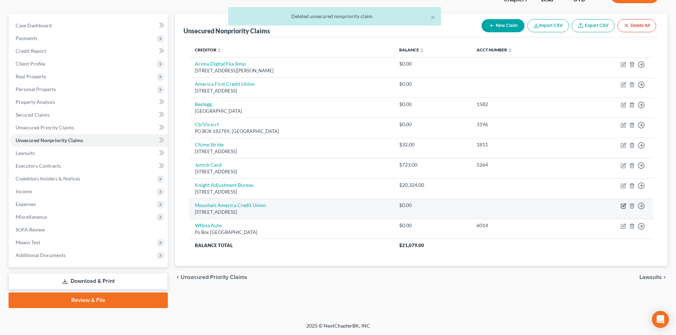
click at [622, 207] on icon "button" at bounding box center [623, 206] width 6 height 6
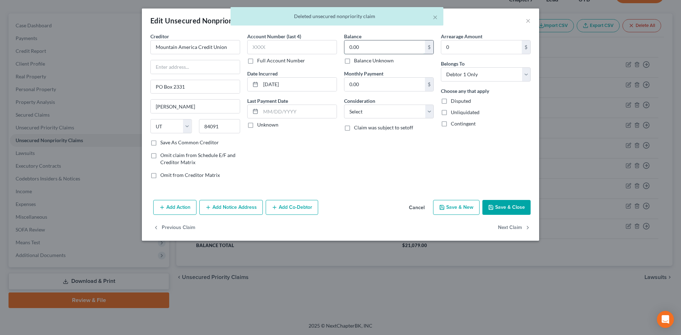
click at [384, 49] on input "0.00" at bounding box center [384, 46] width 81 height 13
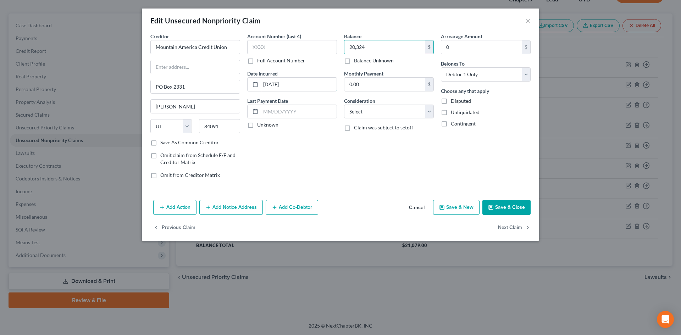
drag, startPoint x: 304, startPoint y: 85, endPoint x: 358, endPoint y: 129, distance: 70.1
click at [257, 93] on div "Account Number (last 4) Full Account Number Date Incurred [DATE] Last Payment D…" at bounding box center [292, 109] width 97 height 152
click at [506, 209] on button "Save & Close" at bounding box center [506, 207] width 48 height 15
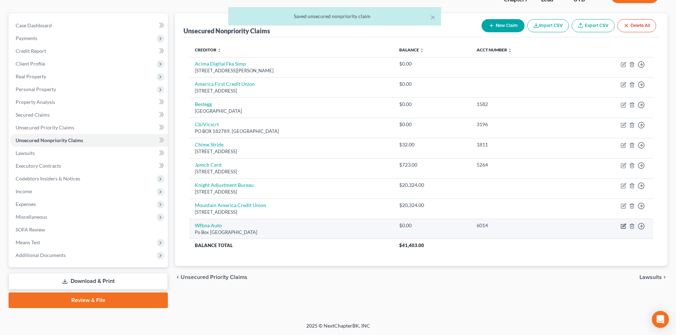
click at [622, 226] on icon "button" at bounding box center [623, 226] width 6 height 6
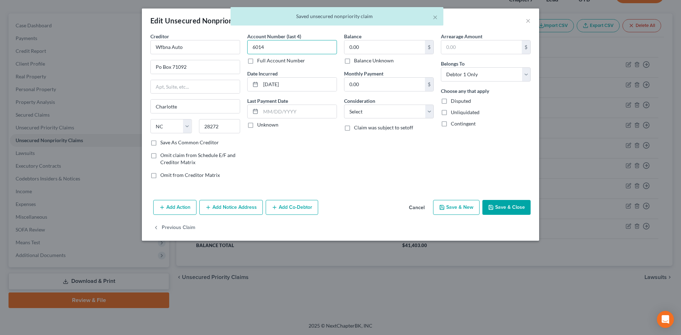
click at [258, 50] on input "6014" at bounding box center [292, 47] width 90 height 14
click at [259, 50] on input "6014" at bounding box center [292, 47] width 90 height 14
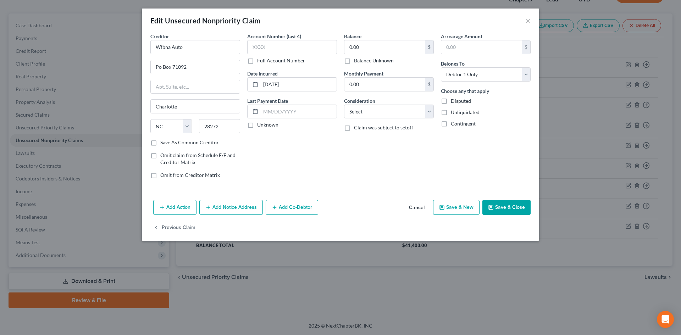
click at [509, 202] on button "Save & Close" at bounding box center [506, 207] width 48 height 15
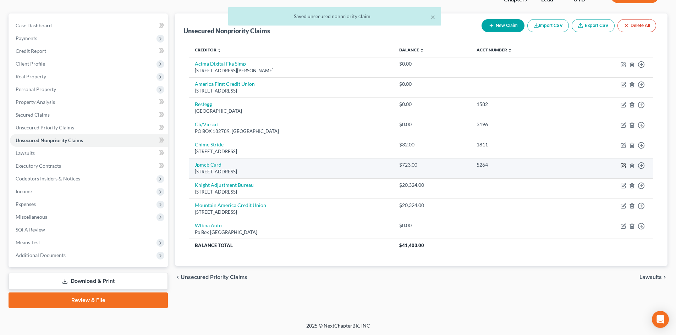
click at [622, 165] on icon "button" at bounding box center [623, 166] width 6 height 6
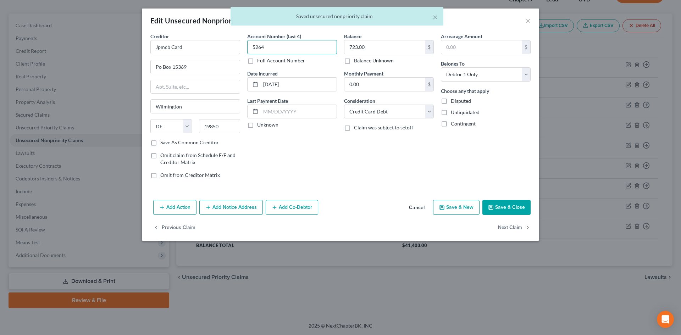
click at [320, 51] on input "5264" at bounding box center [292, 47] width 90 height 14
click at [494, 210] on button "Save & Close" at bounding box center [506, 207] width 48 height 15
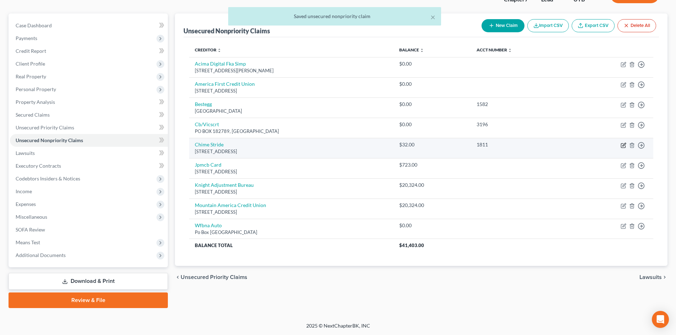
click at [622, 146] on icon "button" at bounding box center [623, 146] width 6 height 6
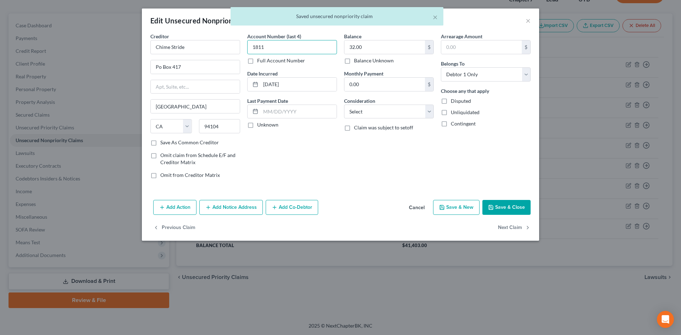
click at [300, 47] on input "1811" at bounding box center [292, 47] width 90 height 14
click at [512, 204] on button "Save & Close" at bounding box center [506, 207] width 48 height 15
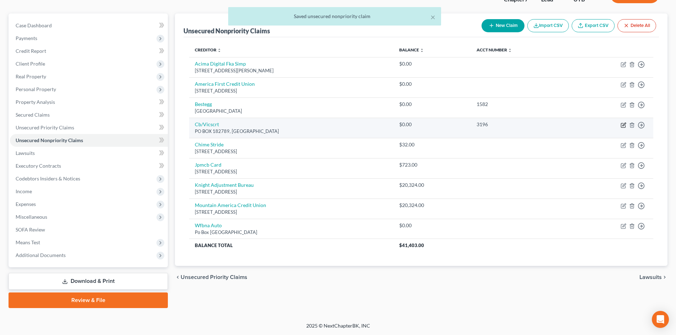
click at [624, 127] on icon "button" at bounding box center [623, 125] width 6 height 6
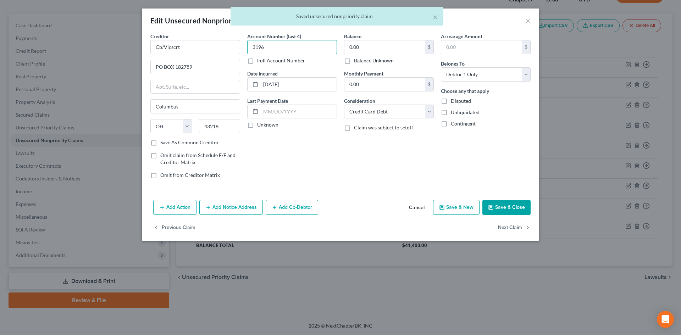
click at [318, 51] on input "3196" at bounding box center [292, 47] width 90 height 14
click at [504, 210] on button "Save & Close" at bounding box center [506, 207] width 48 height 15
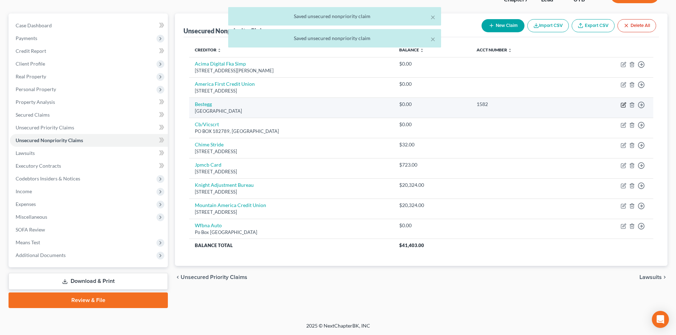
click at [622, 106] on icon "button" at bounding box center [623, 105] width 6 height 6
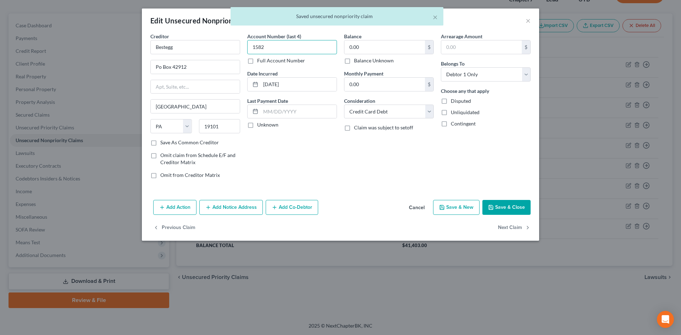
click at [318, 47] on input "1582" at bounding box center [292, 47] width 90 height 14
click at [516, 215] on div "Add Action Add Notice Address Add Co-Debtor Cancel Save & New Save & Close" at bounding box center [340, 208] width 397 height 23
click at [516, 209] on button "Save & Close" at bounding box center [506, 207] width 48 height 15
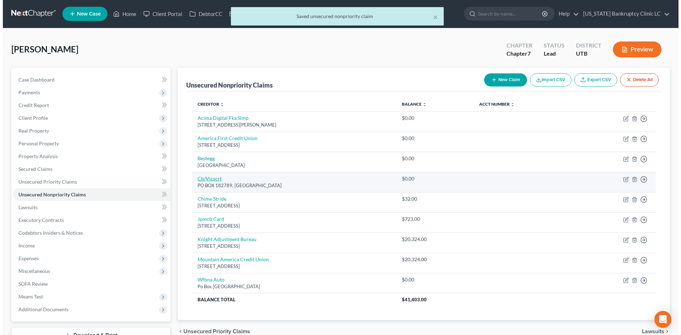
scroll to position [0, 0]
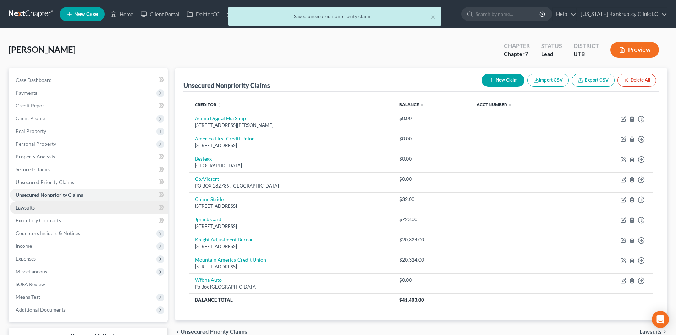
click at [66, 207] on link "Lawsuits" at bounding box center [89, 207] width 158 height 13
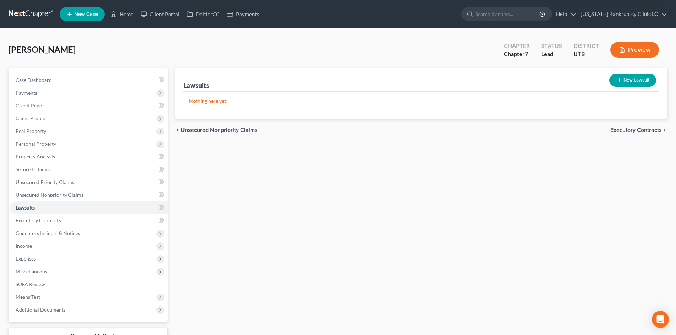
click at [629, 79] on button "New Lawsuit" at bounding box center [632, 80] width 47 height 13
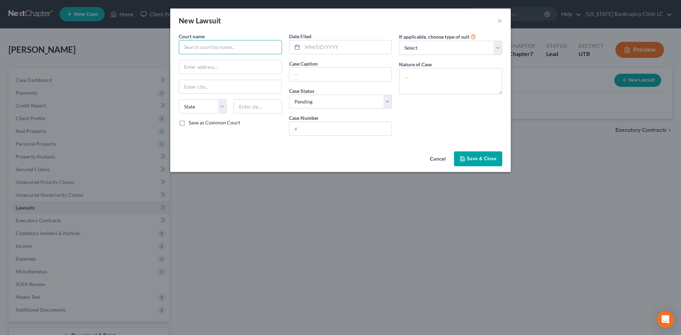
click at [206, 50] on input "text" at bounding box center [230, 47] width 103 height 14
click at [233, 63] on div "Fifth Judicial District - [GEOGRAPHIC_DATA]" at bounding box center [231, 63] width 95 height 14
click at [358, 46] on input "text" at bounding box center [347, 46] width 89 height 13
click at [351, 74] on input "text" at bounding box center [340, 74] width 102 height 13
paste input "KNIGHT ADJUSTMENT BUREAU vs. [PERSON_NAME]"
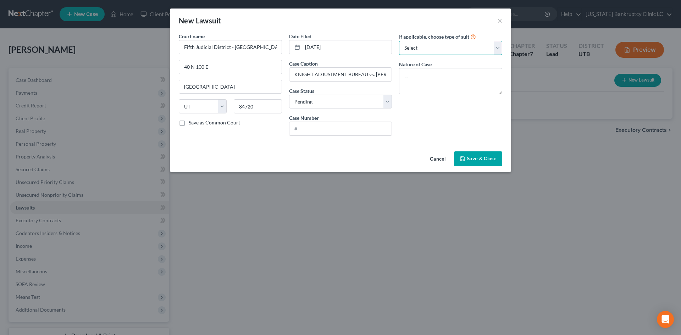
click at [442, 46] on select "Select Repossession Garnishment Foreclosure Attached, Seized, Or Levied Other" at bounding box center [450, 48] width 103 height 14
click at [399, 41] on select "Select Repossession Garnishment Foreclosure Attached, Seized, Or Levied Other" at bounding box center [450, 48] width 103 height 14
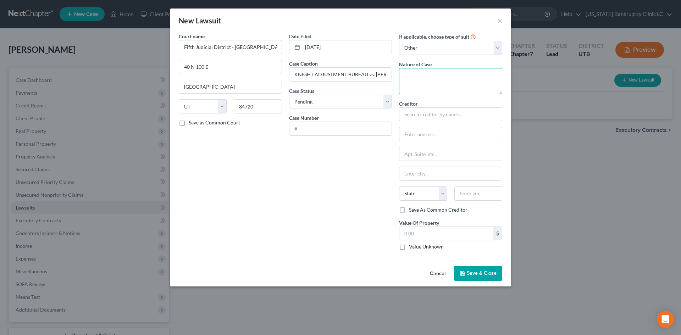
click at [453, 82] on textarea at bounding box center [450, 81] width 103 height 26
paste textarea "Debt Collection"
click at [322, 127] on input "text" at bounding box center [340, 128] width 102 height 13
paste input "259501167"
click at [428, 116] on input "text" at bounding box center [450, 114] width 103 height 14
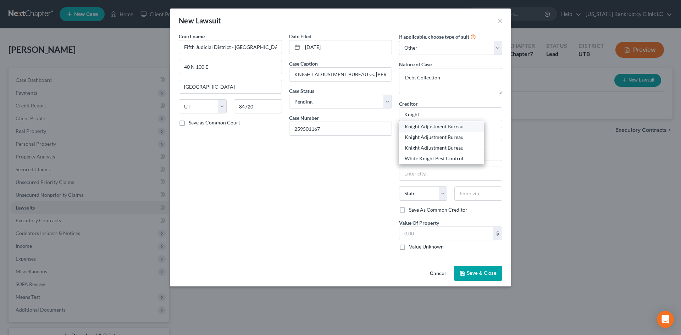
click at [436, 127] on div "Knight Adjustment Bureau" at bounding box center [442, 126] width 74 height 7
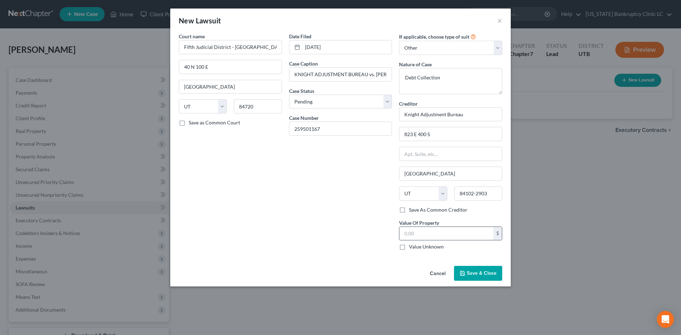
click at [451, 230] on input "text" at bounding box center [446, 233] width 94 height 13
click at [494, 273] on span "Save & Close" at bounding box center [482, 273] width 30 height 6
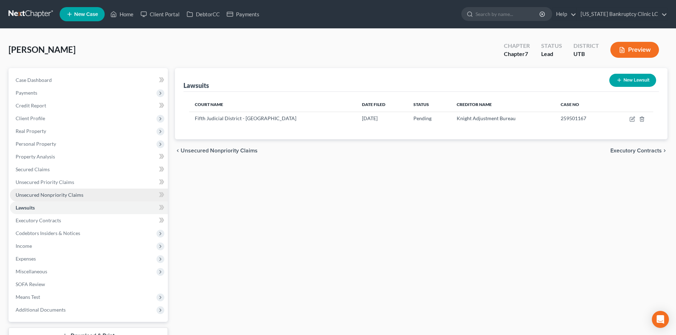
drag, startPoint x: 50, startPoint y: 193, endPoint x: 87, endPoint y: 193, distance: 36.5
click at [50, 193] on span "Unsecured Nonpriority Claims" at bounding box center [50, 195] width 68 height 6
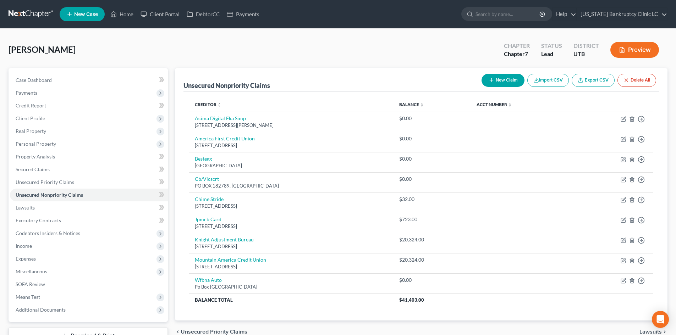
click at [506, 79] on button "New Claim" at bounding box center [502, 80] width 43 height 13
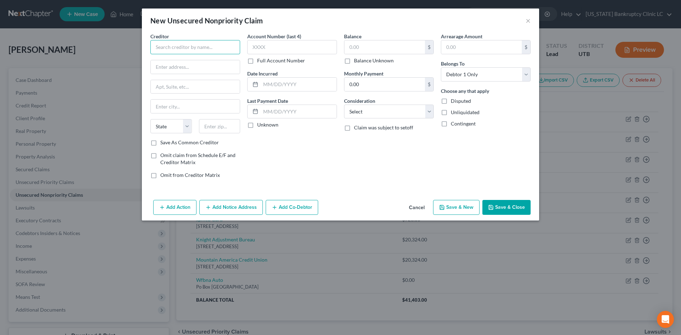
click at [190, 48] on input "text" at bounding box center [195, 47] width 90 height 14
paste input "Ivory Law, P.C."
click at [187, 67] on input "text" at bounding box center [195, 66] width 89 height 13
drag, startPoint x: 221, startPoint y: 126, endPoint x: 231, endPoint y: 126, distance: 10.3
click at [221, 126] on input "text" at bounding box center [219, 126] width 41 height 14
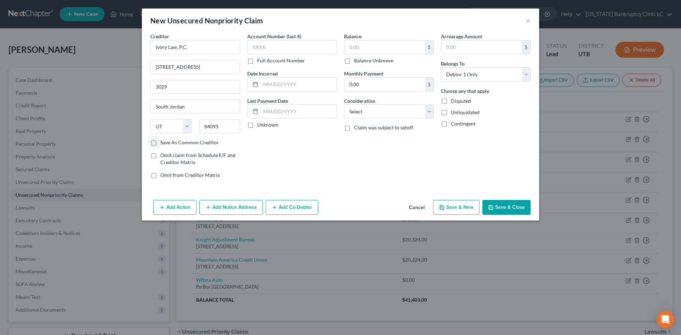
click at [198, 143] on label "Save As Common Creditor" at bounding box center [189, 142] width 59 height 7
click at [168, 143] on input "Save As Common Creditor" at bounding box center [165, 141] width 5 height 5
click at [525, 208] on button "Save & Close" at bounding box center [506, 207] width 48 height 15
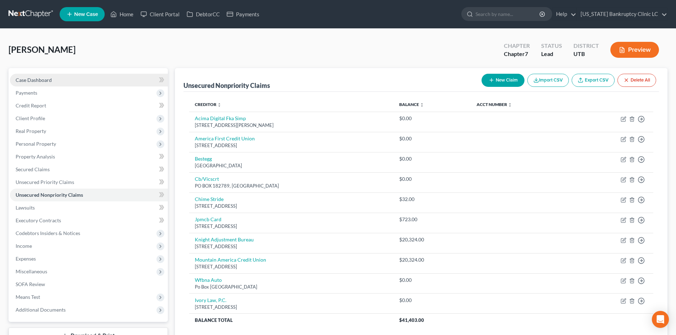
click at [46, 77] on span "Case Dashboard" at bounding box center [34, 80] width 36 height 6
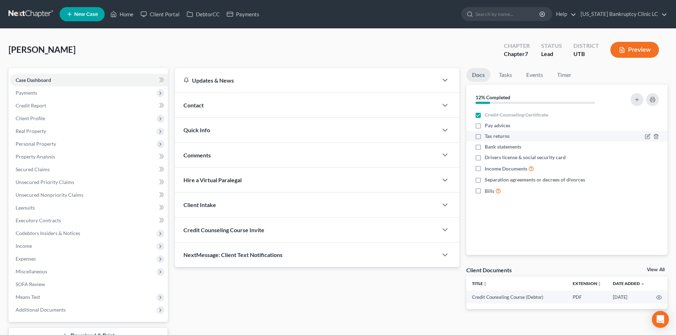
click at [484, 138] on label "Tax returns" at bounding box center [496, 136] width 25 height 7
click at [487, 137] on input "Tax returns" at bounding box center [489, 135] width 5 height 5
click at [484, 156] on label "Drivers license & social security card" at bounding box center [524, 157] width 81 height 7
click at [487, 156] on input "Drivers license & social security card" at bounding box center [489, 156] width 5 height 5
click at [656, 167] on polyline "button" at bounding box center [656, 167] width 4 height 0
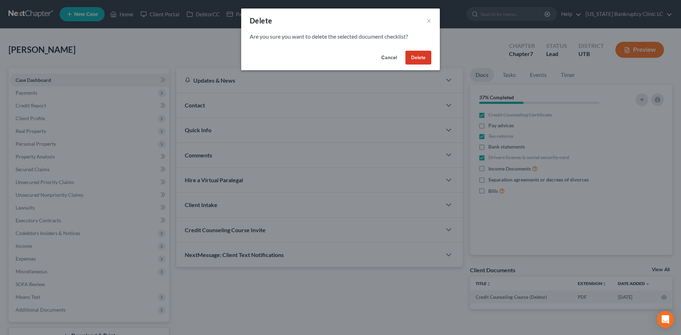
click at [417, 57] on button "Delete" at bounding box center [418, 58] width 26 height 14
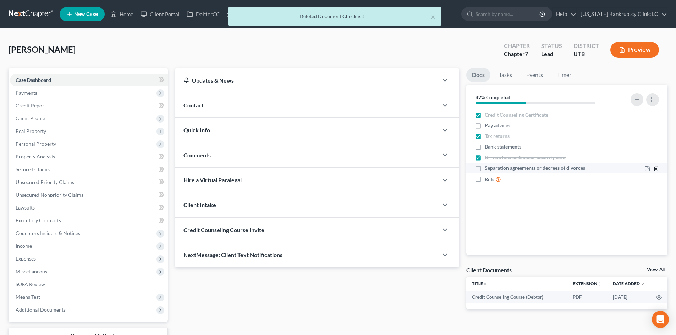
click at [656, 169] on icon "button" at bounding box center [656, 169] width 6 height 6
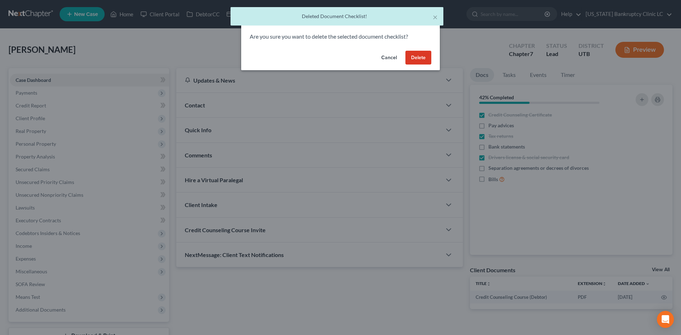
click at [420, 56] on button "Delete" at bounding box center [418, 58] width 26 height 14
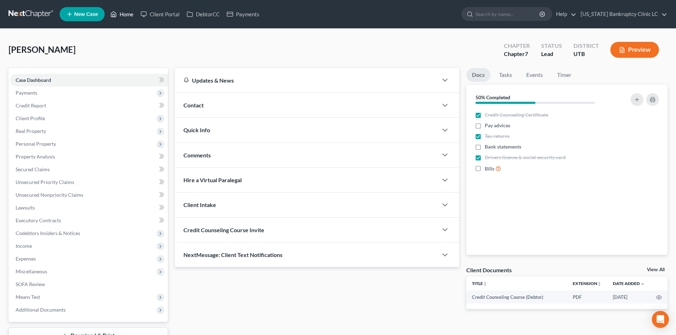
click at [127, 12] on link "Home" at bounding box center [122, 14] width 30 height 13
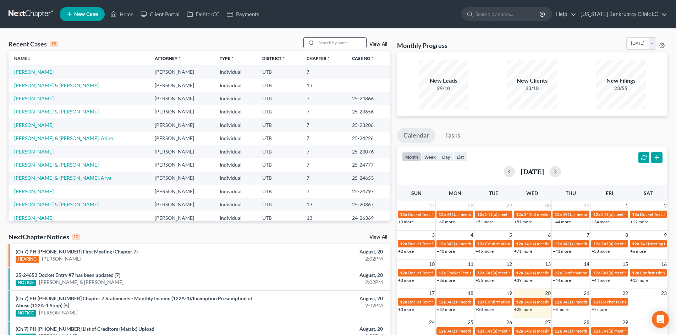
click at [336, 45] on input "search" at bounding box center [341, 43] width 50 height 10
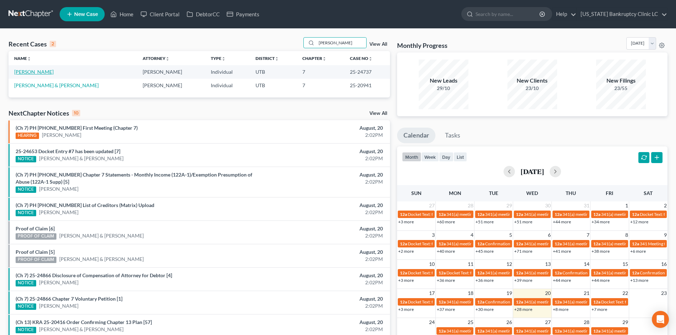
click at [26, 69] on link "[PERSON_NAME]" at bounding box center [33, 72] width 39 height 6
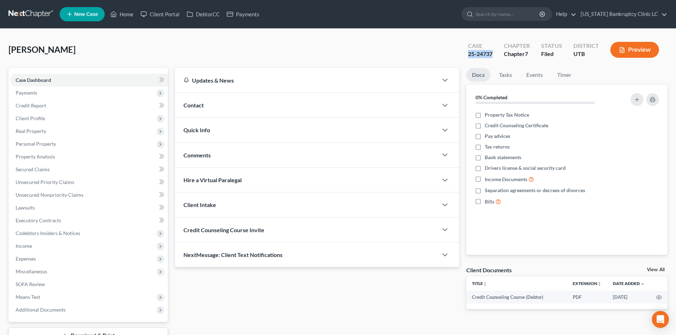
drag, startPoint x: 465, startPoint y: 56, endPoint x: 496, endPoint y: 56, distance: 30.9
click at [496, 56] on div "Case 25-24737 Chapter Chapter 7 Status Filed District [GEOGRAPHIC_DATA] Preview" at bounding box center [563, 49] width 208 height 25
copy div "25-24737"
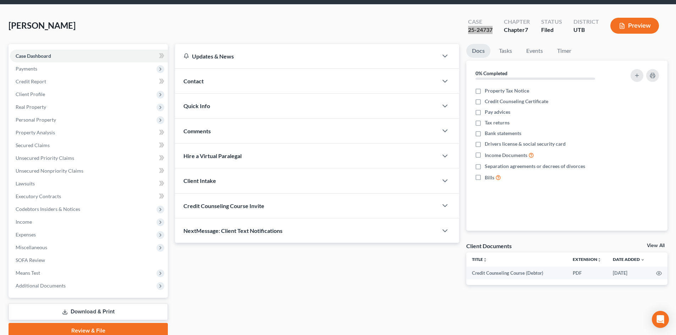
scroll to position [55, 0]
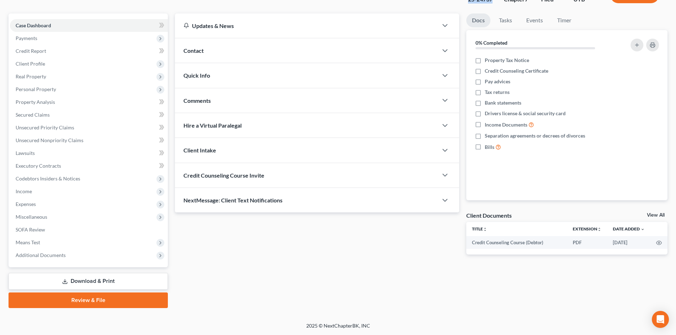
click at [118, 306] on link "Review & File" at bounding box center [88, 301] width 159 height 16
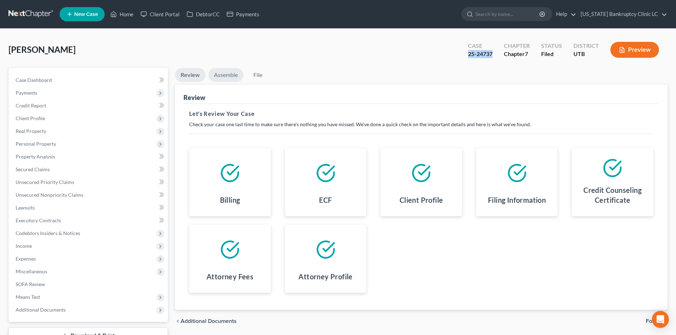
click at [229, 71] on link "Assemble" at bounding box center [225, 75] width 35 height 14
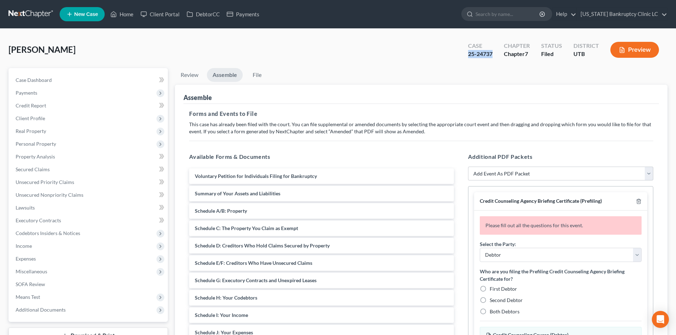
scroll to position [110, 0]
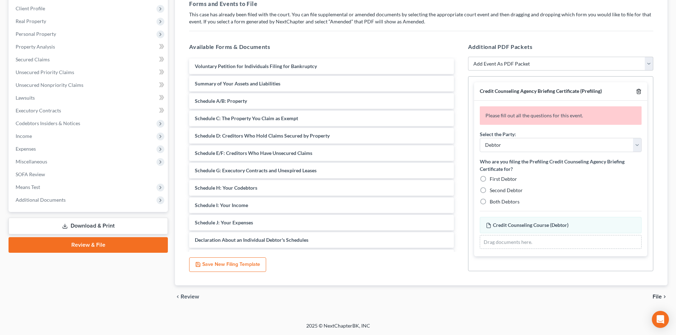
click at [639, 92] on line "button" at bounding box center [639, 91] width 0 height 1
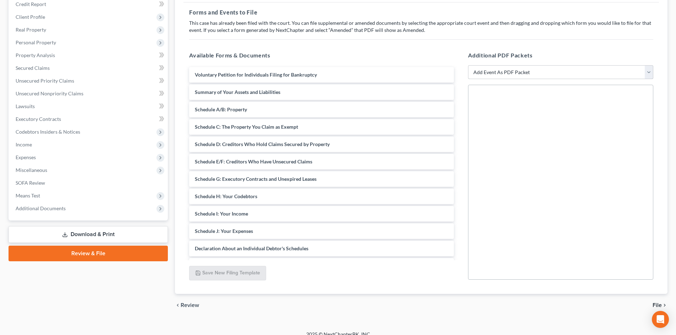
scroll to position [74, 0]
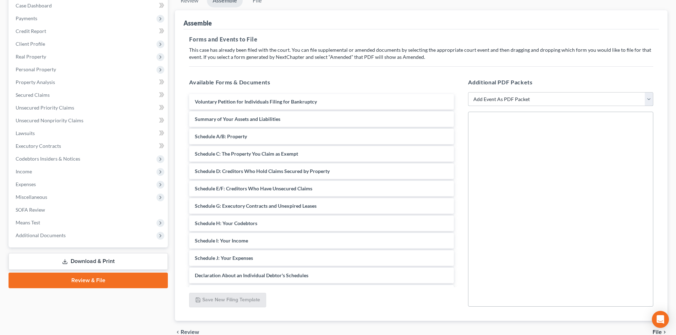
click at [503, 94] on select "Add Event As PDF Packet Affidavit/Declaration Amended Document Amended Schedule…" at bounding box center [560, 99] width 185 height 14
click at [468, 92] on select "Add Event As PDF Packet Affidavit/Declaration Amended Document Amended Schedule…" at bounding box center [560, 99] width 185 height 14
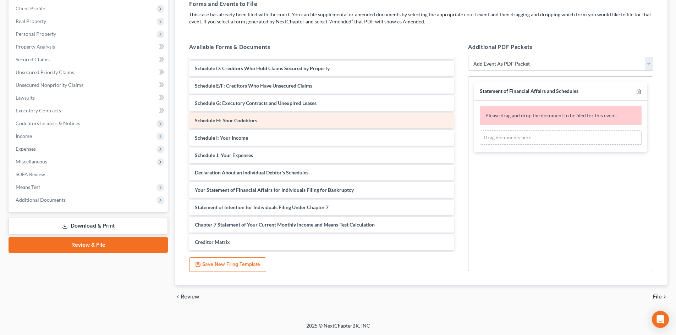
scroll to position [0, 0]
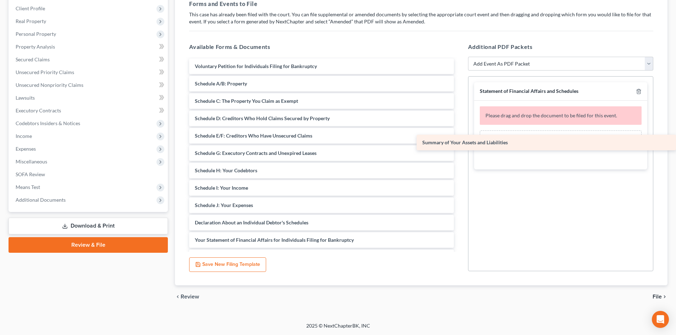
drag, startPoint x: 228, startPoint y: 85, endPoint x: 522, endPoint y: 144, distance: 299.3
click at [459, 144] on div "Summary of Your Assets and Liabilities Voluntary Petition for Individuals Filin…" at bounding box center [321, 214] width 276 height 311
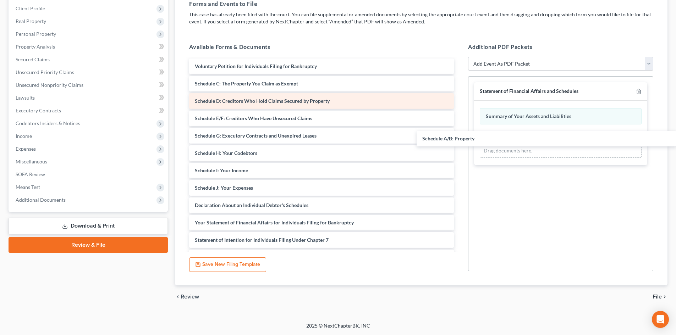
drag, startPoint x: 244, startPoint y: 78, endPoint x: 356, endPoint y: 106, distance: 115.9
click at [459, 132] on div "Schedule A/B: Property Voluntary Petition for Individuals Filing for Bankruptcy…" at bounding box center [321, 206] width 276 height 294
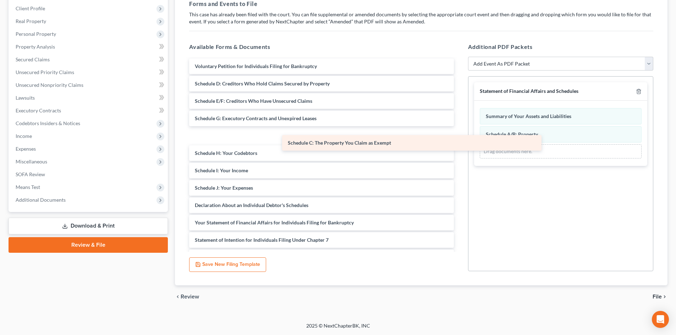
drag, startPoint x: 284, startPoint y: 82, endPoint x: 463, endPoint y: 152, distance: 191.8
click at [459, 152] on div "Schedule C: The Property You Claim as Exempt Voluntary Petition for Individuals…" at bounding box center [321, 206] width 276 height 294
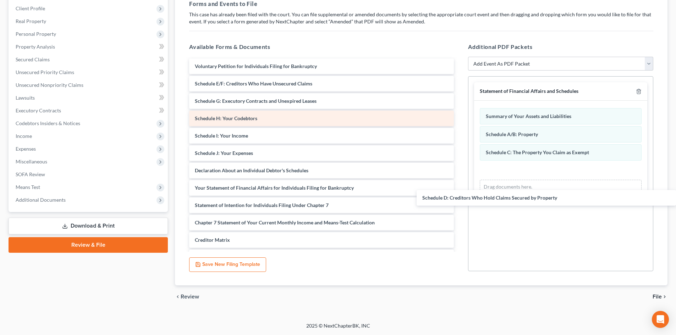
drag, startPoint x: 243, startPoint y: 84, endPoint x: 297, endPoint y: 120, distance: 65.5
click at [459, 198] on div "Schedule D: Creditors Who Hold Claims Secured by Property Voluntary Petition fo…" at bounding box center [321, 188] width 276 height 259
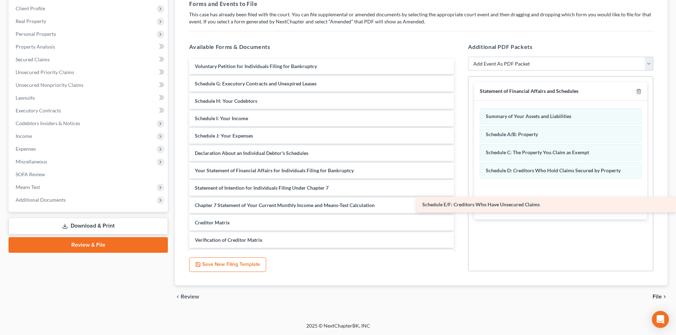
drag, startPoint x: 243, startPoint y: 84, endPoint x: 517, endPoint y: 210, distance: 302.0
click at [459, 210] on div "Schedule E/F: Creditors Who Have Unsecured Claims Voluntary Petition for Indivi…" at bounding box center [321, 180] width 276 height 242
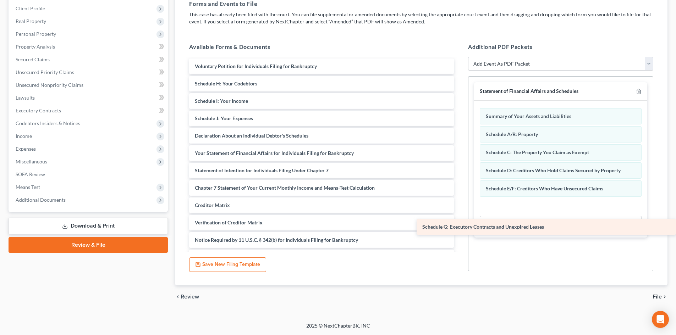
drag, startPoint x: 260, startPoint y: 84, endPoint x: 510, endPoint y: 227, distance: 287.8
click at [459, 227] on div "Schedule G: Executory Contracts and Unexpired Leases Voluntary Petition for Ind…" at bounding box center [321, 171] width 276 height 224
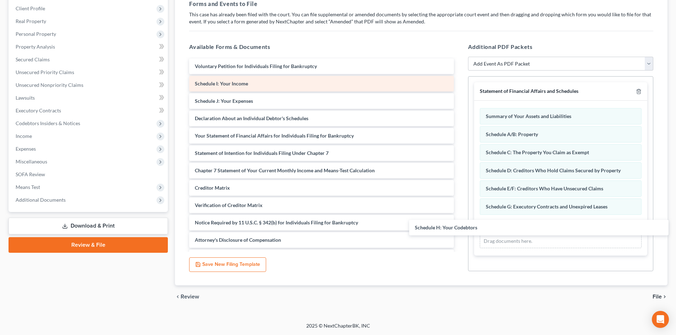
drag, startPoint x: 283, startPoint y: 107, endPoint x: 255, endPoint y: 91, distance: 32.4
click at [459, 228] on div "Schedule H: Your Codebtors Voluntary Petition for Individuals Filing for Bankru…" at bounding box center [321, 162] width 276 height 207
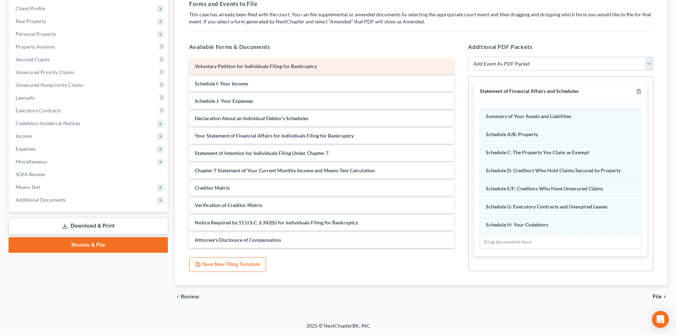
click at [232, 71] on div "Voluntary Petition for Individuals Filing for Bankruptcy" at bounding box center [321, 67] width 265 height 16
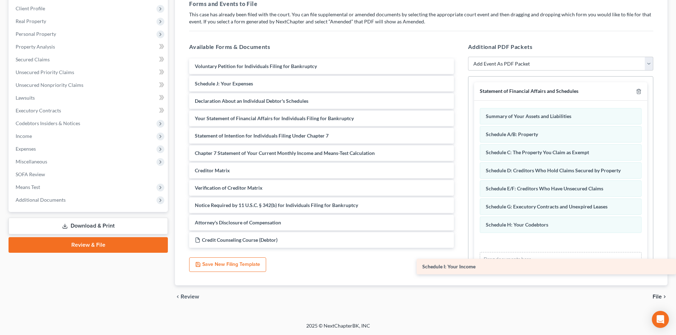
drag, startPoint x: 227, startPoint y: 81, endPoint x: 523, endPoint y: 252, distance: 341.7
click at [459, 248] on div "Schedule I: Your Income Voluntary Petition for Individuals Filing for Bankruptc…" at bounding box center [321, 153] width 276 height 189
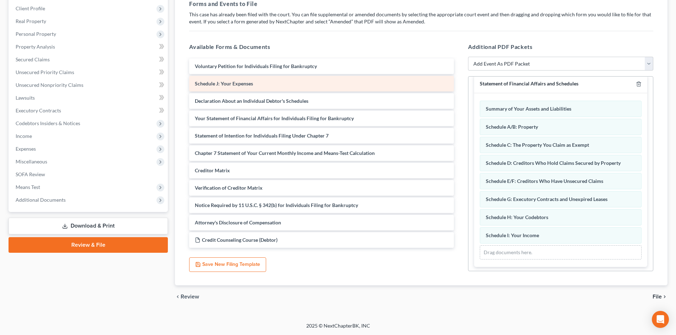
scroll to position [9, 0]
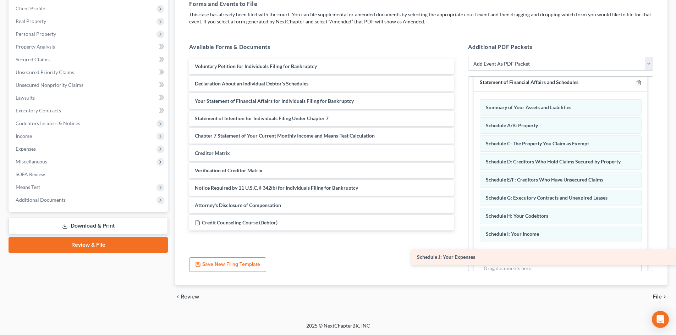
drag, startPoint x: 246, startPoint y: 82, endPoint x: 502, endPoint y: 257, distance: 309.9
click at [459, 231] on div "Schedule J: Your Expenses Voluntary Petition for Individuals Filing for Bankrup…" at bounding box center [321, 145] width 276 height 172
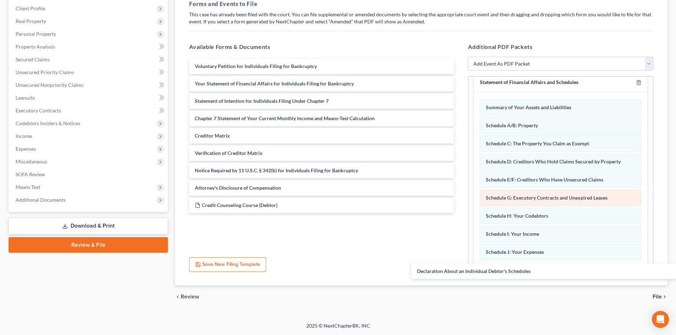
drag, startPoint x: 220, startPoint y: 80, endPoint x: 540, endPoint y: 191, distance: 339.3
click at [459, 213] on div "Declaration About an Individual Debtor's Schedules Voluntary Petition for Indiv…" at bounding box center [321, 136] width 276 height 155
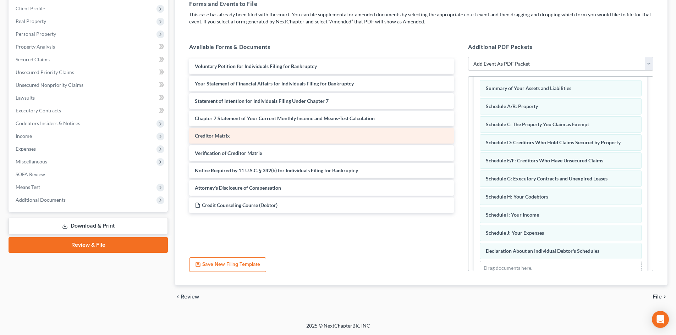
scroll to position [45, 0]
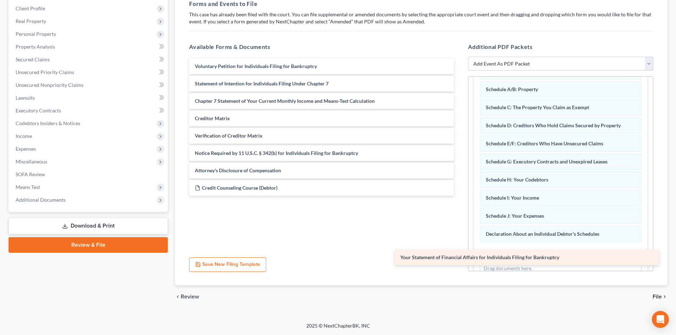
drag, startPoint x: 232, startPoint y: 83, endPoint x: 438, endPoint y: 257, distance: 269.3
click at [438, 196] on div "Your Statement of Financial Affairs for Individuals Filing for Bankruptcy Volun…" at bounding box center [321, 127] width 276 height 137
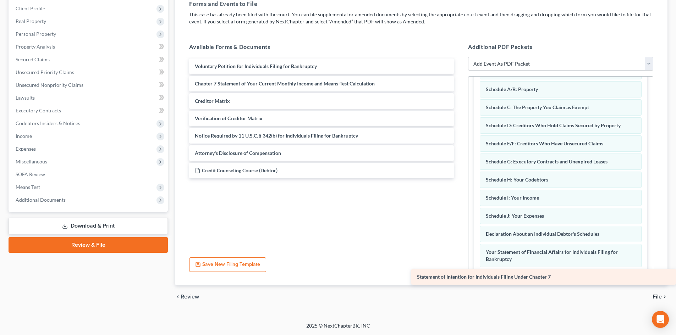
drag, startPoint x: 219, startPoint y: 83, endPoint x: 454, endPoint y: 275, distance: 303.4
click at [454, 178] on div "Statement of Intention for Individuals Filing Under Chapter 7 Voluntary Petitio…" at bounding box center [321, 119] width 276 height 120
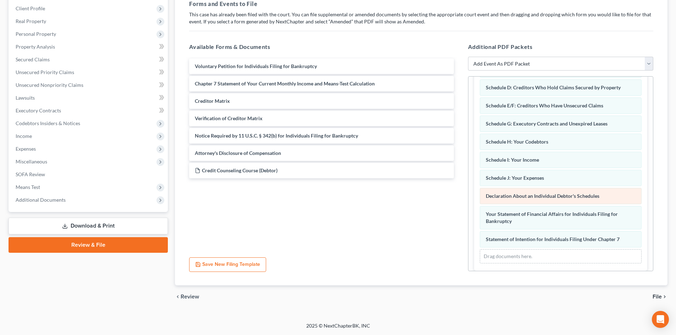
scroll to position [88, 0]
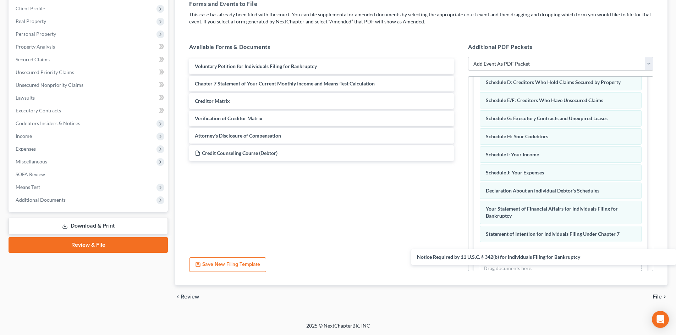
drag, startPoint x: 217, startPoint y: 136, endPoint x: 529, endPoint y: 244, distance: 330.7
click at [459, 161] on div "Notice Required by 11 U.S.C. § 342(b) for Individuals Filing for Bankruptcy Vol…" at bounding box center [321, 110] width 276 height 102
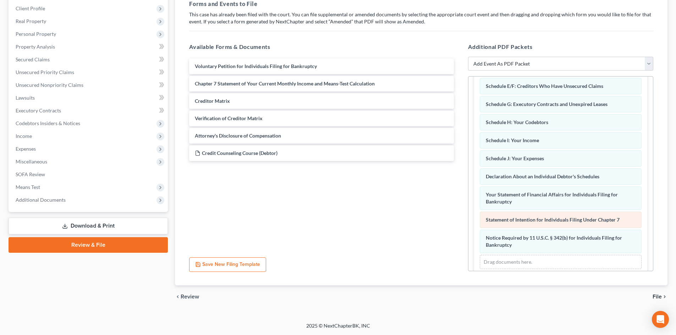
scroll to position [113, 0]
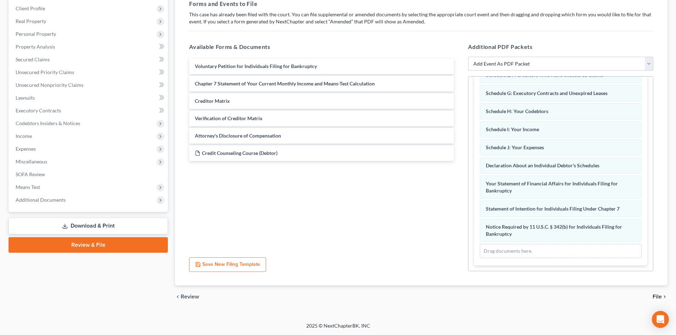
click at [512, 63] on select "Add Event As PDF Packet Affidavit/Declaration Amended Document Amended Schedule…" at bounding box center [560, 64] width 185 height 14
click at [468, 57] on select "Add Event As PDF Packet Affidavit/Declaration Amended Document Amended Schedule…" at bounding box center [560, 64] width 185 height 14
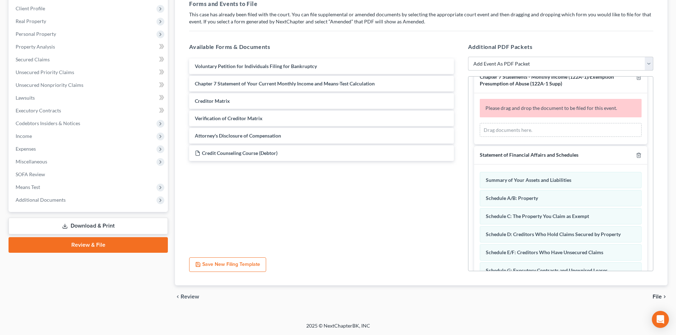
scroll to position [0, 0]
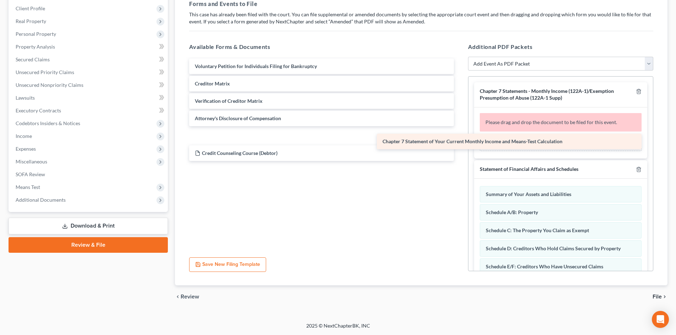
drag, startPoint x: 243, startPoint y: 82, endPoint x: 508, endPoint y: 147, distance: 272.4
click at [459, 147] on div "Chapter 7 Statement of Your Current Monthly Income and Means-Test Calculation V…" at bounding box center [321, 110] width 276 height 102
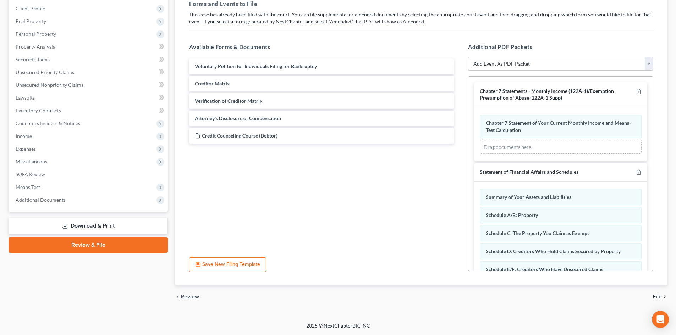
drag, startPoint x: 516, startPoint y: 59, endPoint x: 512, endPoint y: 70, distance: 11.4
click at [516, 59] on select "Add Event As PDF Packet Affidavit/Declaration Amended Document Amended Schedule…" at bounding box center [560, 64] width 185 height 14
click at [468, 57] on select "Add Event As PDF Packet Affidavit/Declaration Amended Document Amended Schedule…" at bounding box center [560, 64] width 185 height 14
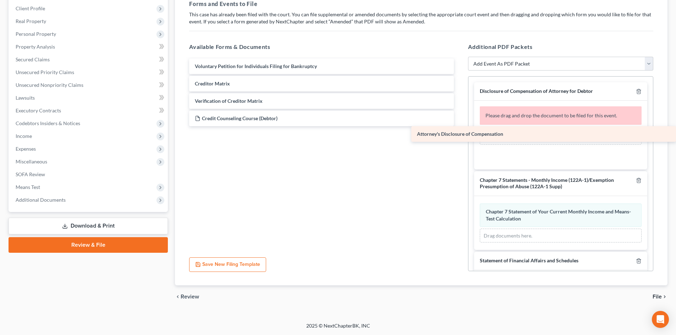
drag, startPoint x: 291, startPoint y: 120, endPoint x: 549, endPoint y: 135, distance: 257.9
click at [459, 126] on div "Attorney's Disclosure of Compensation Voluntary Petition for Individuals Filing…" at bounding box center [321, 93] width 276 height 68
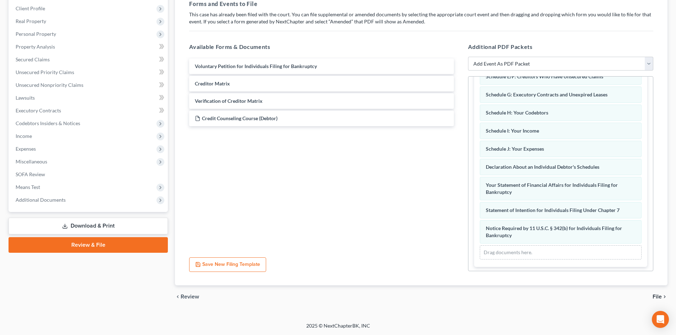
scroll to position [261, 0]
click at [656, 297] on span "File" at bounding box center [656, 297] width 9 height 6
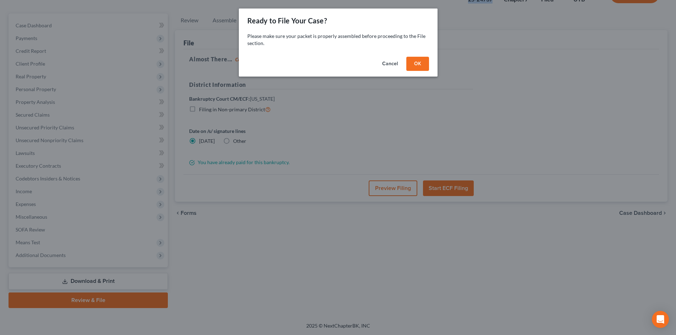
scroll to position [55, 0]
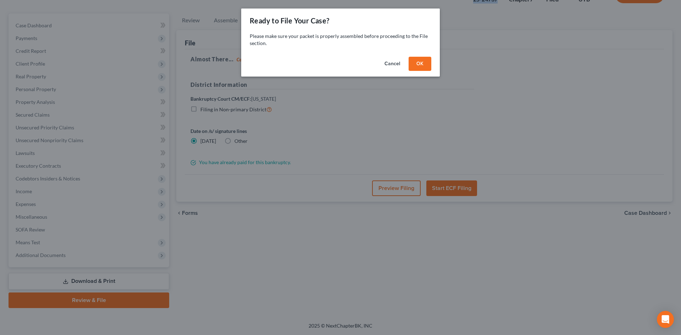
click at [416, 59] on button "OK" at bounding box center [420, 64] width 23 height 14
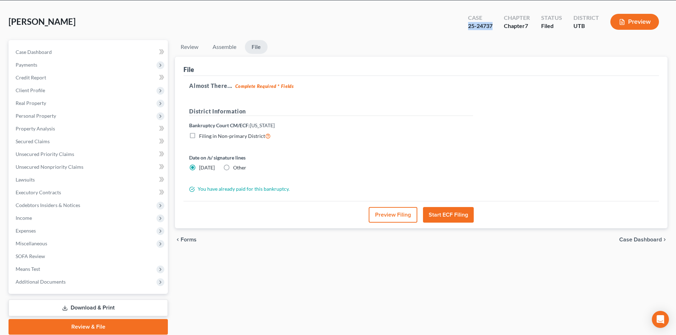
scroll to position [0, 0]
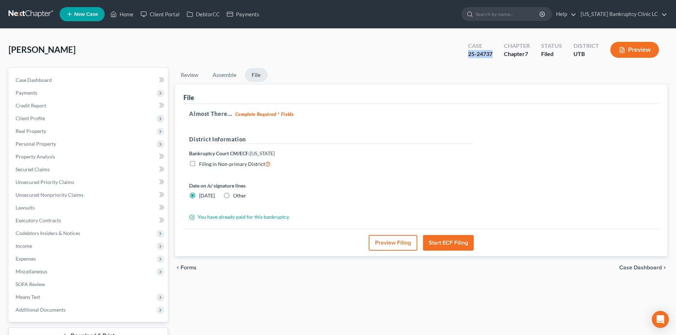
click at [446, 244] on button "Start ECF Filing" at bounding box center [448, 243] width 51 height 16
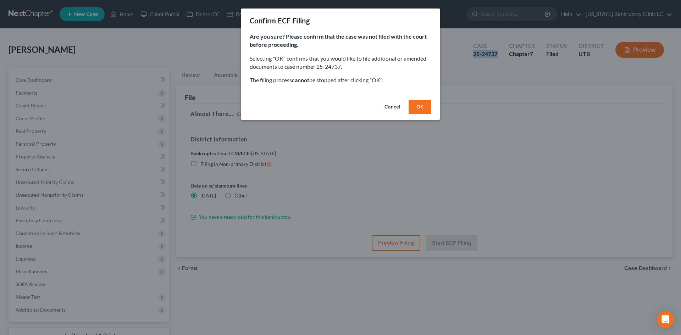
click at [423, 104] on button "OK" at bounding box center [420, 107] width 23 height 14
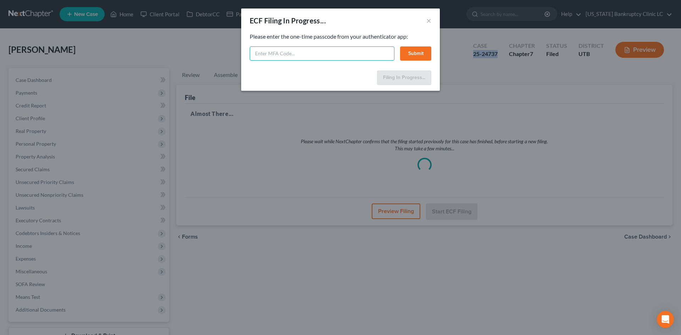
click at [266, 52] on input "text" at bounding box center [322, 53] width 145 height 14
click at [416, 54] on button "Submit" at bounding box center [415, 53] width 31 height 14
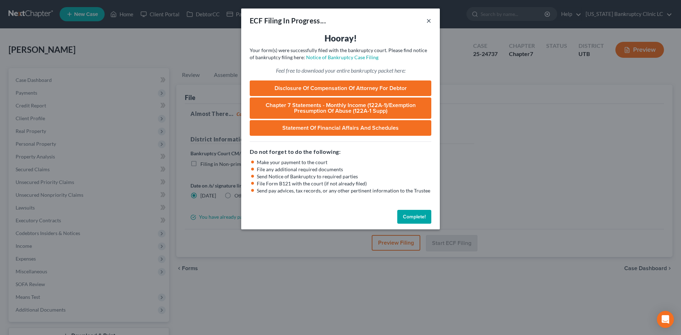
click at [430, 21] on button "×" at bounding box center [428, 20] width 5 height 9
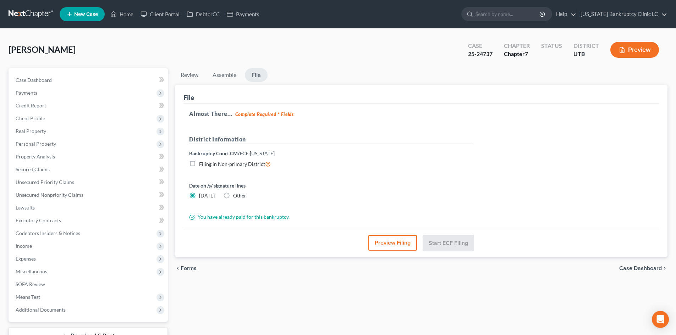
click at [112, 57] on div "[PERSON_NAME] Upgraded Case 25-24737 Chapter Chapter 7 Status District UTB Prev…" at bounding box center [338, 52] width 659 height 31
click at [128, 16] on link "Home" at bounding box center [122, 14] width 30 height 13
